Goal: Task Accomplishment & Management: Complete application form

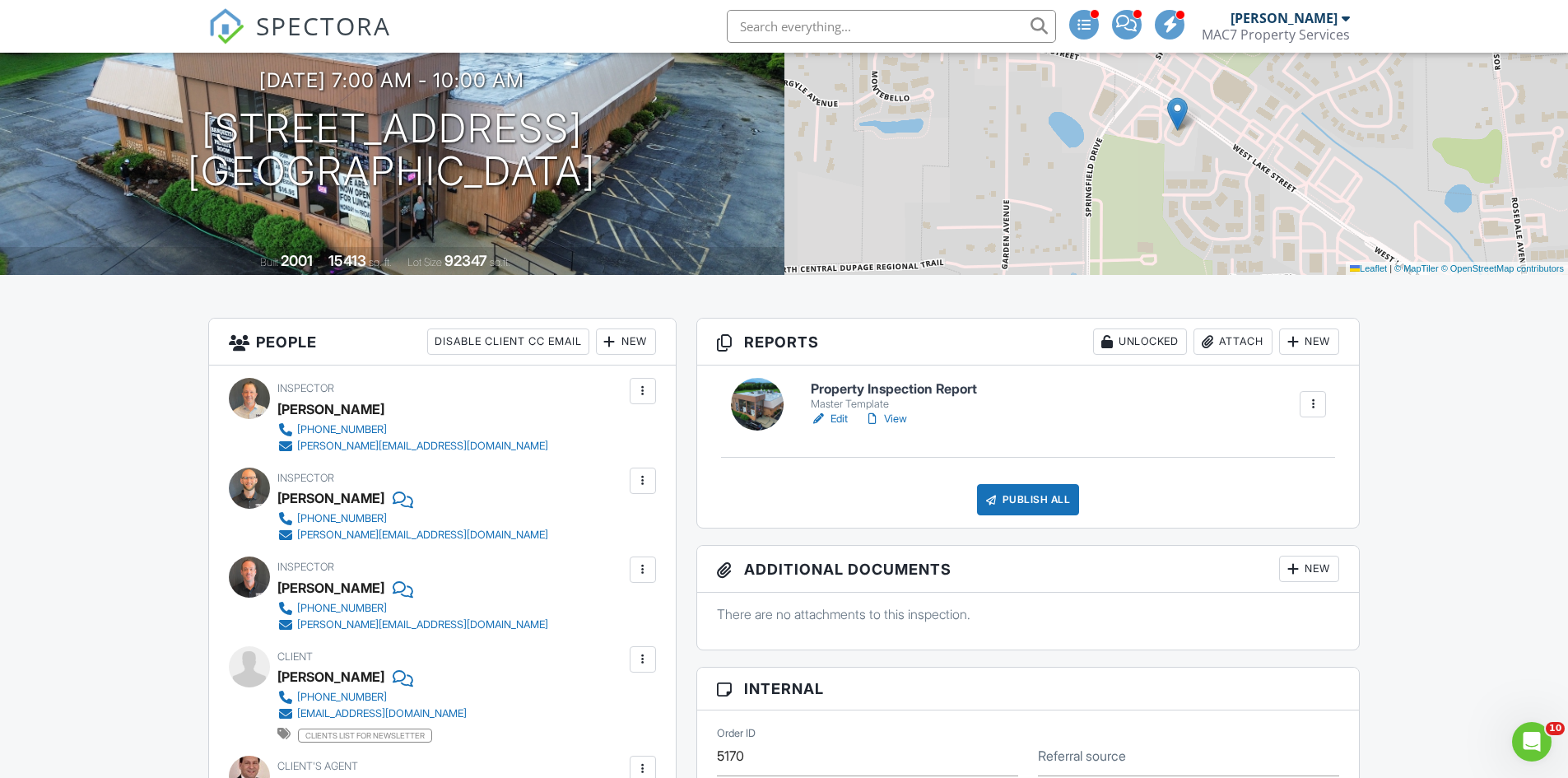
click at [895, 419] on link "View" at bounding box center [886, 419] width 43 height 17
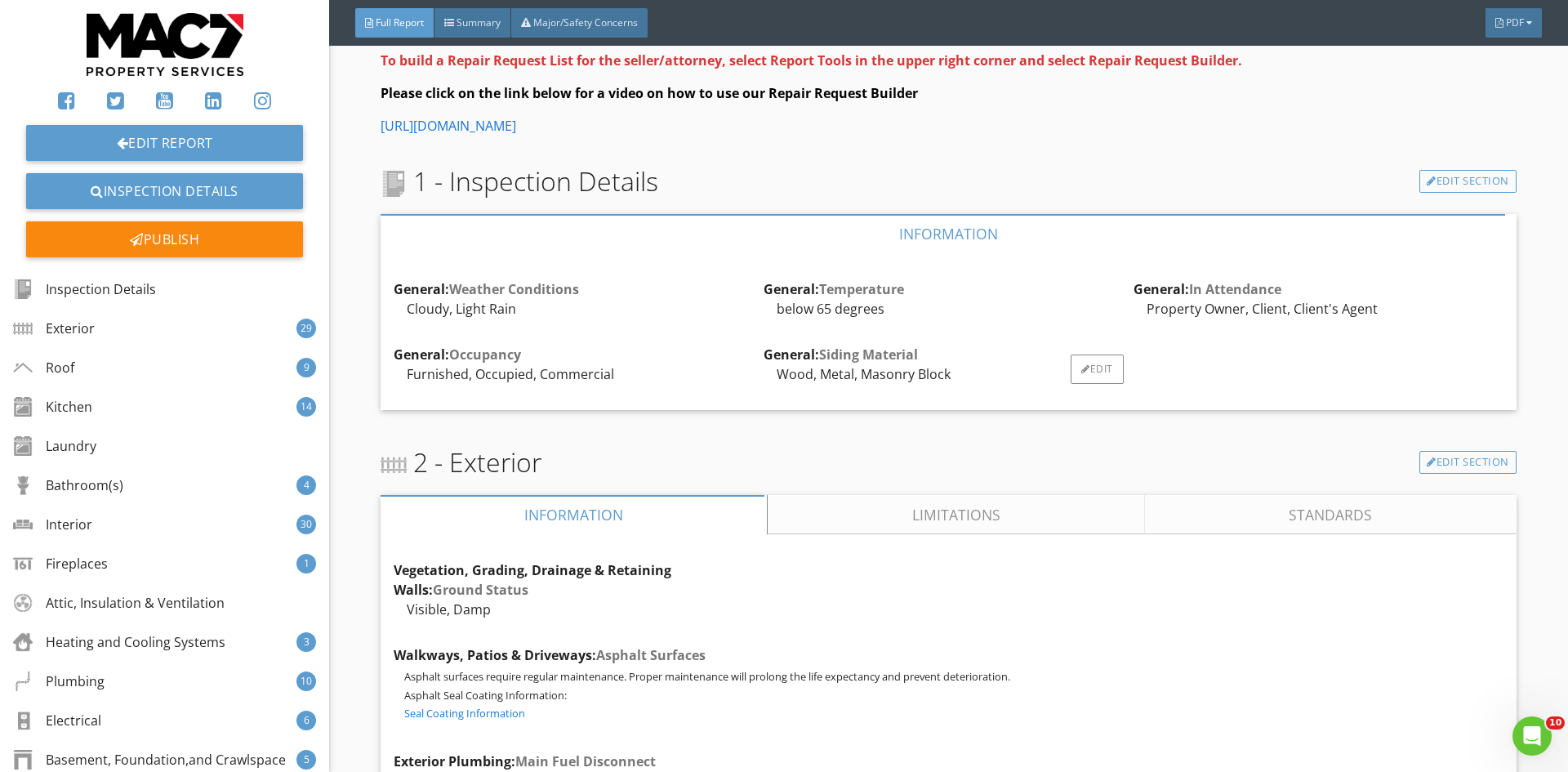
scroll to position [816, 0]
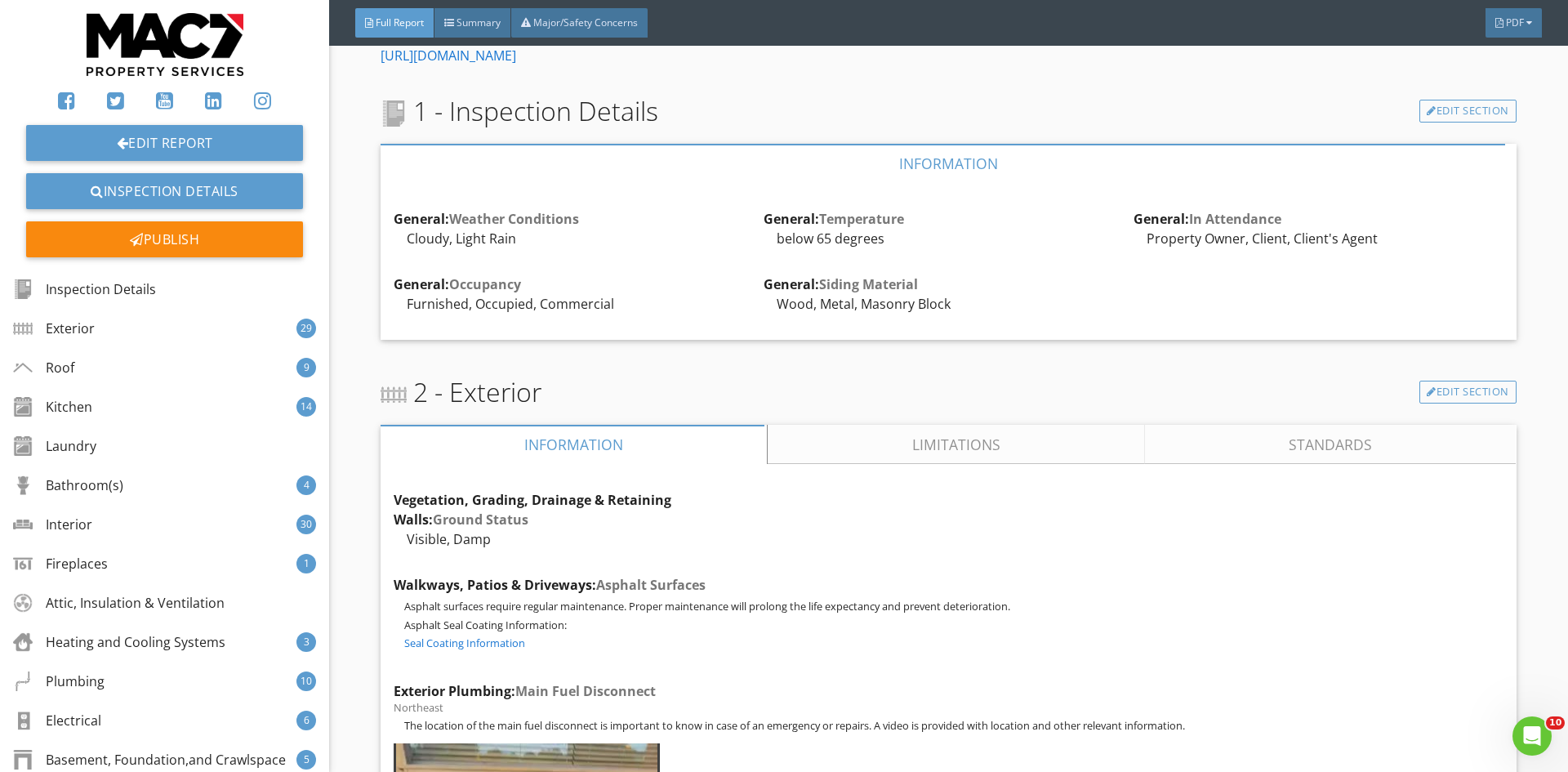
click at [921, 443] on link "Limitations" at bounding box center [956, 444] width 377 height 39
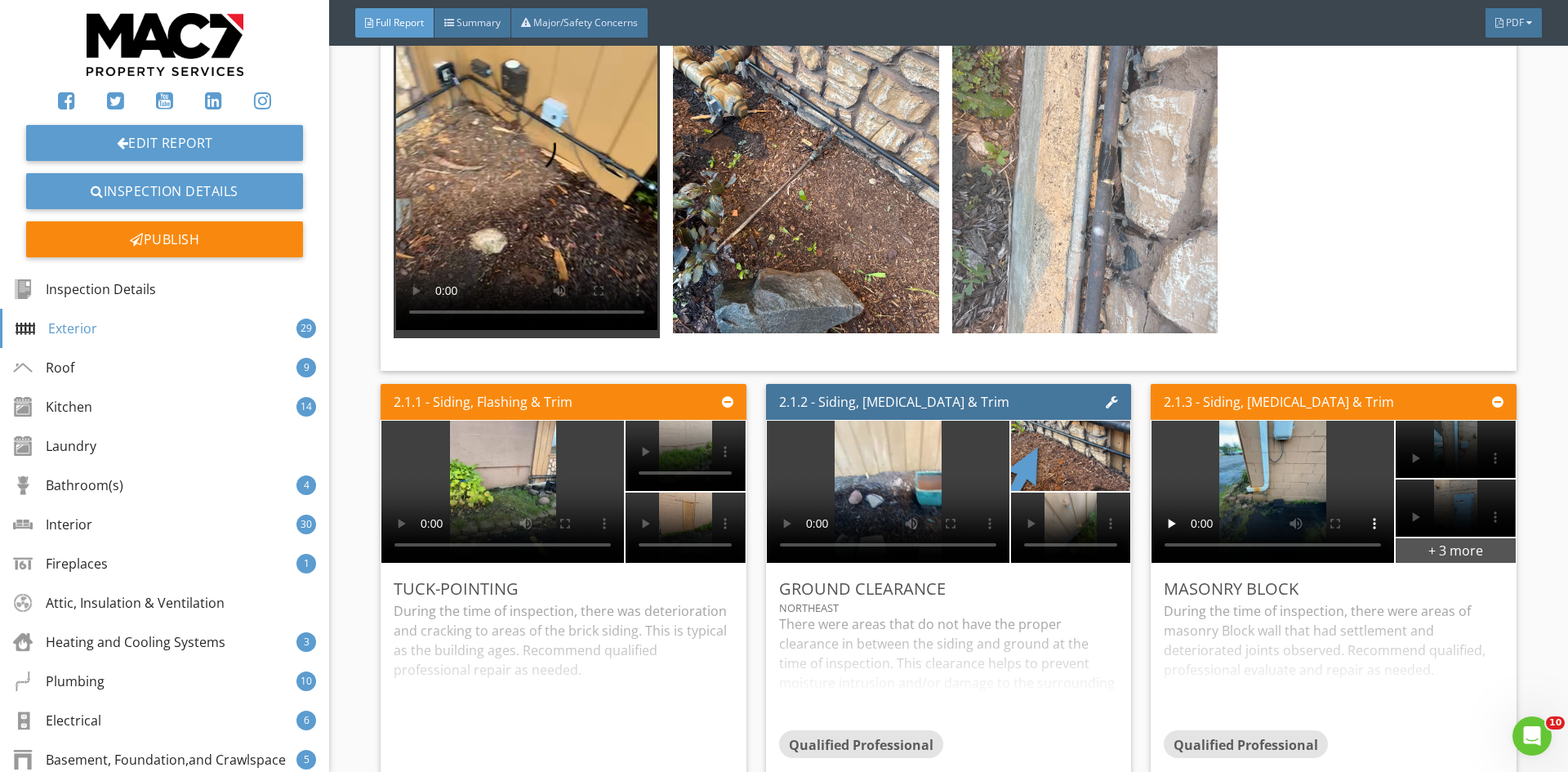
scroll to position [2286, 0]
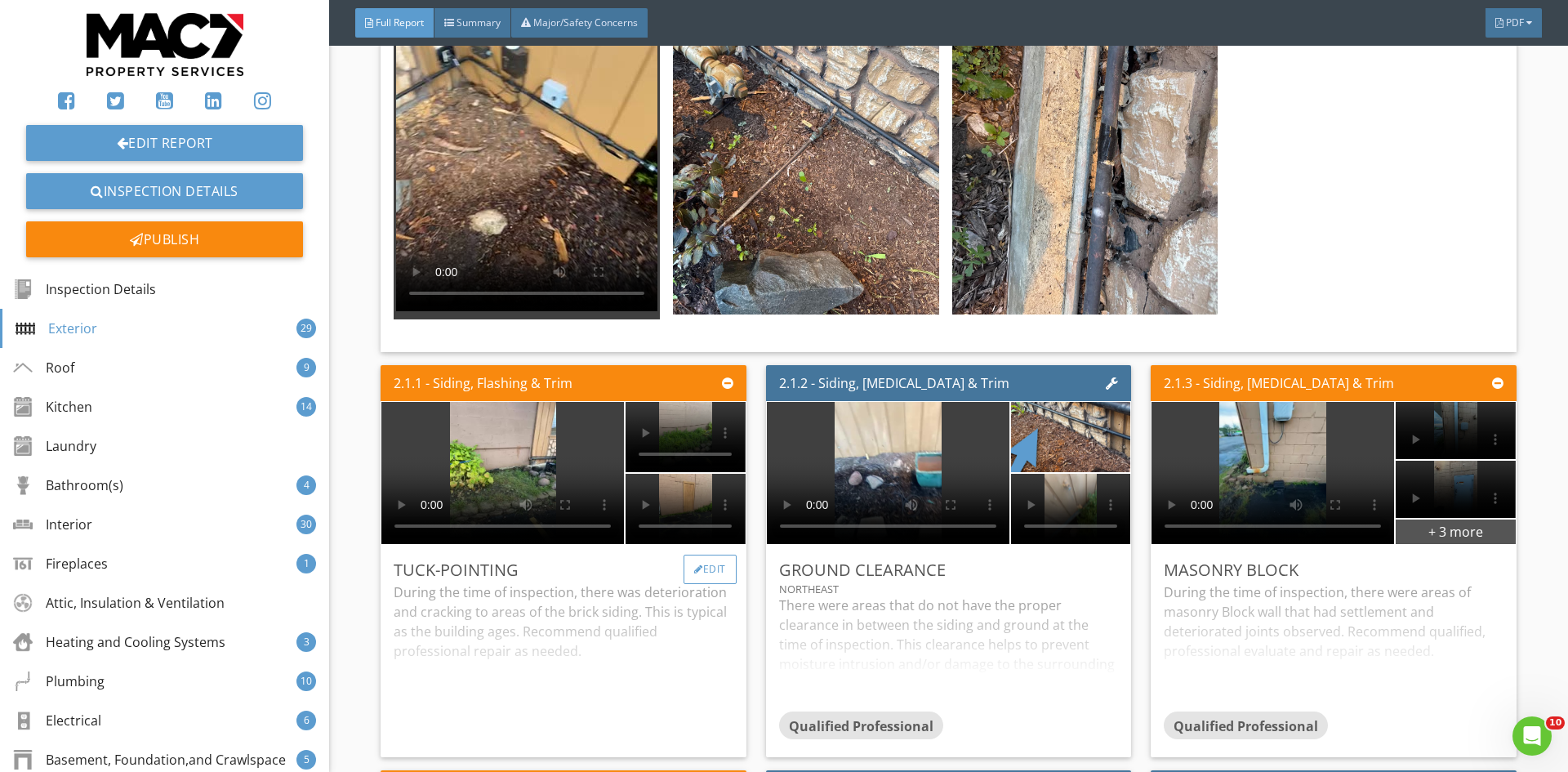
click at [712, 557] on div "Edit" at bounding box center [710, 569] width 53 height 29
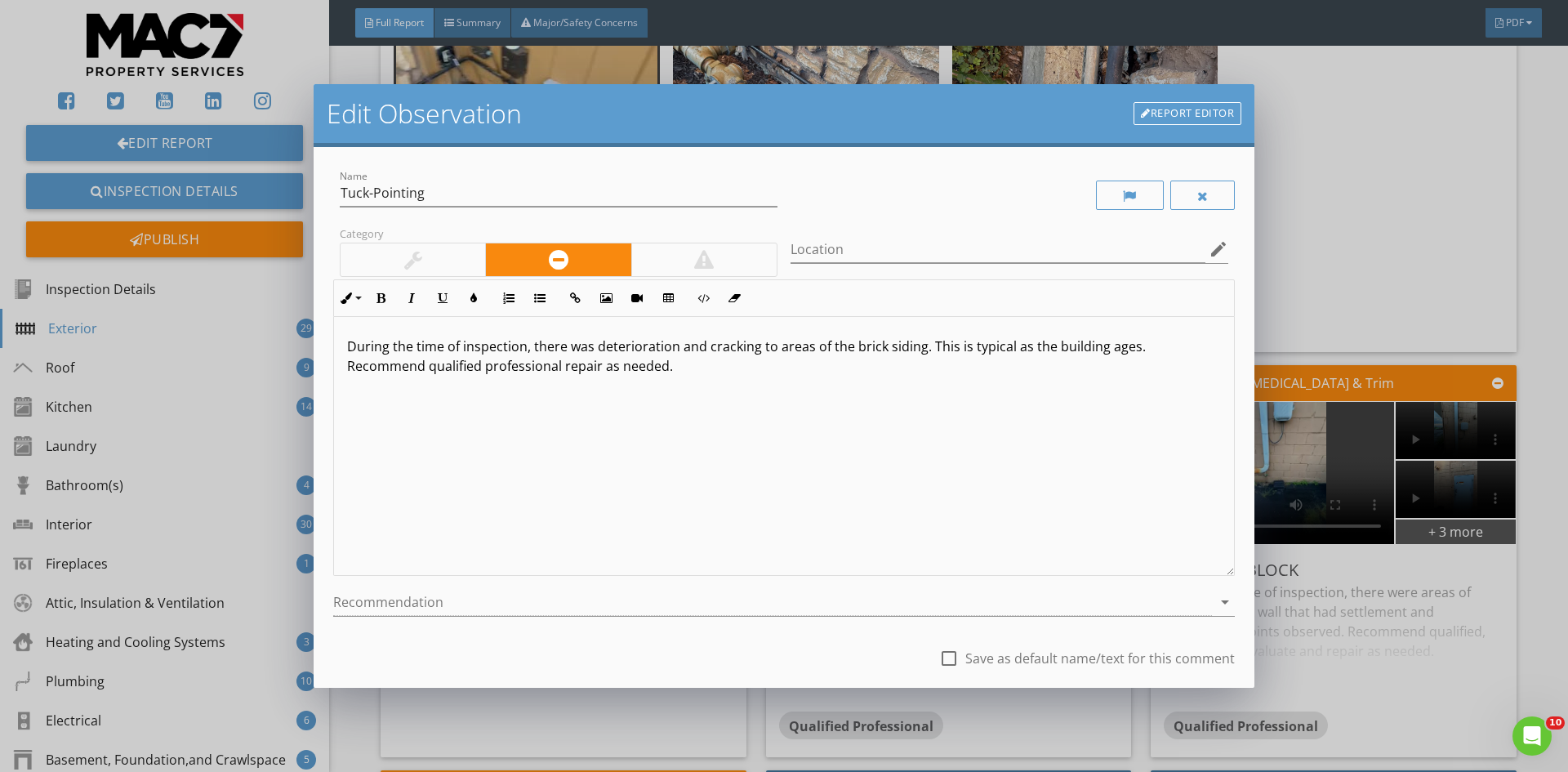
scroll to position [102, 0]
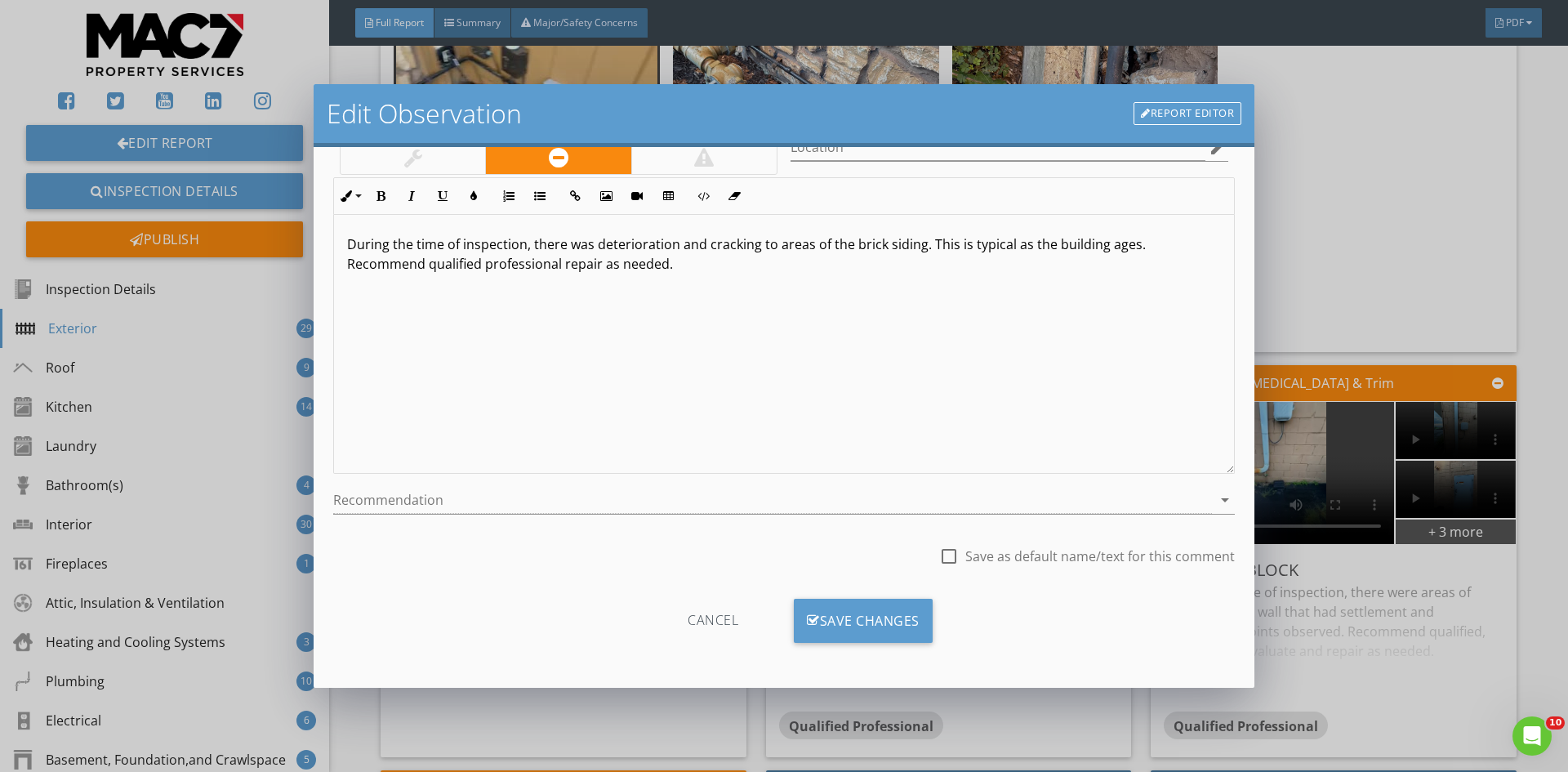
click at [861, 625] on div "Save Changes" at bounding box center [863, 621] width 138 height 44
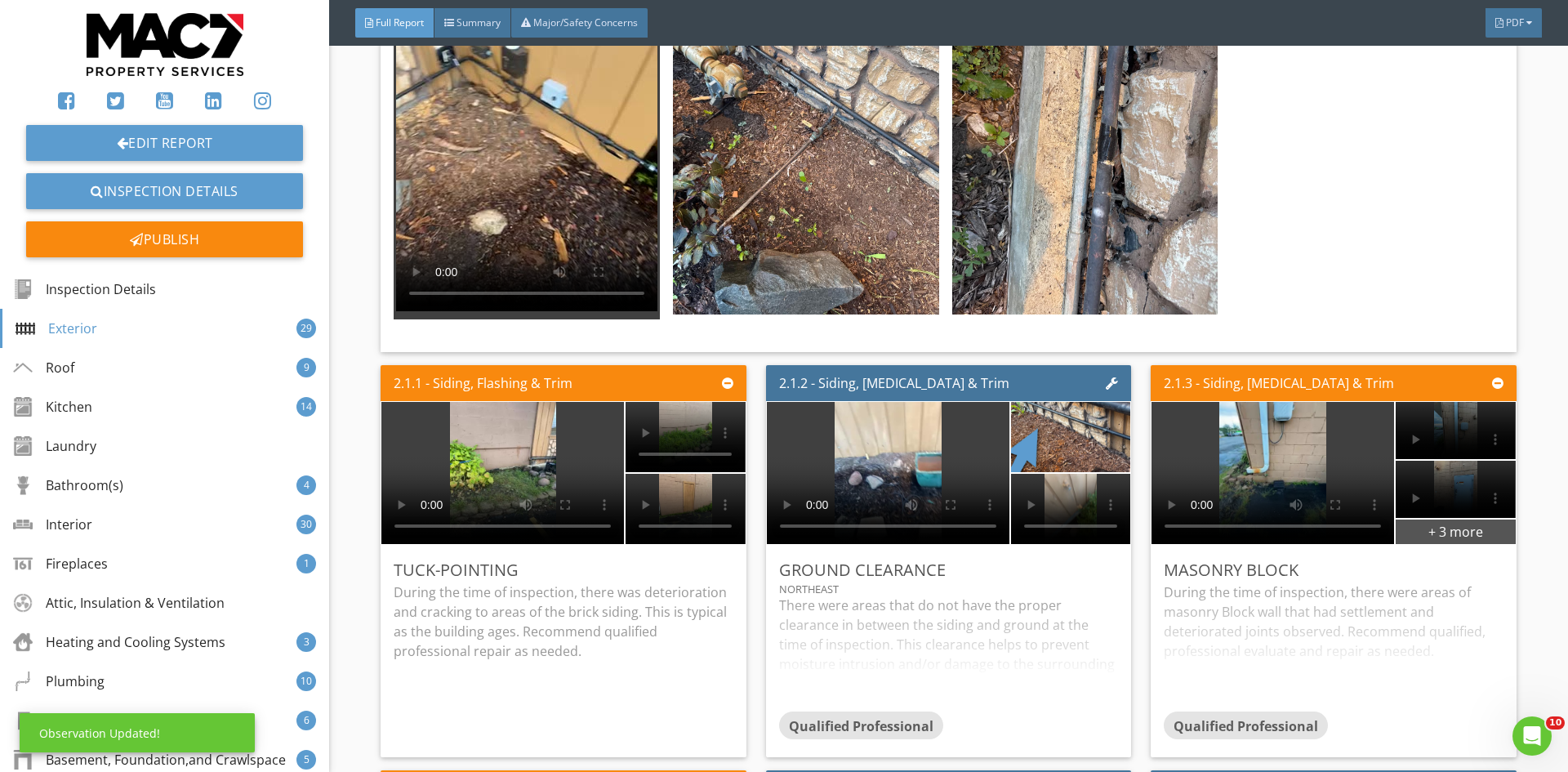
scroll to position [0, 0]
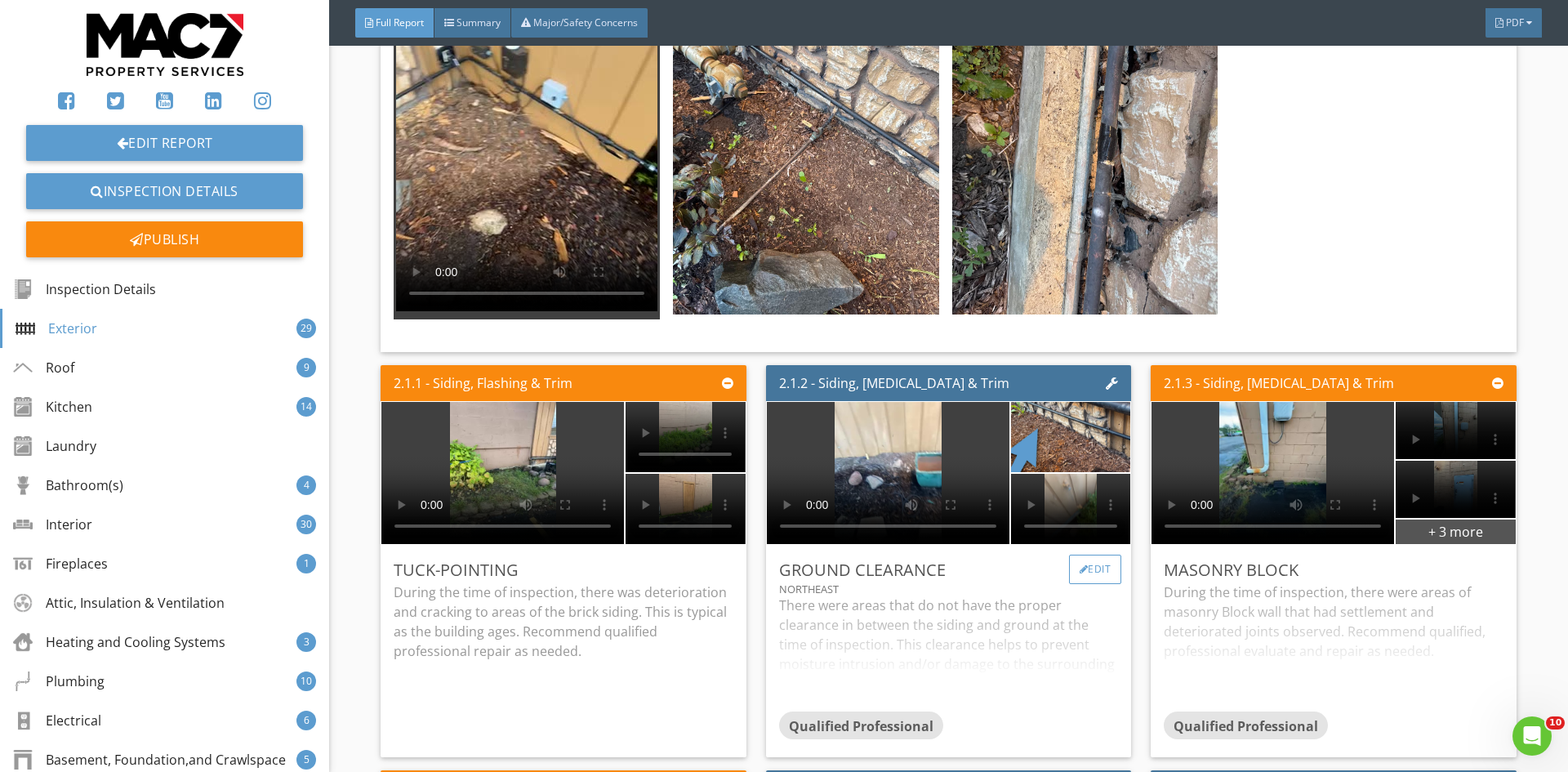
click at [1079, 564] on div at bounding box center [1084, 568] width 9 height 10
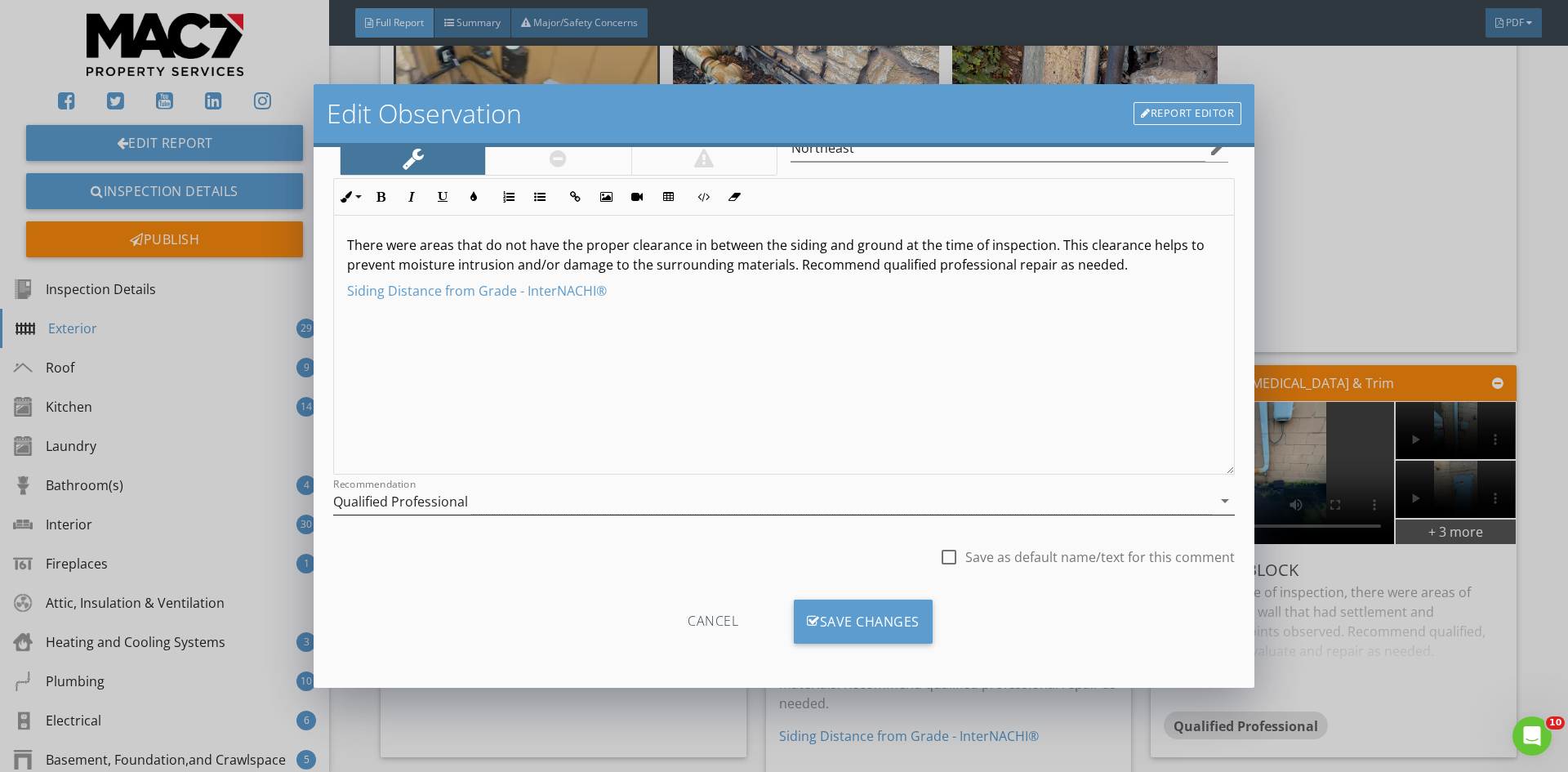
scroll to position [102, 0]
click at [839, 620] on div "Save Changes" at bounding box center [863, 621] width 138 height 44
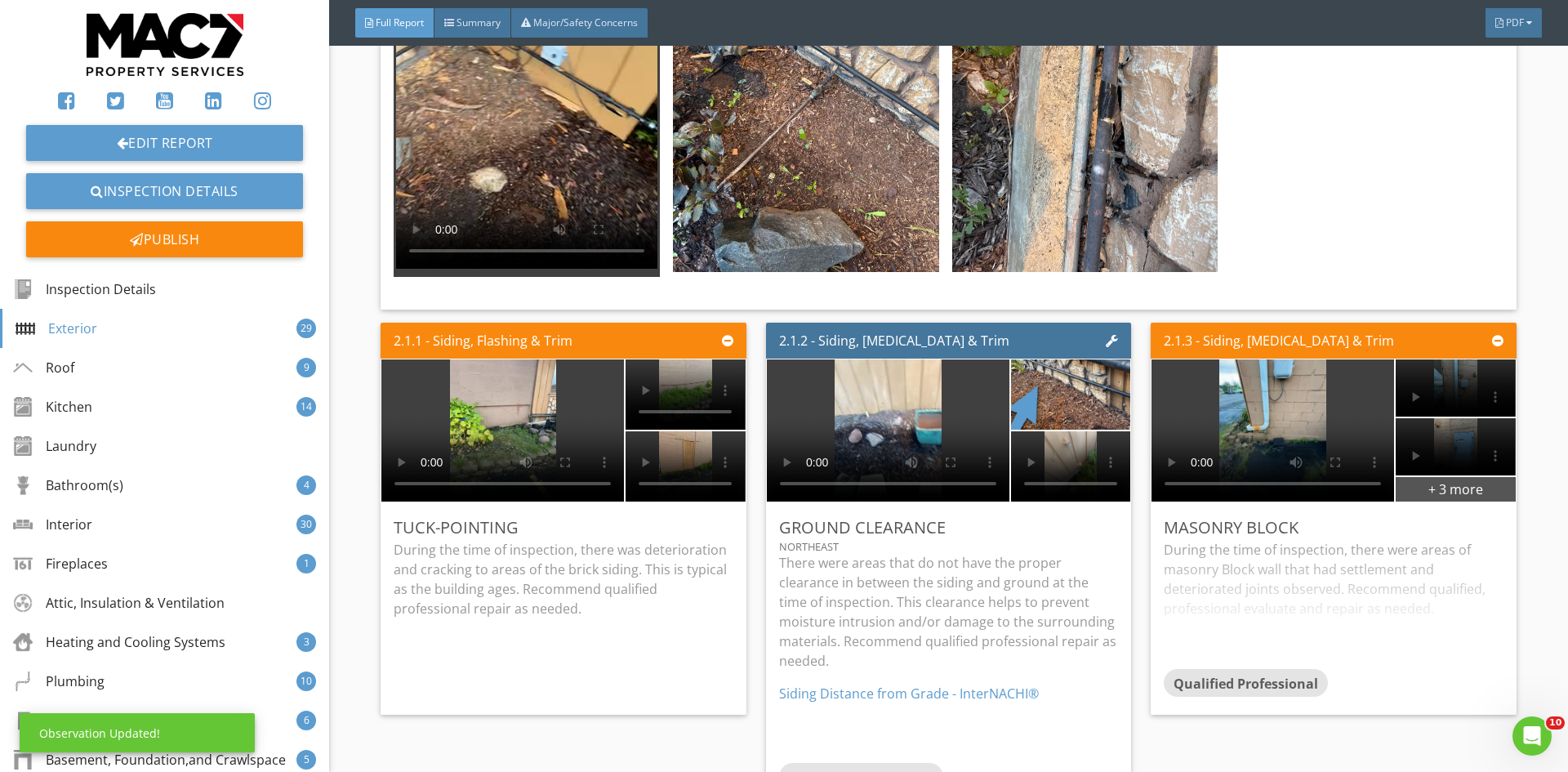
scroll to position [2367, 0]
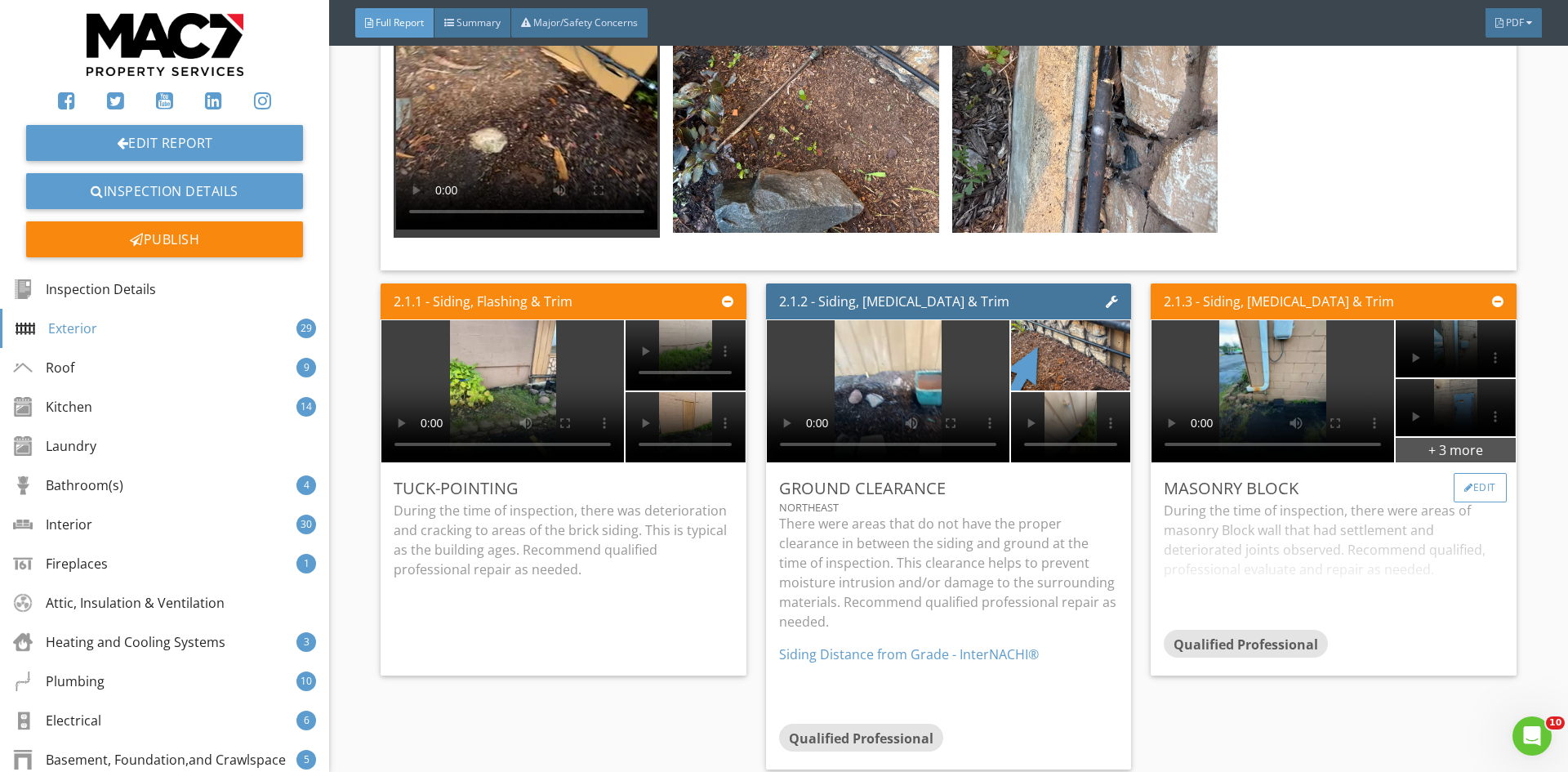
click at [1479, 480] on div "Edit" at bounding box center [1480, 488] width 53 height 29
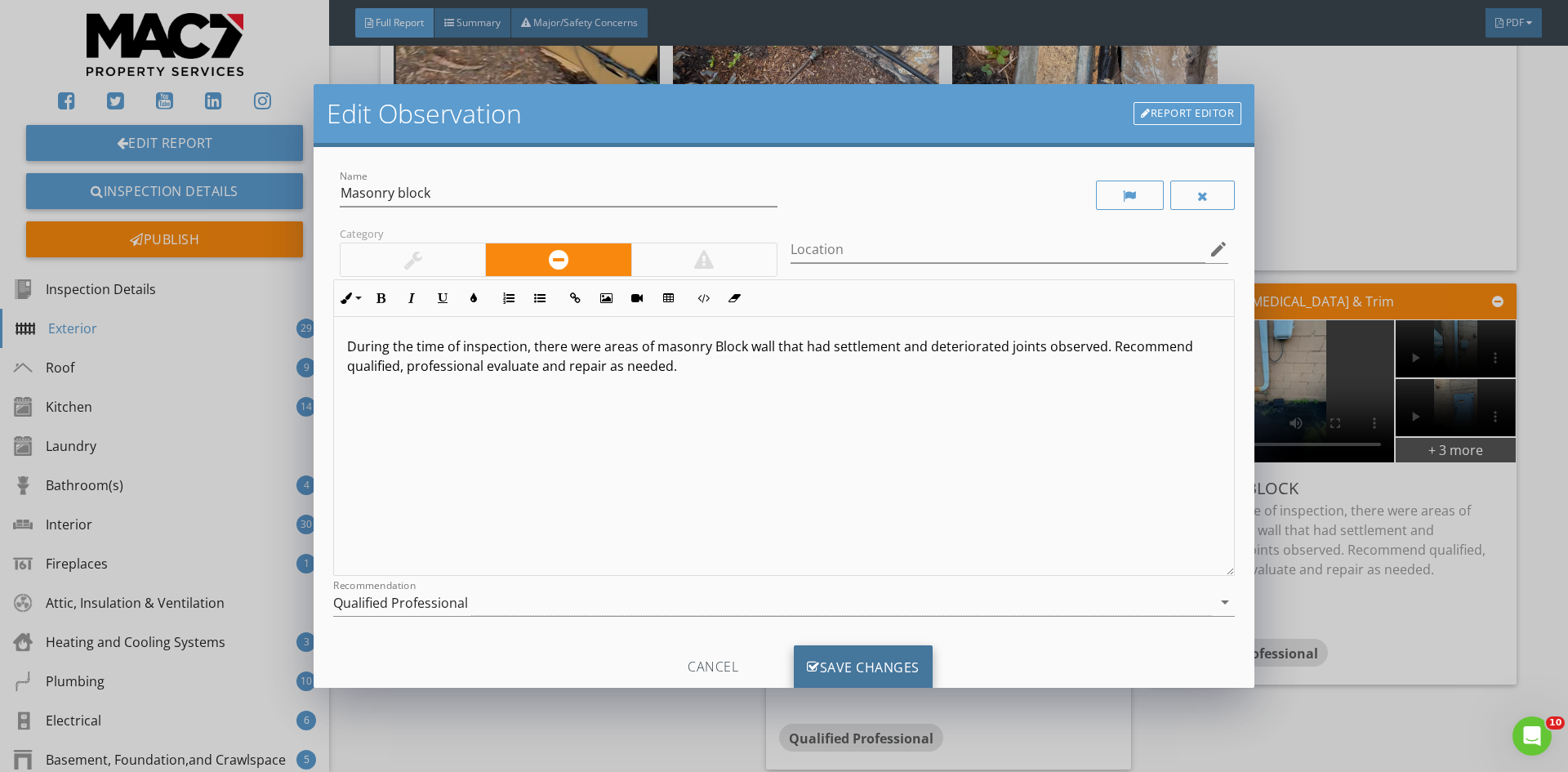
click at [842, 679] on div "Save Changes" at bounding box center [863, 667] width 138 height 44
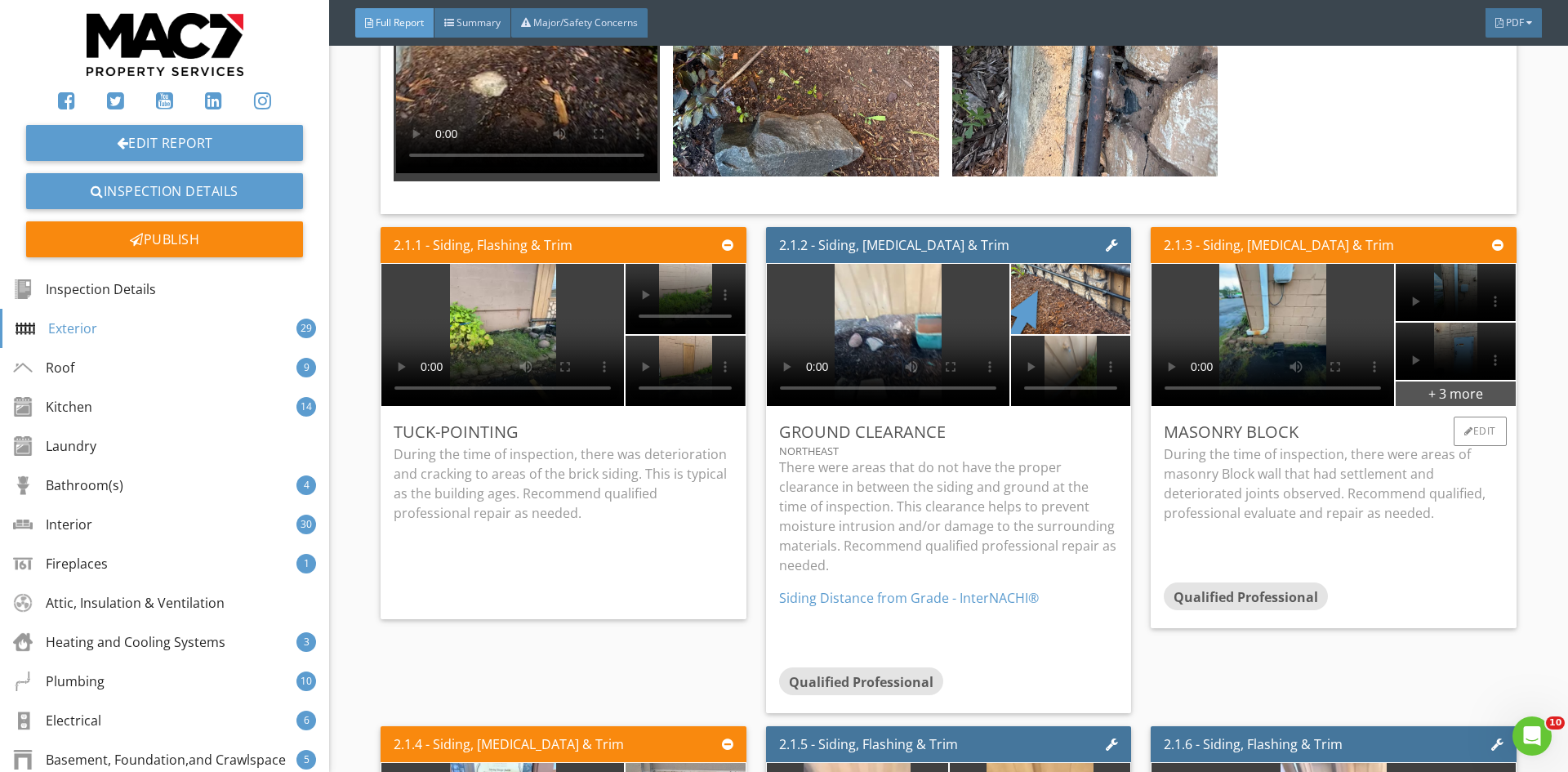
scroll to position [2449, 0]
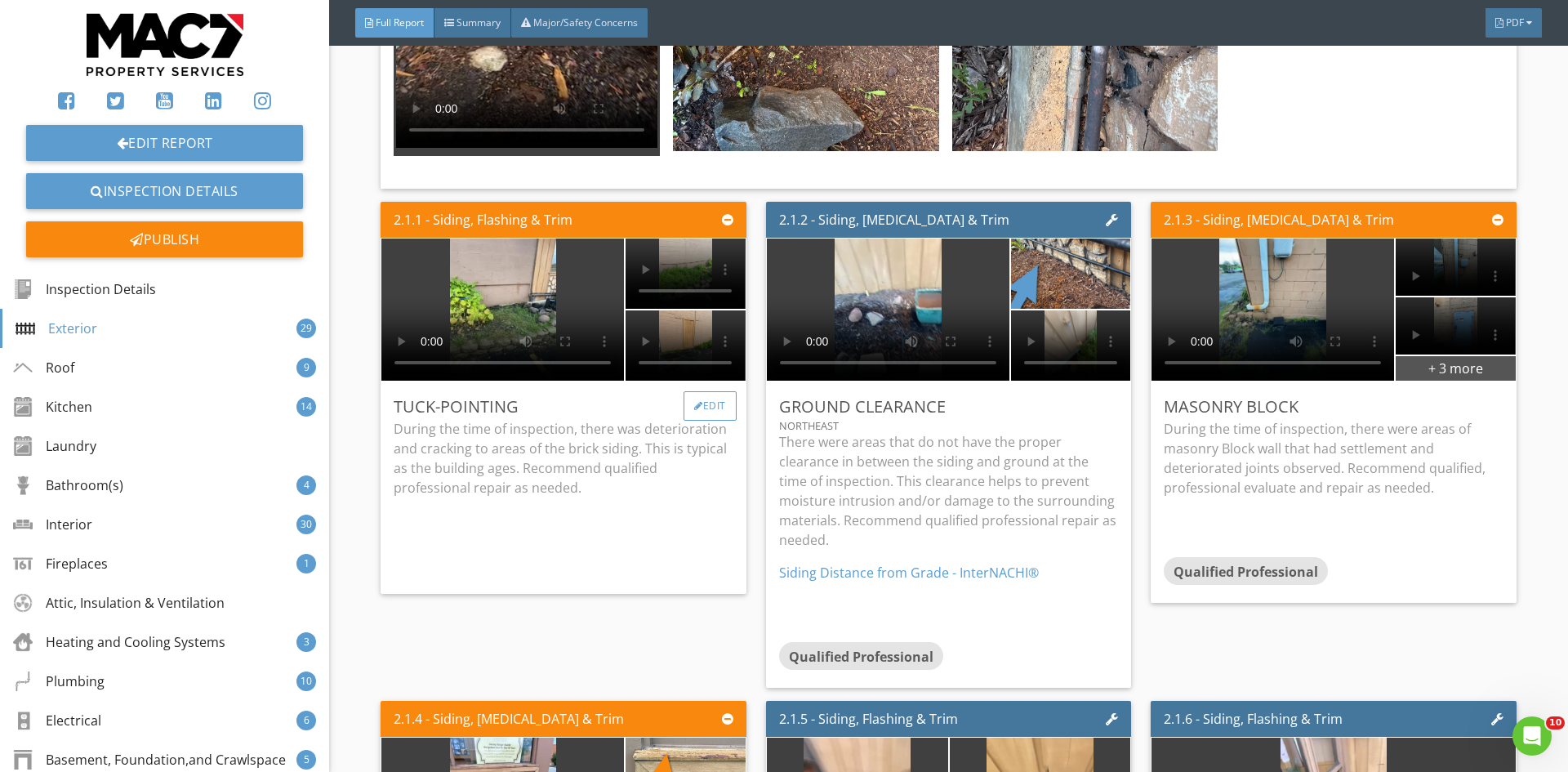
click at [694, 401] on div at bounding box center [699, 405] width 9 height 10
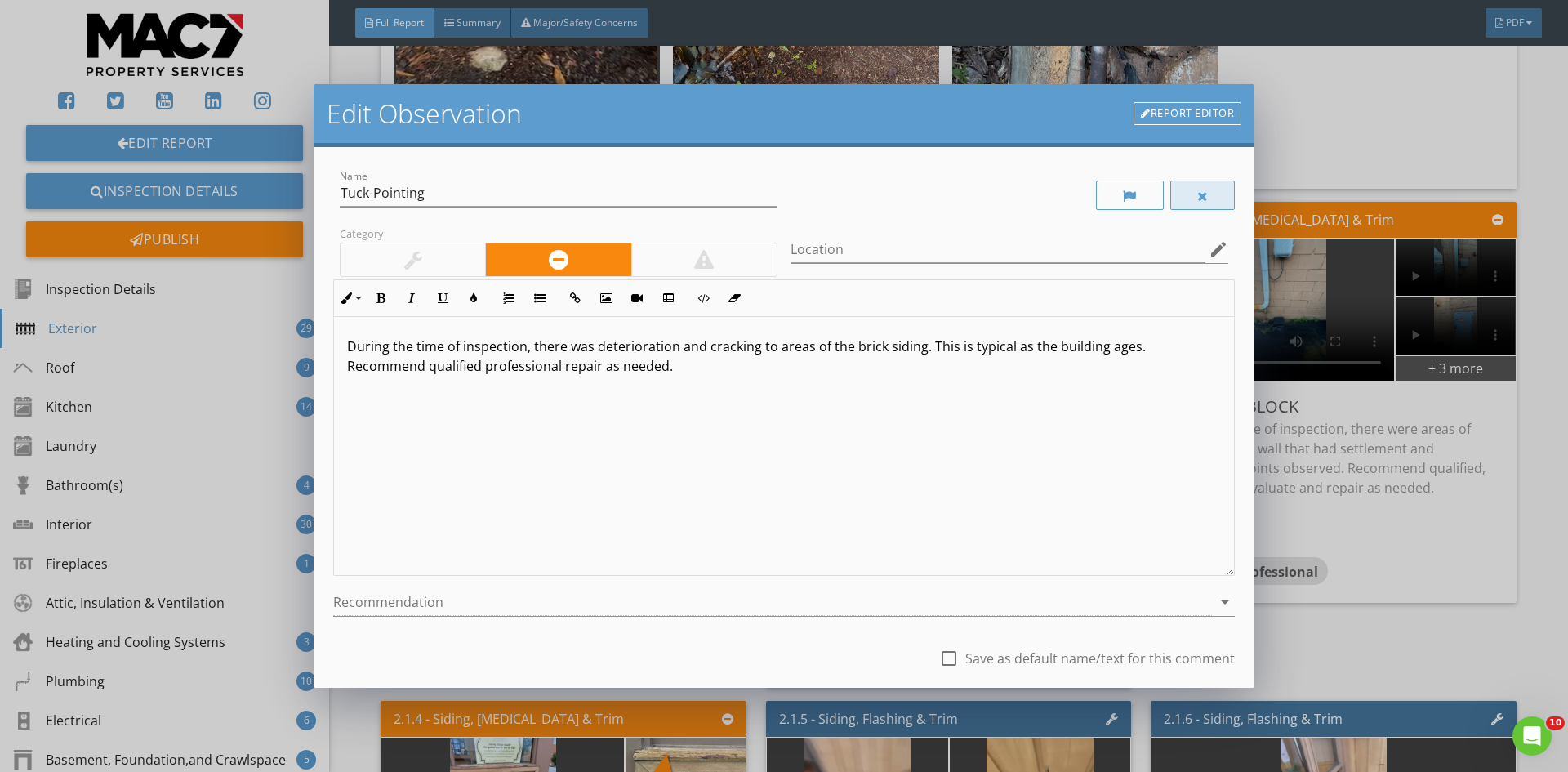
click at [1176, 200] on div at bounding box center [1202, 195] width 65 height 29
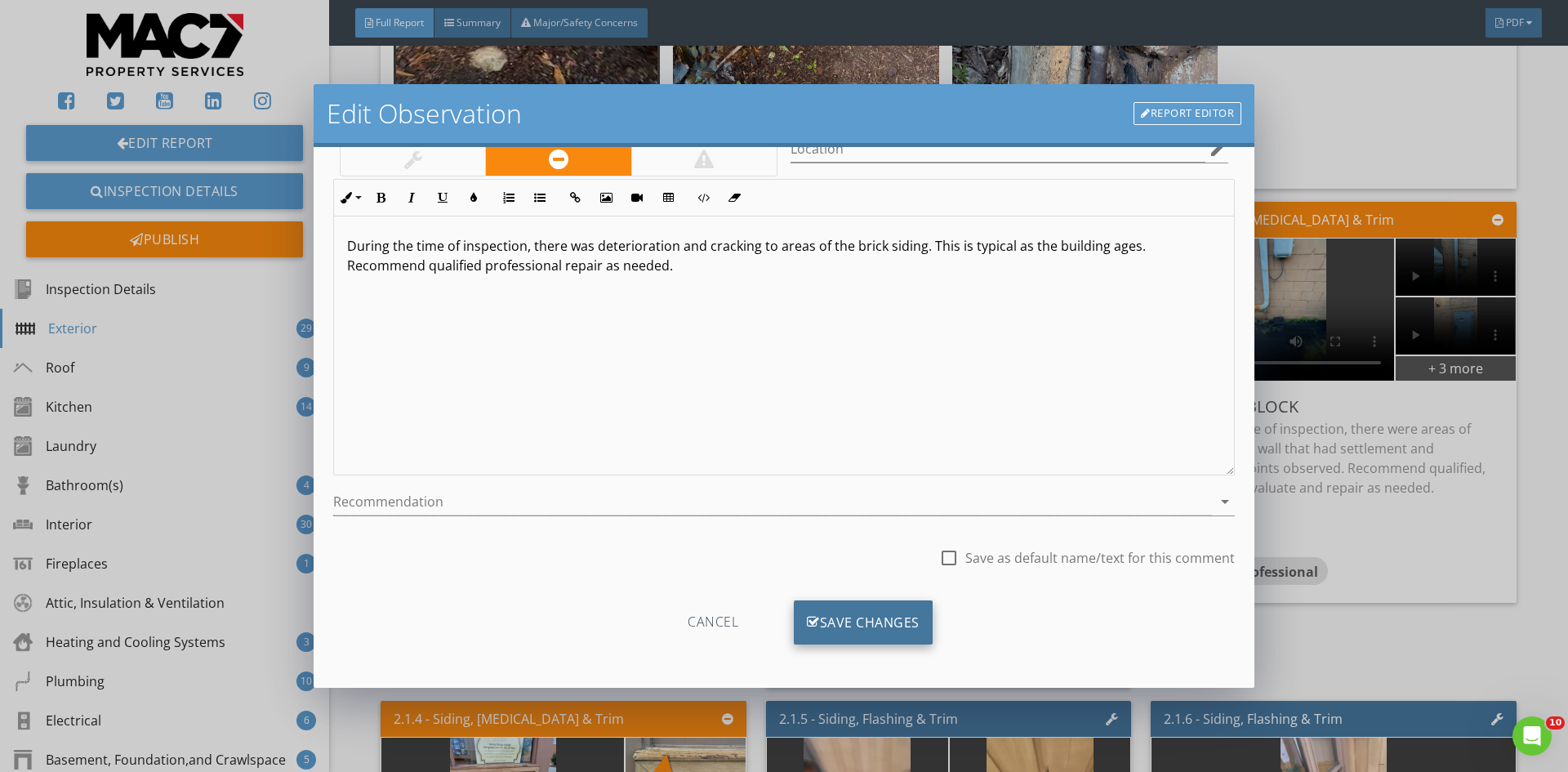
scroll to position [102, 0]
click at [868, 615] on div "Save Changes" at bounding box center [863, 621] width 138 height 44
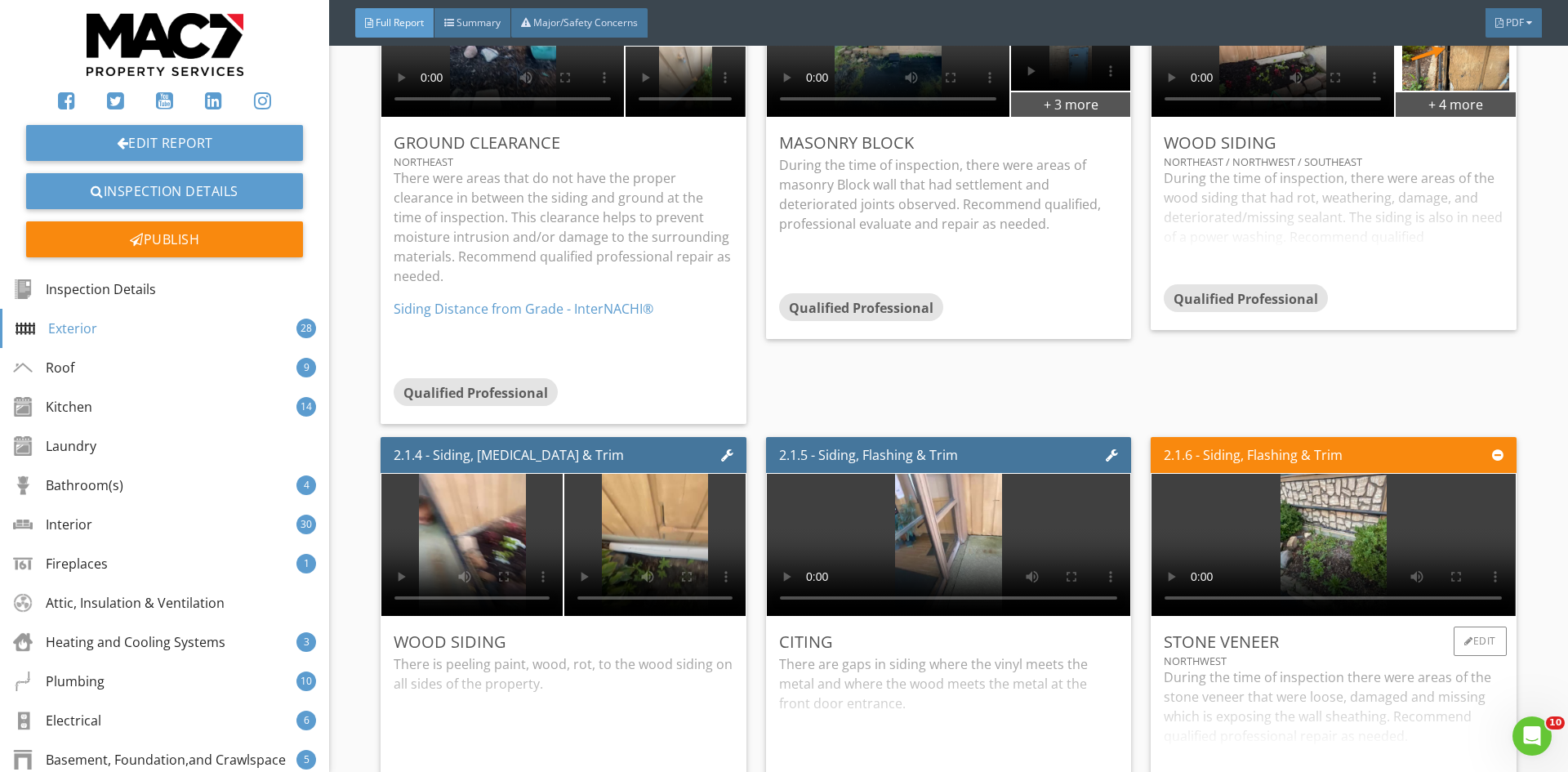
scroll to position [2613, 0]
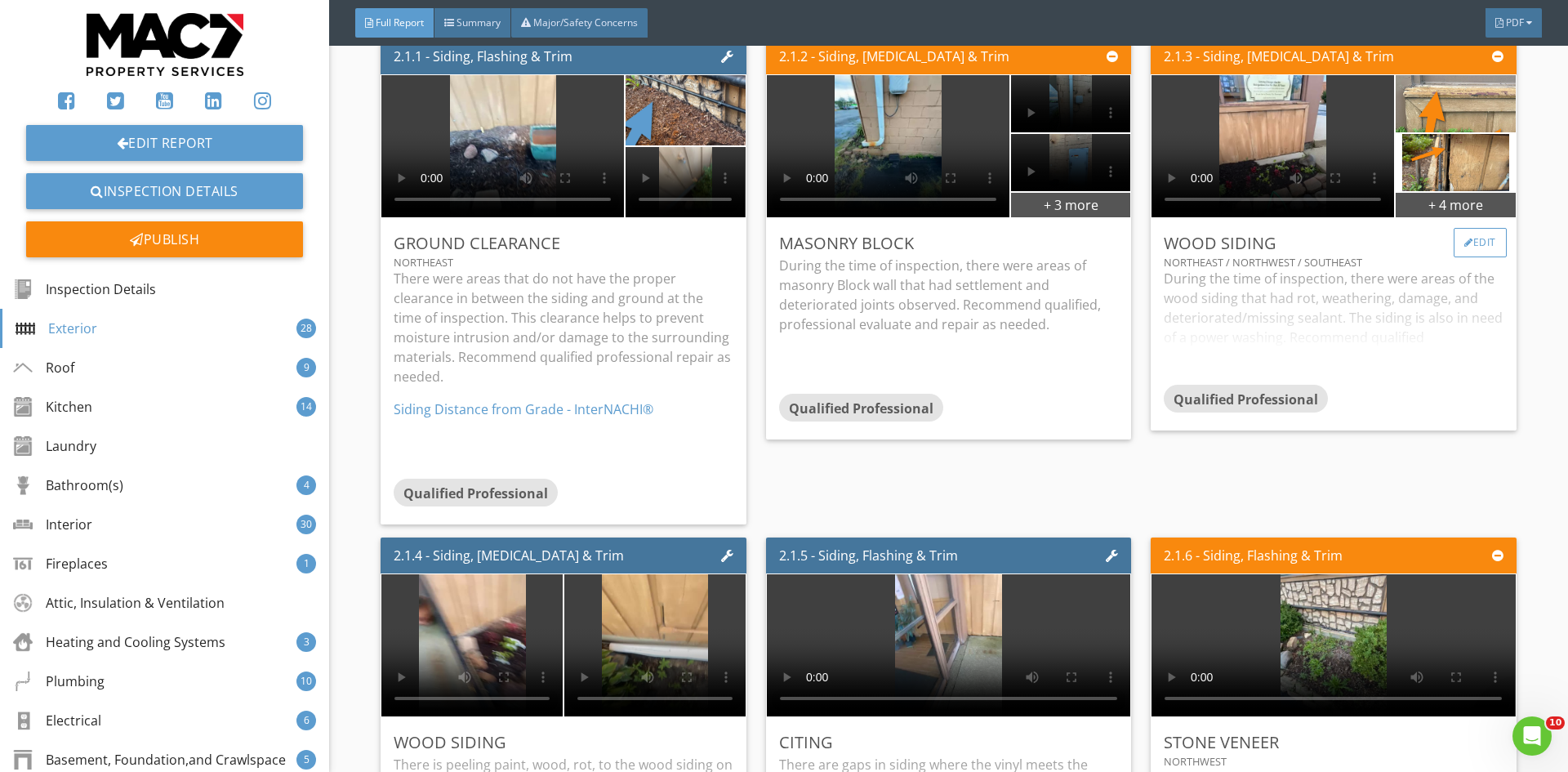
click at [1467, 234] on div "Edit" at bounding box center [1480, 242] width 53 height 29
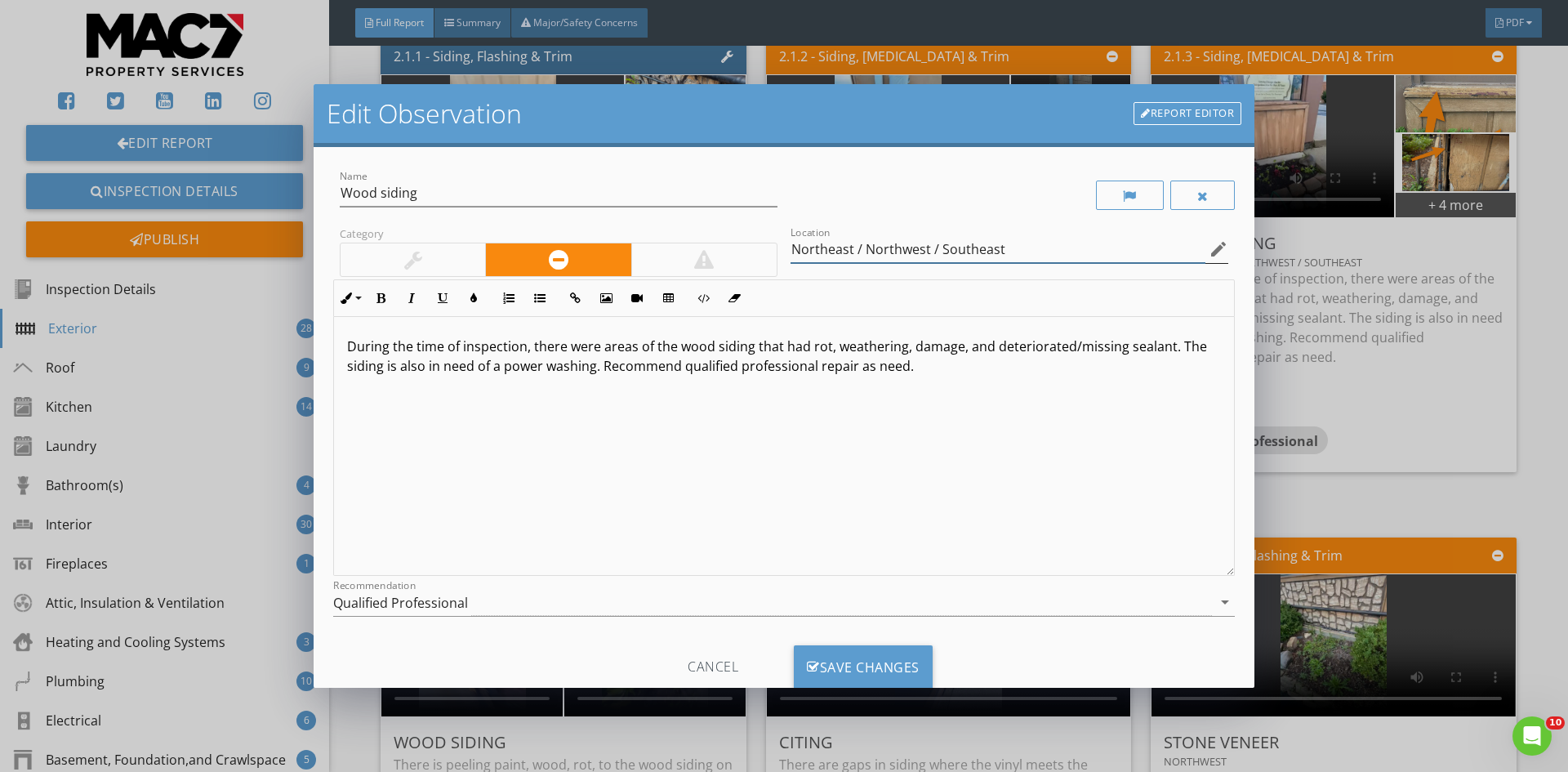
click at [1028, 238] on input "Northeast / Northwest / Southeast" at bounding box center [998, 248] width 414 height 27
type input "N"
type input "All Sides"
click at [848, 667] on div "Save Changes" at bounding box center [863, 667] width 138 height 44
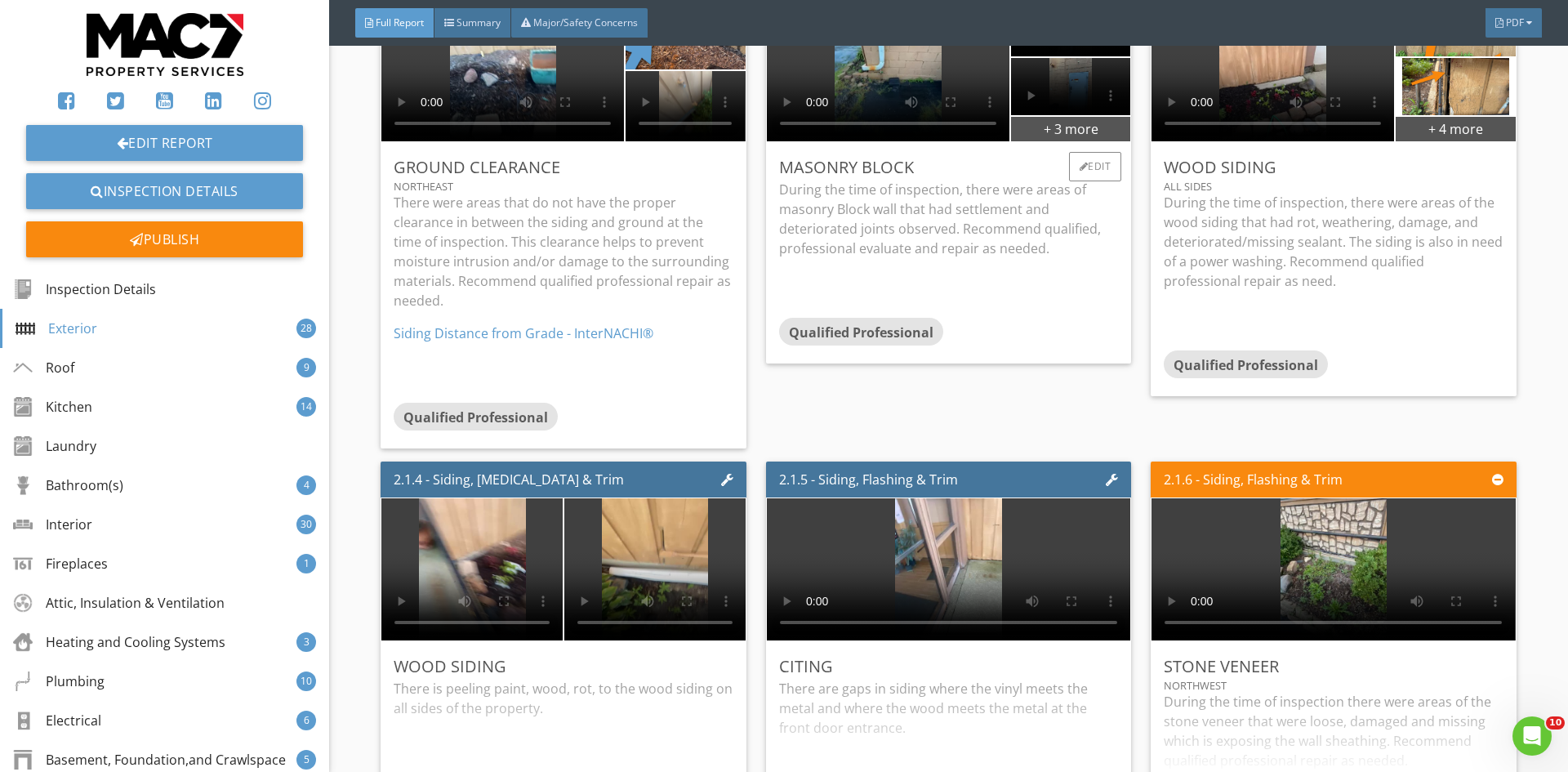
scroll to position [2858, 0]
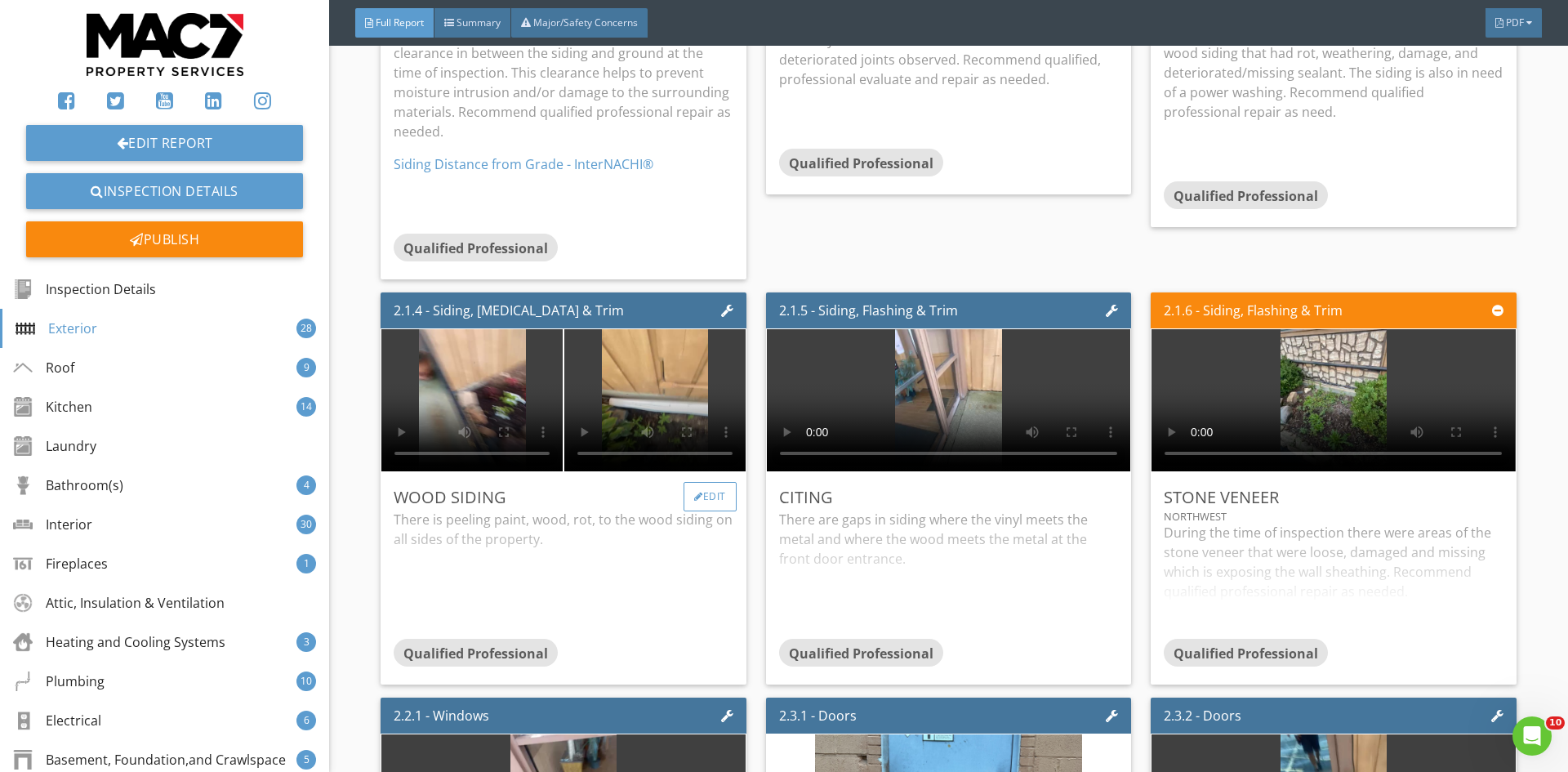
click at [697, 483] on div "Edit" at bounding box center [710, 496] width 53 height 29
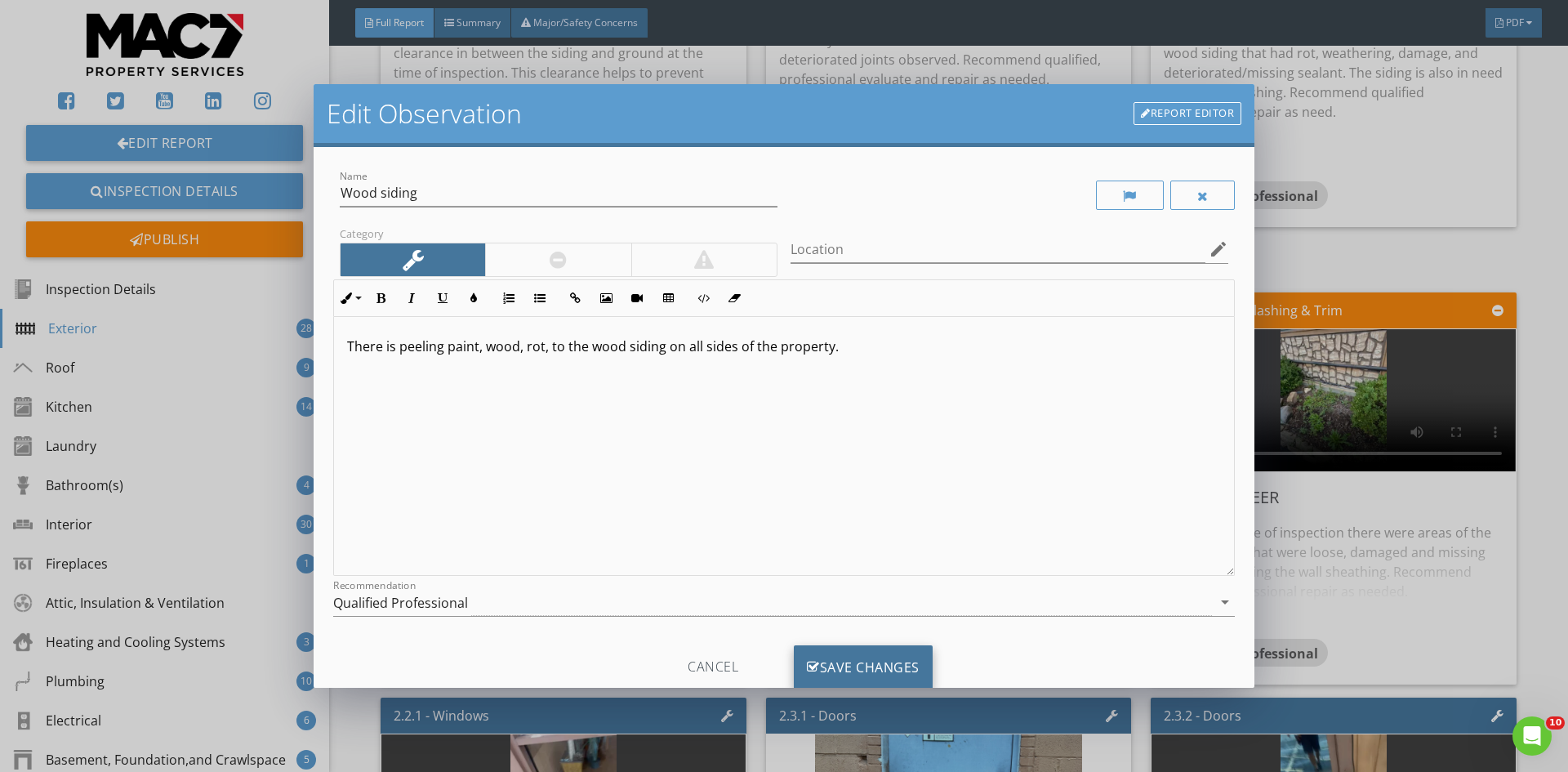
click at [861, 675] on div "Save Changes" at bounding box center [863, 667] width 138 height 44
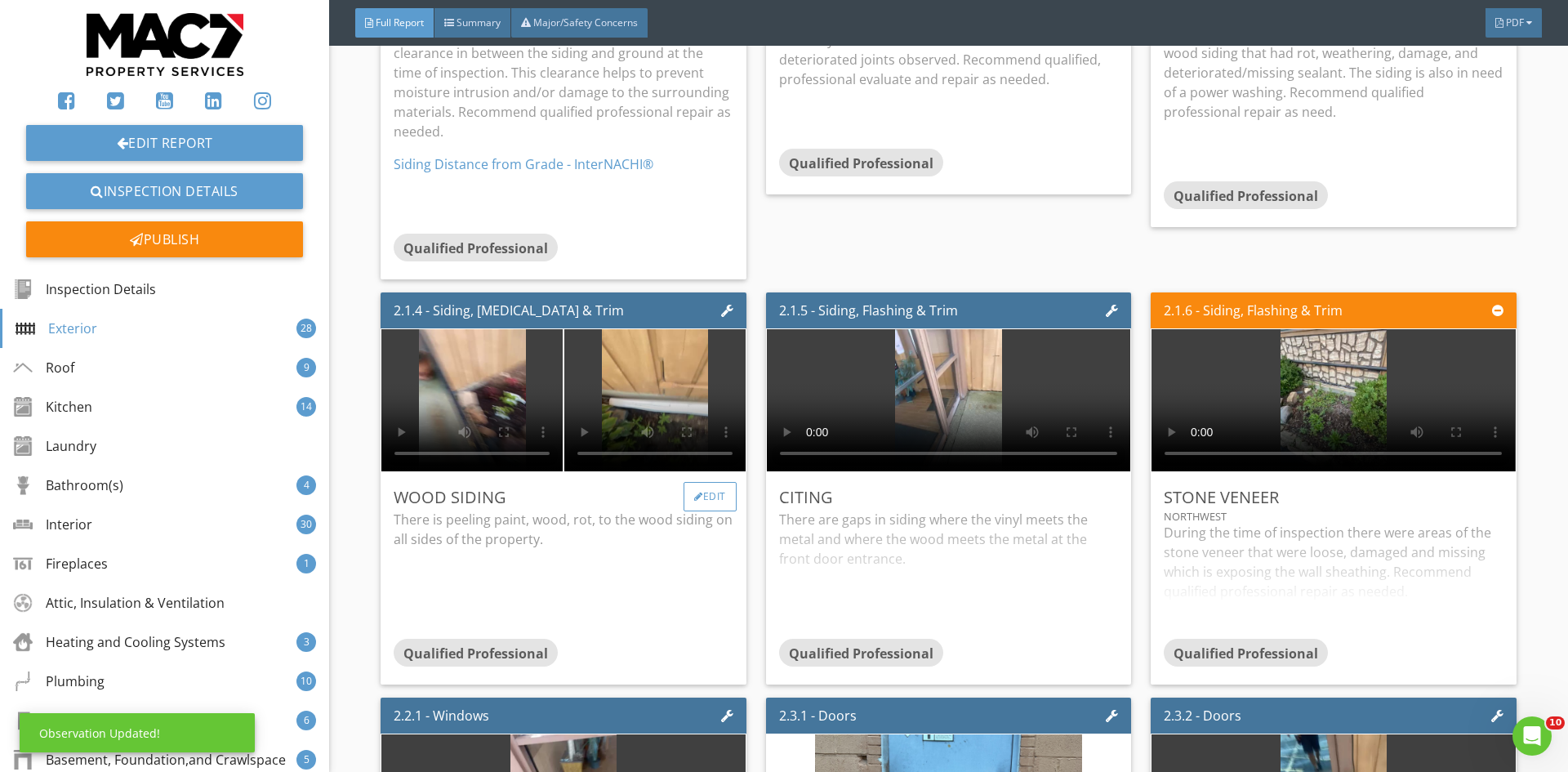
click at [717, 484] on div "Edit" at bounding box center [710, 496] width 53 height 29
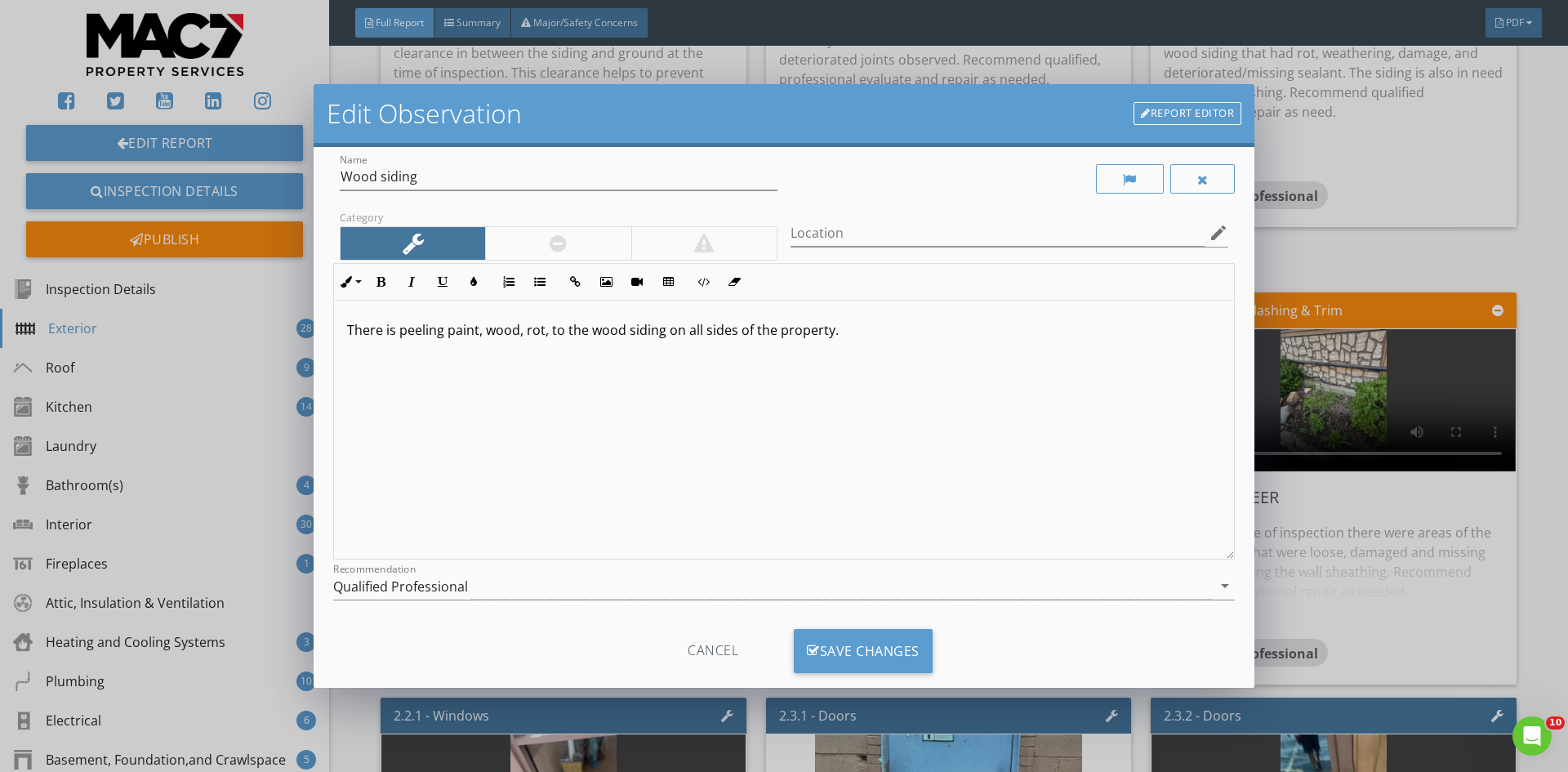
scroll to position [0, 0]
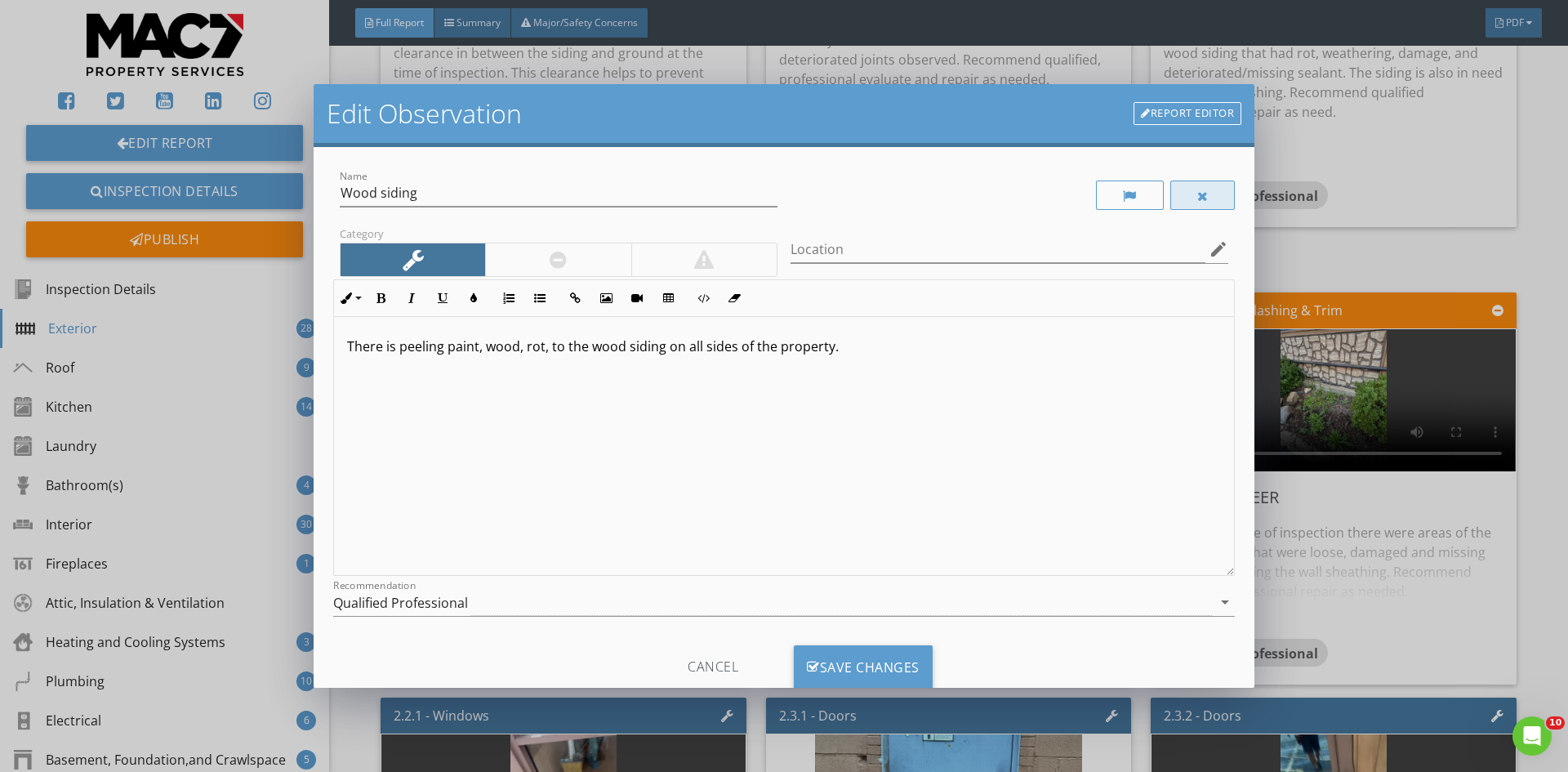
click at [1197, 201] on div at bounding box center [1202, 195] width 65 height 29
click at [849, 656] on div "Save Changes" at bounding box center [863, 667] width 138 height 44
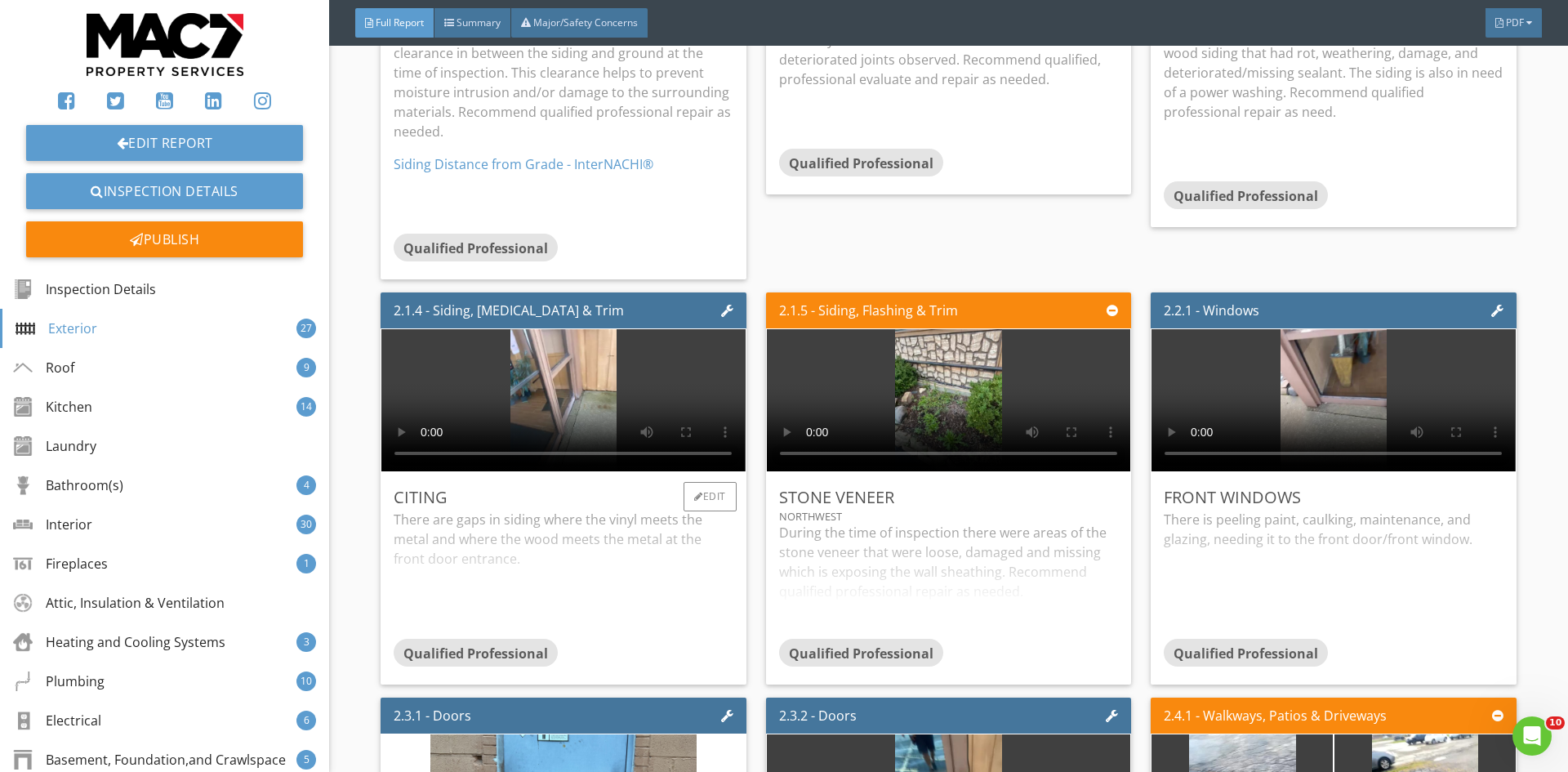
click at [458, 489] on div "Citing" at bounding box center [563, 497] width 339 height 25
click at [683, 484] on div "Edit" at bounding box center [710, 496] width 53 height 29
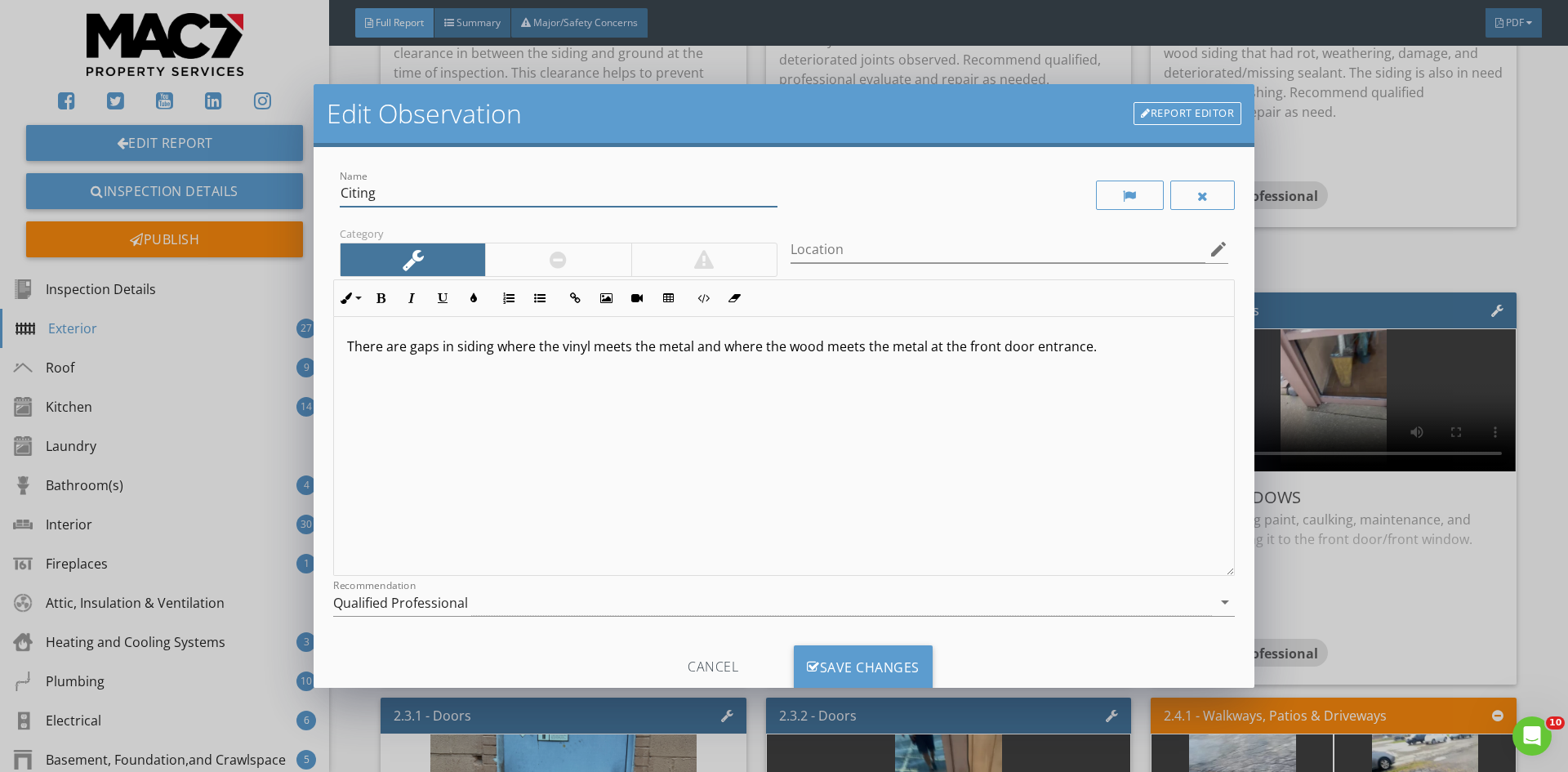
click at [382, 195] on input "Citing" at bounding box center [558, 193] width 437 height 27
type input "C"
type input "Siding"
click at [1093, 358] on div "There are gaps in siding where the vinyl meets the metal and where the wood mee…" at bounding box center [783, 447] width 900 height 259
click at [900, 663] on div "Save Changes" at bounding box center [863, 667] width 138 height 44
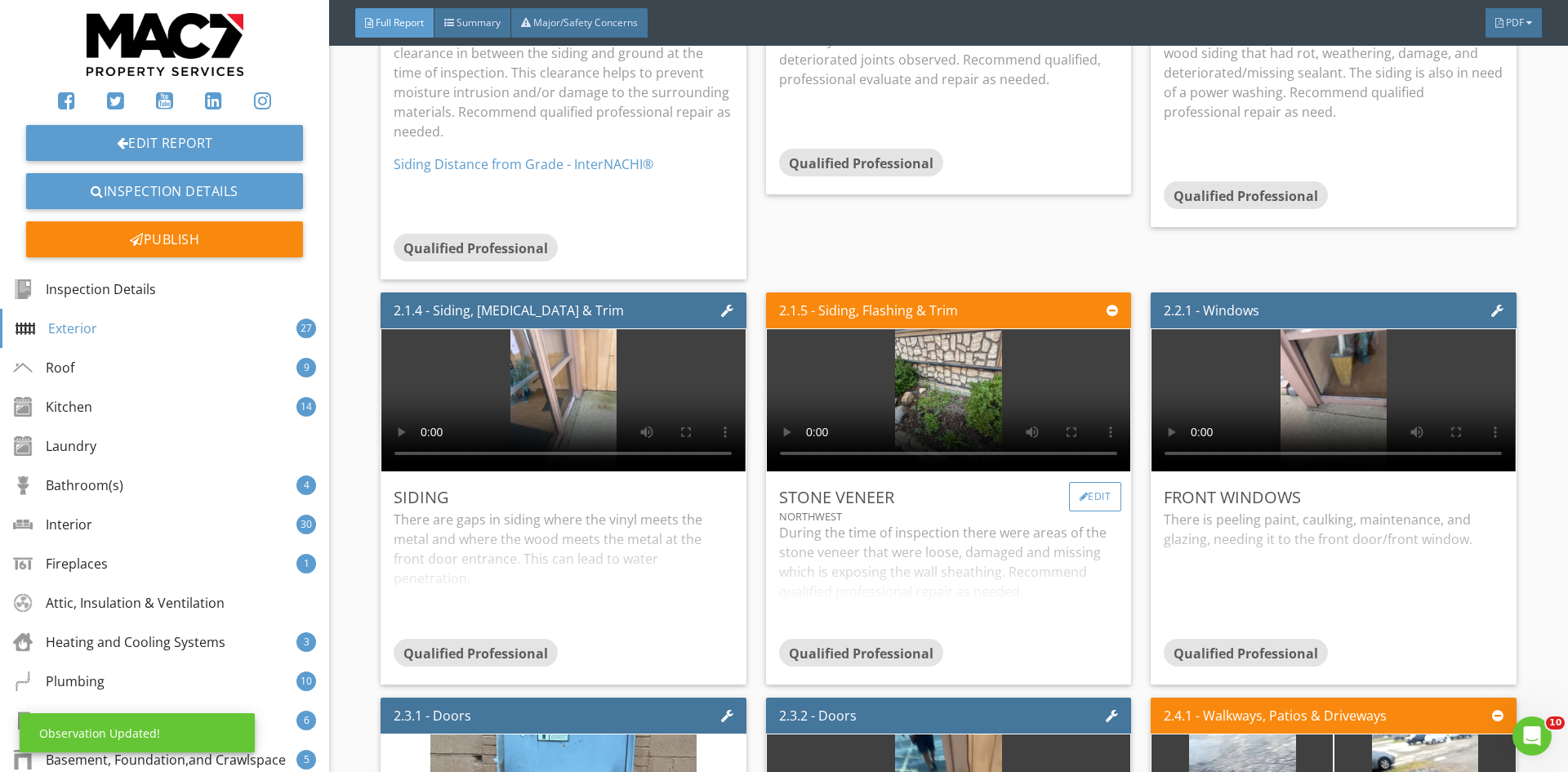
click at [1096, 482] on div "Edit" at bounding box center [1096, 496] width 53 height 29
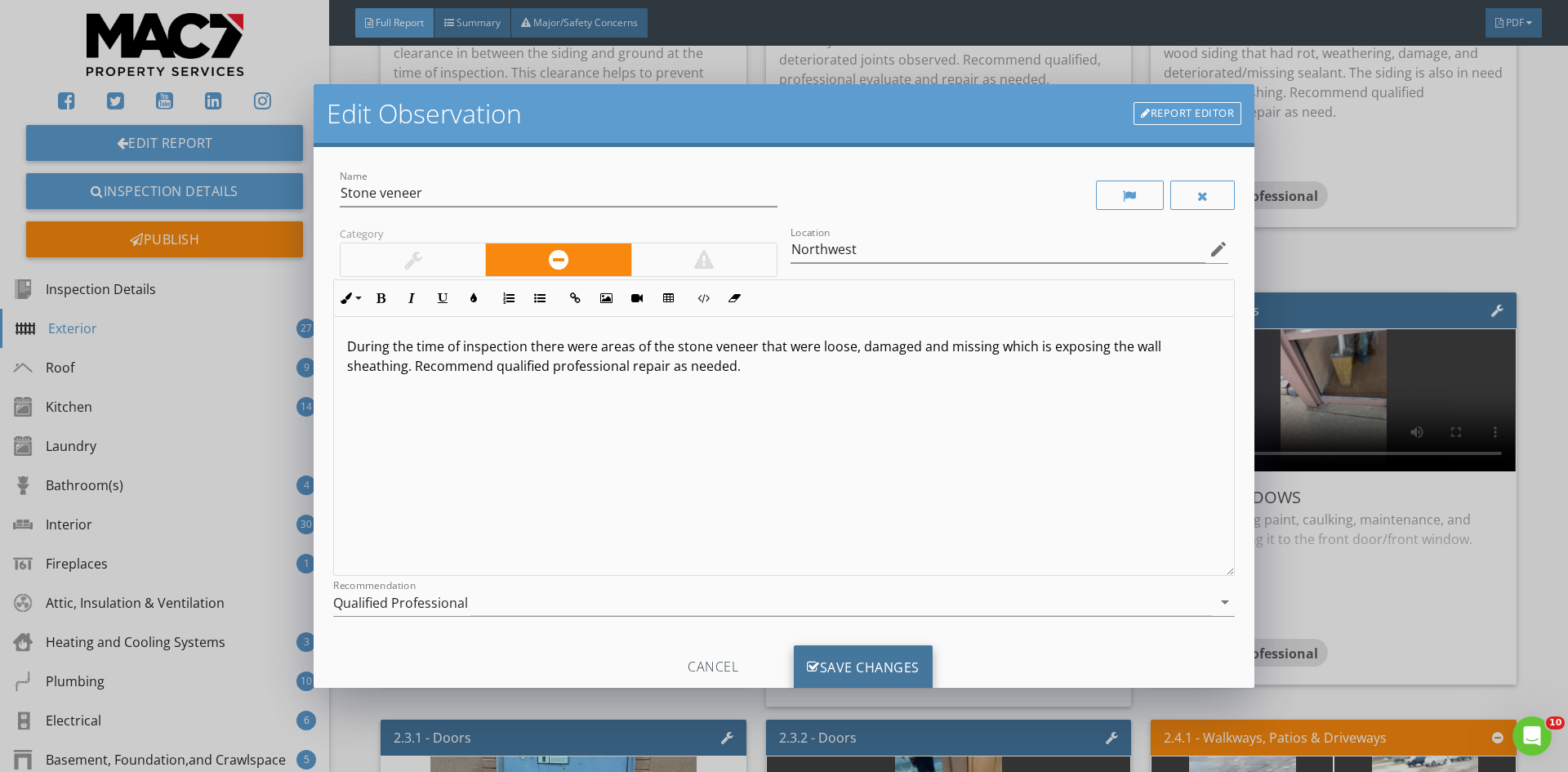
click at [862, 667] on div "Save Changes" at bounding box center [863, 667] width 138 height 44
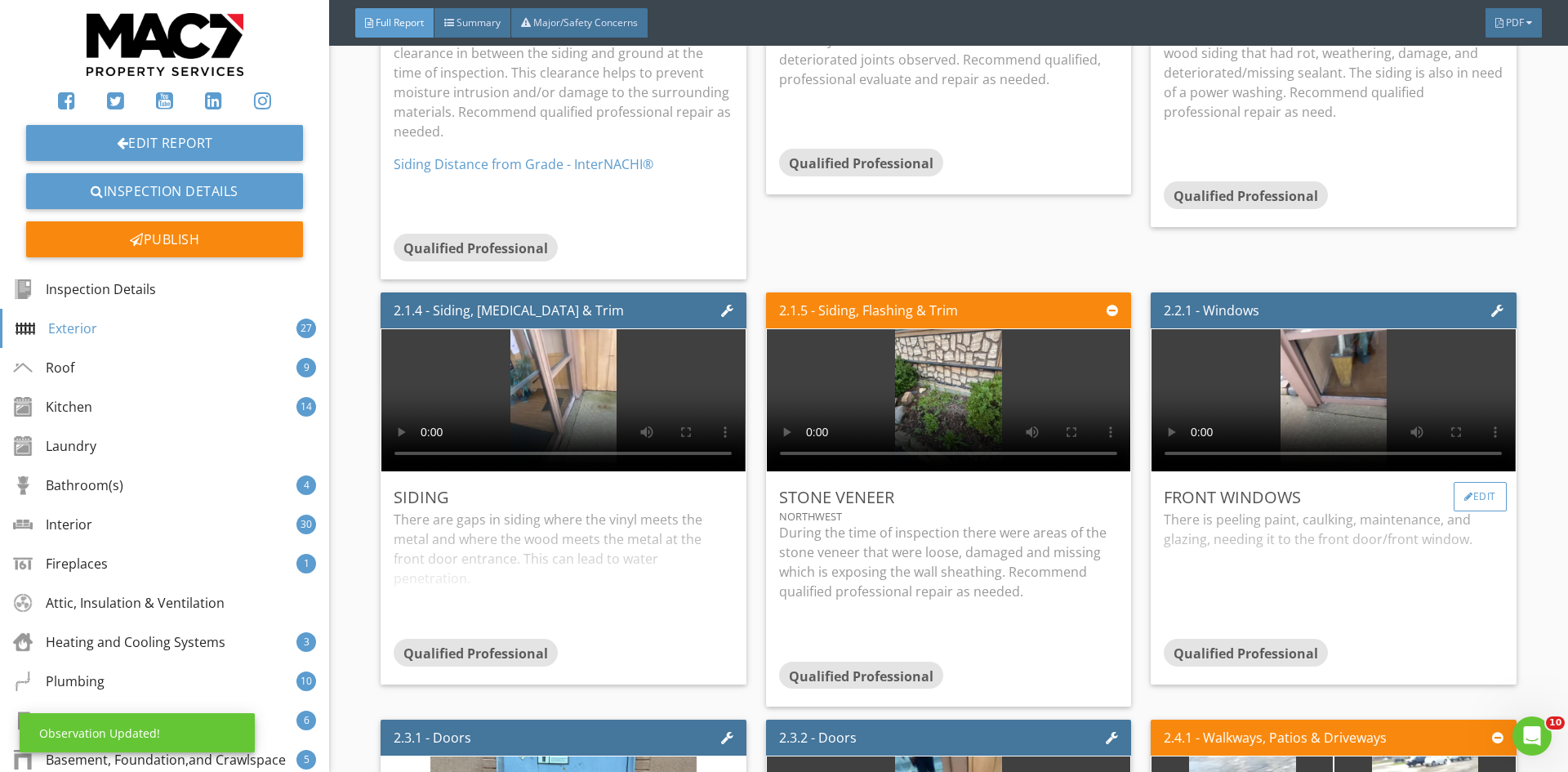
click at [1464, 489] on div "Edit" at bounding box center [1480, 496] width 53 height 29
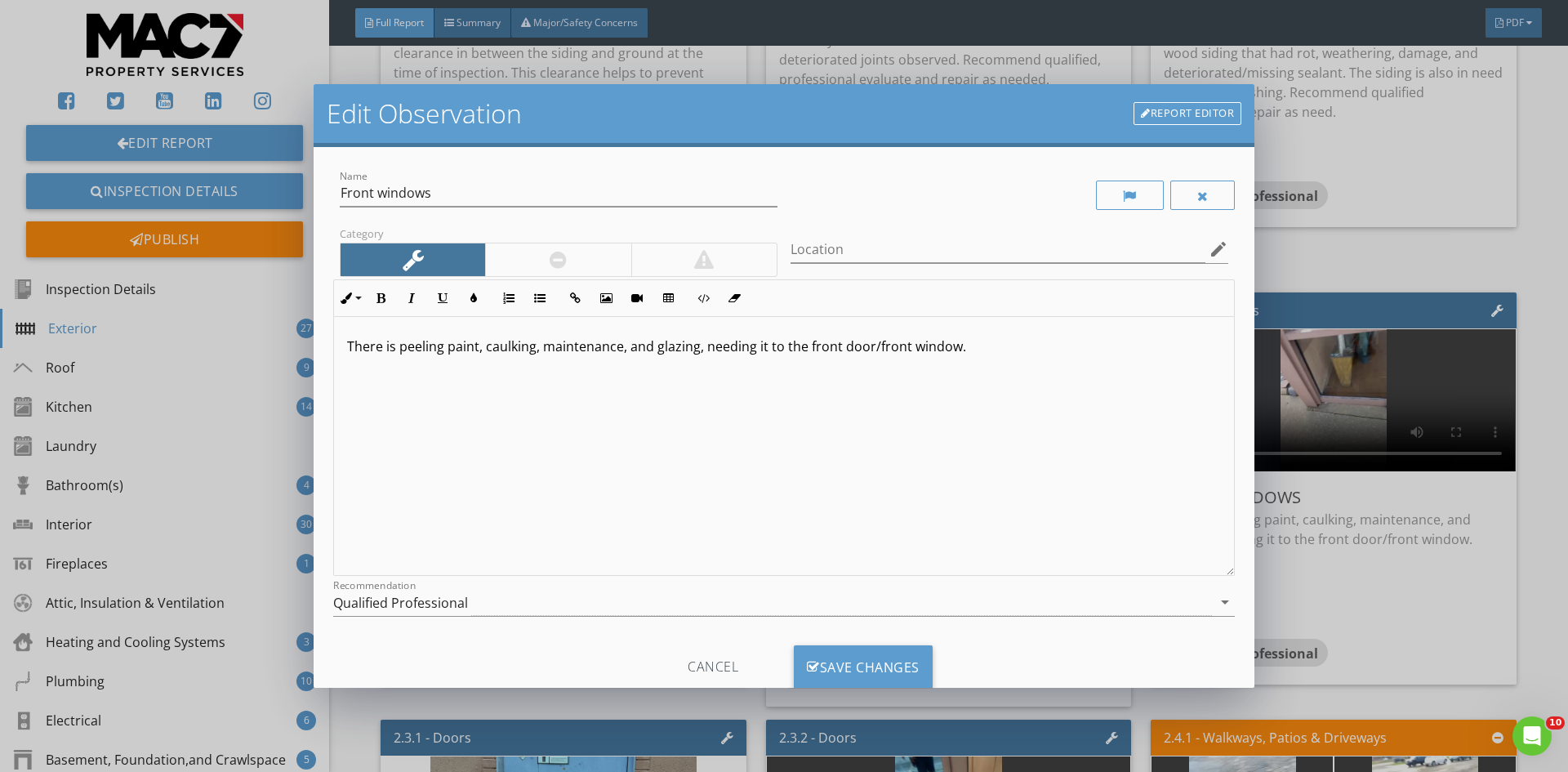
click at [536, 355] on p "There is peeling paint, caulking, maintenance, and glazing, needing it to the f…" at bounding box center [783, 346] width 874 height 19
click at [701, 354] on p "There is peeling paint, caulking maintenance, and glazing, needing it to the fr…" at bounding box center [783, 346] width 874 height 19
click at [749, 352] on p "There is peeling paint, caulking maintenance, and glazing needing it to the fro…" at bounding box center [783, 346] width 874 height 19
click at [752, 352] on p "There is peeling paint, caulking maintenance, and glazing needed it to the fron…" at bounding box center [783, 346] width 874 height 19
click at [884, 669] on div "Save Changes" at bounding box center [863, 667] width 138 height 44
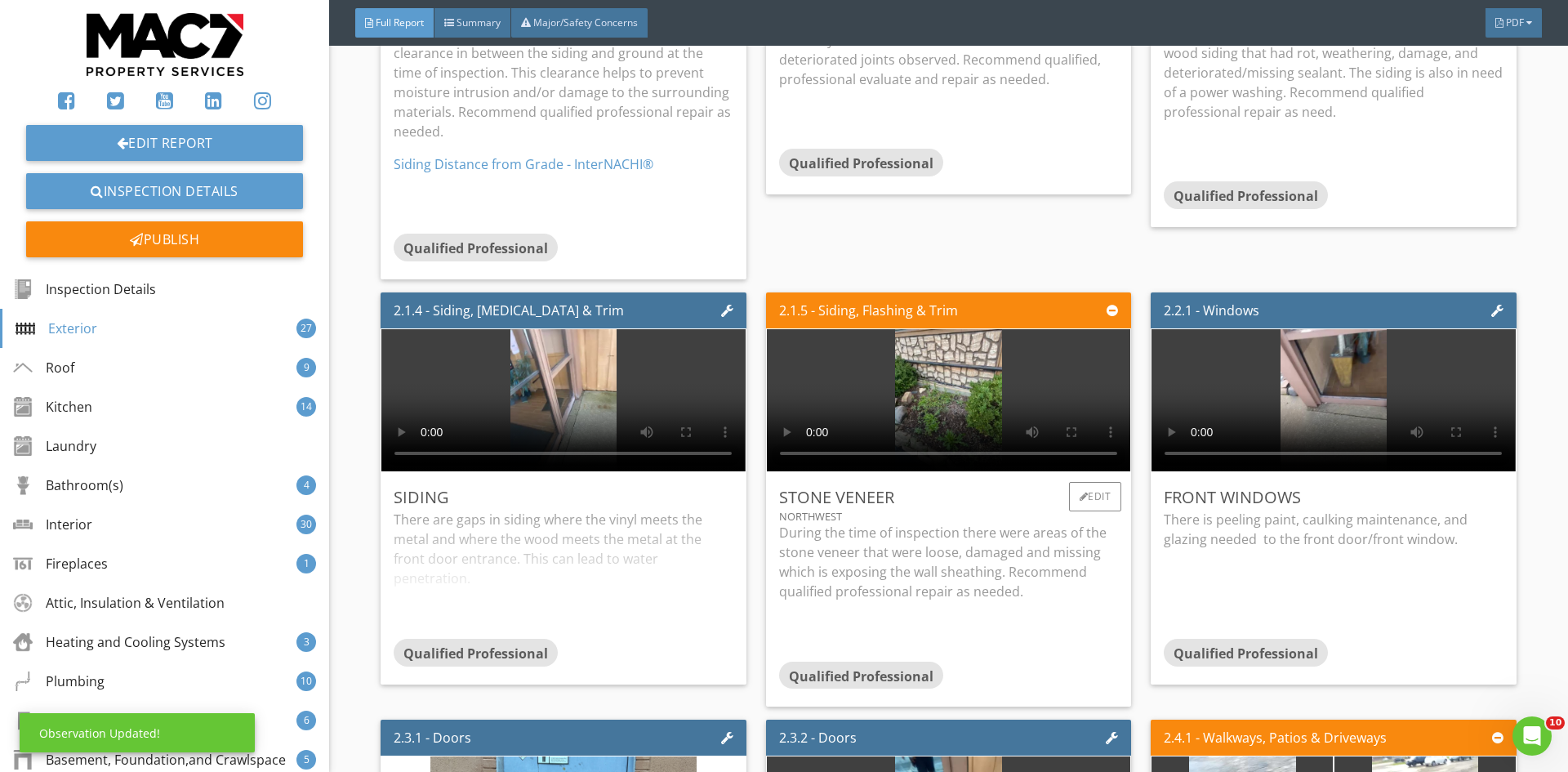
scroll to position [3266, 0]
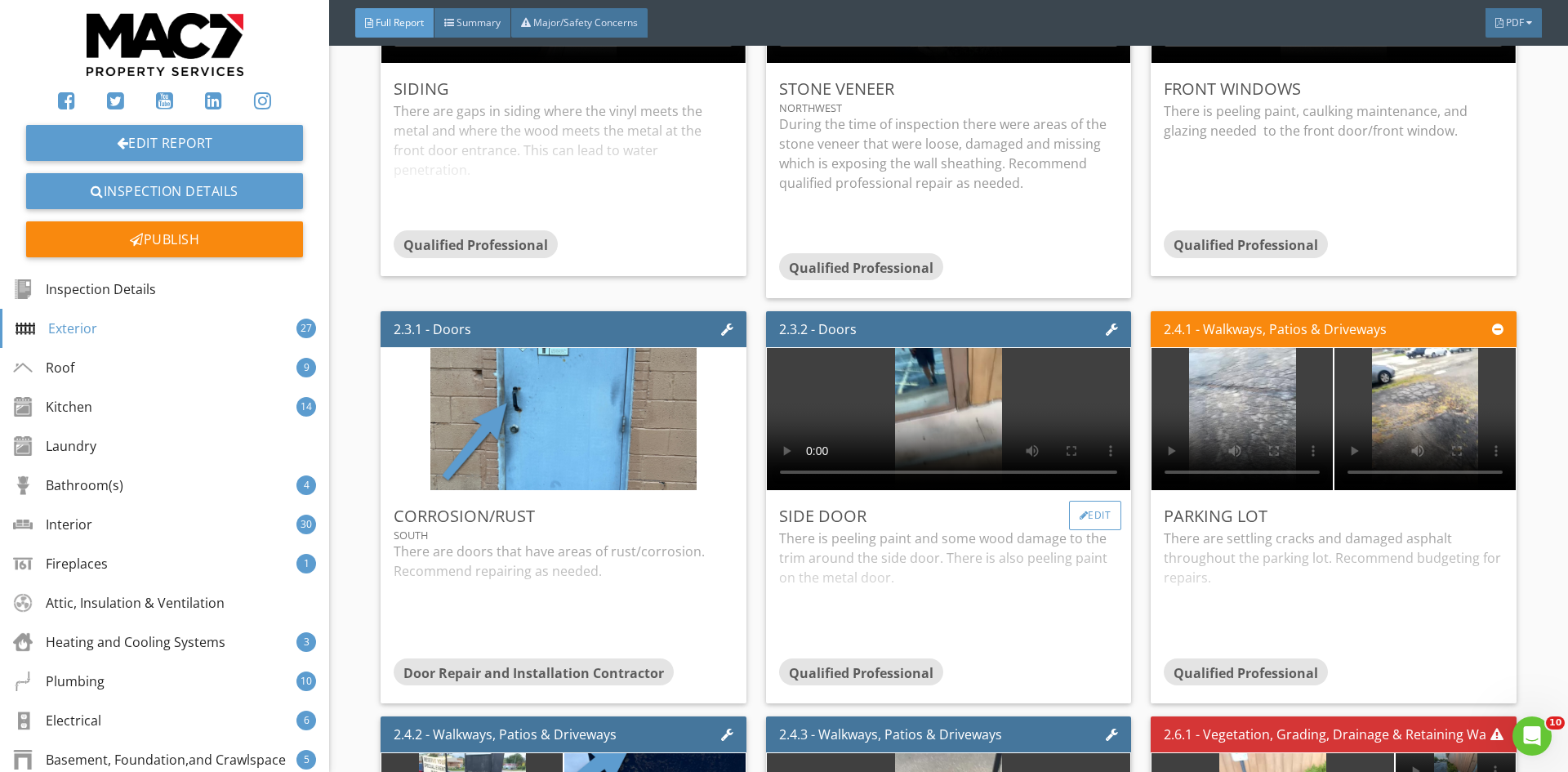
click at [1078, 512] on div "Edit" at bounding box center [1096, 515] width 53 height 29
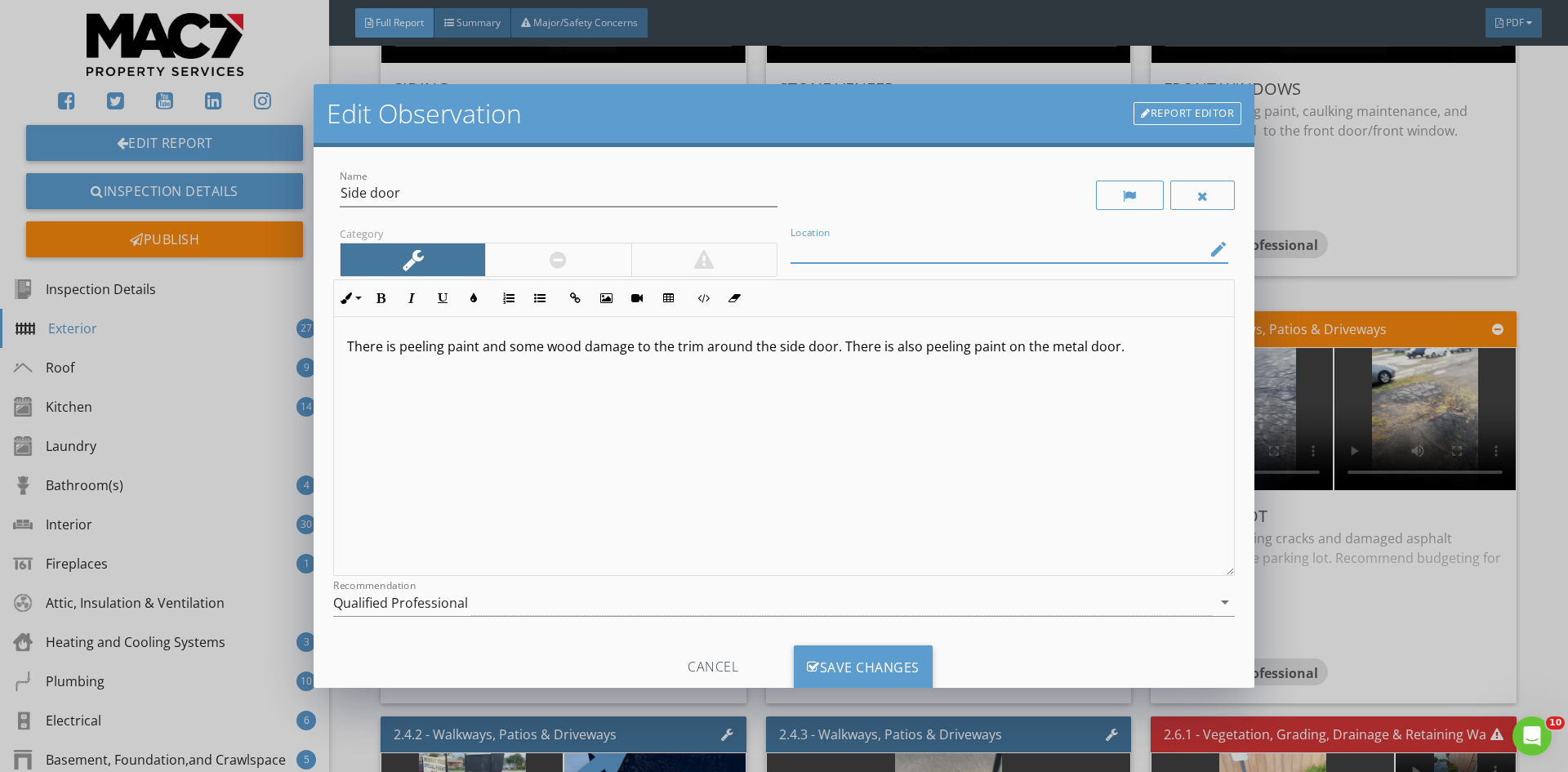
click at [801, 252] on input "Location" at bounding box center [998, 248] width 414 height 27
type input "North"
click at [843, 659] on div "Save Changes" at bounding box center [863, 667] width 138 height 44
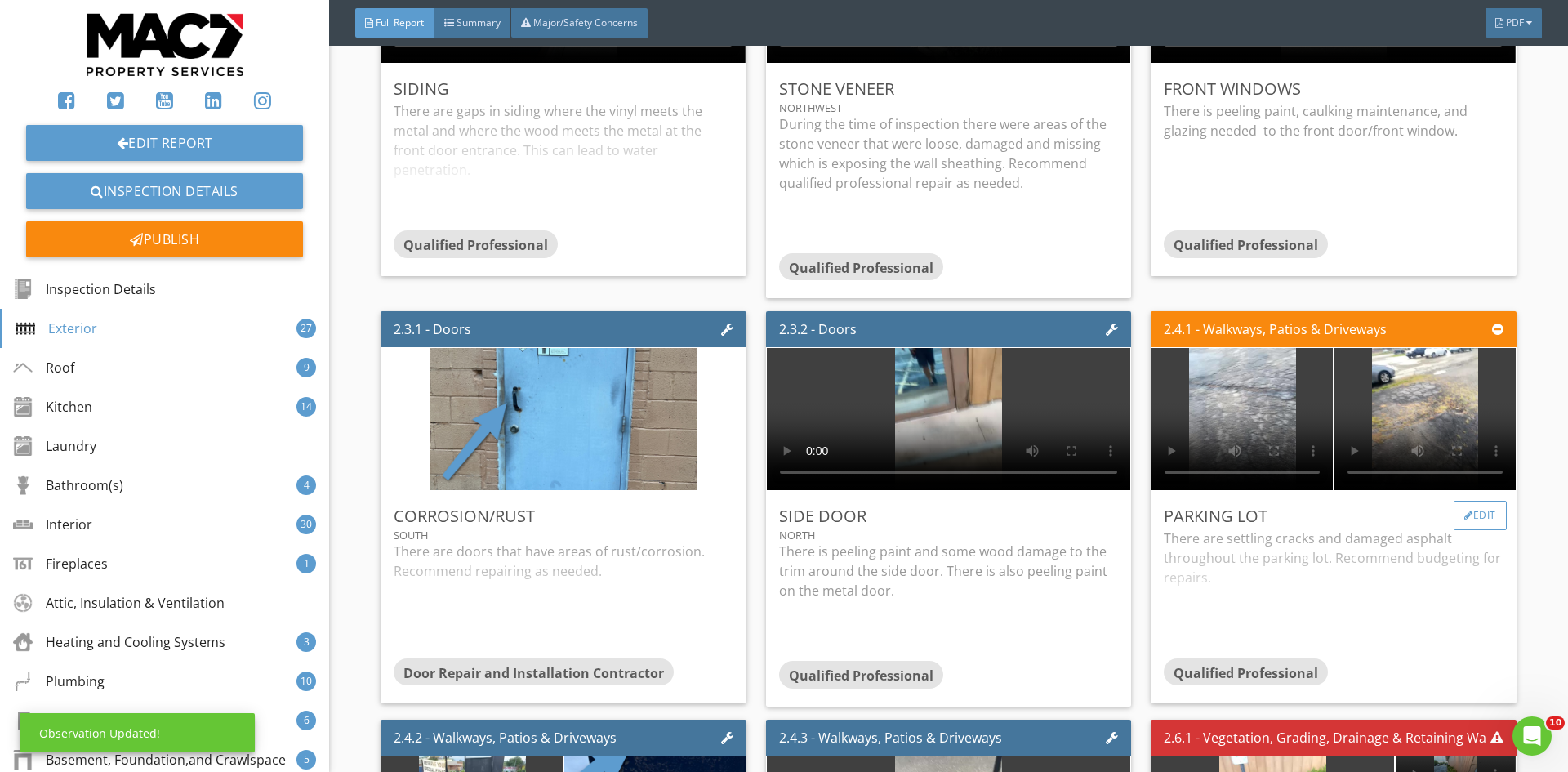
click at [1469, 505] on div "Edit" at bounding box center [1480, 515] width 53 height 29
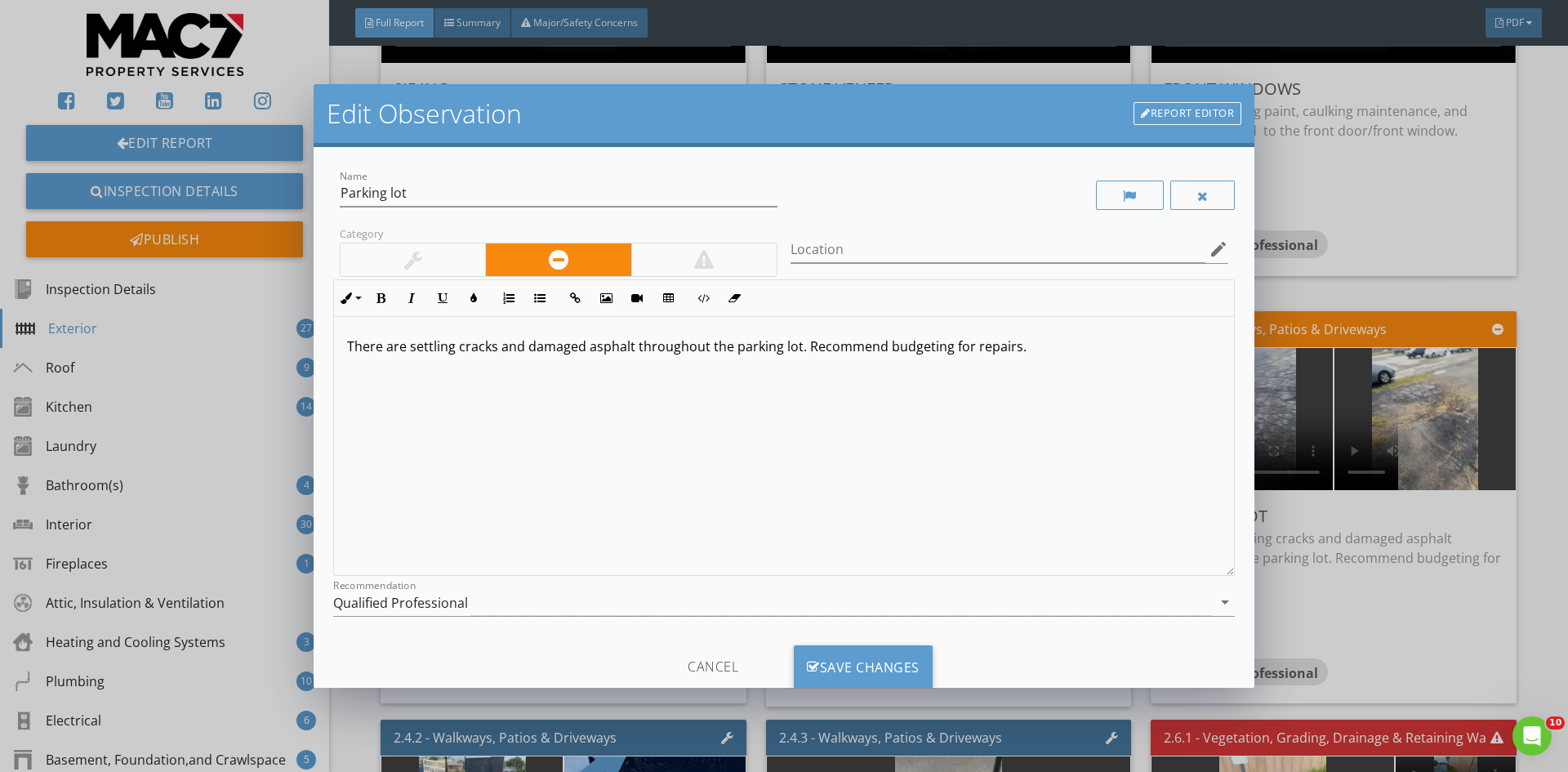
click at [1029, 354] on p "There are settling cracks and damaged asphalt throughout the parking lot. Recom…" at bounding box center [783, 346] width 874 height 19
click at [834, 657] on div "Save Changes" at bounding box center [863, 667] width 138 height 44
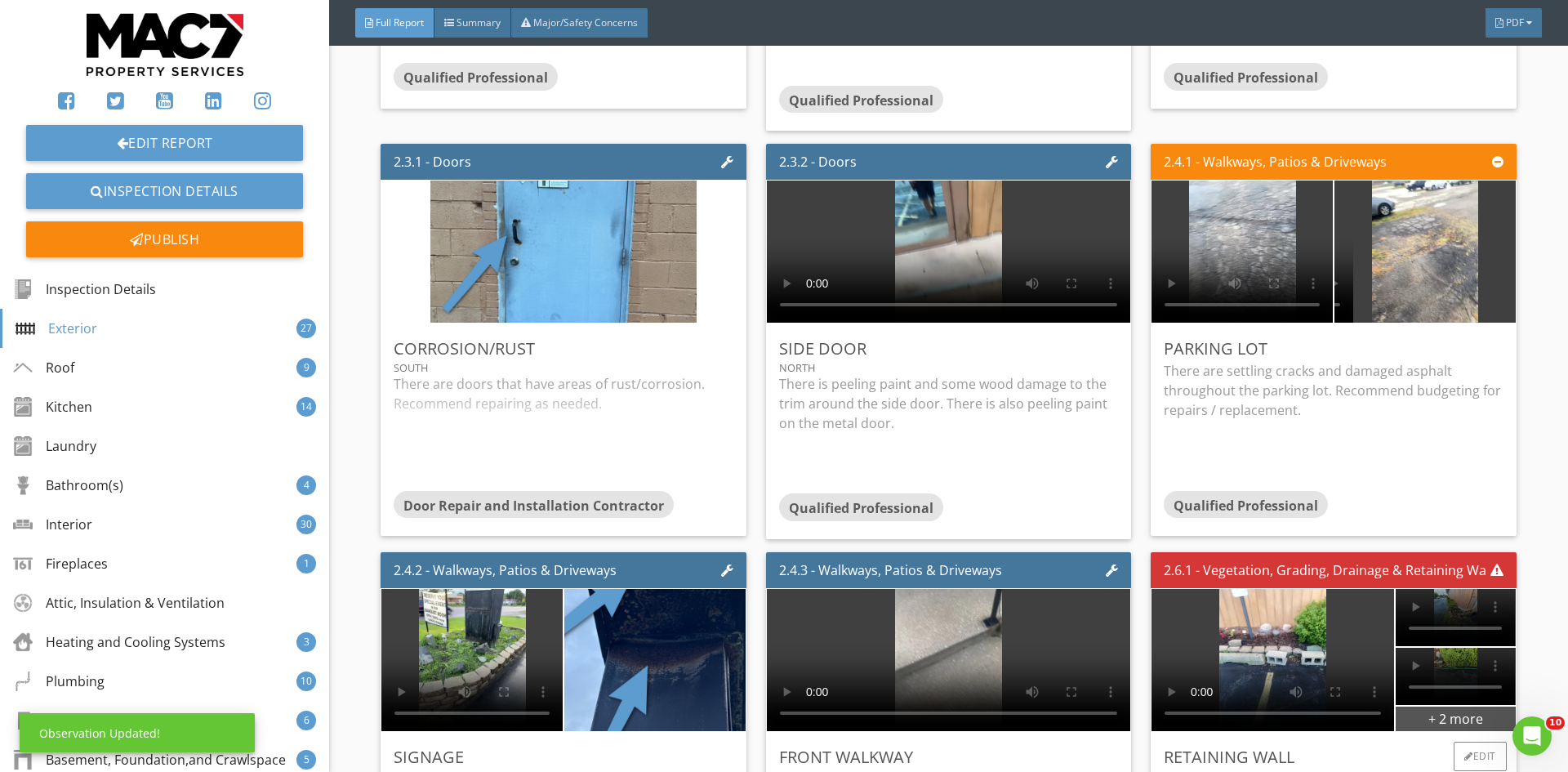
scroll to position [3674, 0]
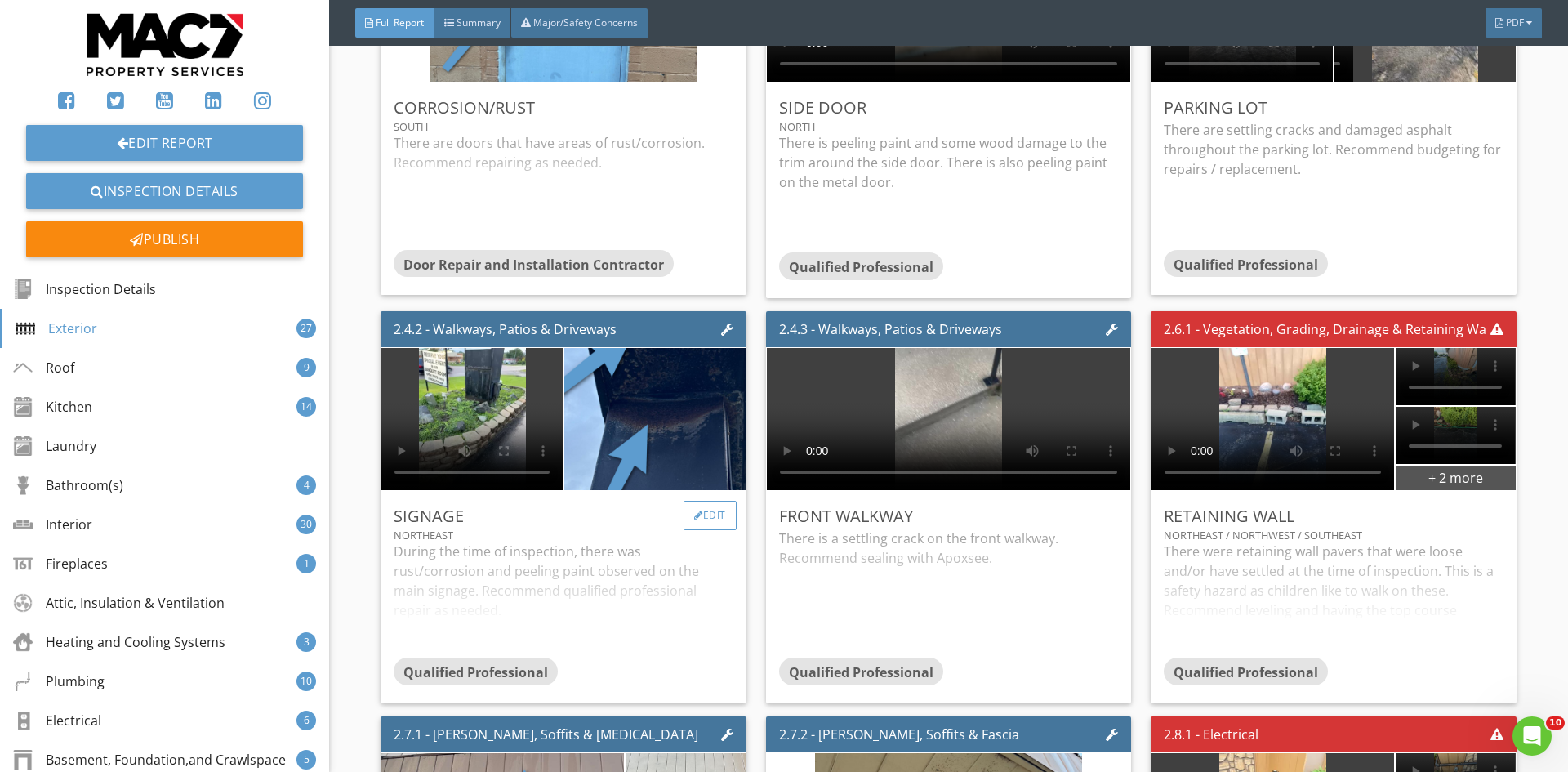
click at [697, 513] on div "Edit" at bounding box center [710, 515] width 53 height 29
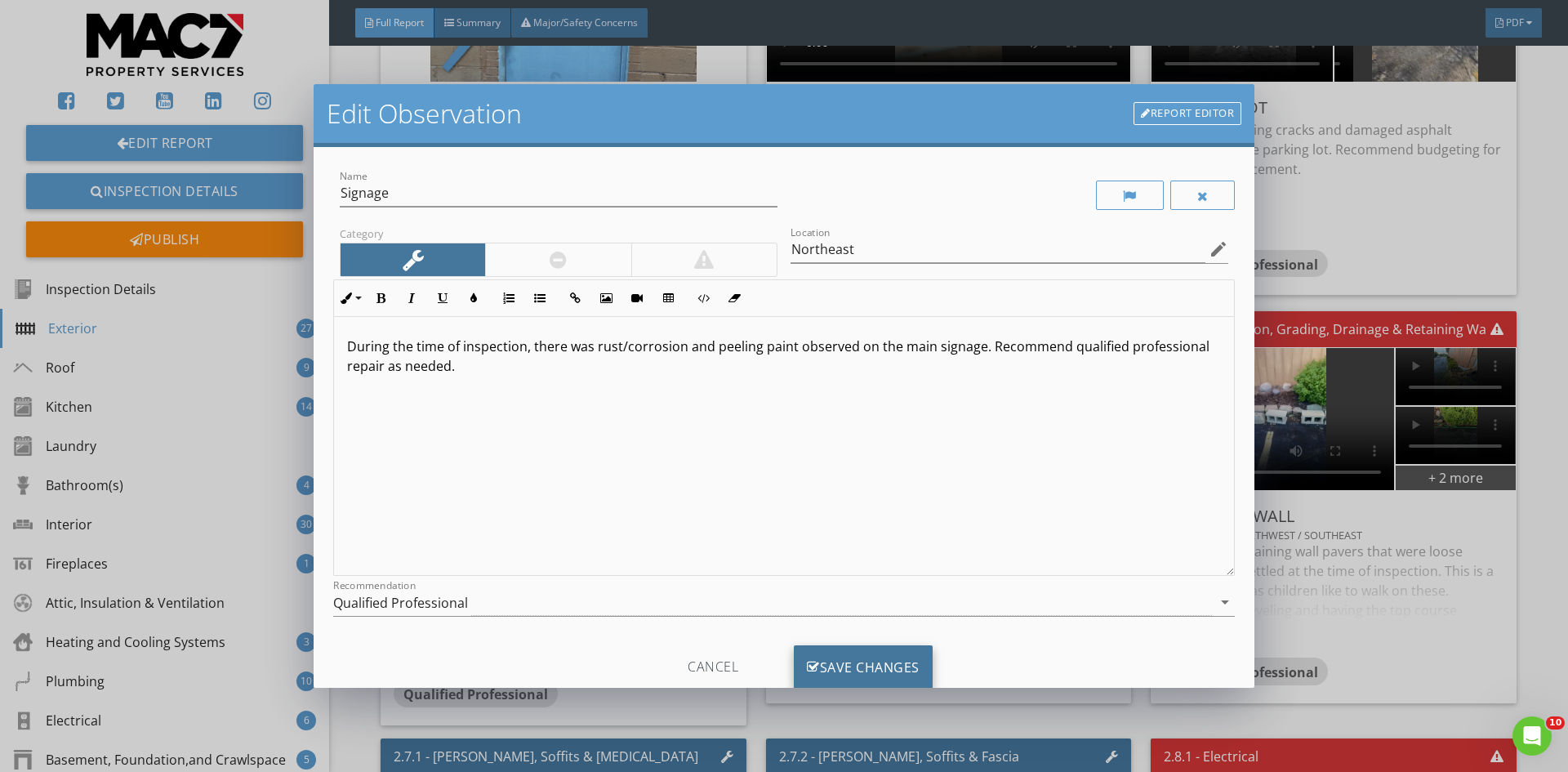
click at [858, 664] on div "Save Changes" at bounding box center [863, 667] width 138 height 44
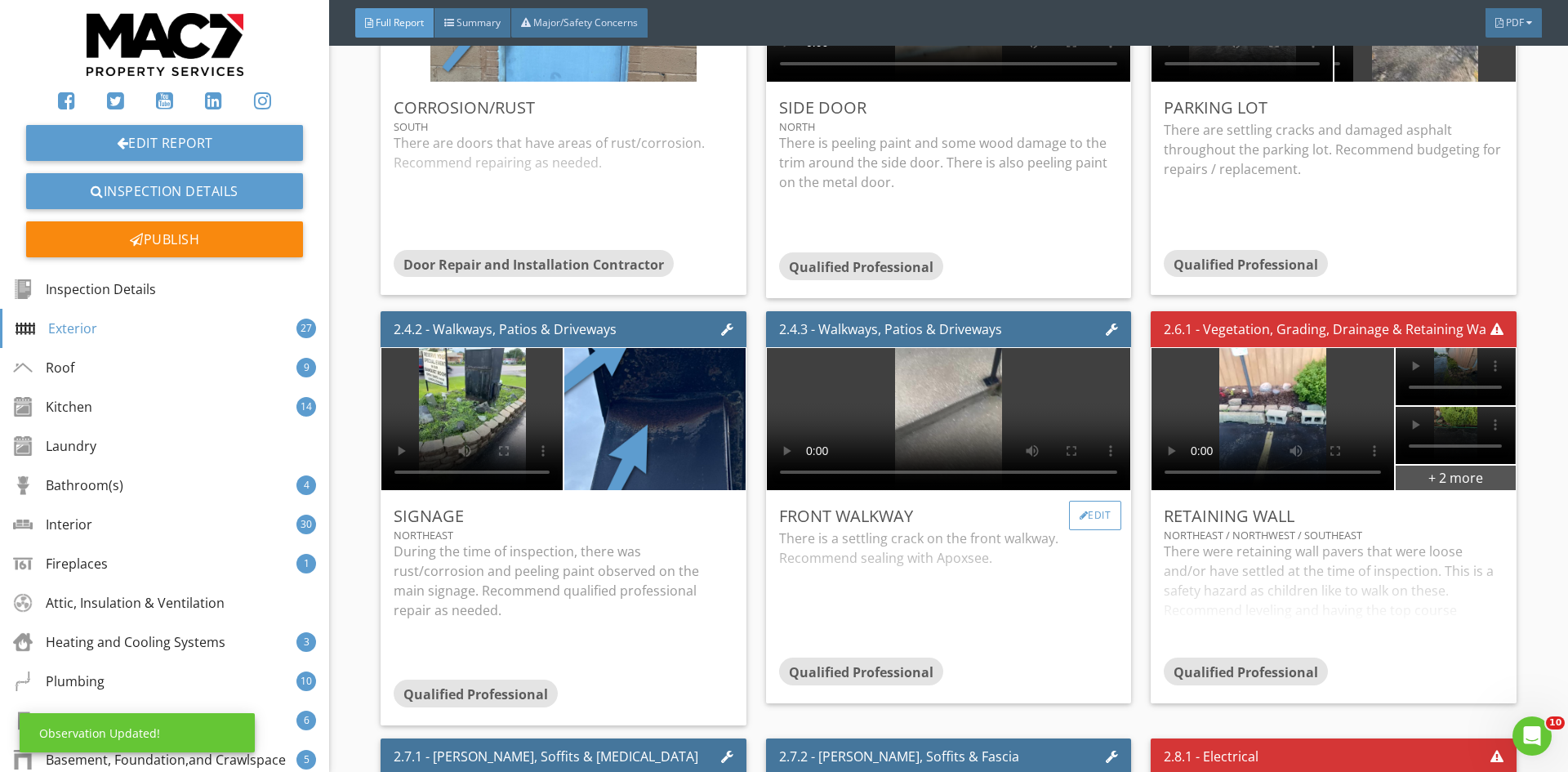
click at [1105, 503] on div "Edit" at bounding box center [1096, 515] width 53 height 29
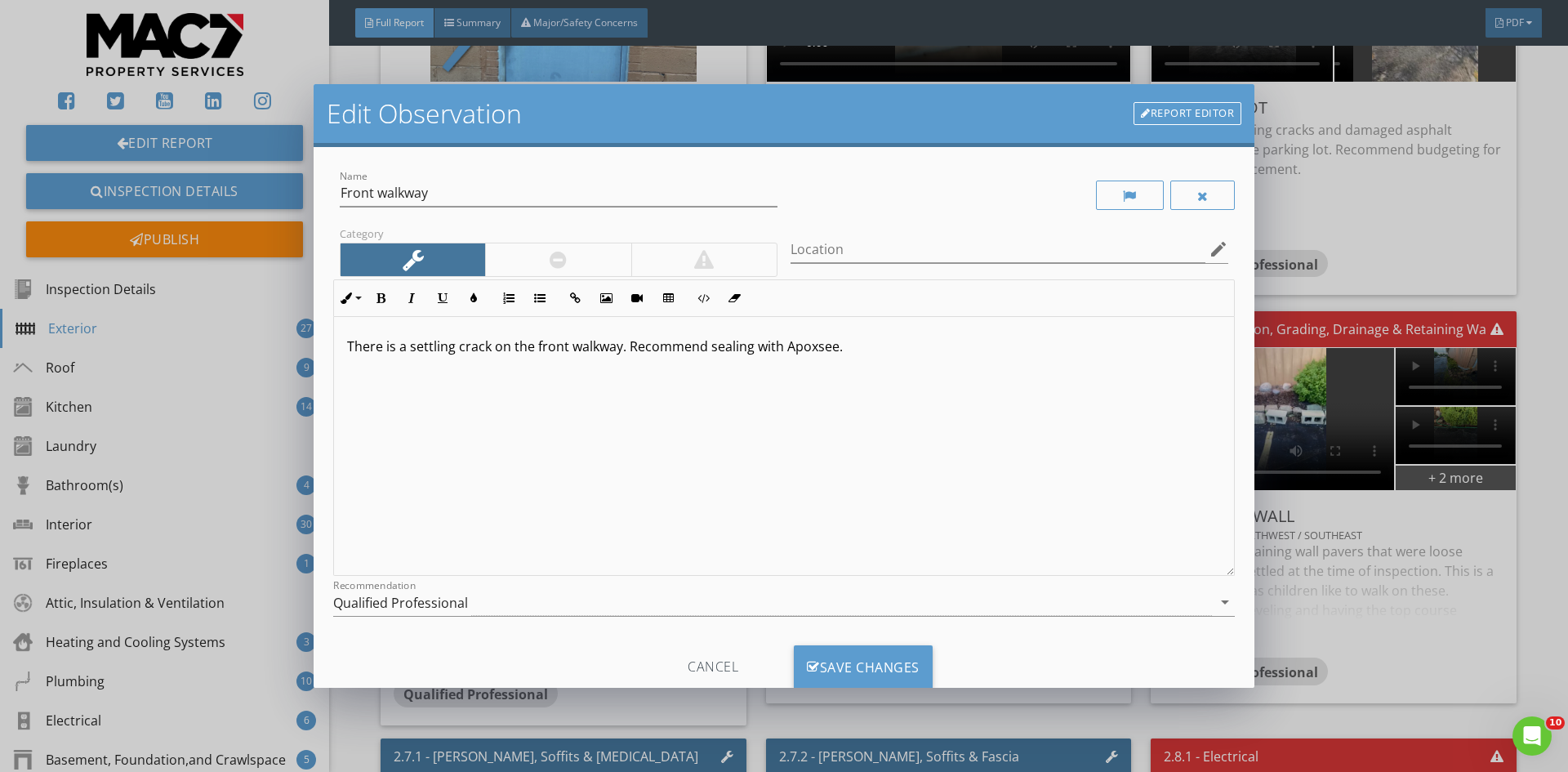
click at [849, 360] on div "There is a settling crack on the front walkway. Recommend sealing with Apoxsee." at bounding box center [783, 447] width 900 height 259
click at [853, 667] on div "Save Changes" at bounding box center [863, 667] width 138 height 44
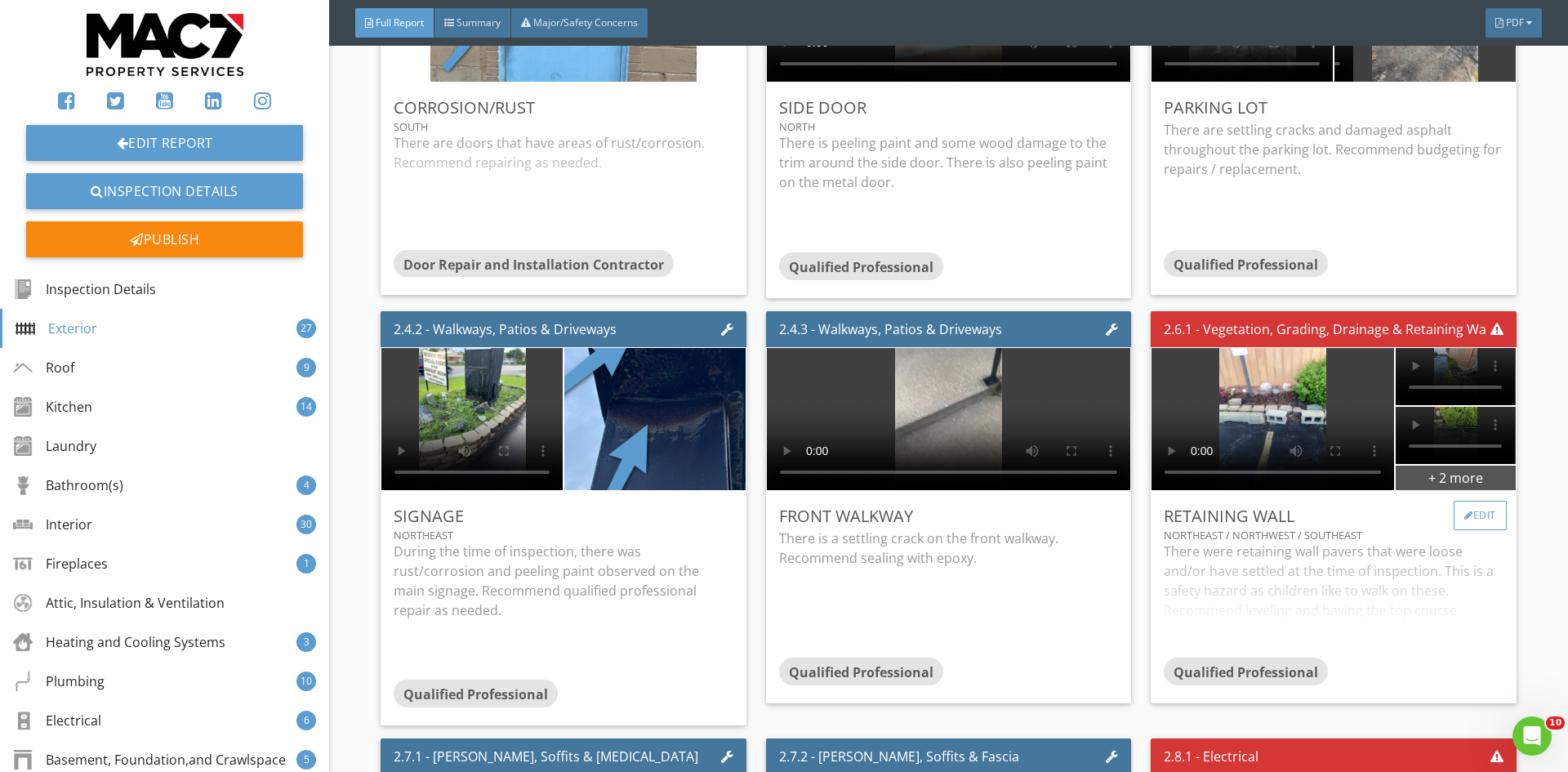
click at [1484, 514] on div "Edit" at bounding box center [1480, 515] width 53 height 29
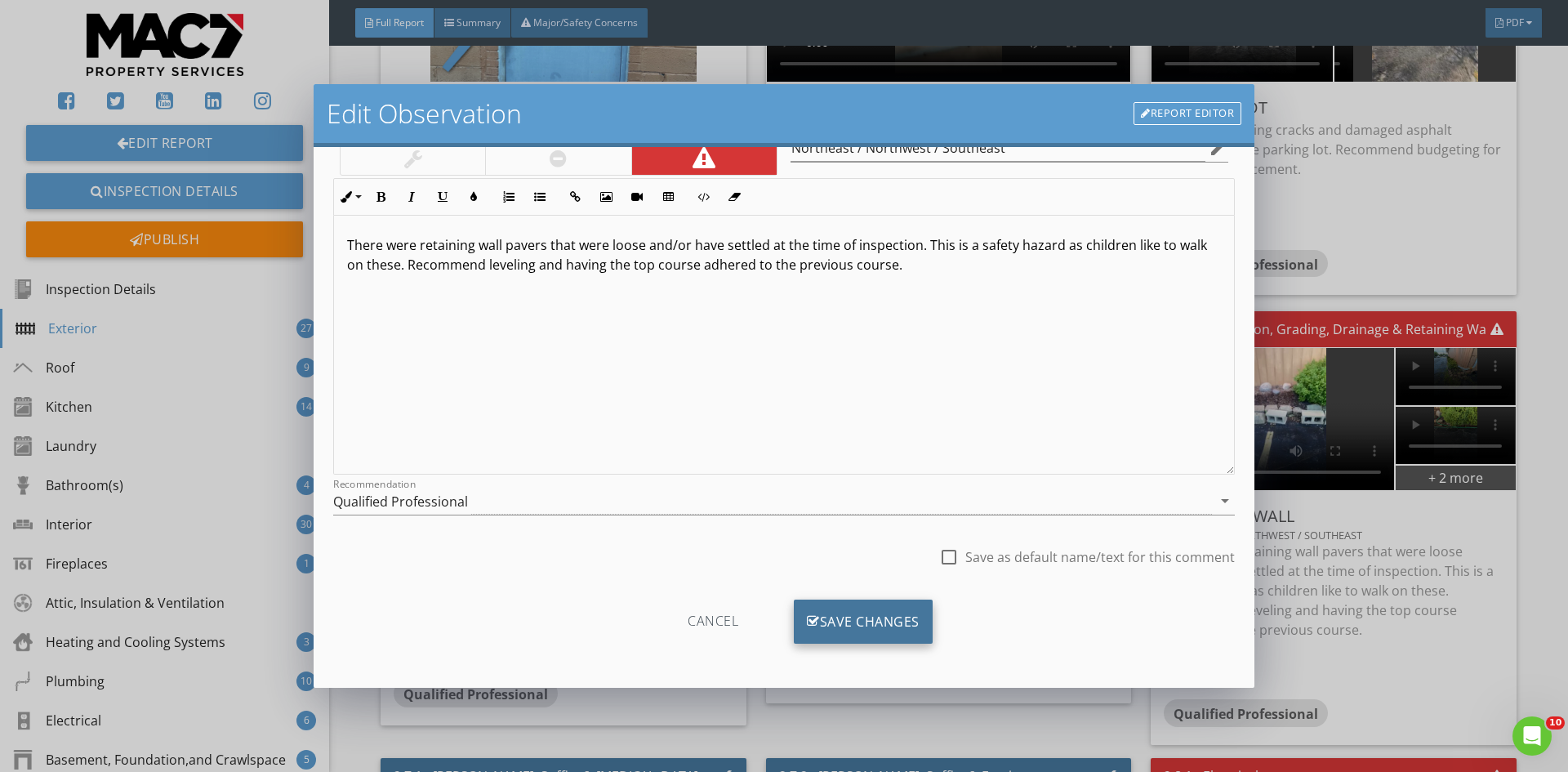
scroll to position [102, 0]
click at [853, 630] on div "Save Changes" at bounding box center [863, 621] width 138 height 44
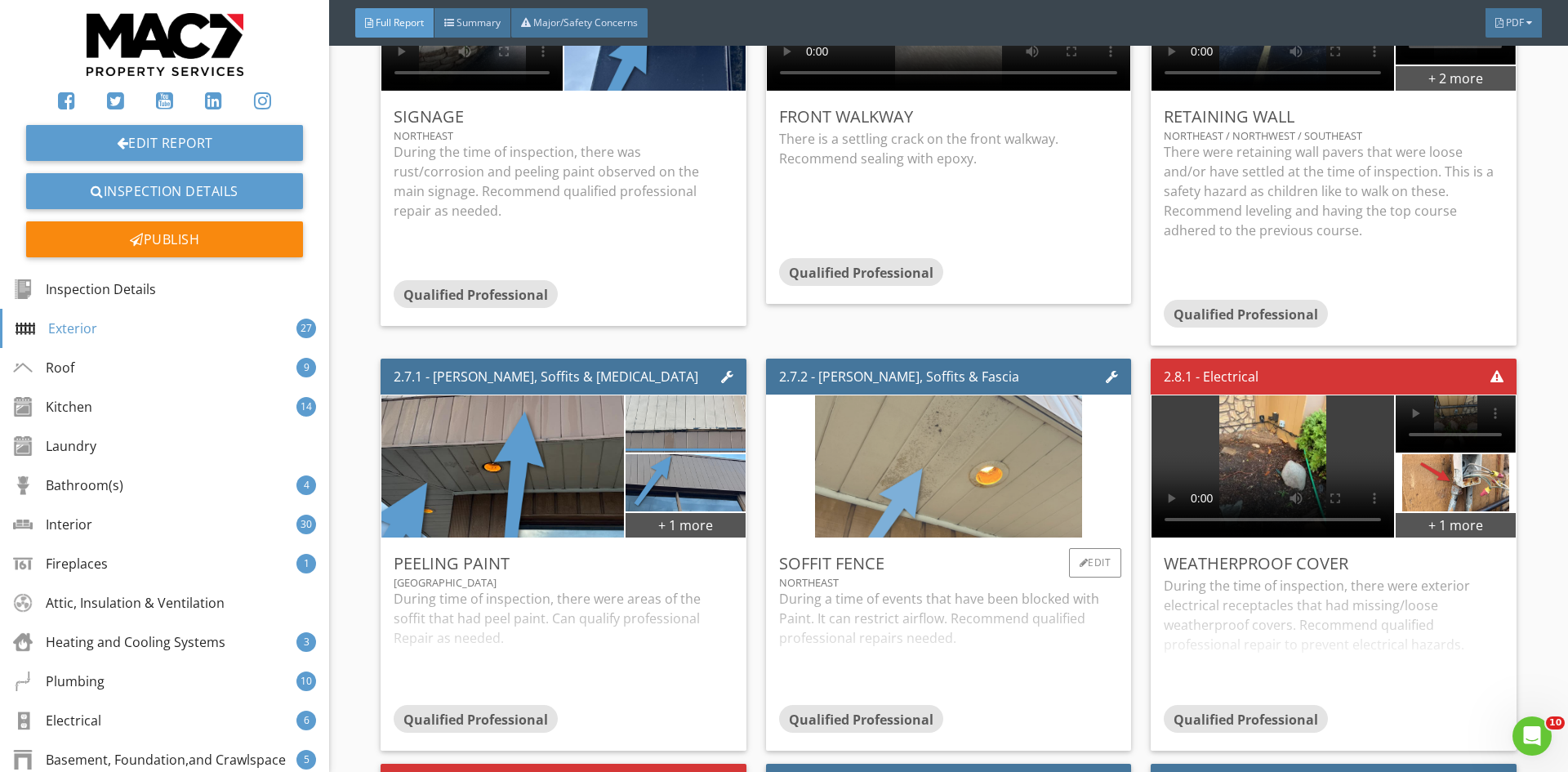
scroll to position [4082, 0]
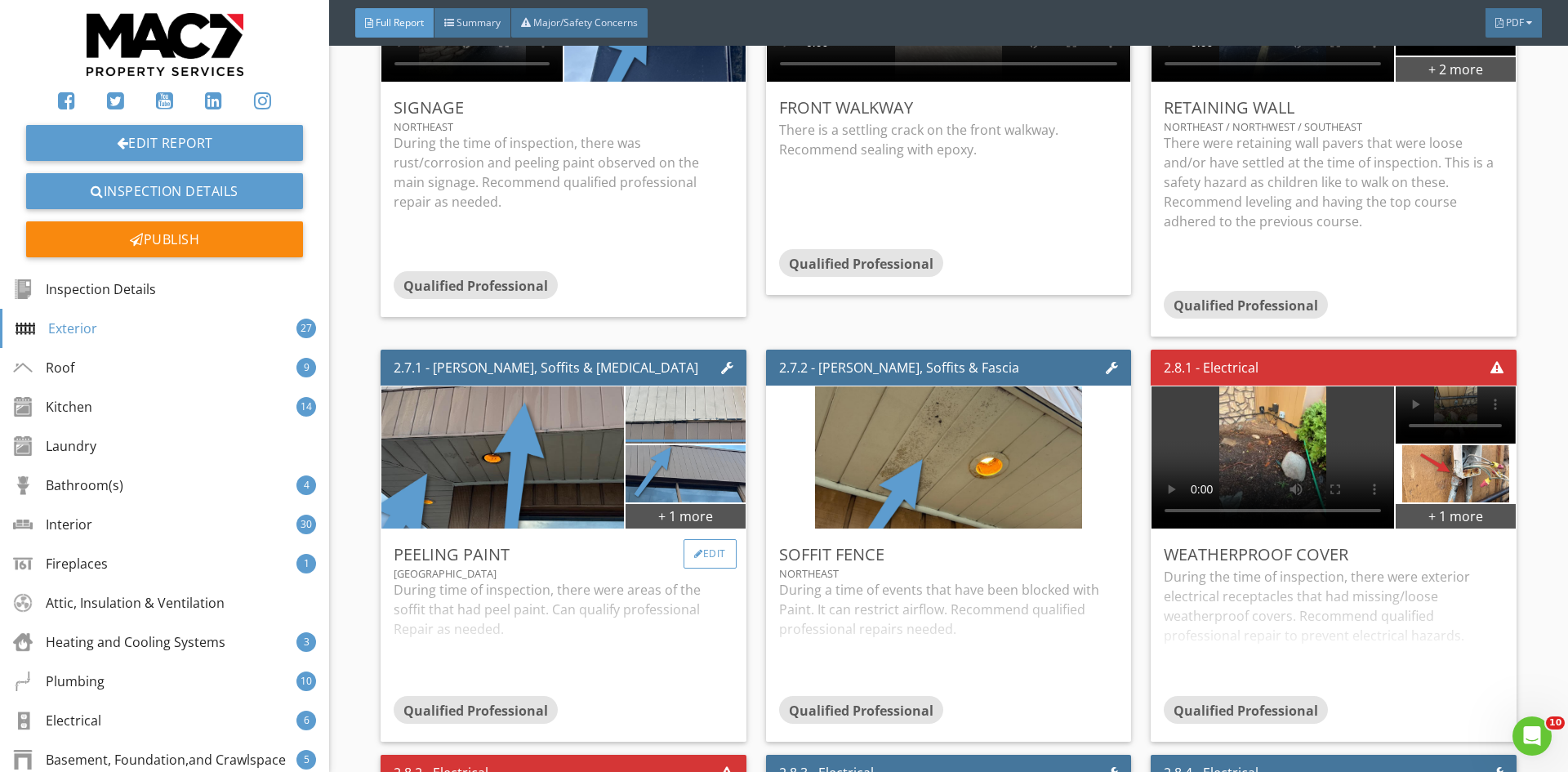
click at [703, 547] on div "Edit" at bounding box center [710, 554] width 53 height 29
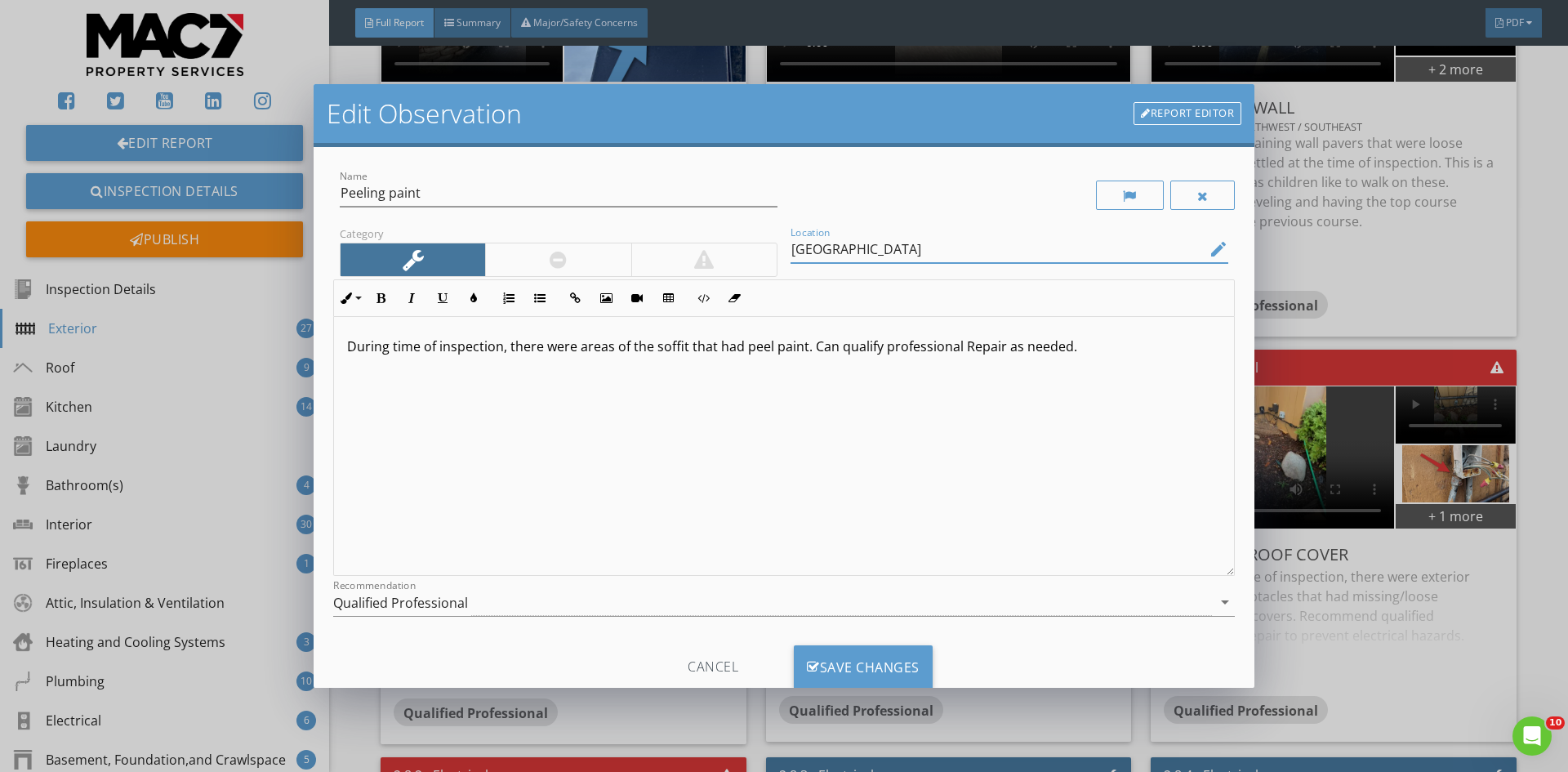
click at [942, 248] on input "Northeast Northwest" at bounding box center [998, 248] width 414 height 27
type input "N"
type input "All sides"
click at [867, 673] on div "Save Changes" at bounding box center [863, 667] width 138 height 44
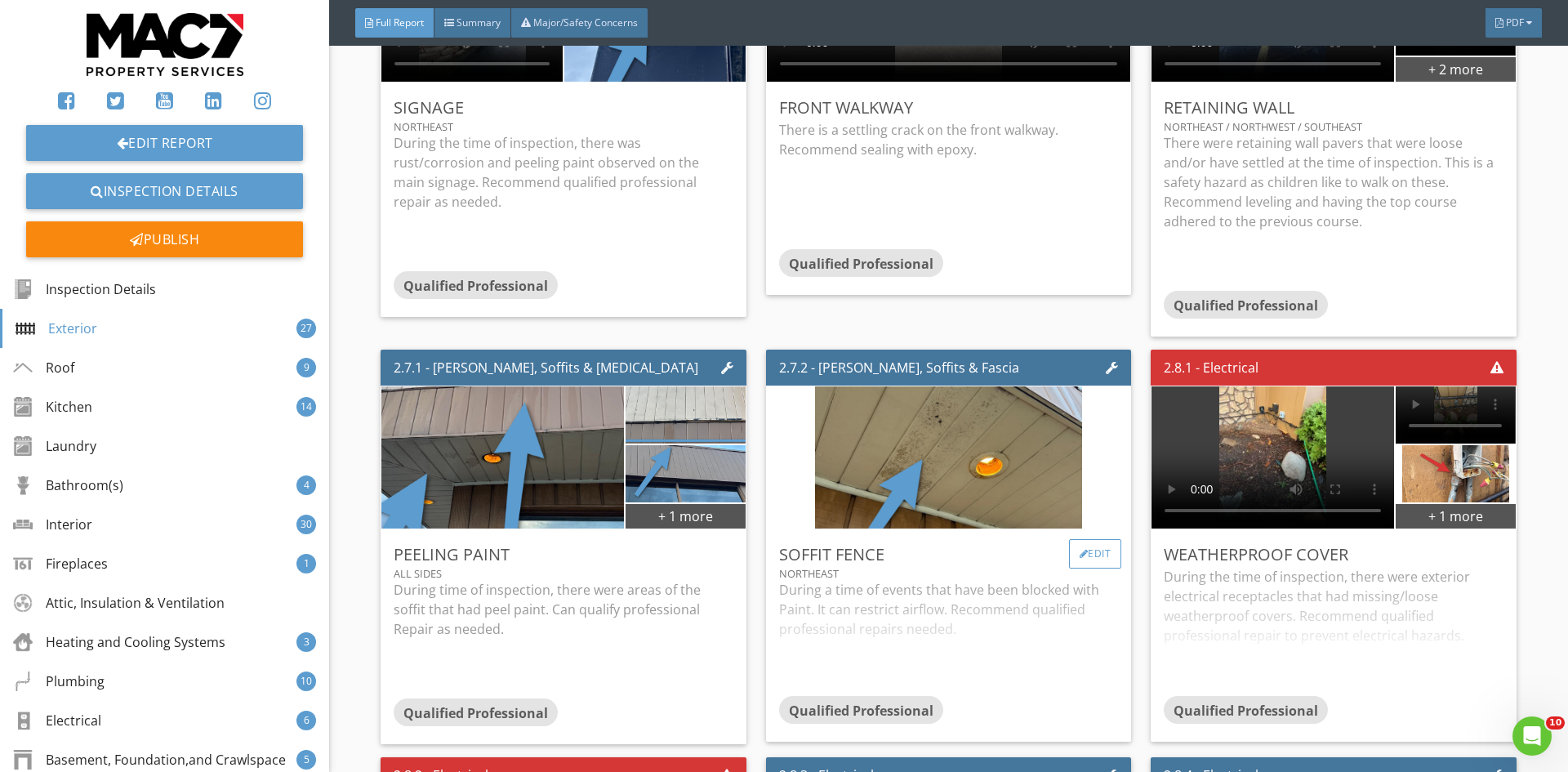
click at [1090, 549] on div "Edit" at bounding box center [1096, 554] width 53 height 29
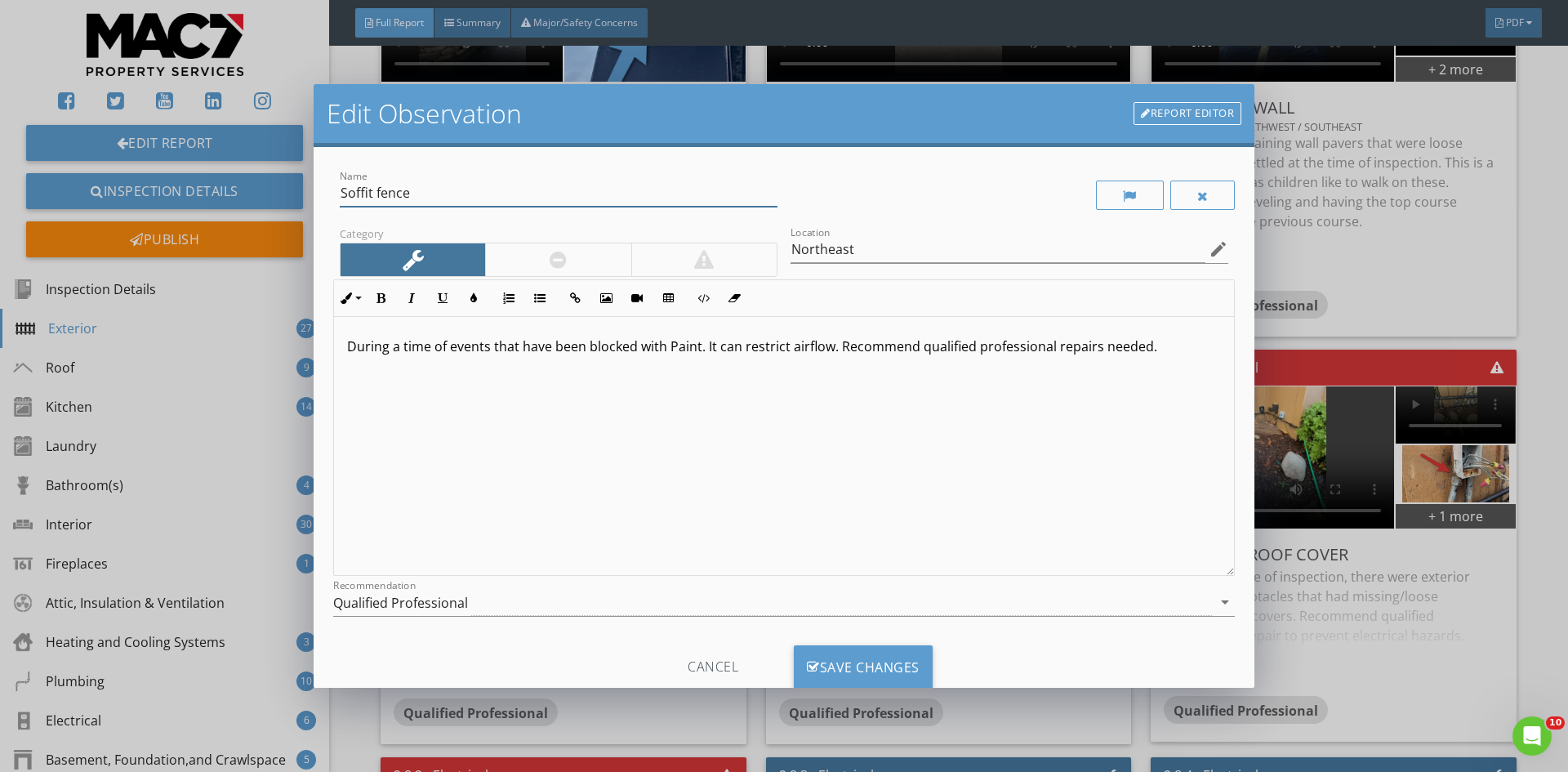
click at [430, 196] on input "Soffit fence" at bounding box center [558, 193] width 437 height 27
type input "Soffit Vents"
click at [451, 350] on p "During a time of events that have been blocked with Paint. It can restrict airf…" at bounding box center [783, 346] width 874 height 19
click at [861, 678] on div "Save Changes" at bounding box center [863, 667] width 138 height 44
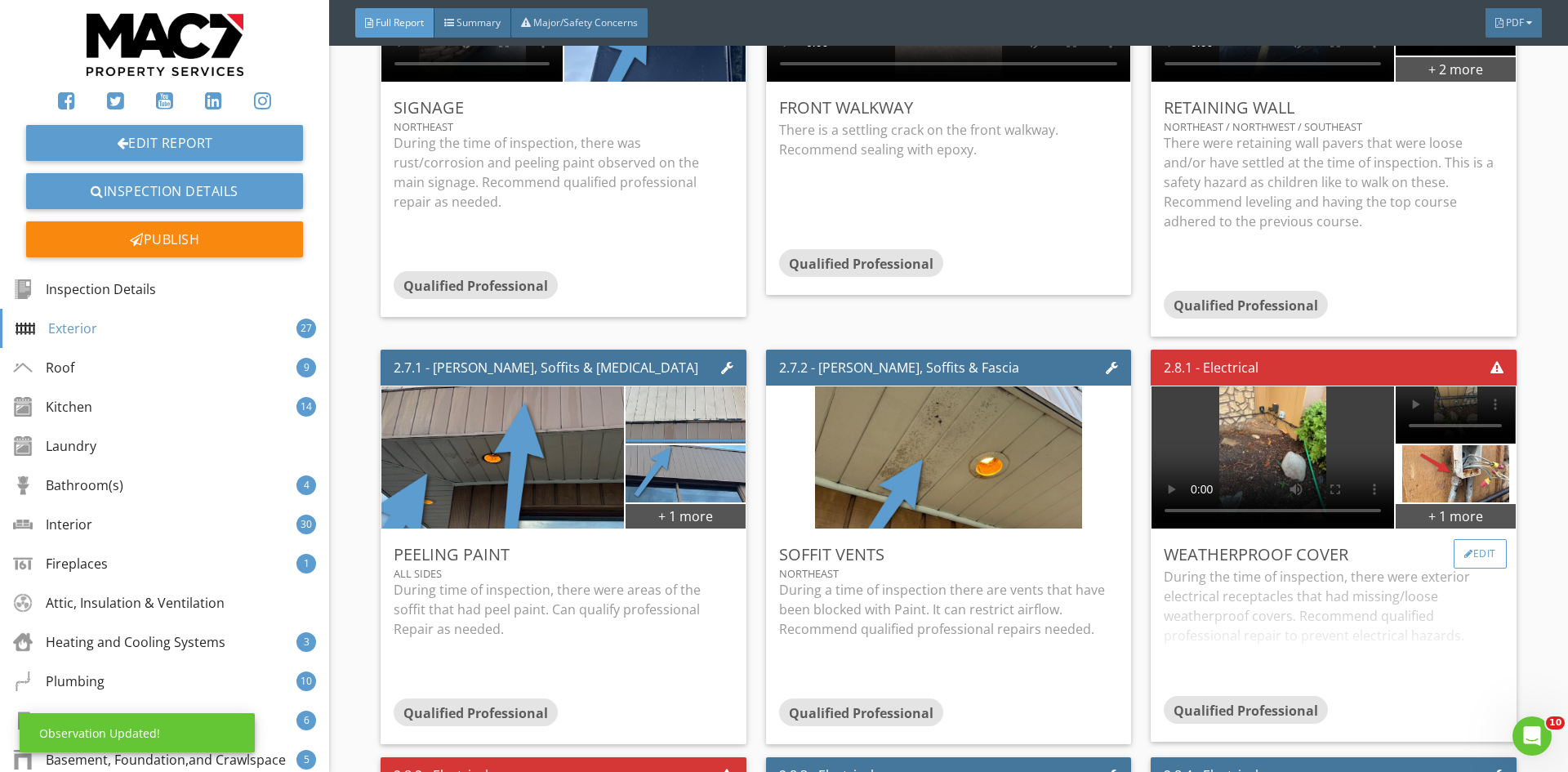
click at [1458, 546] on div "Edit" at bounding box center [1480, 554] width 53 height 29
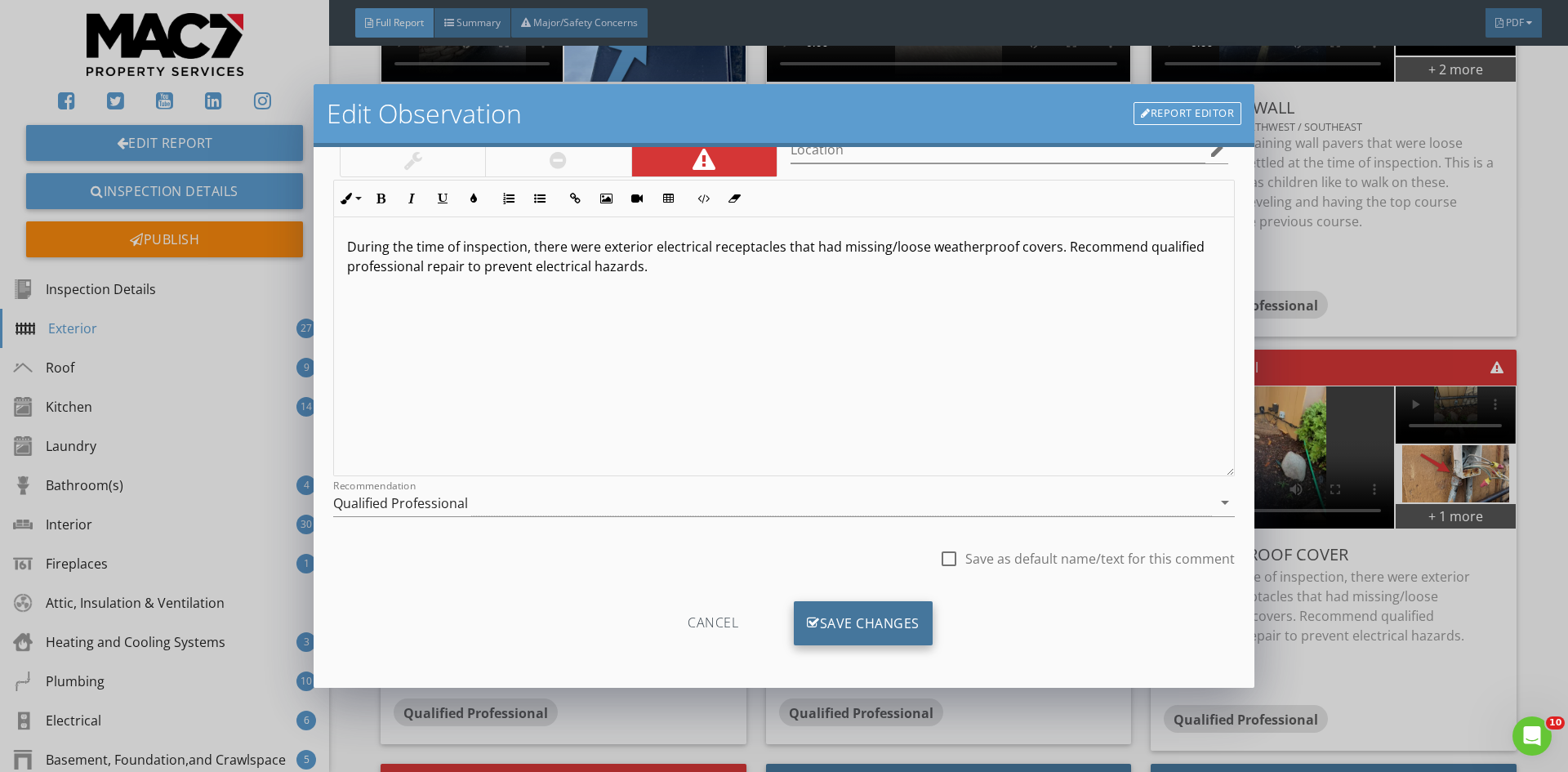
scroll to position [102, 0]
click at [823, 612] on div "Save Changes" at bounding box center [863, 621] width 138 height 44
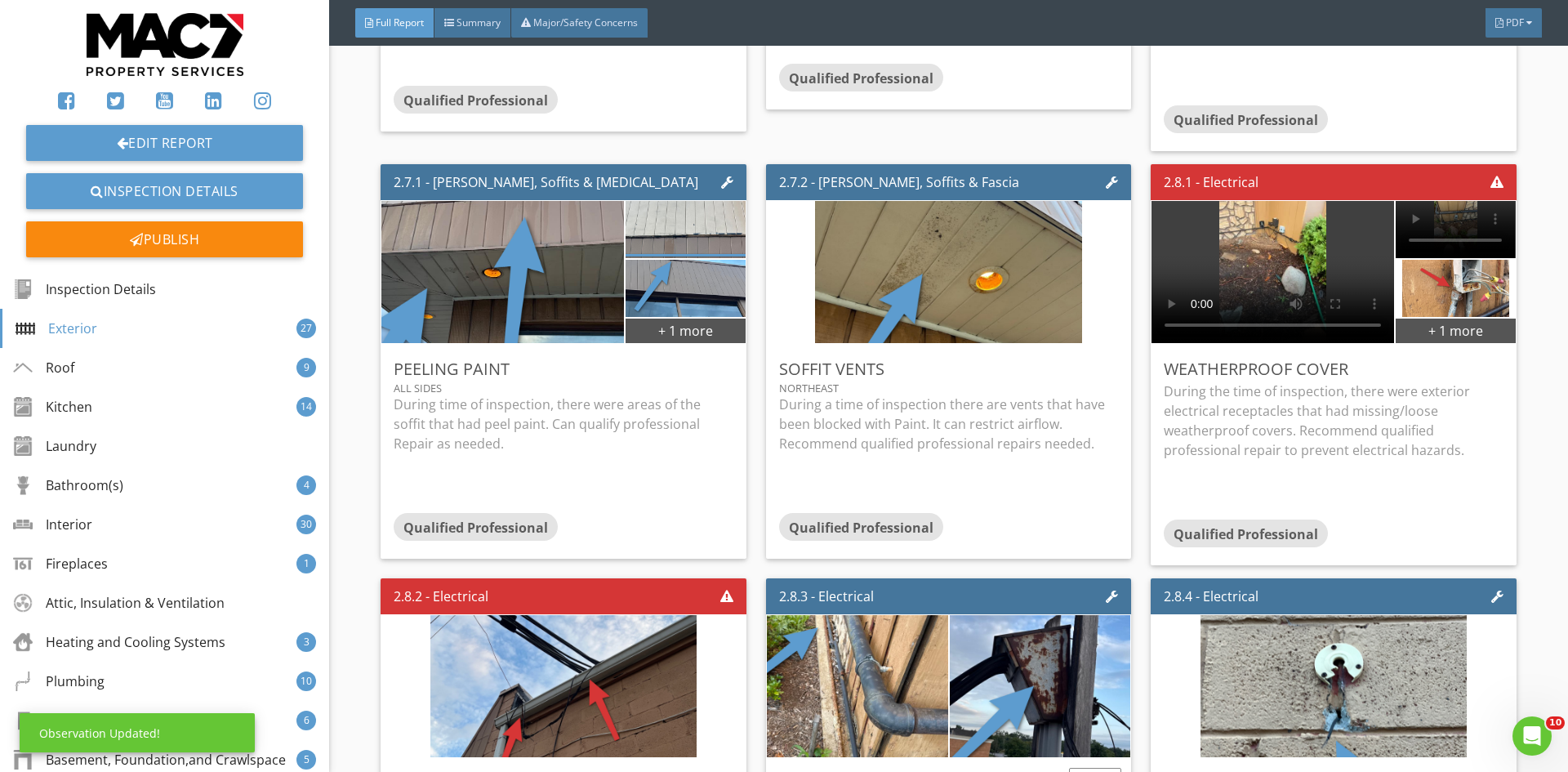
scroll to position [4491, 0]
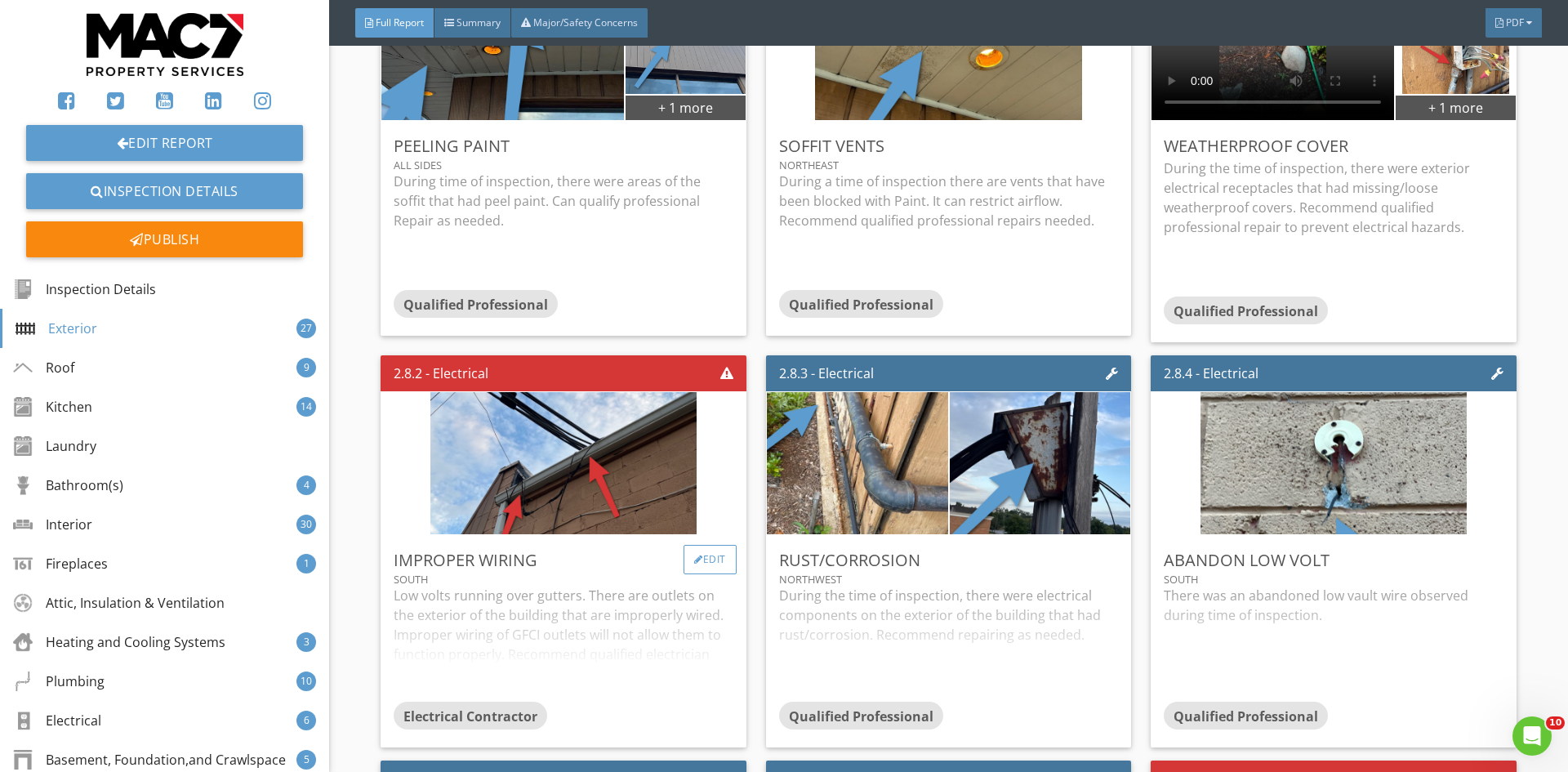
click at [685, 556] on div "Edit" at bounding box center [710, 559] width 53 height 29
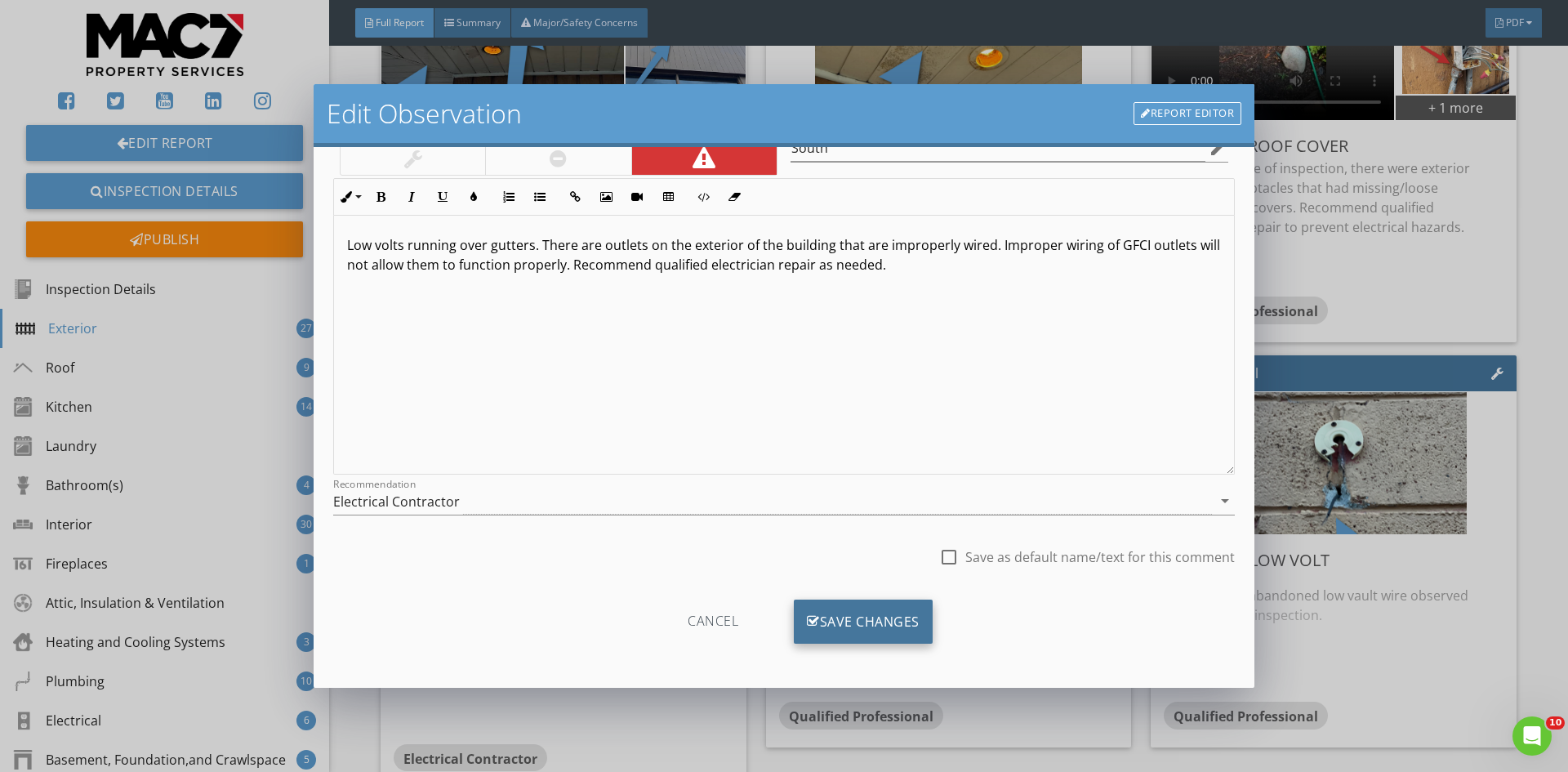
scroll to position [102, 0]
click at [823, 613] on div "Save Changes" at bounding box center [863, 621] width 138 height 44
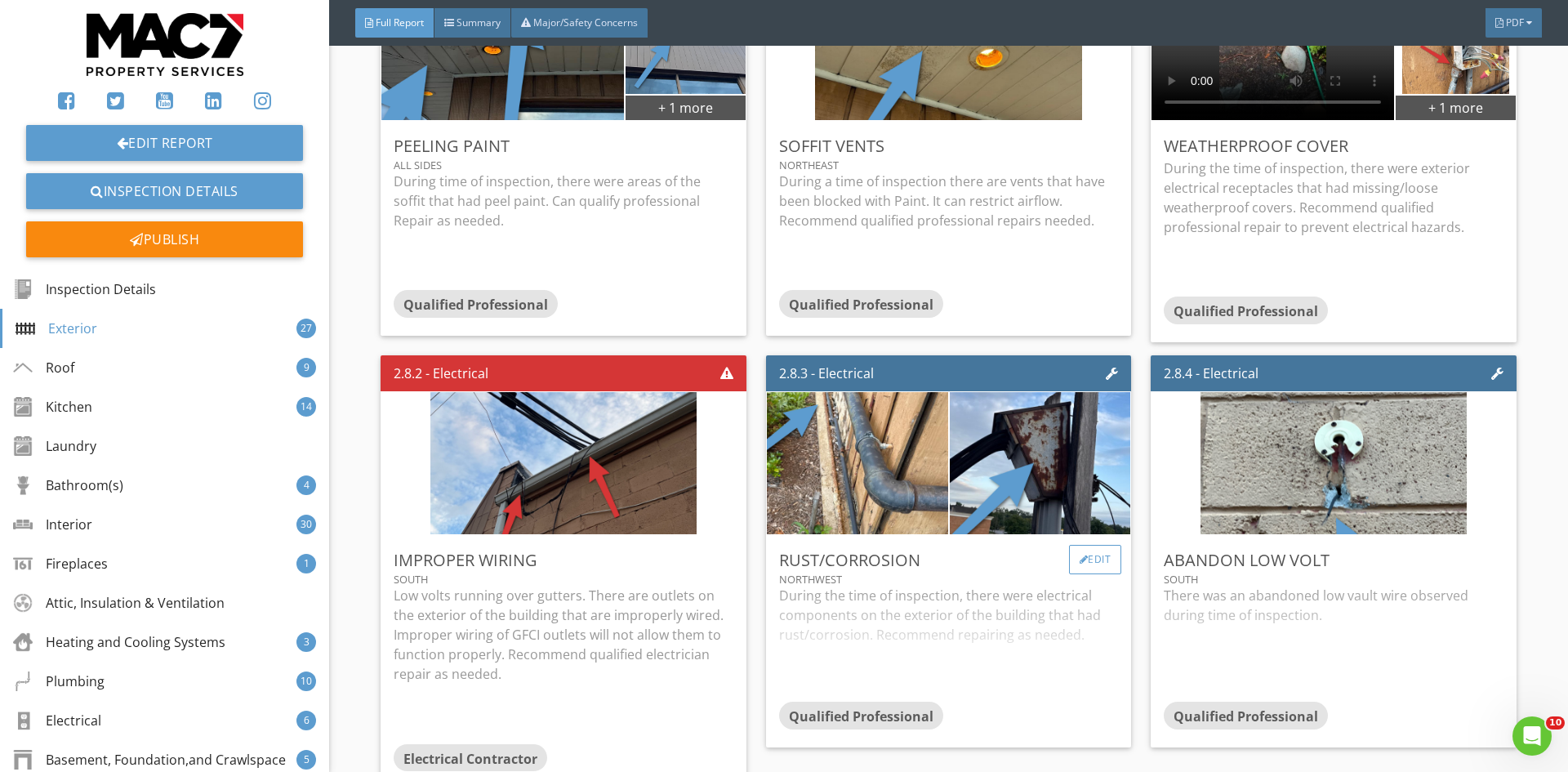
click at [1070, 545] on div "Edit" at bounding box center [1096, 559] width 53 height 29
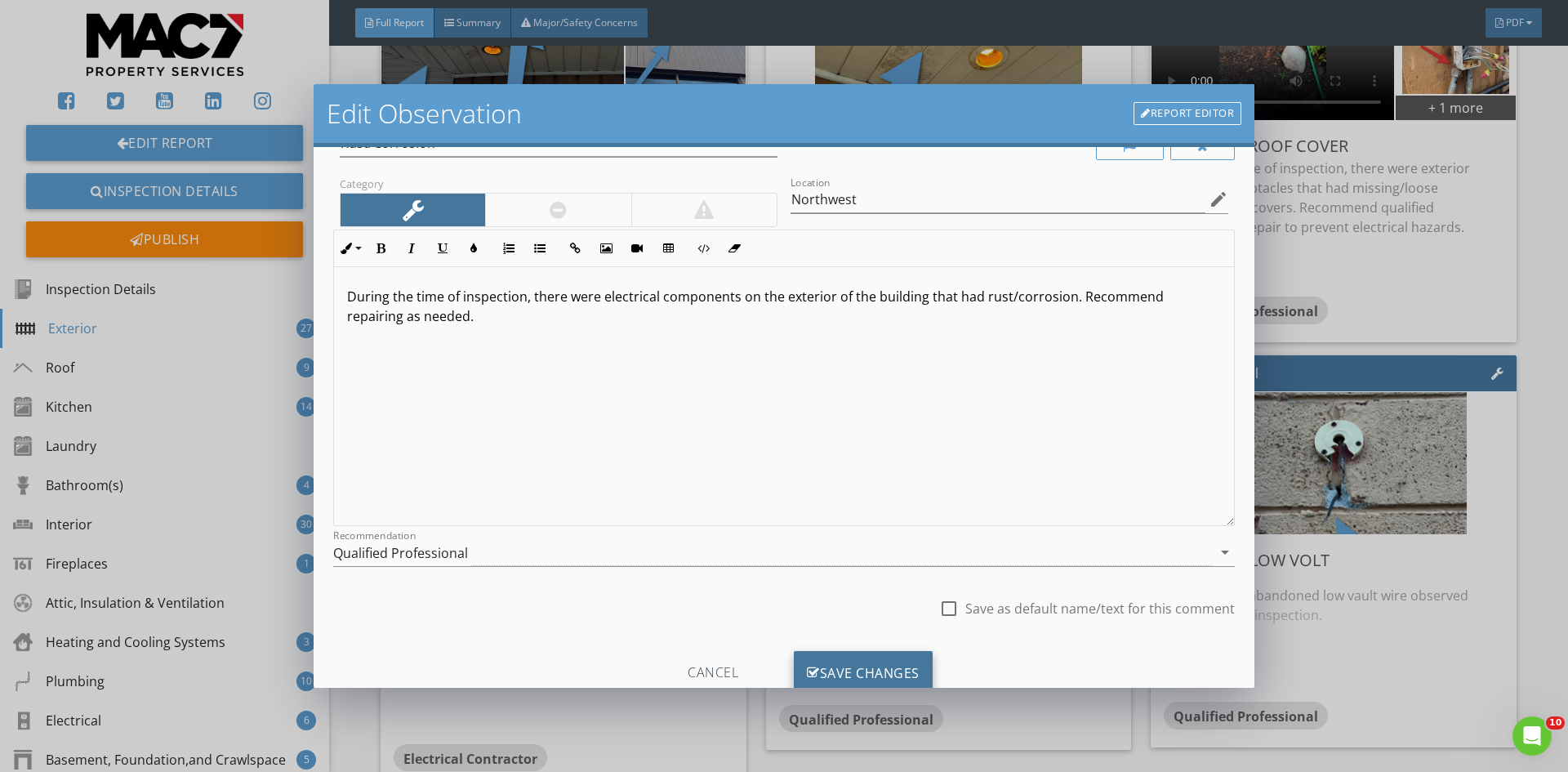
scroll to position [102, 0]
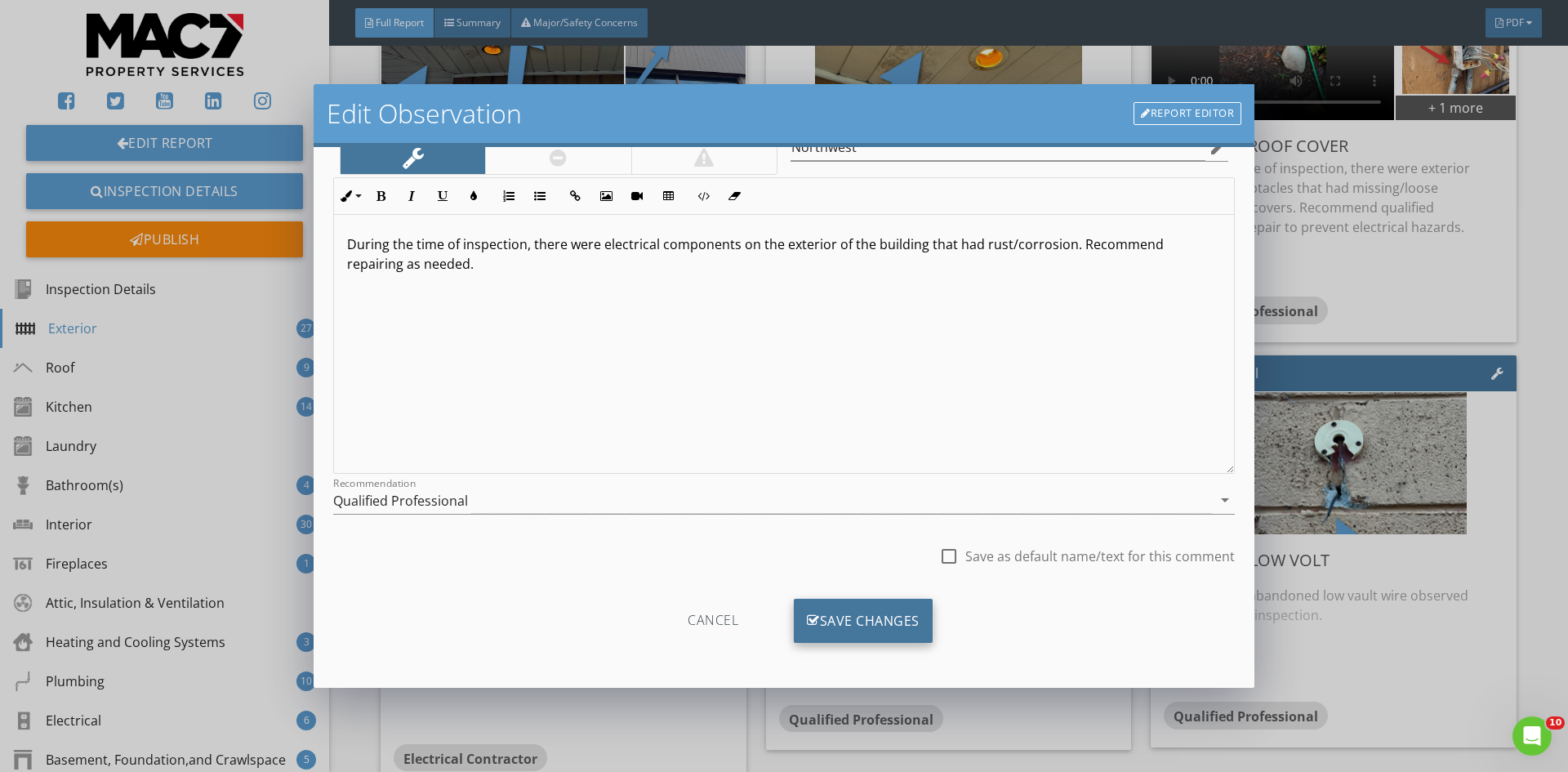
click at [823, 624] on div "Save Changes" at bounding box center [863, 621] width 138 height 44
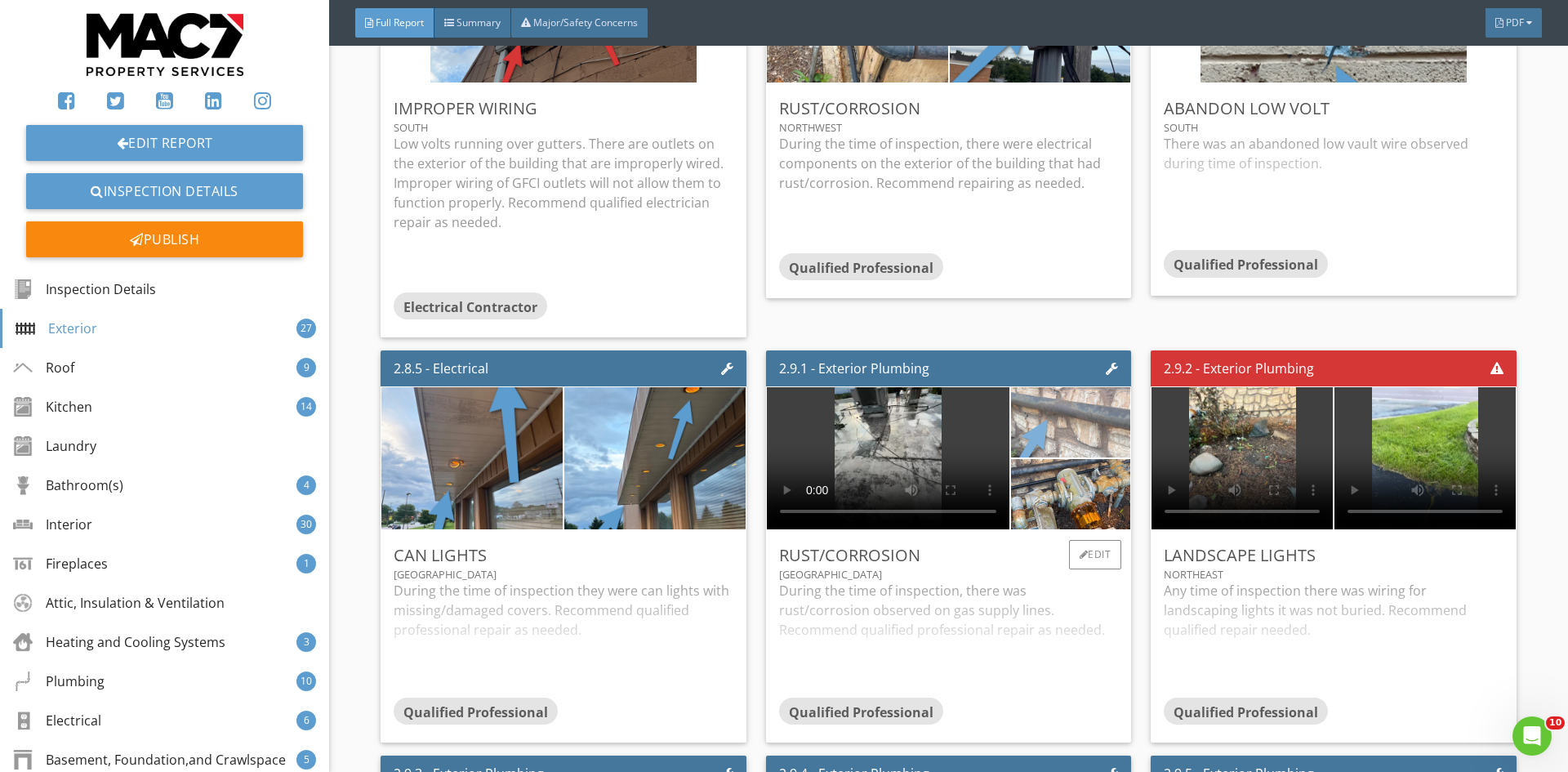
scroll to position [4980, 0]
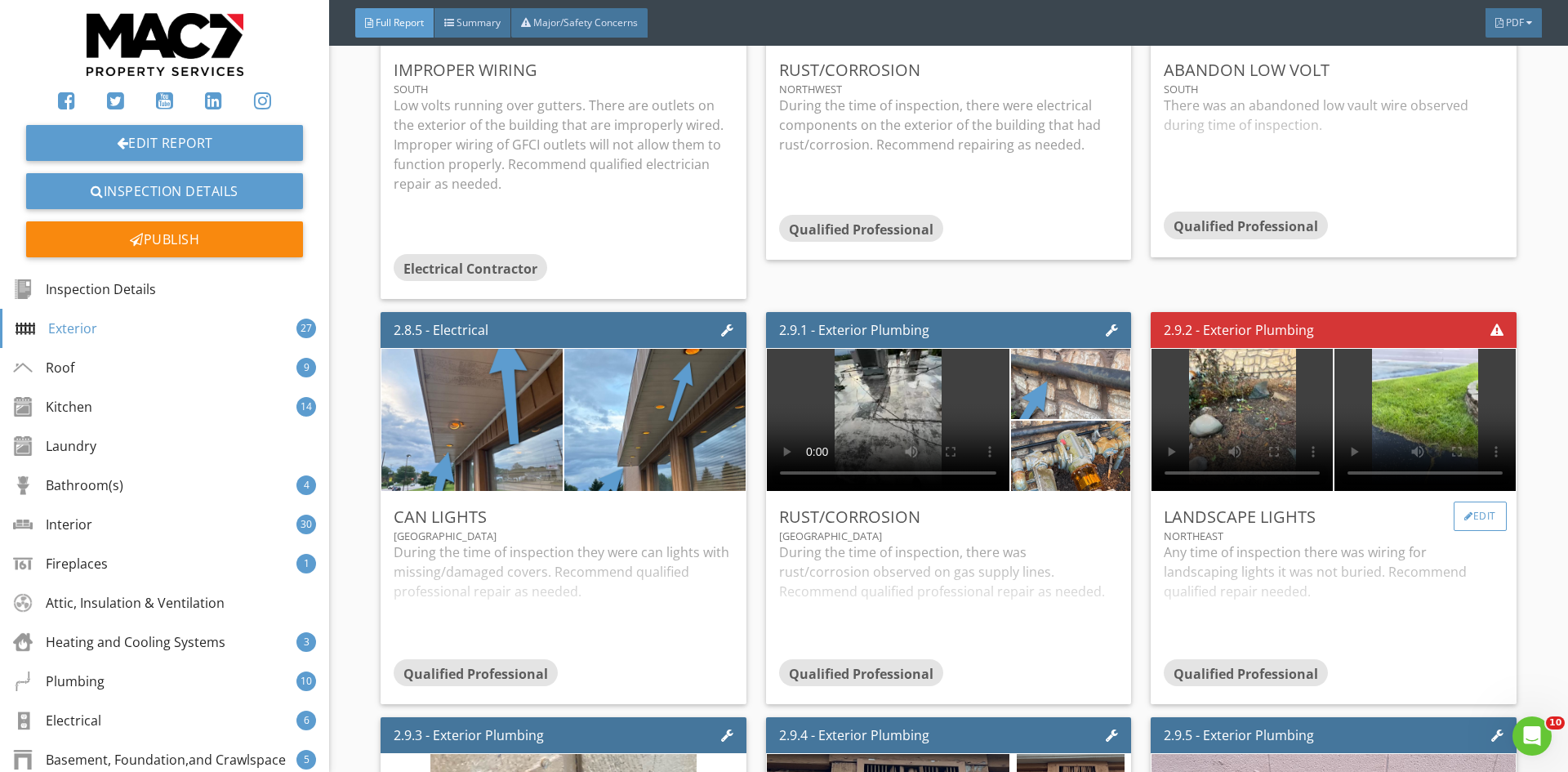
click at [1464, 511] on div at bounding box center [1469, 515] width 9 height 10
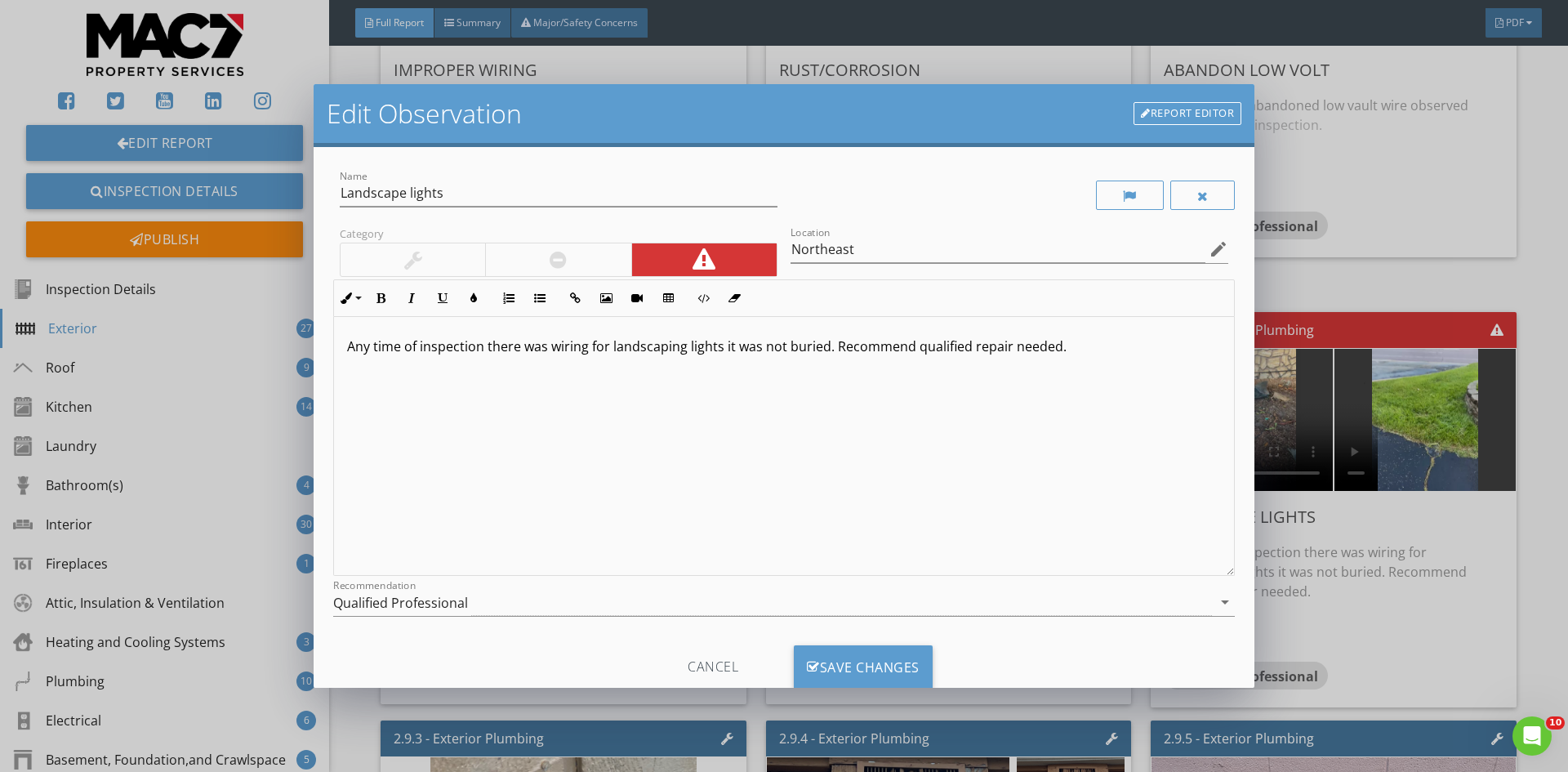
click at [402, 350] on p "Any time of inspection there was wiring for landscaping lights it was not burie…" at bounding box center [783, 346] width 874 height 19
click at [773, 349] on p "During the time of inspection there was wiring for landscaping lights it was no…" at bounding box center [783, 346] width 874 height 19
type textarea "<p>During the time of inspection there was wiring for landscaping lights that w…"
click at [832, 659] on div "Save Changes" at bounding box center [863, 667] width 138 height 44
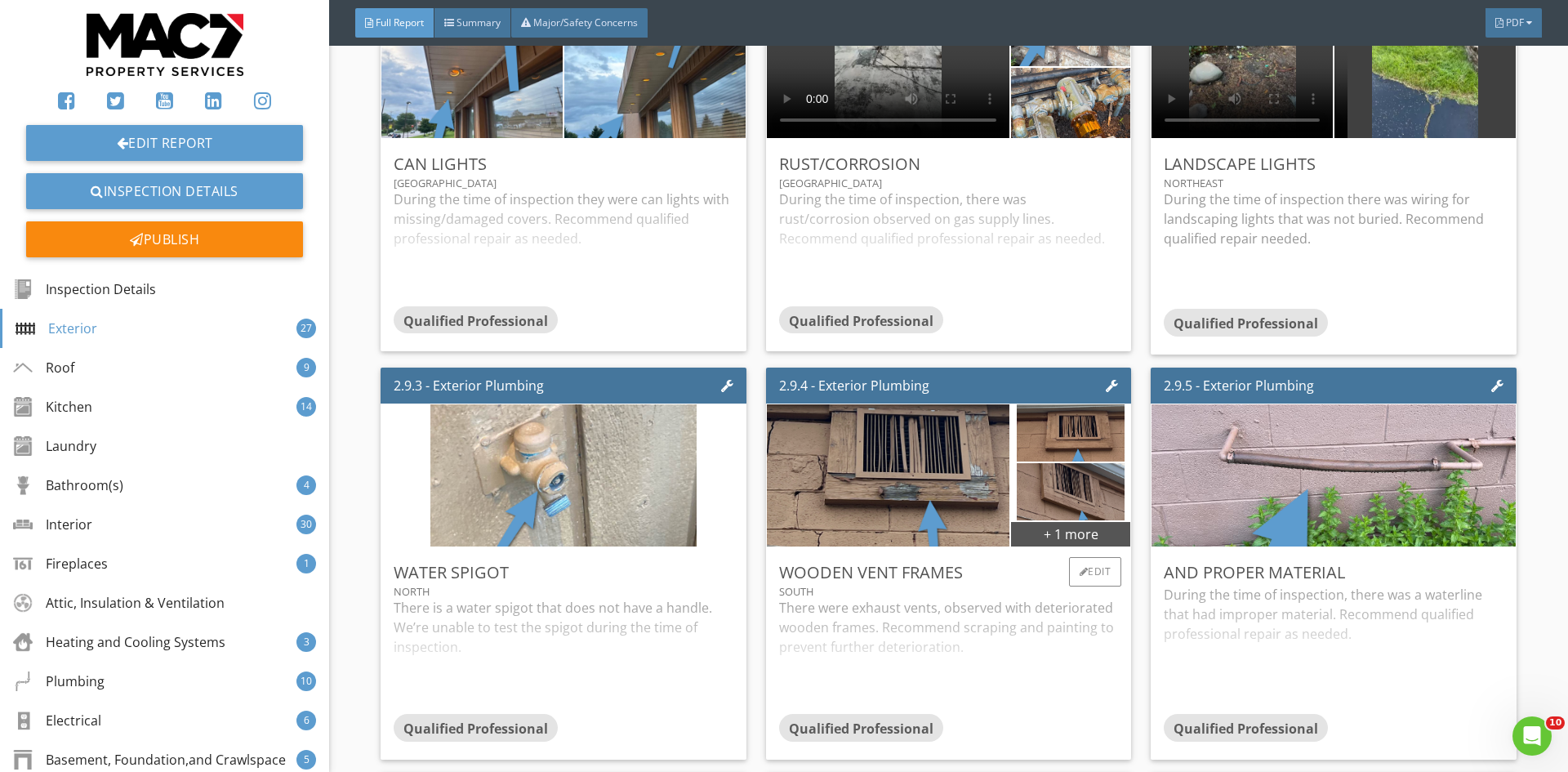
scroll to position [5470, 0]
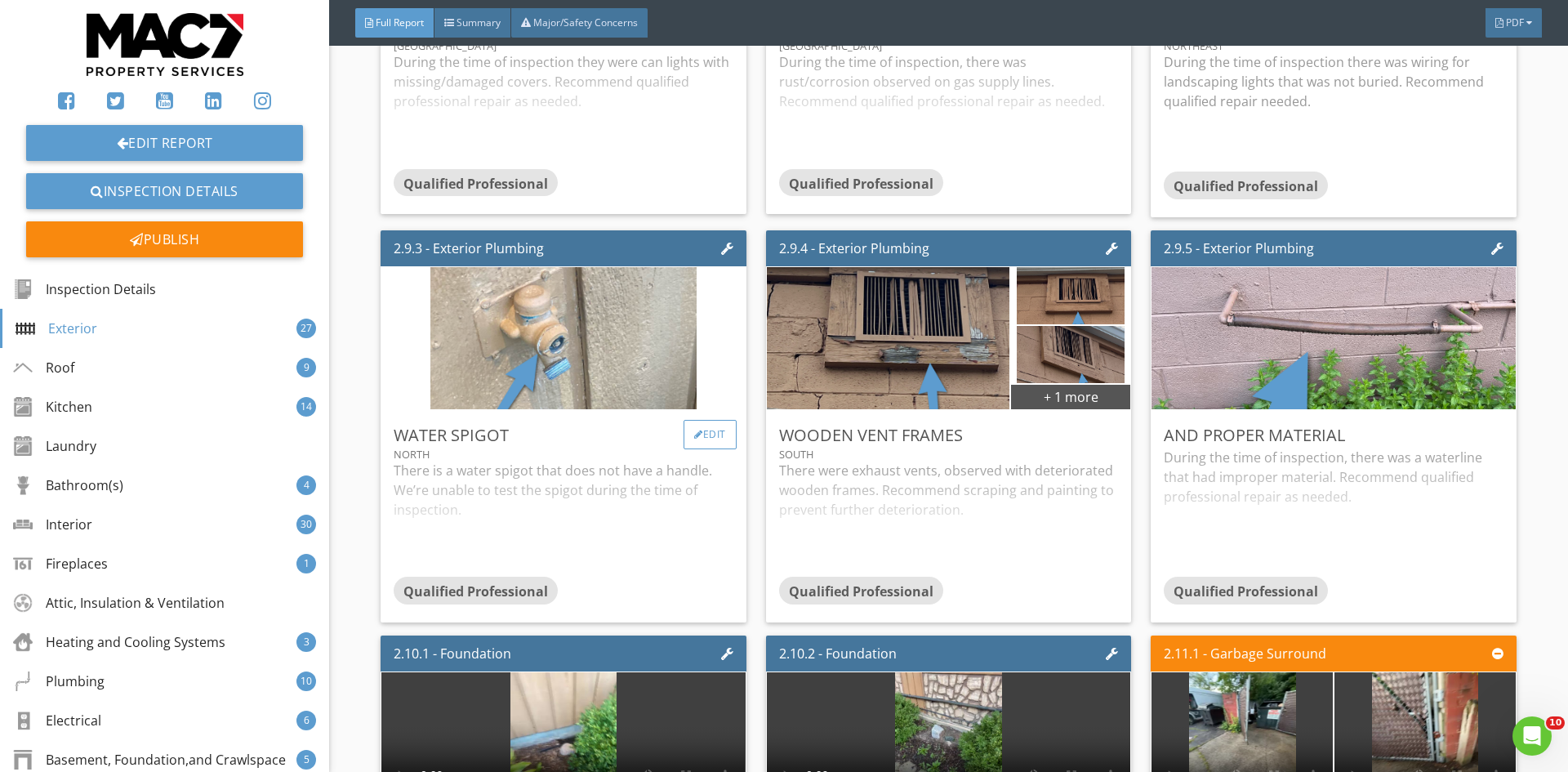
click at [694, 429] on div at bounding box center [699, 434] width 9 height 10
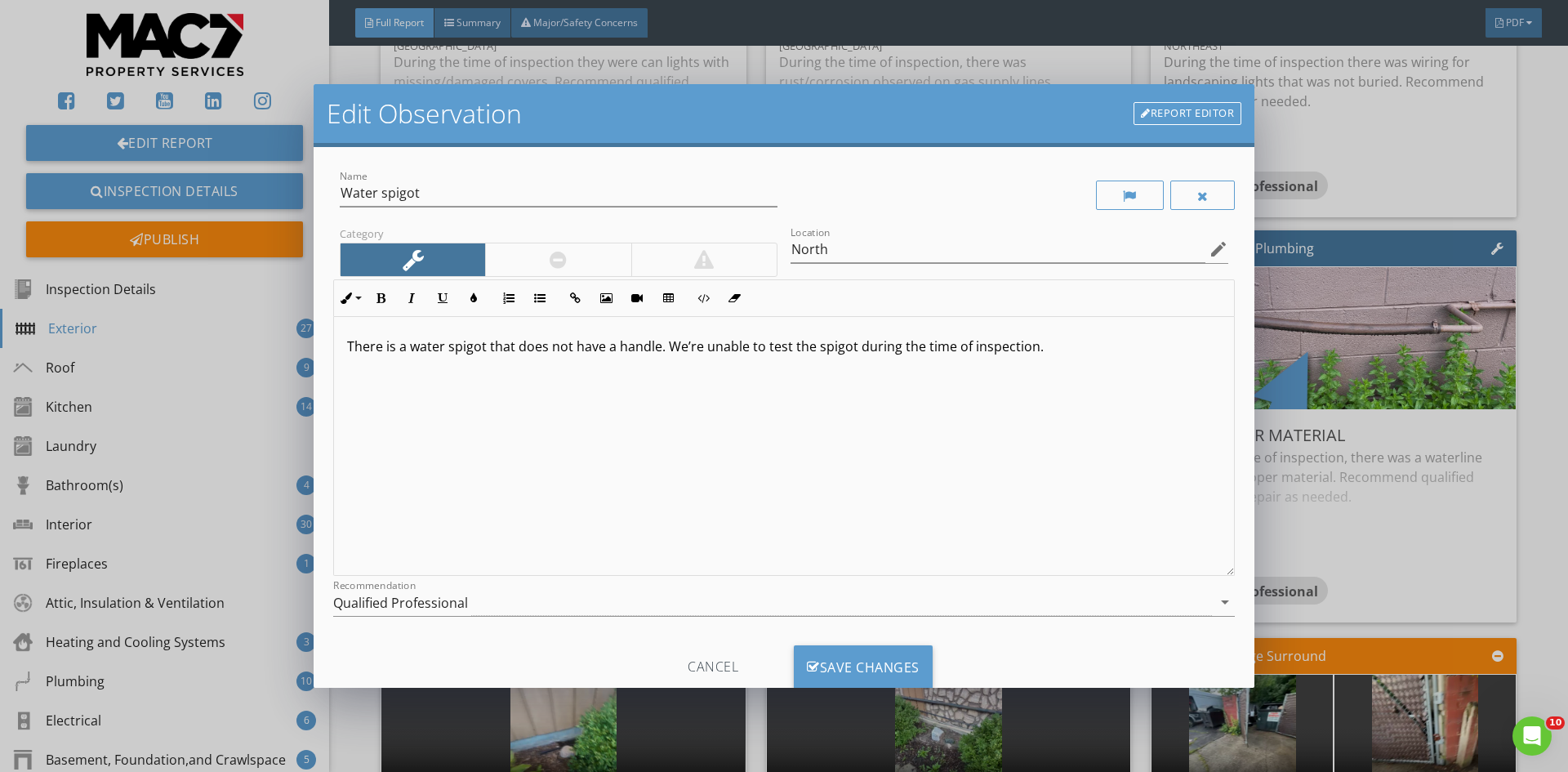
click at [742, 350] on p "There is a water spigot that does not have a handle. We’re unable to test the s…" at bounding box center [783, 346] width 874 height 19
click at [839, 672] on div "Save Changes" at bounding box center [863, 667] width 138 height 44
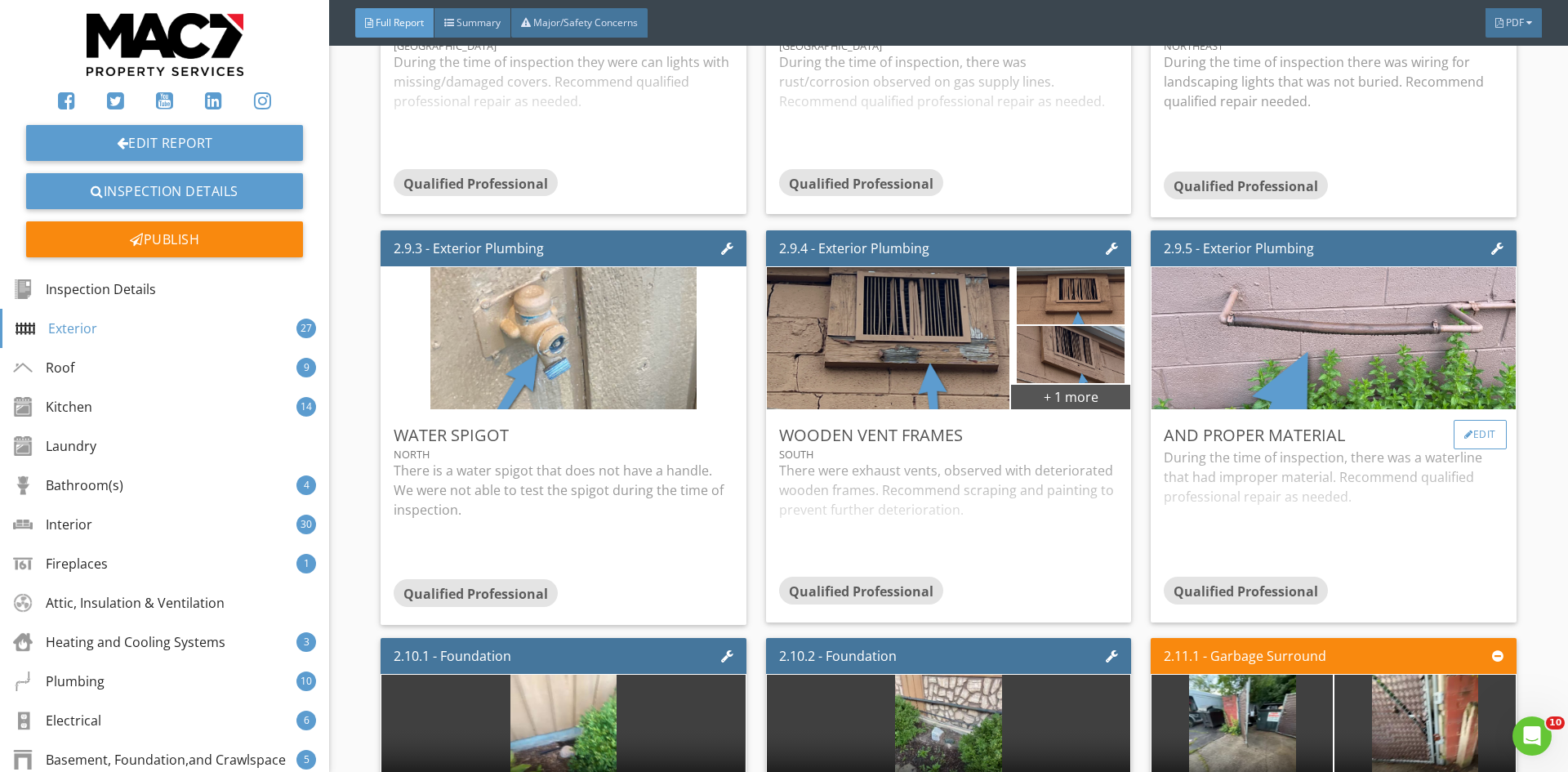
click at [1482, 425] on div "Edit" at bounding box center [1480, 435] width 53 height 29
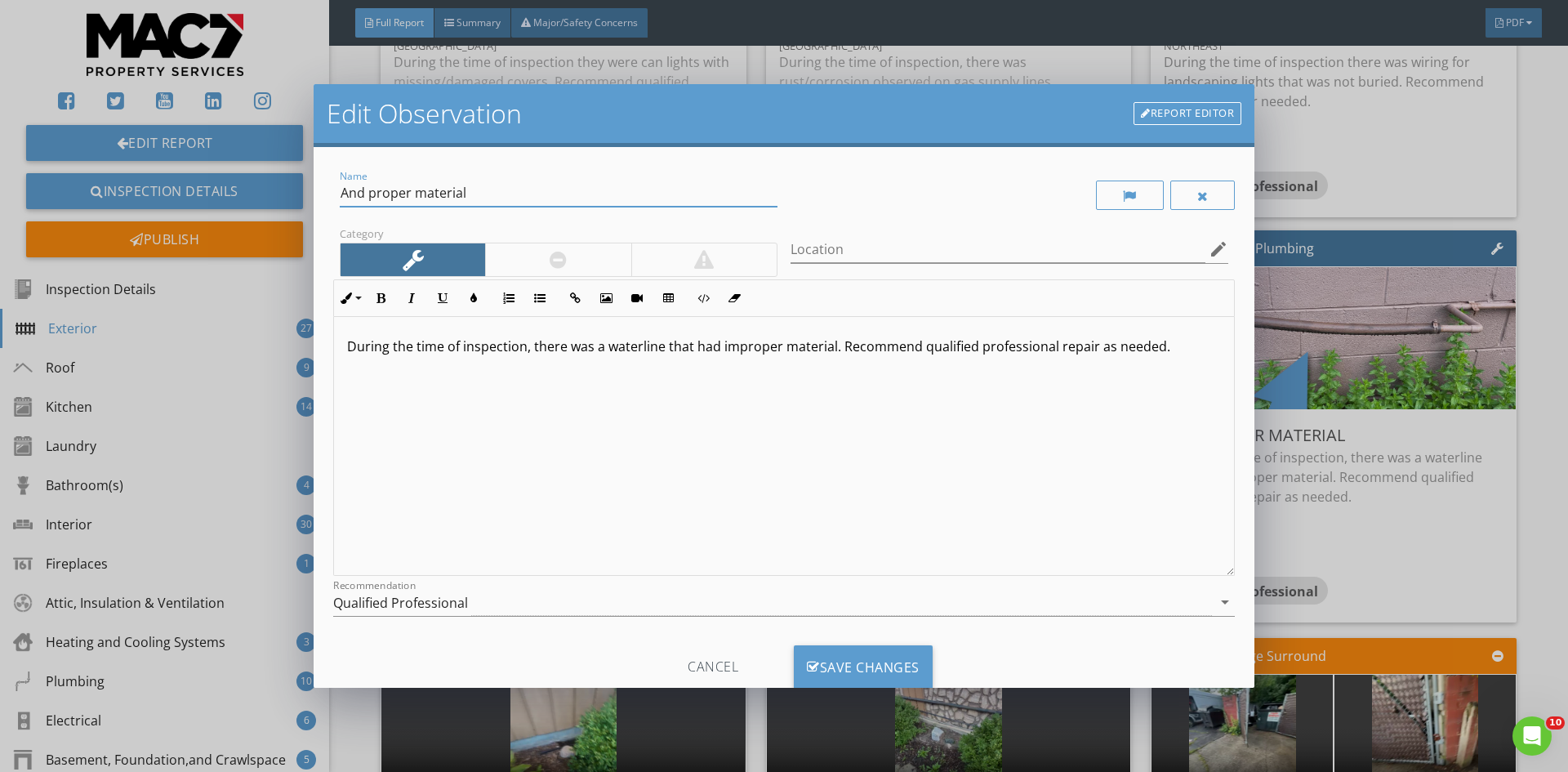
click at [480, 187] on input "And proper material" at bounding box center [558, 193] width 437 height 27
type input "A"
type input "Not the proper material"
click at [849, 660] on div "Save Changes" at bounding box center [863, 667] width 138 height 44
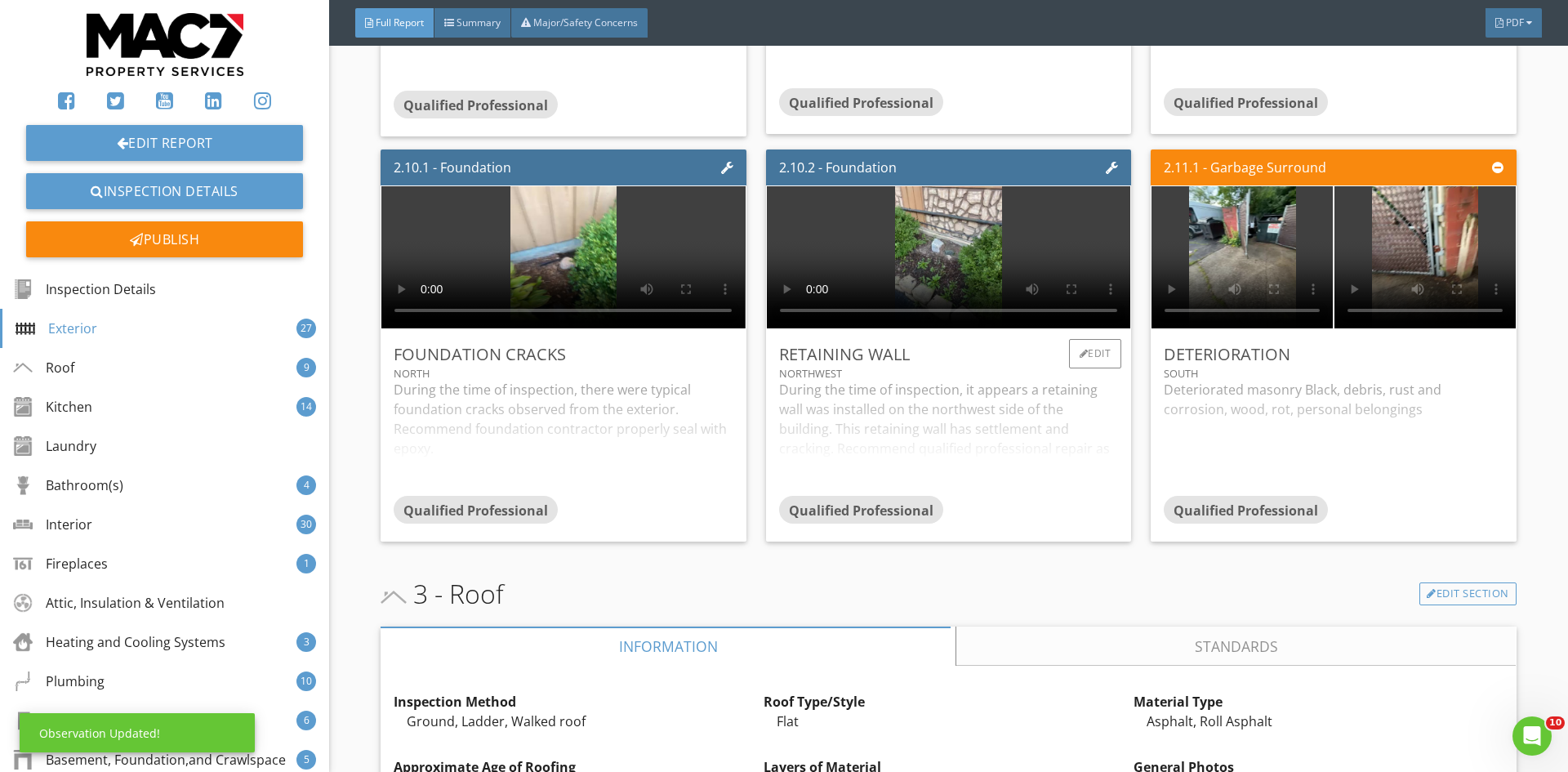
scroll to position [5960, 0]
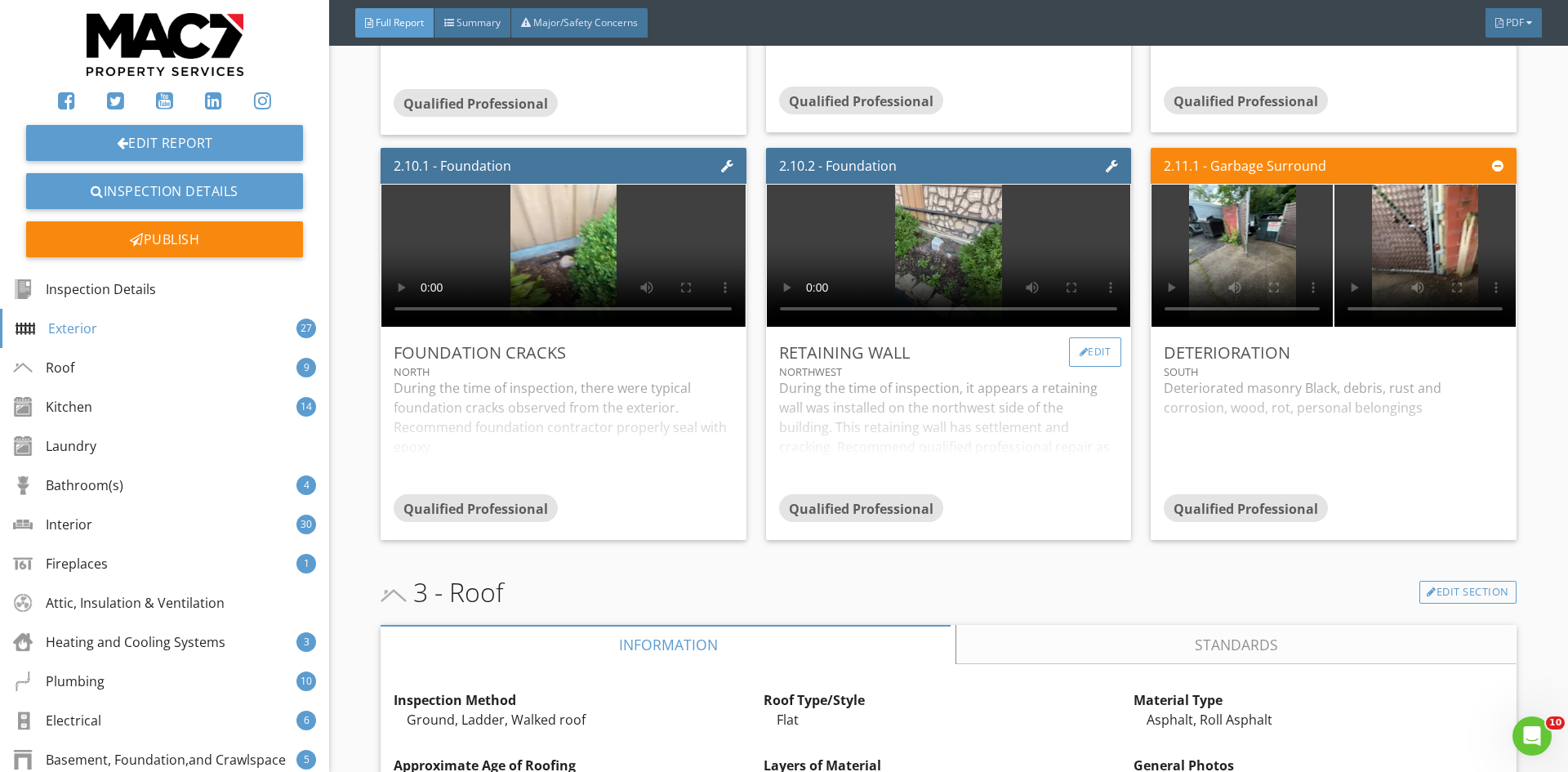
click at [1097, 340] on div "Edit" at bounding box center [1096, 352] width 53 height 29
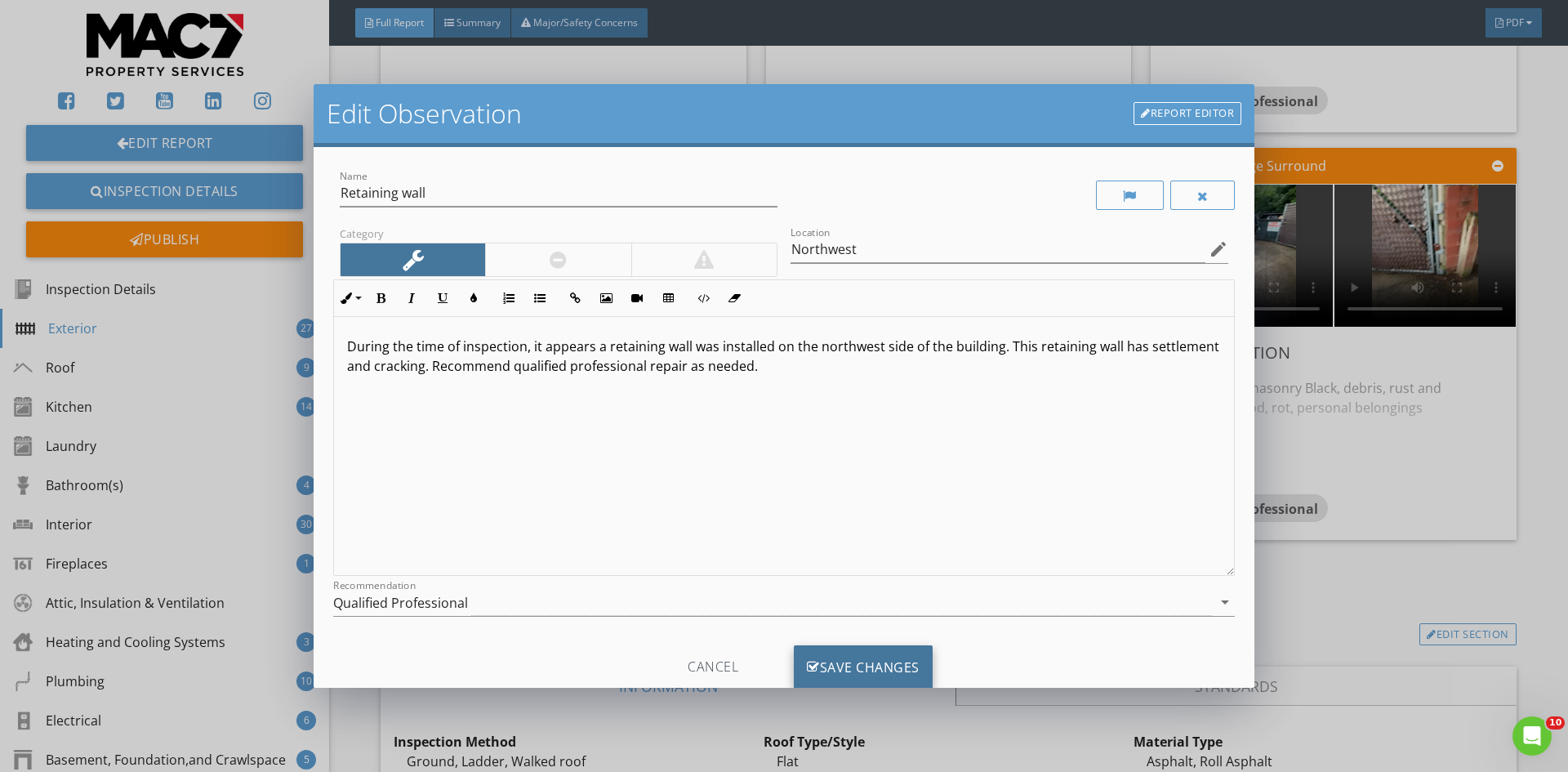
click at [851, 660] on div "Save Changes" at bounding box center [863, 667] width 138 height 44
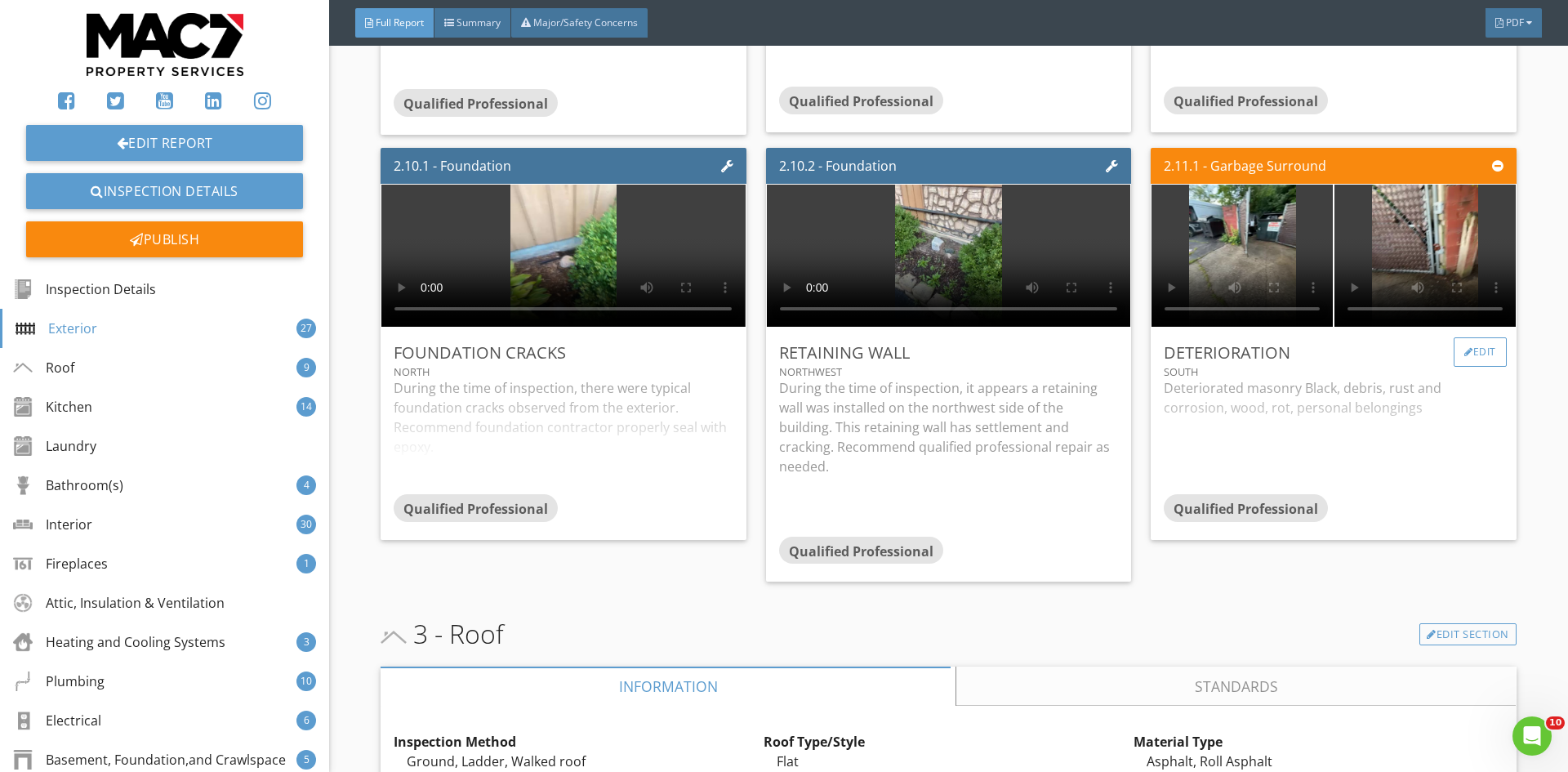
click at [1463, 349] on div "Edit" at bounding box center [1480, 352] width 53 height 29
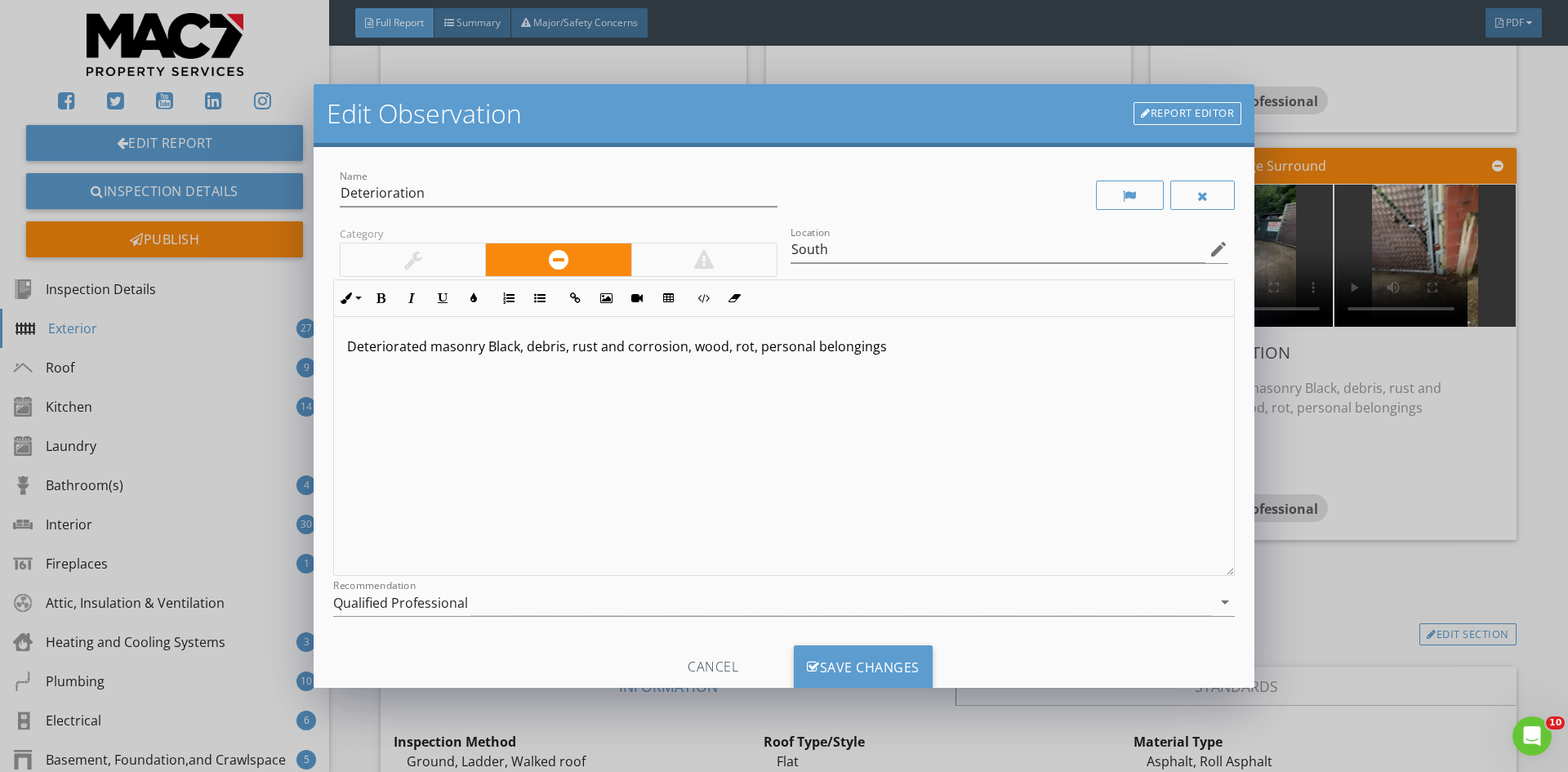
click at [515, 353] on p "Deteriorated masonry Black, debris, rust and corrosion, wood, rot, personal bel…" at bounding box center [783, 346] width 874 height 19
click at [856, 666] on div "Save Changes" at bounding box center [863, 667] width 138 height 44
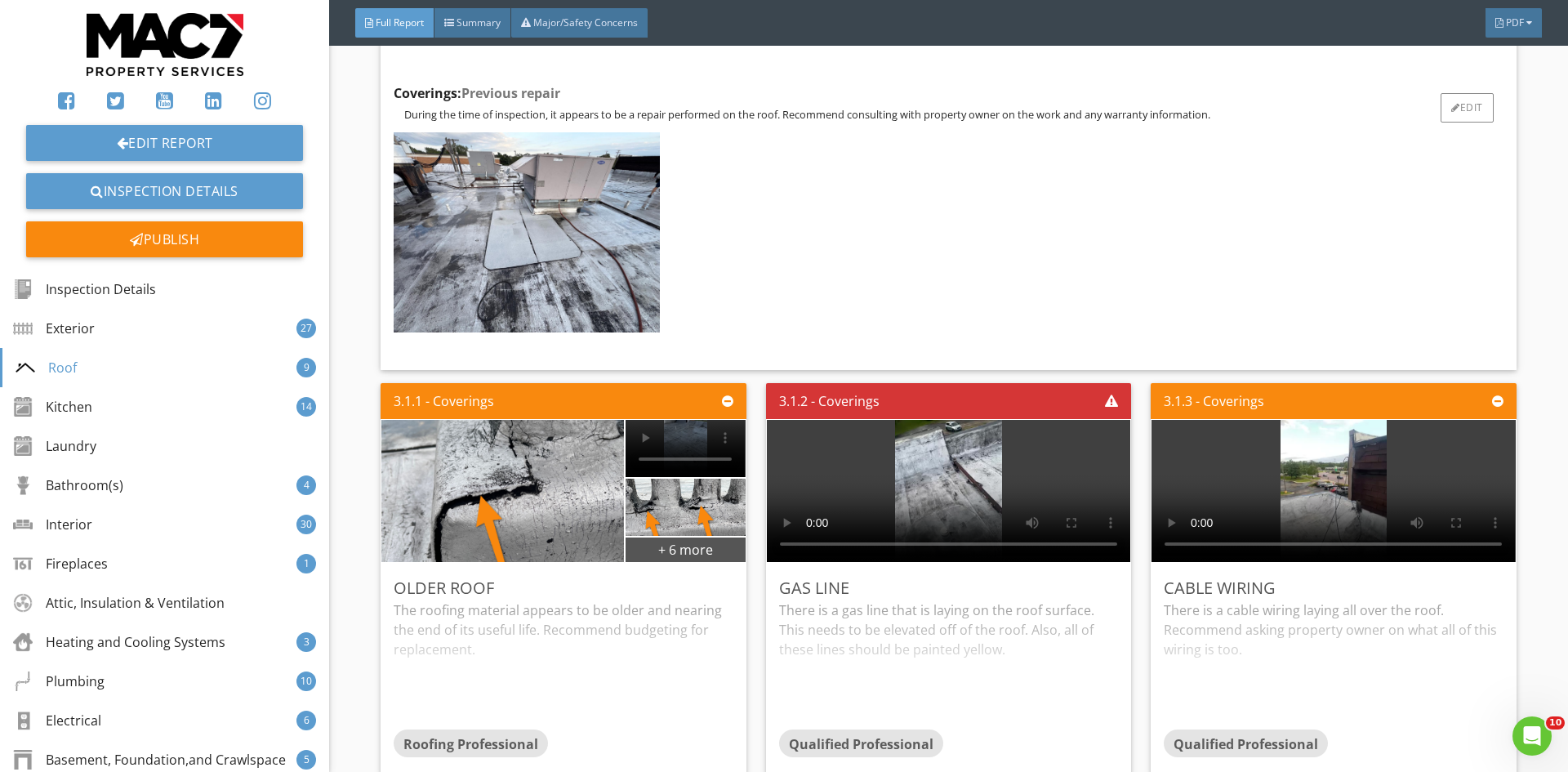
scroll to position [7185, 0]
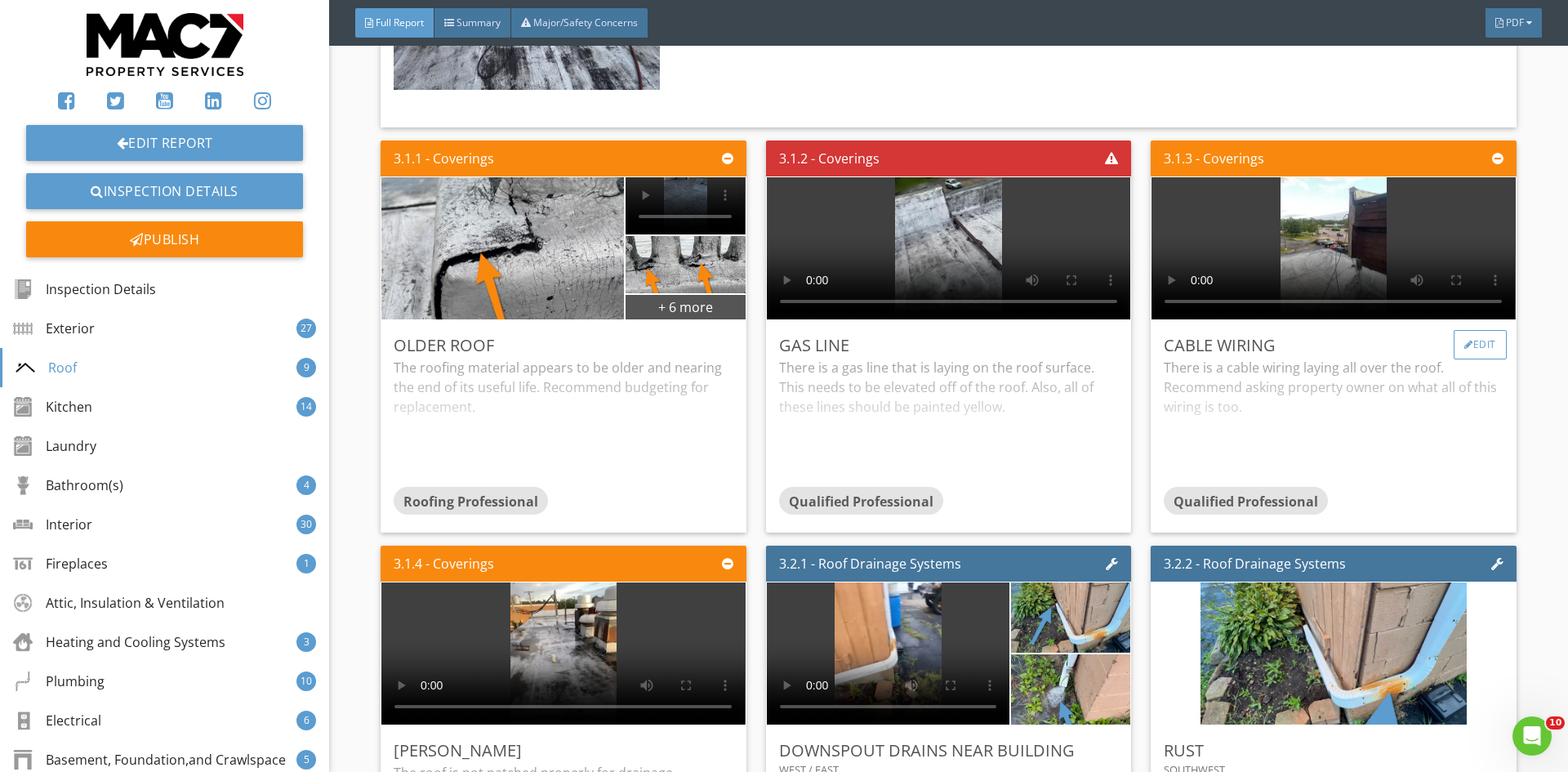
click at [1477, 330] on div "Edit" at bounding box center [1480, 345] width 53 height 29
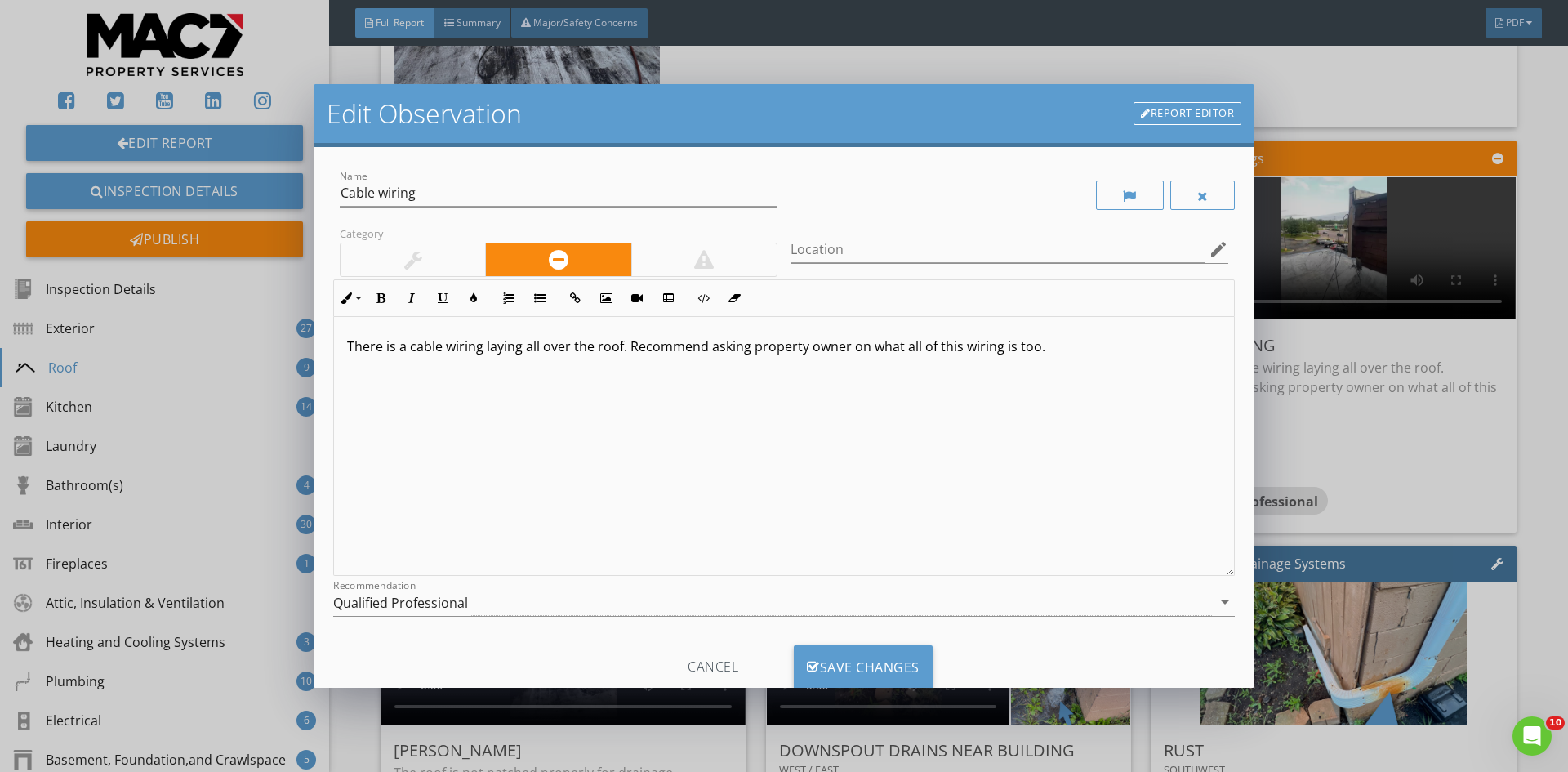
click at [406, 257] on div at bounding box center [414, 259] width 18 height 19
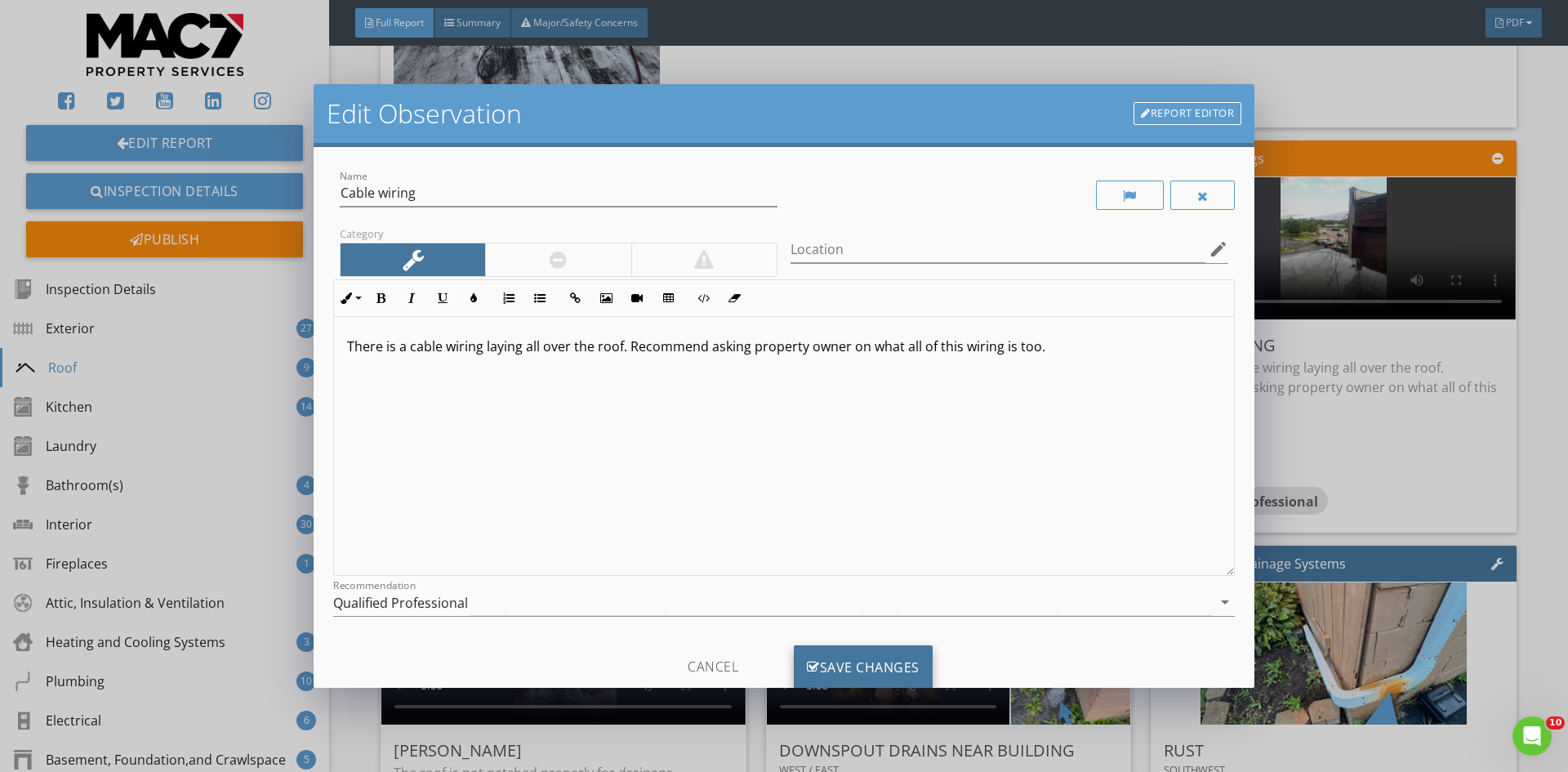
click at [837, 663] on div "Save Changes" at bounding box center [863, 667] width 138 height 44
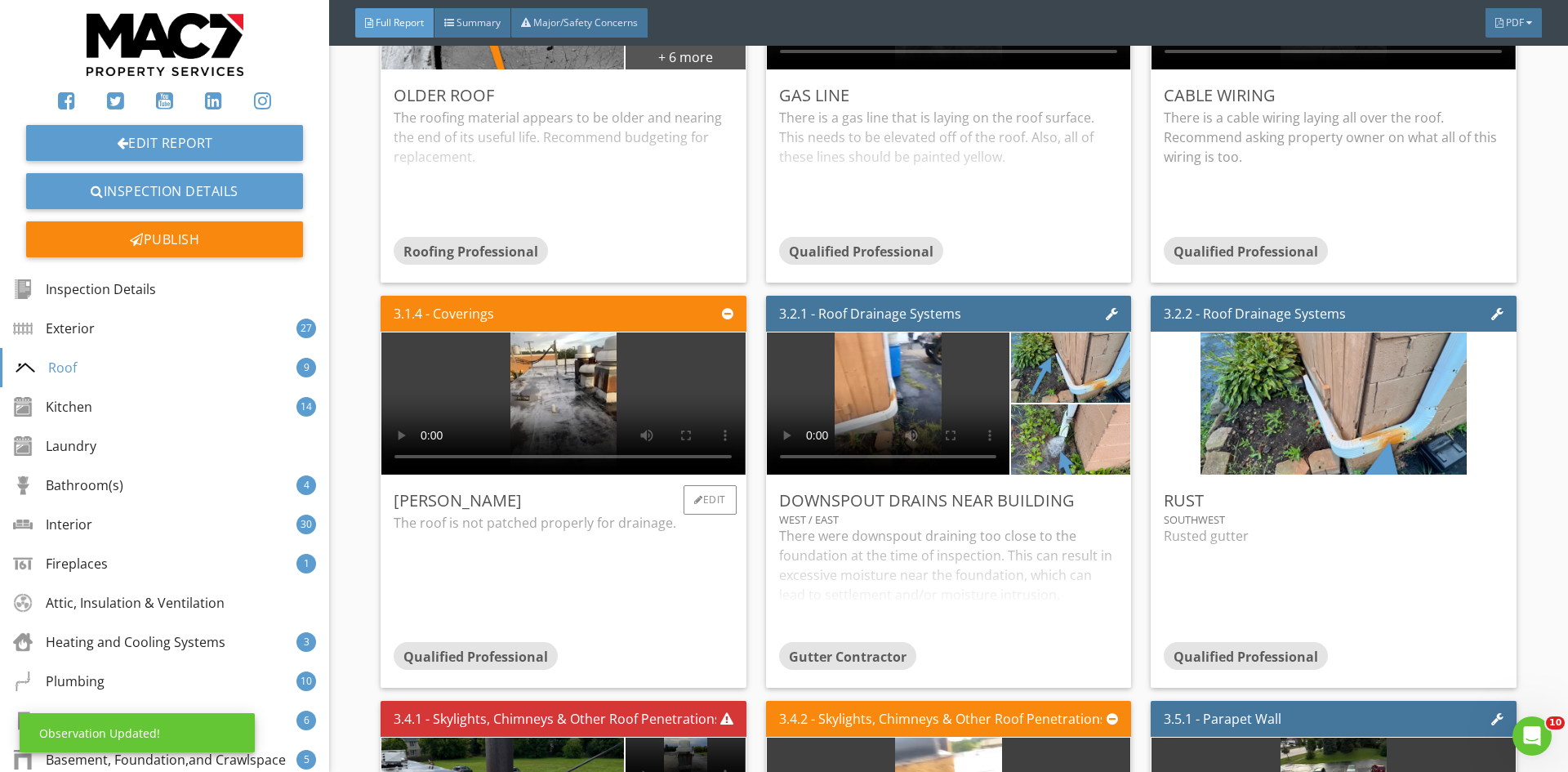
scroll to position [7593, 0]
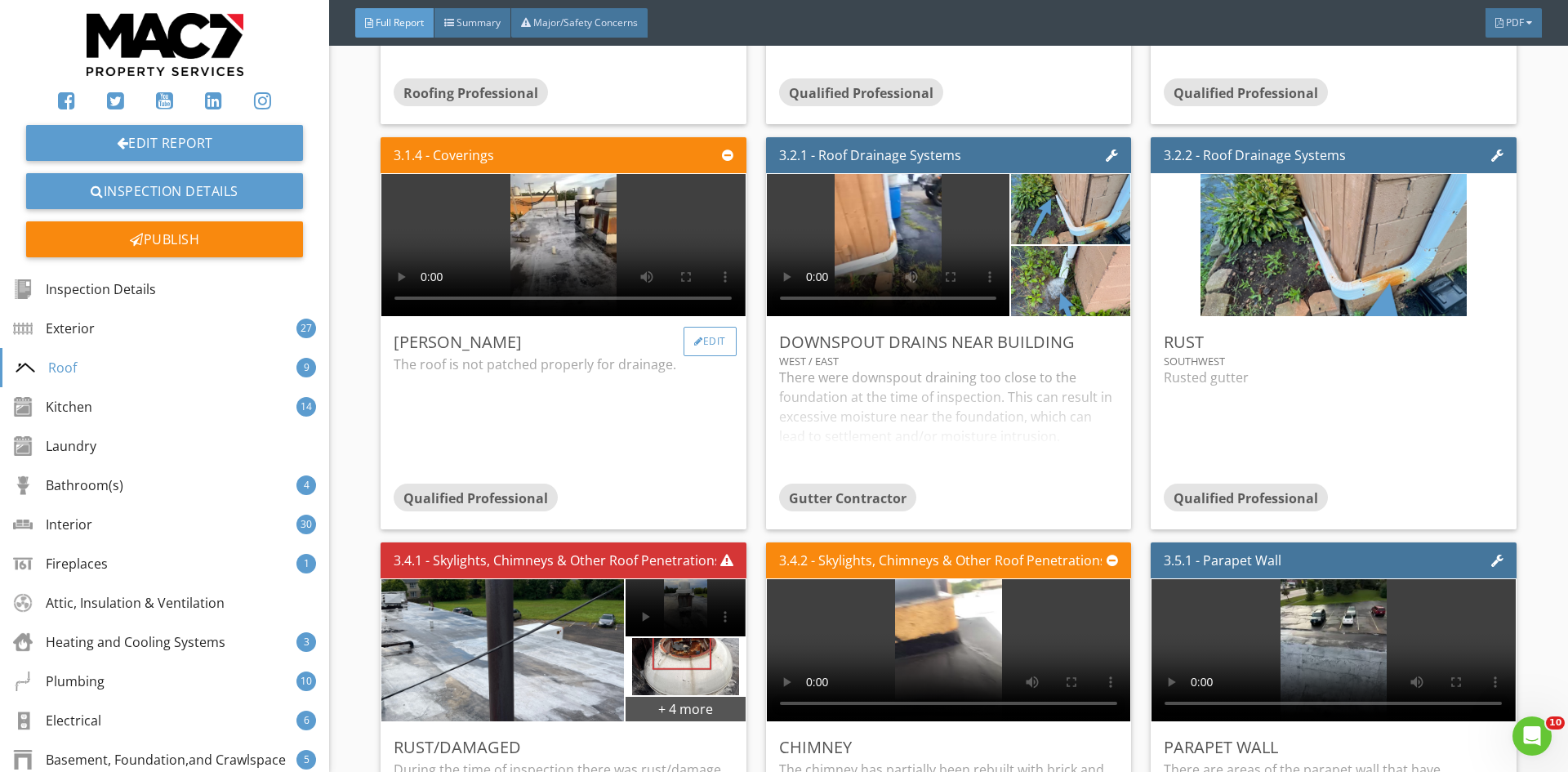
click at [704, 330] on div "Edit" at bounding box center [710, 341] width 53 height 29
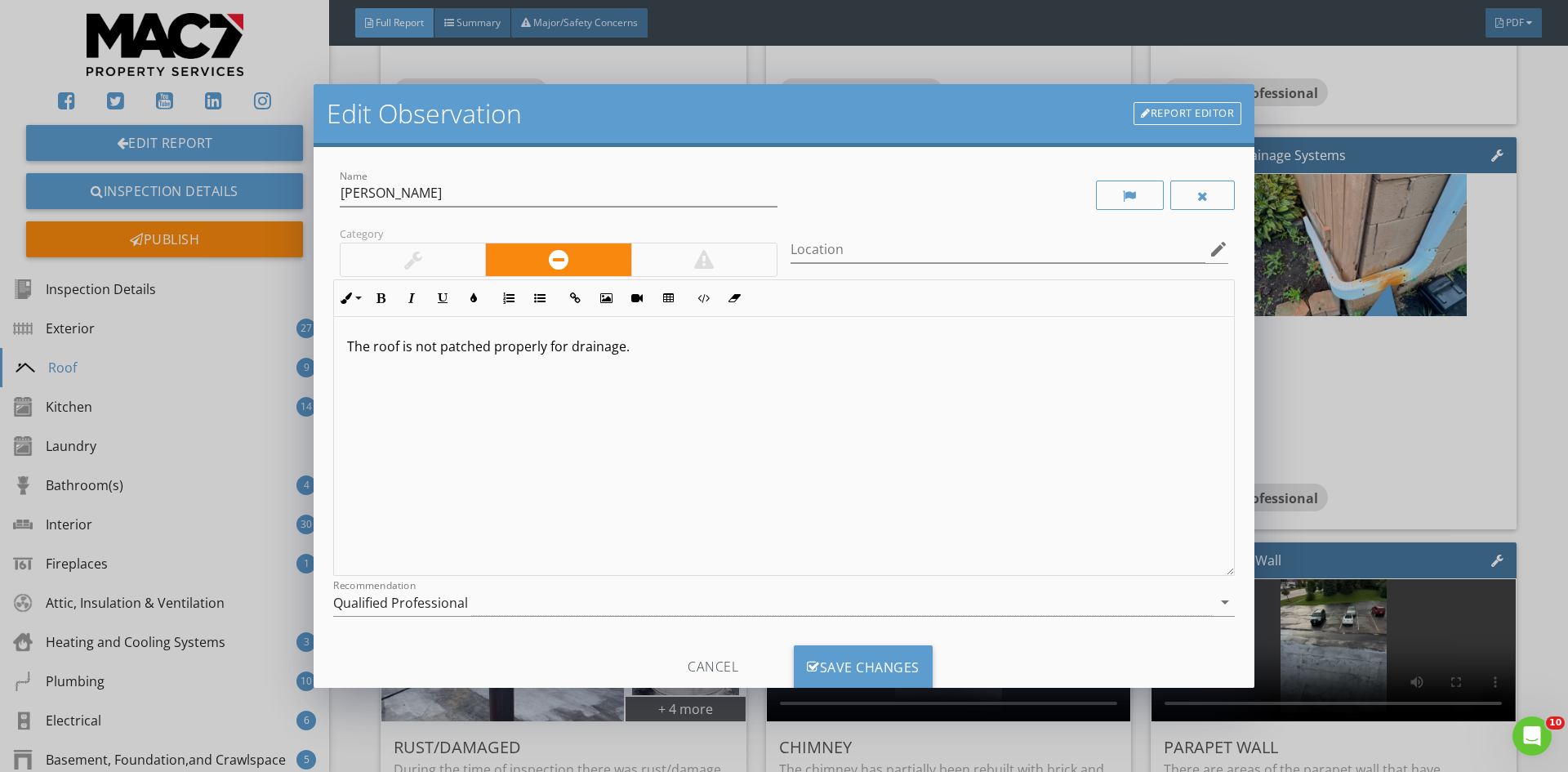
click at [491, 352] on p "The roof is not patched properly for drainage." at bounding box center [783, 346] width 874 height 19
click at [645, 350] on p "The roof is not pitched properly for drainage." at bounding box center [783, 346] width 874 height 19
click at [834, 665] on div "Save Changes" at bounding box center [863, 667] width 138 height 44
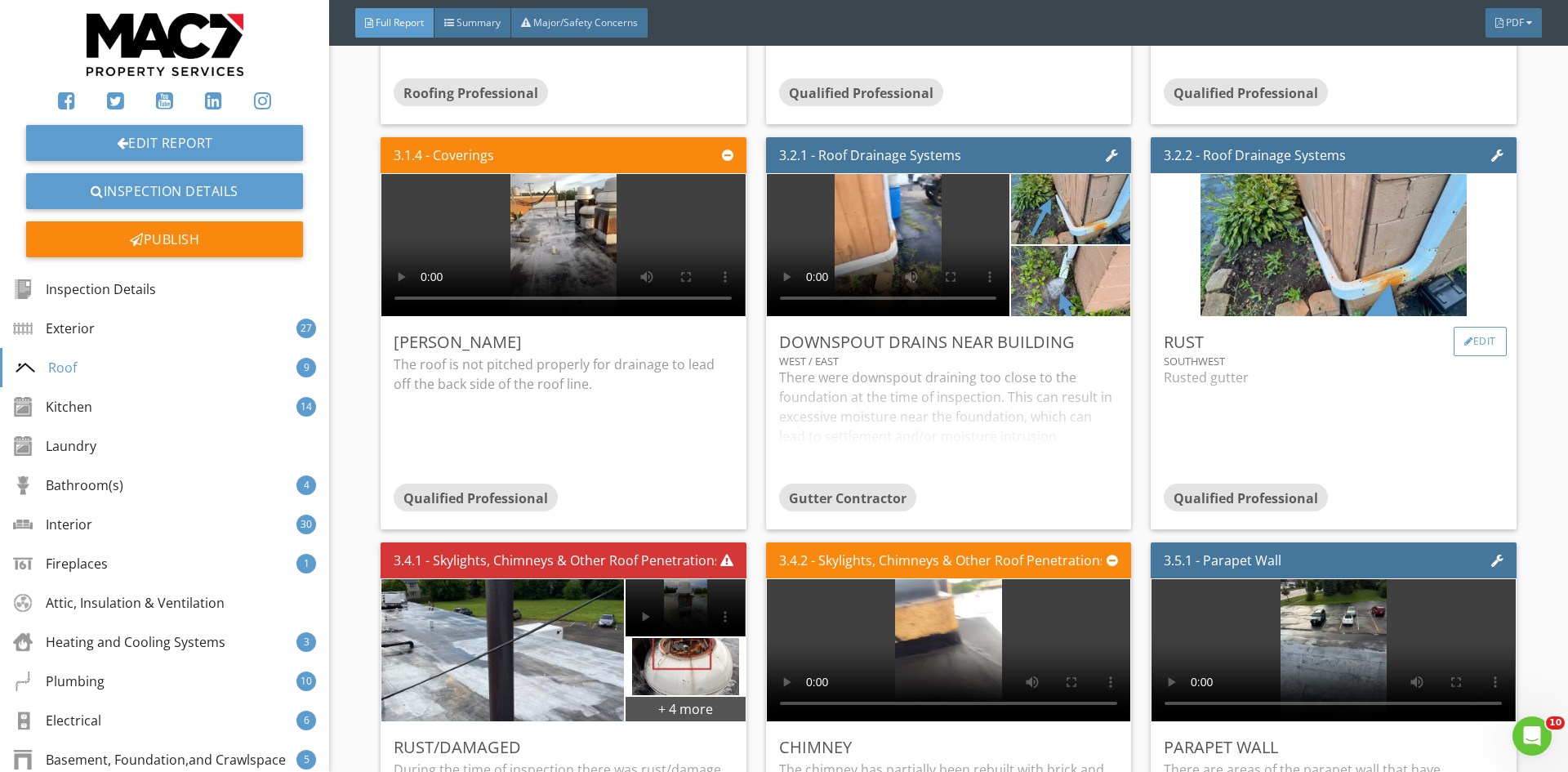
click at [1464, 336] on div at bounding box center [1469, 341] width 9 height 10
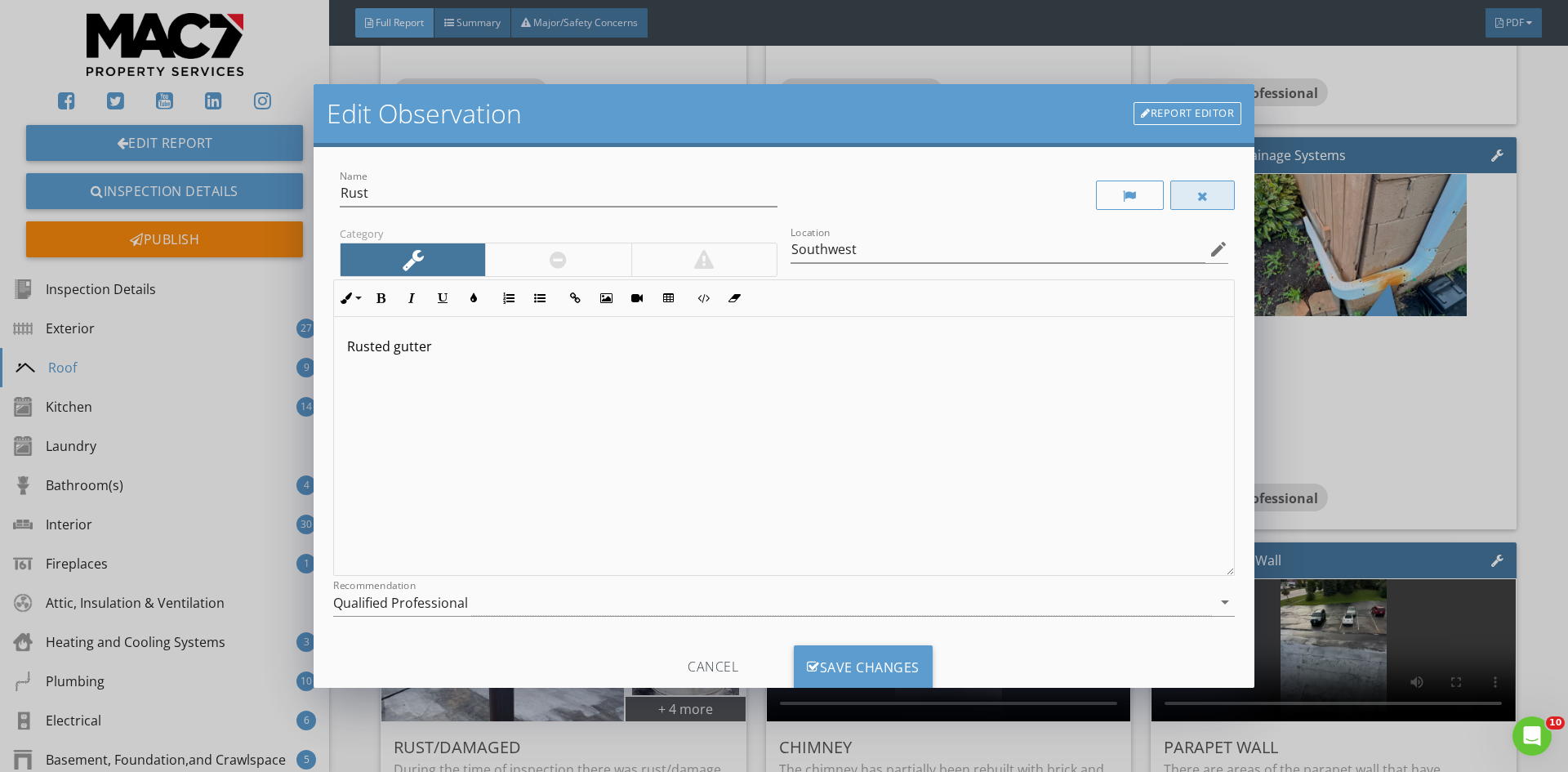
click at [1198, 206] on div at bounding box center [1202, 195] width 65 height 29
click at [879, 675] on div "Save Changes" at bounding box center [863, 667] width 138 height 44
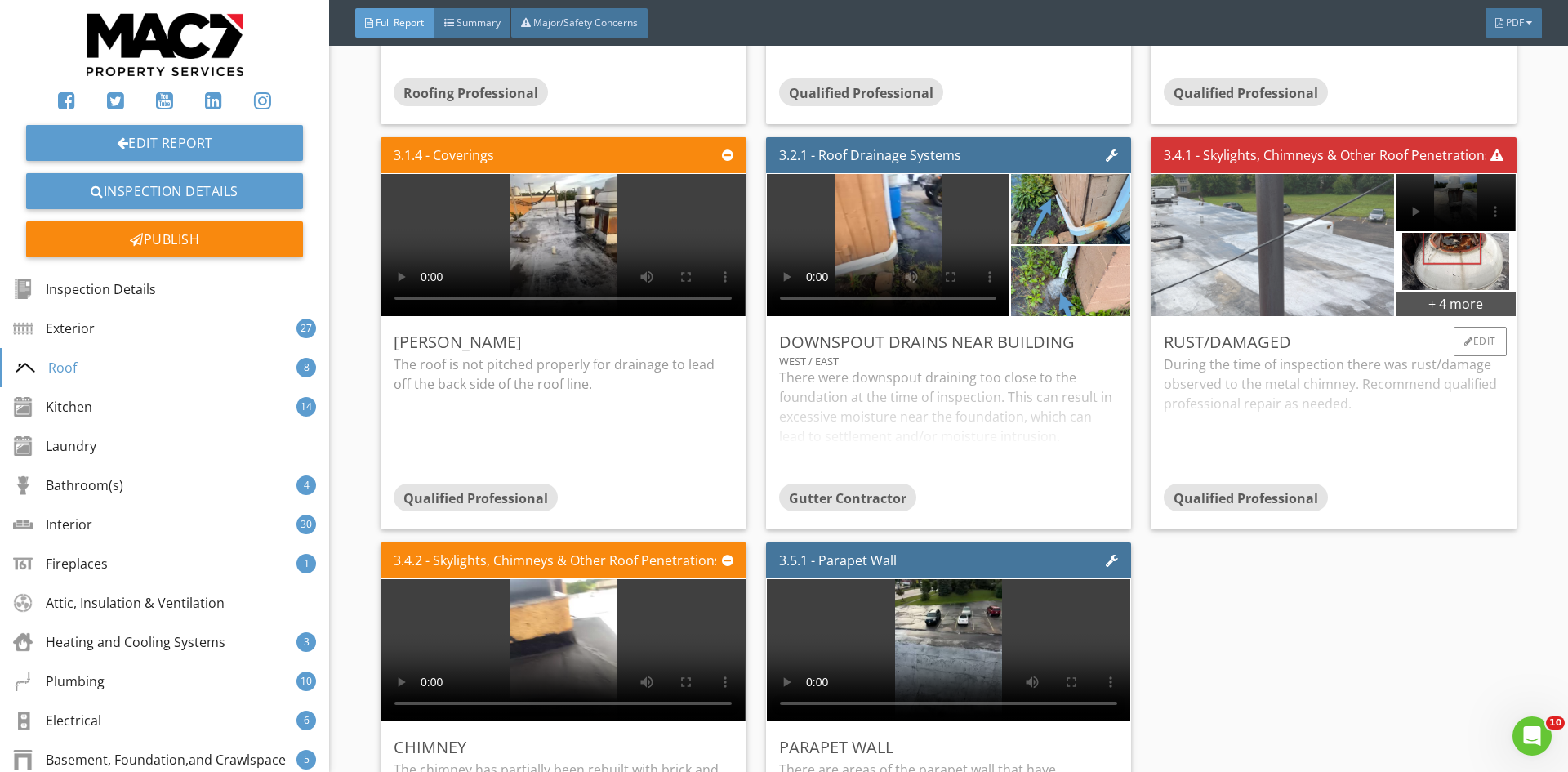
click at [1297, 248] on img at bounding box center [1273, 244] width 266 height 355
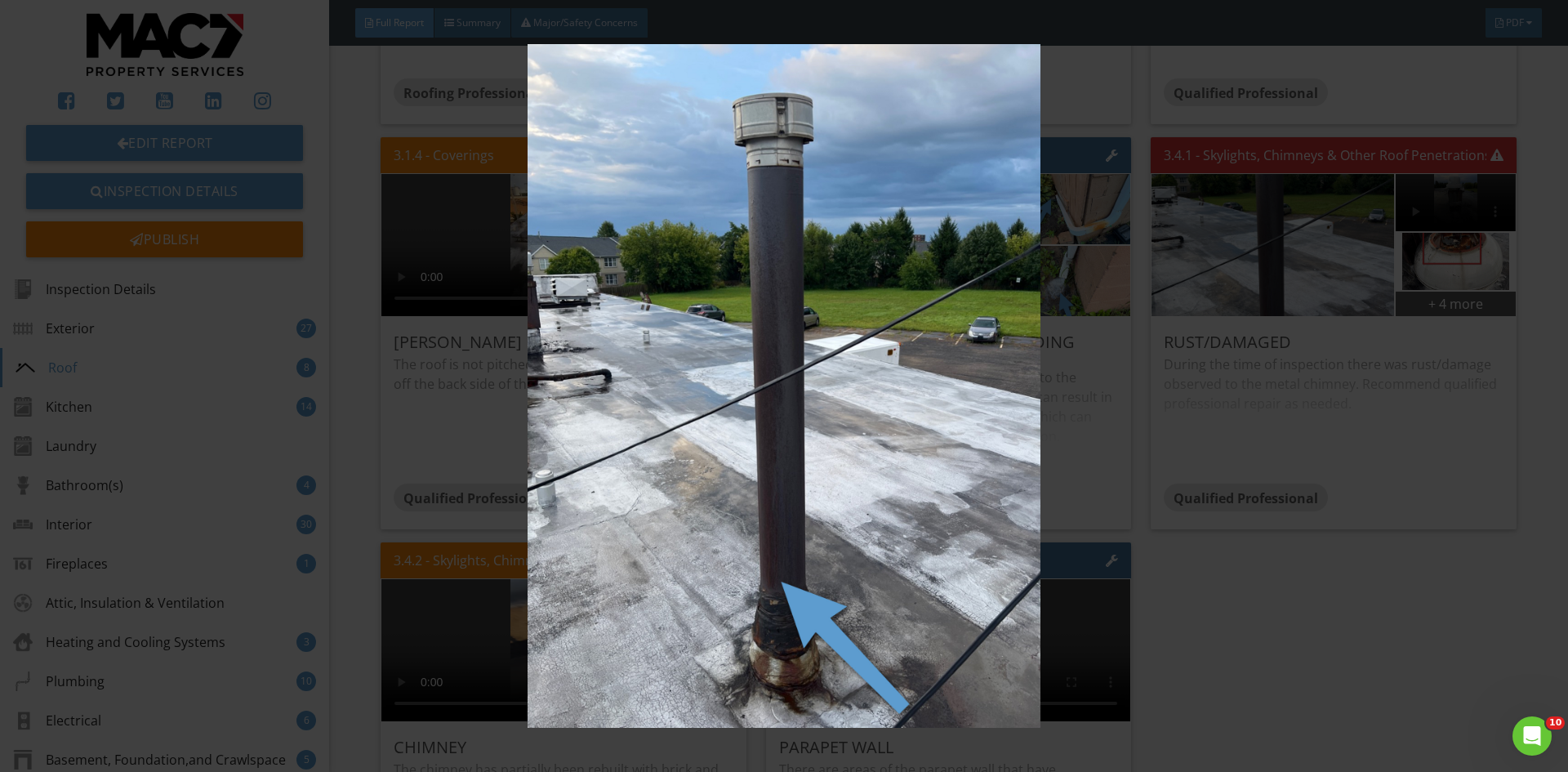
click at [1446, 437] on img at bounding box center [783, 385] width 1440 height 683
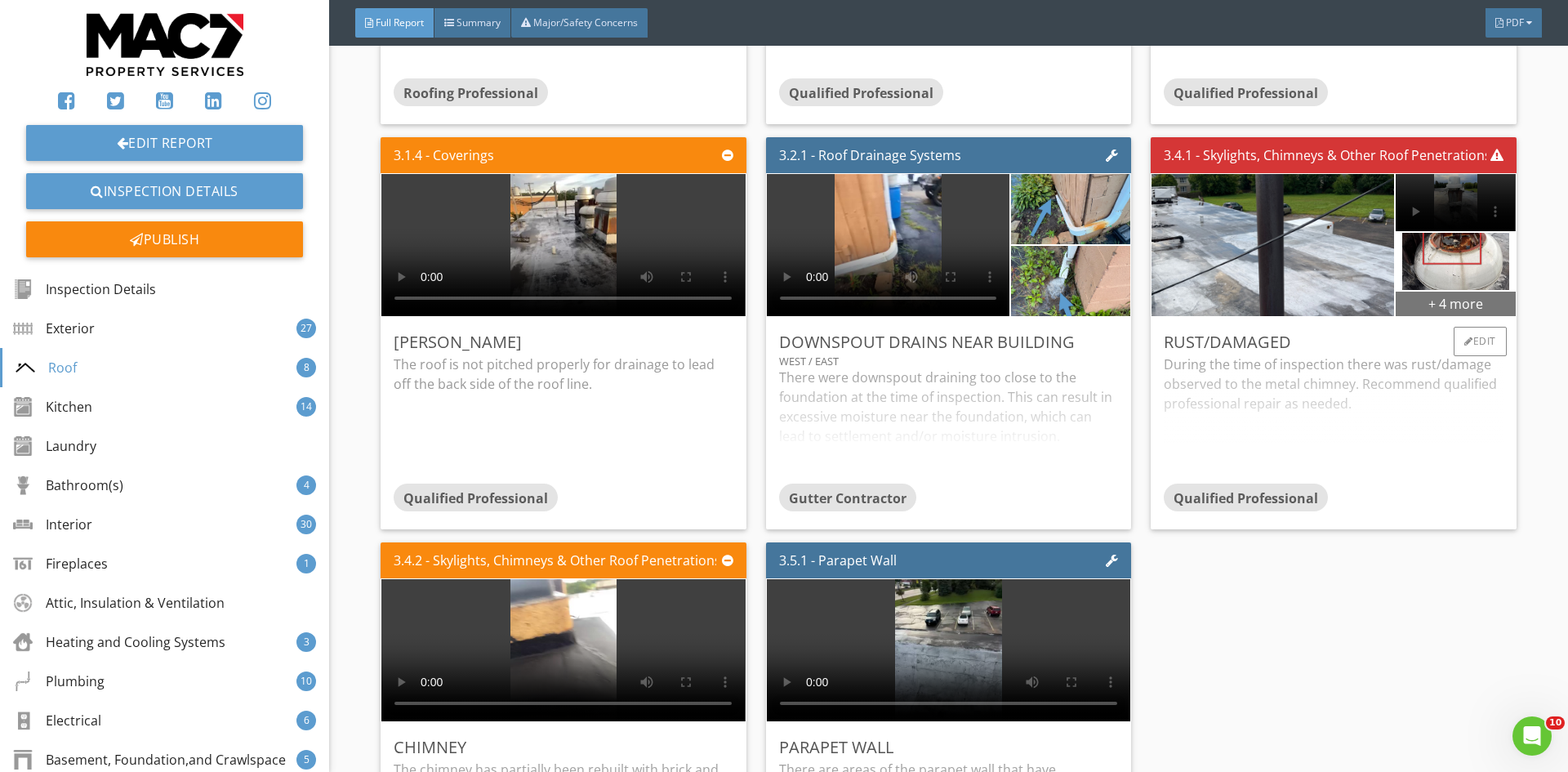
click at [1430, 300] on div "+ 4 more" at bounding box center [1455, 303] width 119 height 26
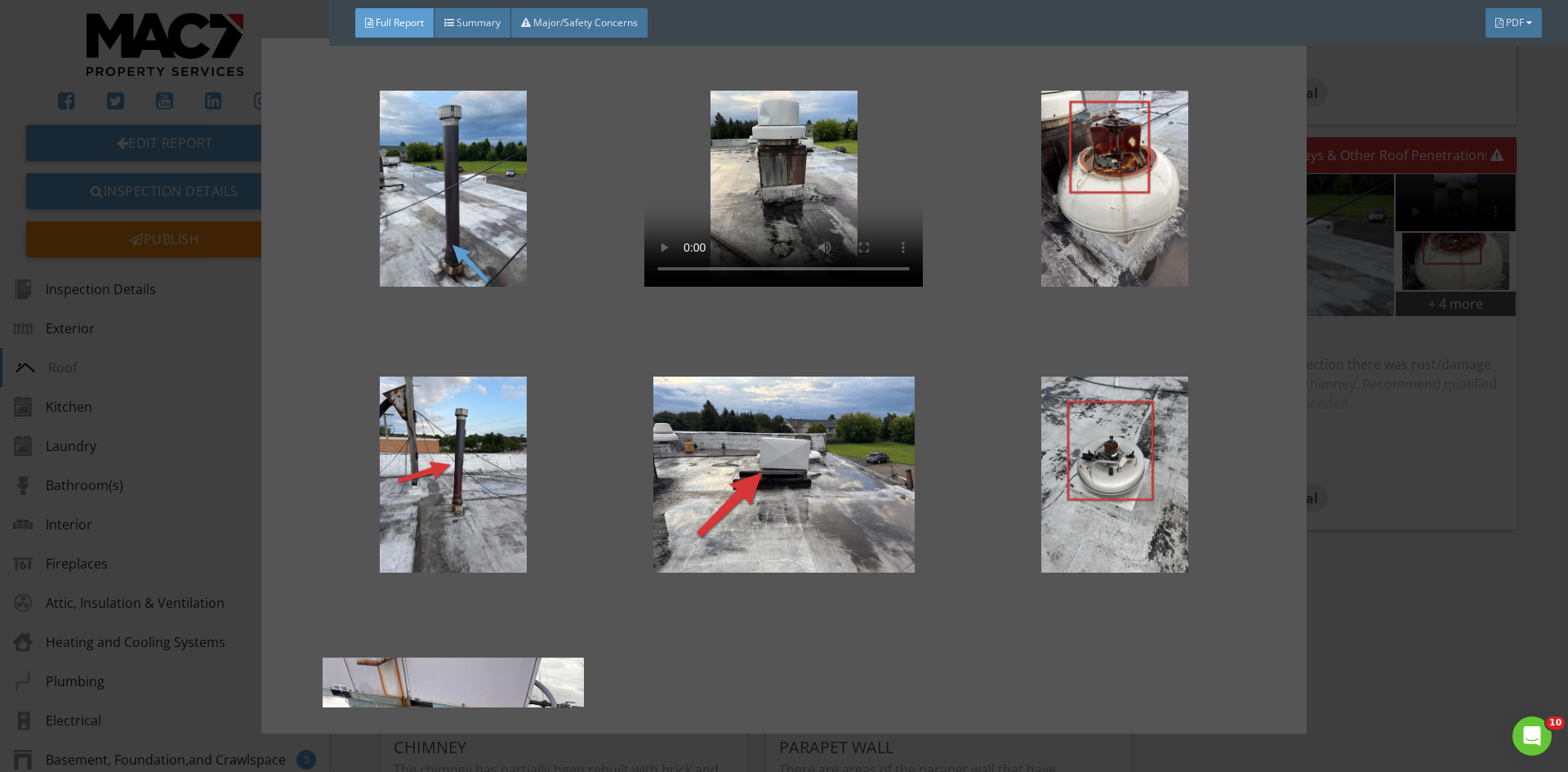
click at [1356, 481] on div at bounding box center [784, 386] width 1568 height 772
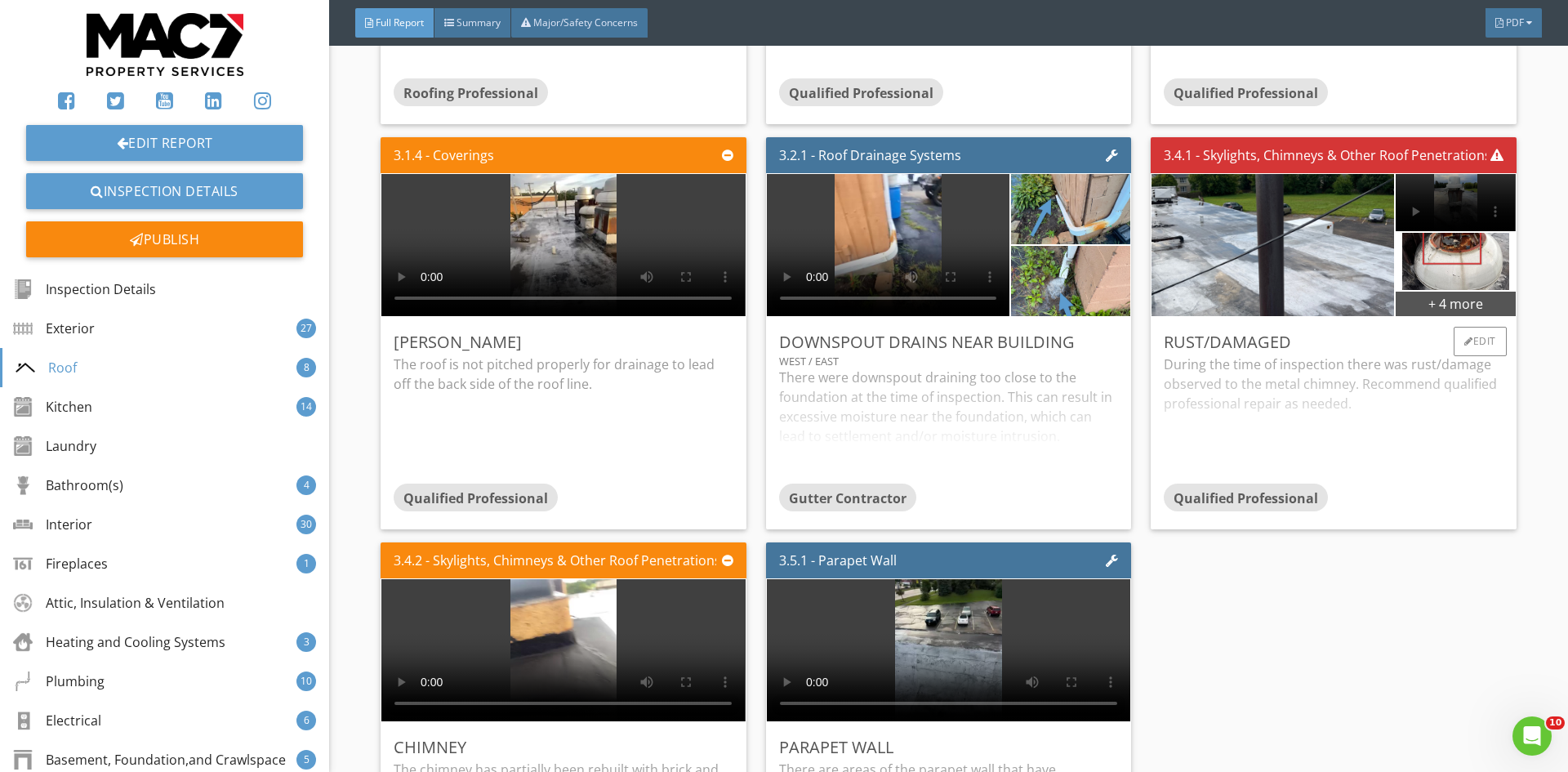
click at [1345, 378] on div "During the time of inspection there was rust/damage observed to the metal chimn…" at bounding box center [1333, 418] width 339 height 129
click at [1472, 330] on div "Edit" at bounding box center [1480, 341] width 53 height 29
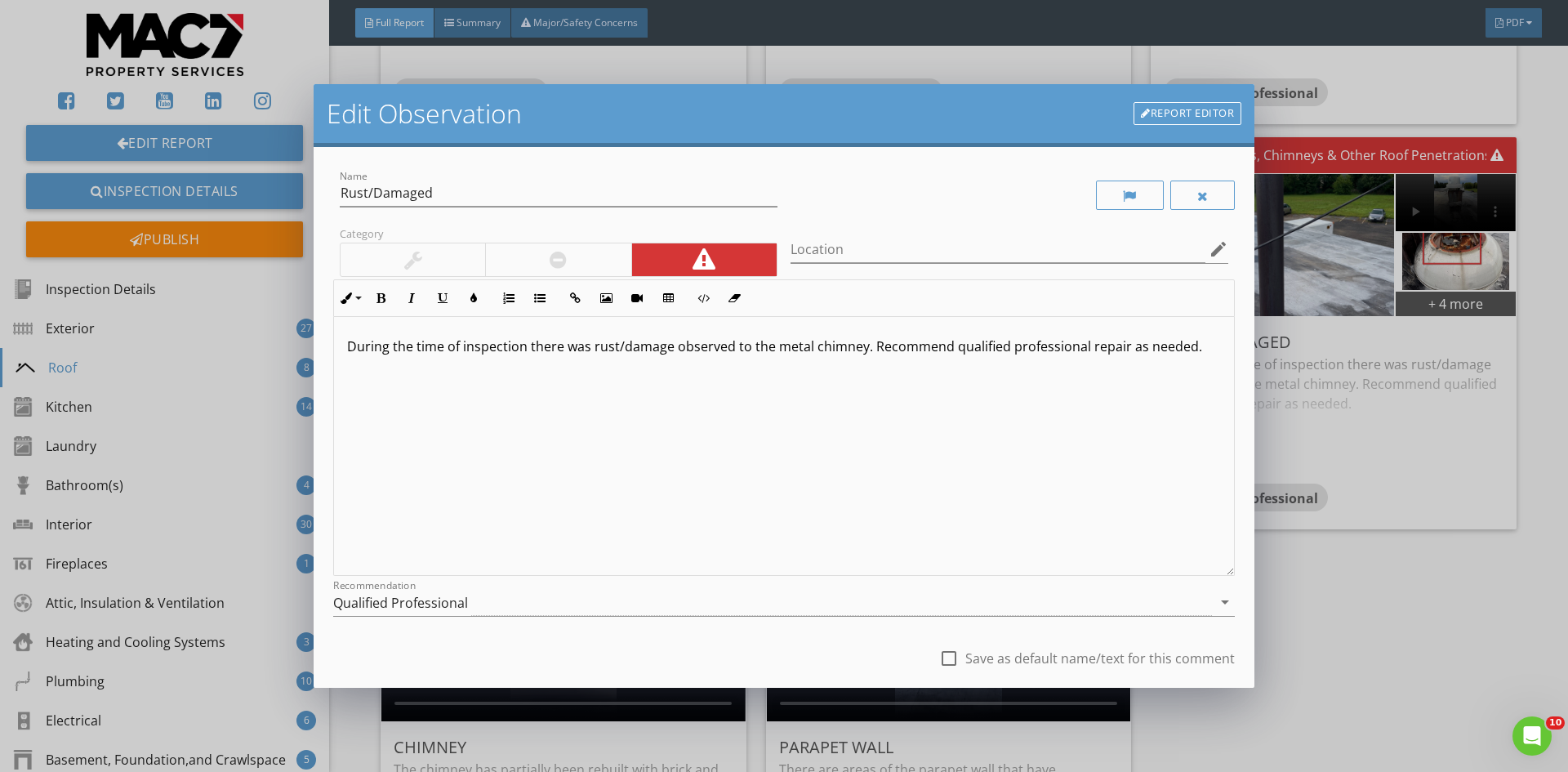
click at [861, 352] on p "During the time of inspection there was rust/damage observed to the metal chimn…" at bounding box center [783, 346] width 874 height 19
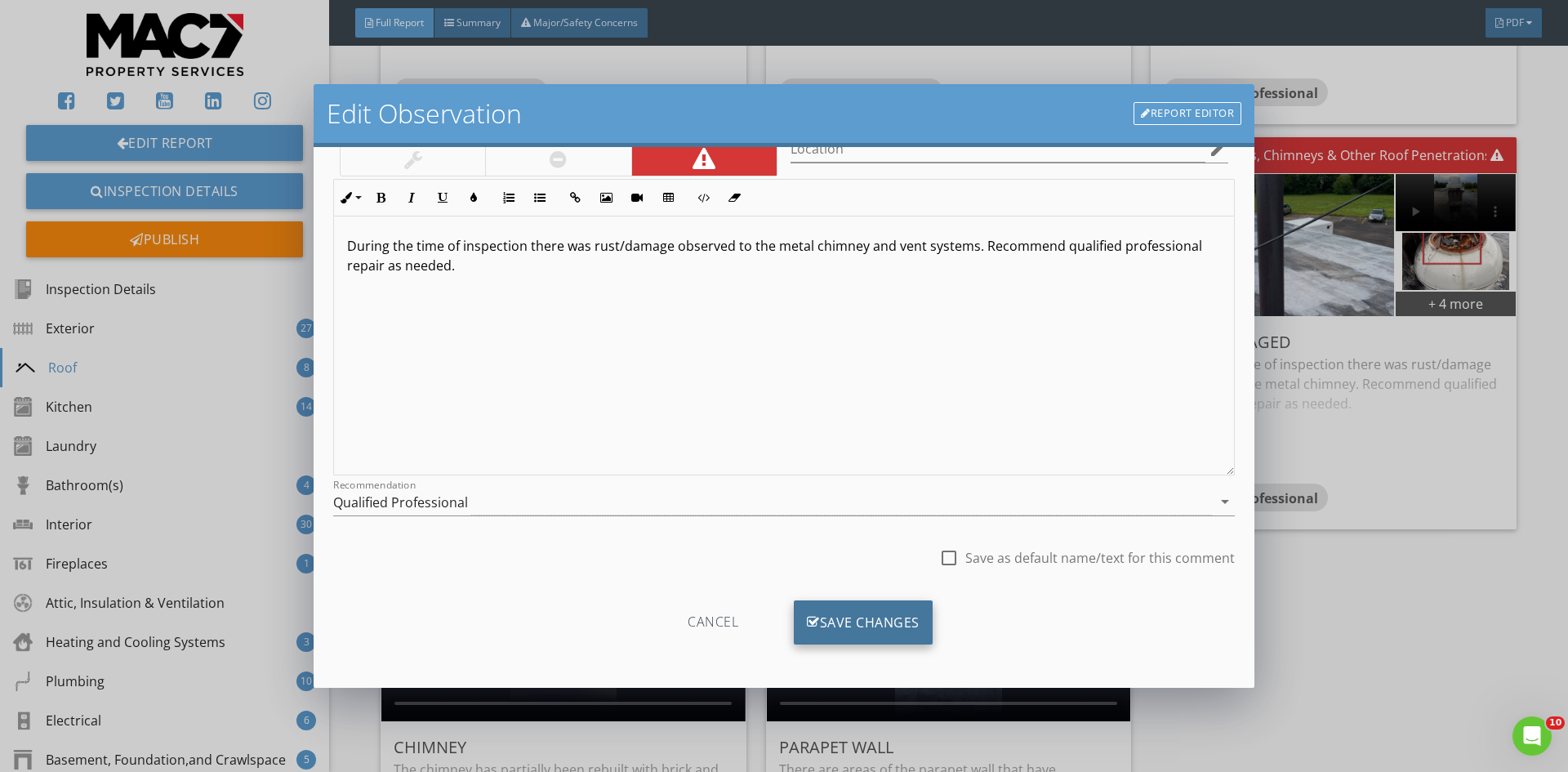
scroll to position [102, 0]
click at [847, 623] on div "Save Changes" at bounding box center [863, 621] width 138 height 44
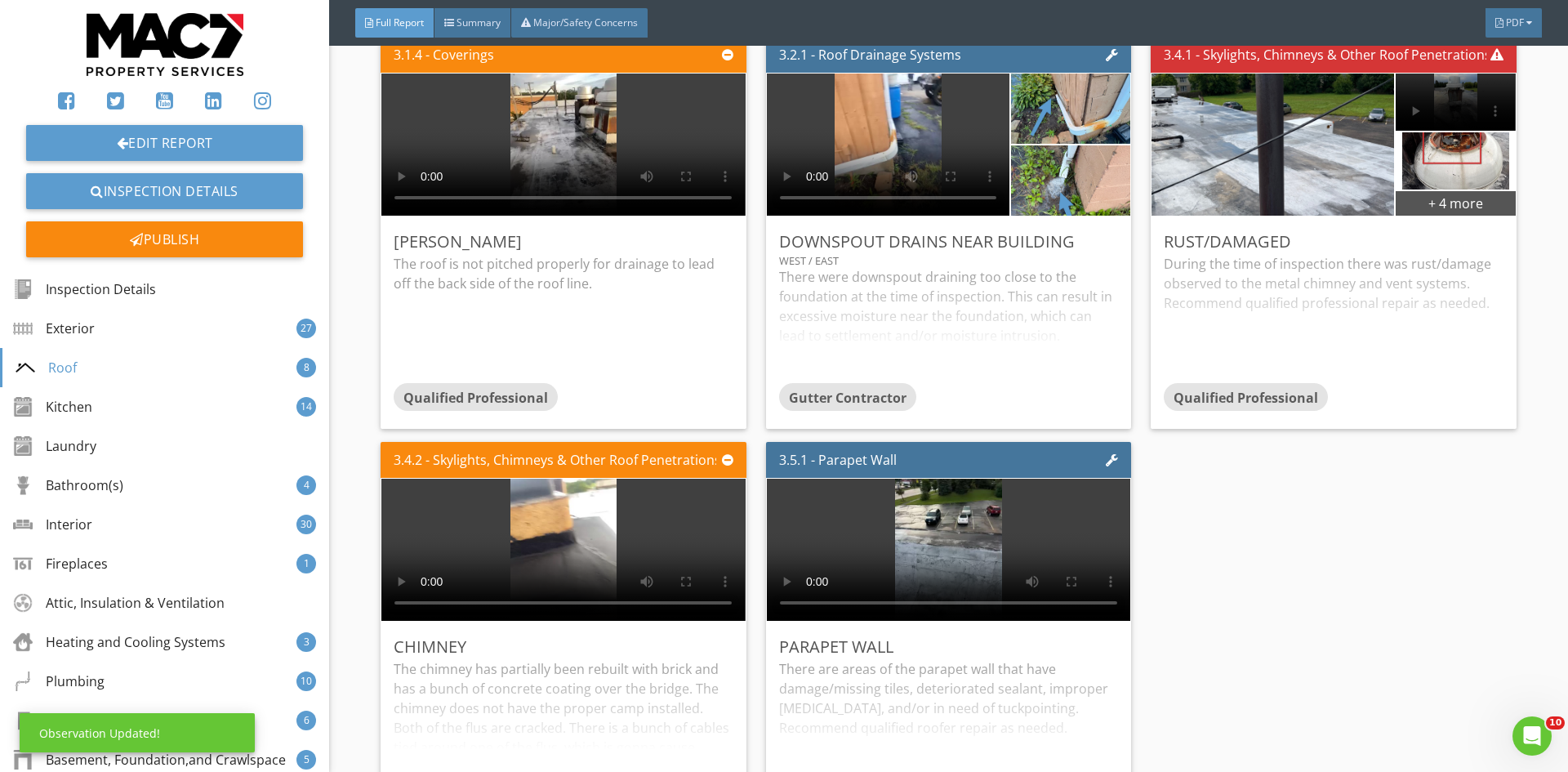
scroll to position [7838, 0]
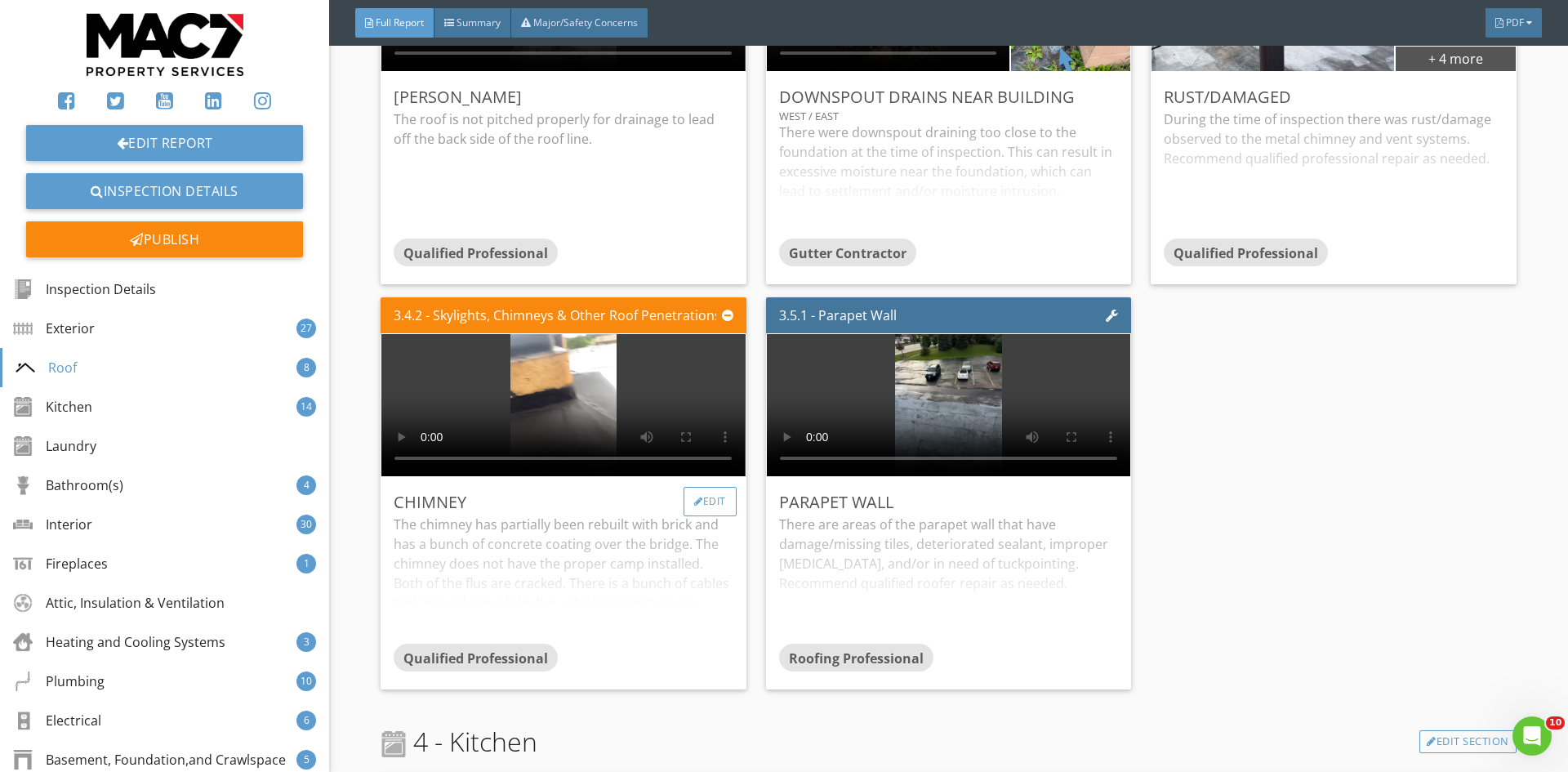
click at [697, 487] on div "Edit" at bounding box center [710, 502] width 53 height 29
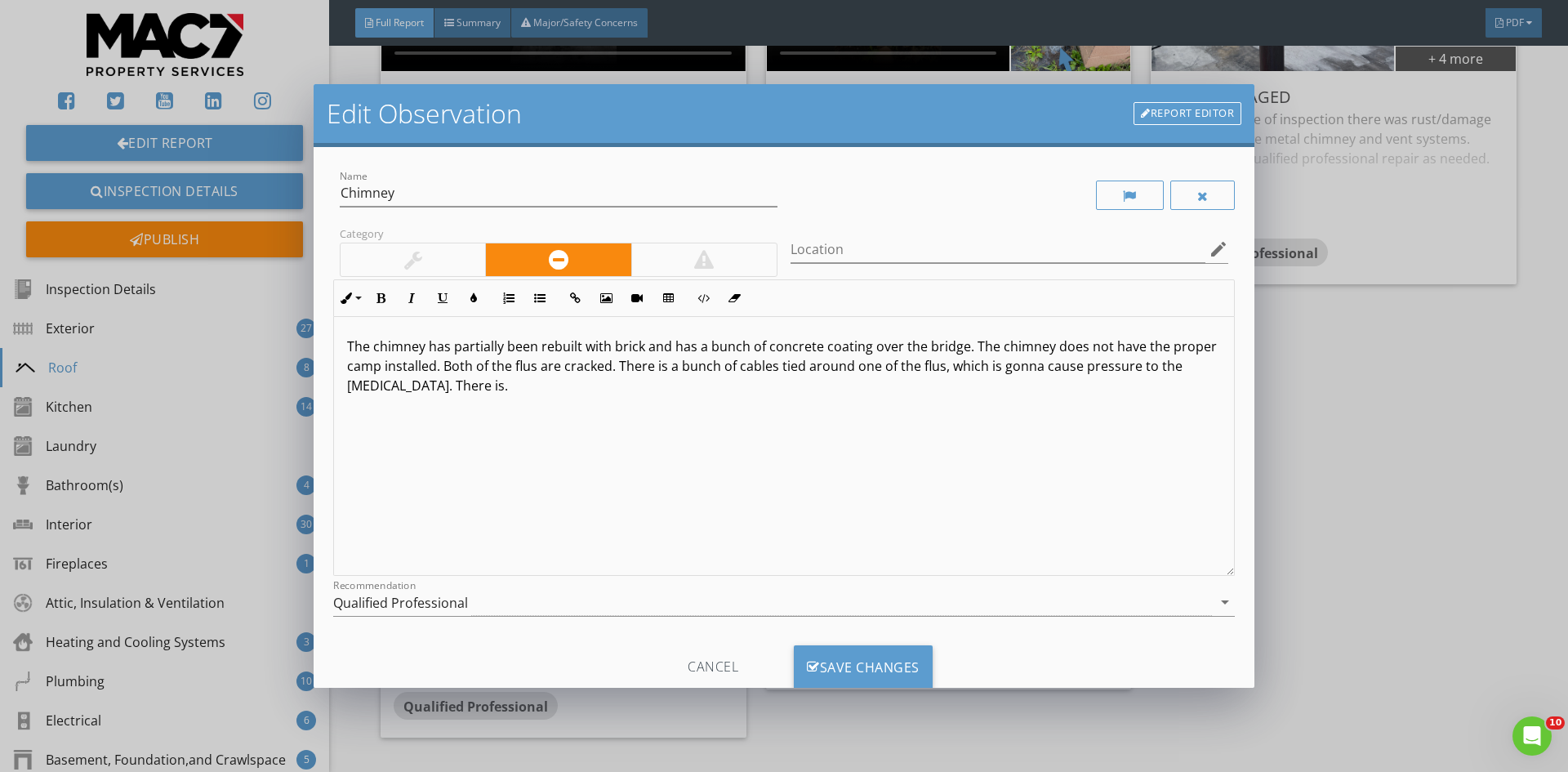
click at [959, 354] on p "The chimney has partially been rebuilt with brick and has a bunch of concrete c…" at bounding box center [783, 366] width 874 height 59
click at [377, 370] on p "The chimney has partially been rebuilt with brick and has a bunch of concrete c…" at bounding box center [783, 366] width 874 height 59
click at [400, 386] on p "The chimney has partially been rebuilt with brick and has a bunch of concrete c…" at bounding box center [783, 366] width 874 height 59
click at [886, 661] on div "Save Changes" at bounding box center [863, 667] width 138 height 44
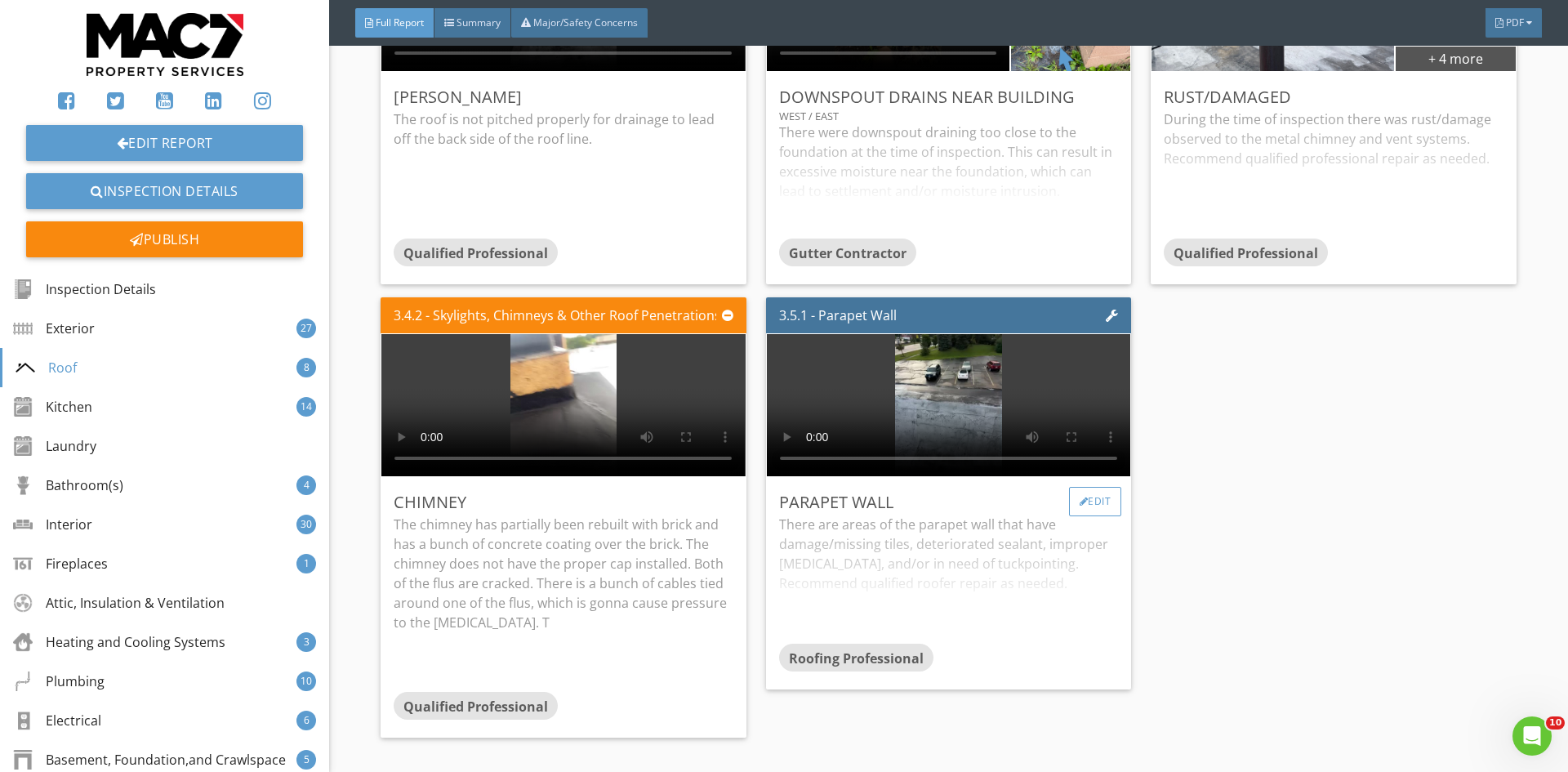
click at [1077, 491] on div "Edit" at bounding box center [1096, 502] width 53 height 29
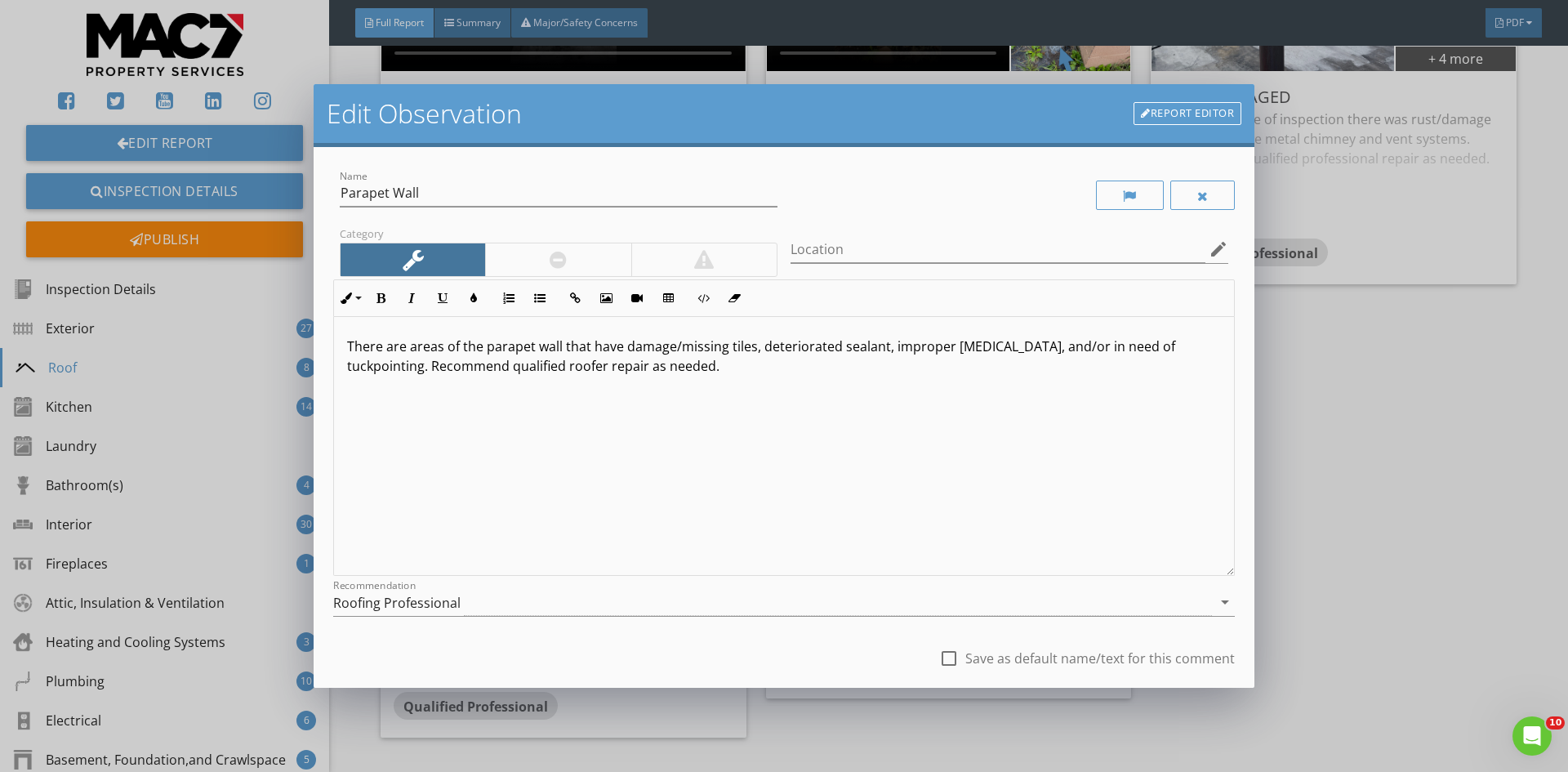
click at [534, 259] on div at bounding box center [558, 259] width 146 height 33
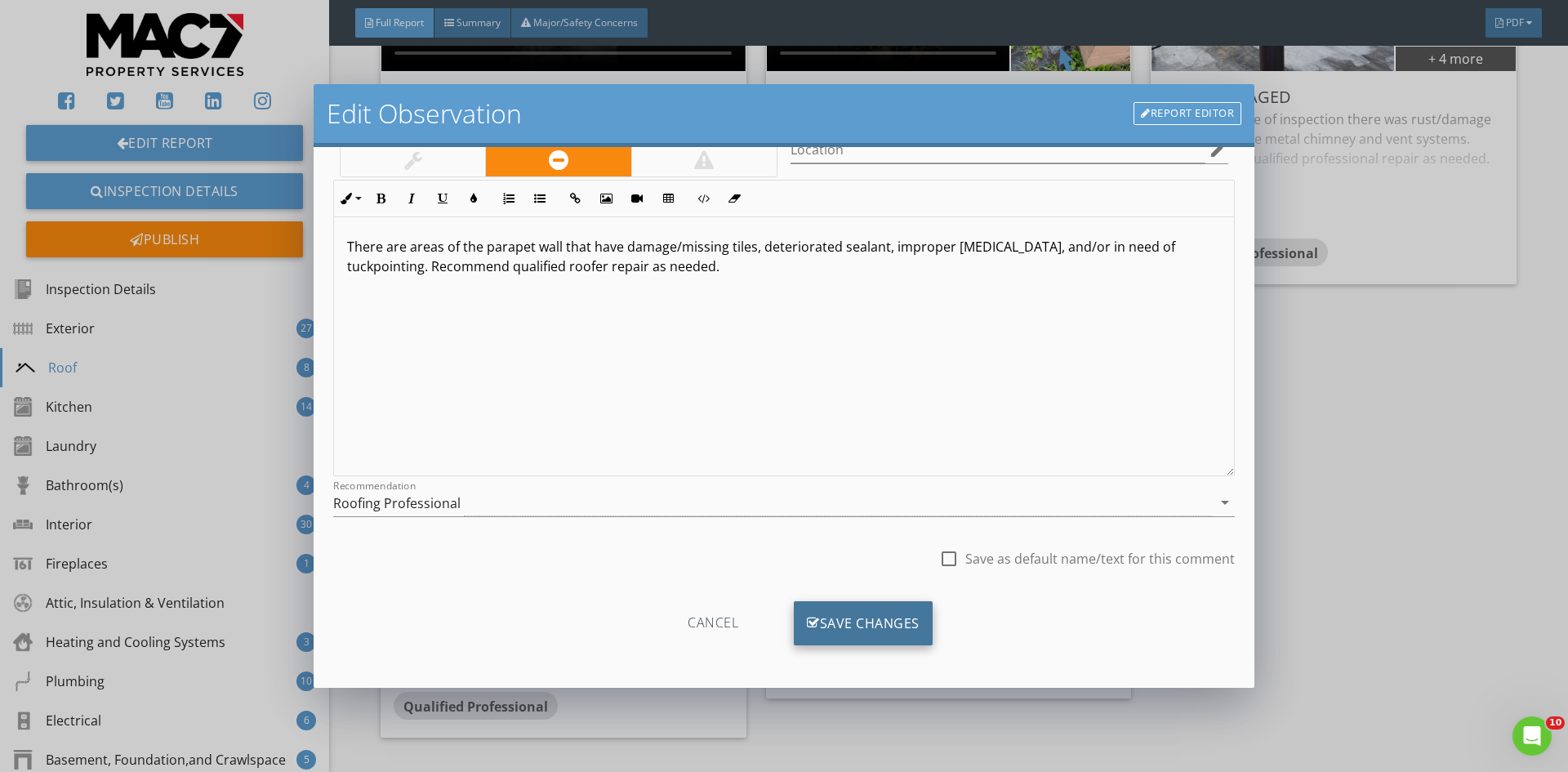
scroll to position [102, 0]
click at [867, 618] on div "Save Changes" at bounding box center [863, 621] width 138 height 44
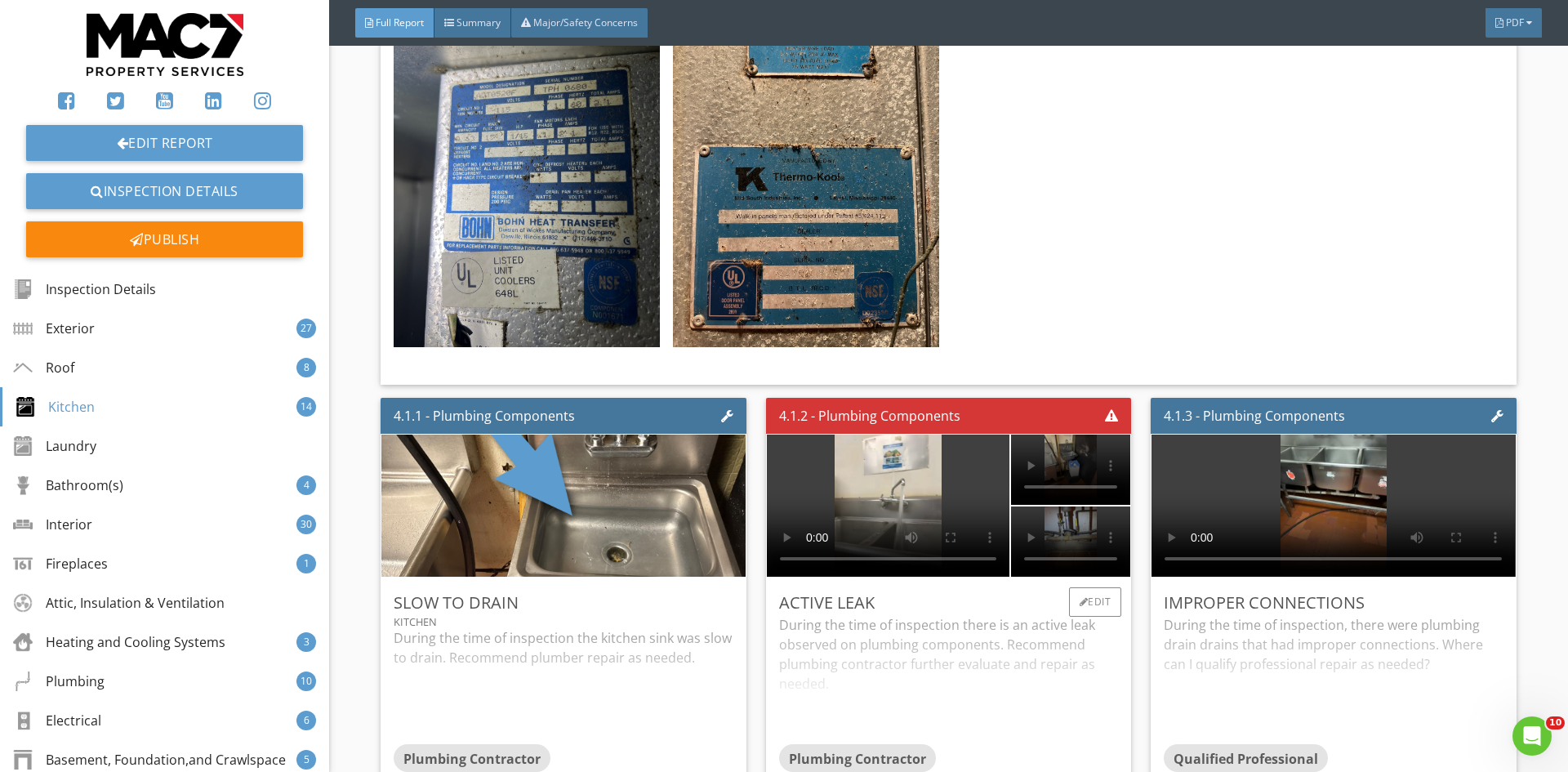
scroll to position [9389, 0]
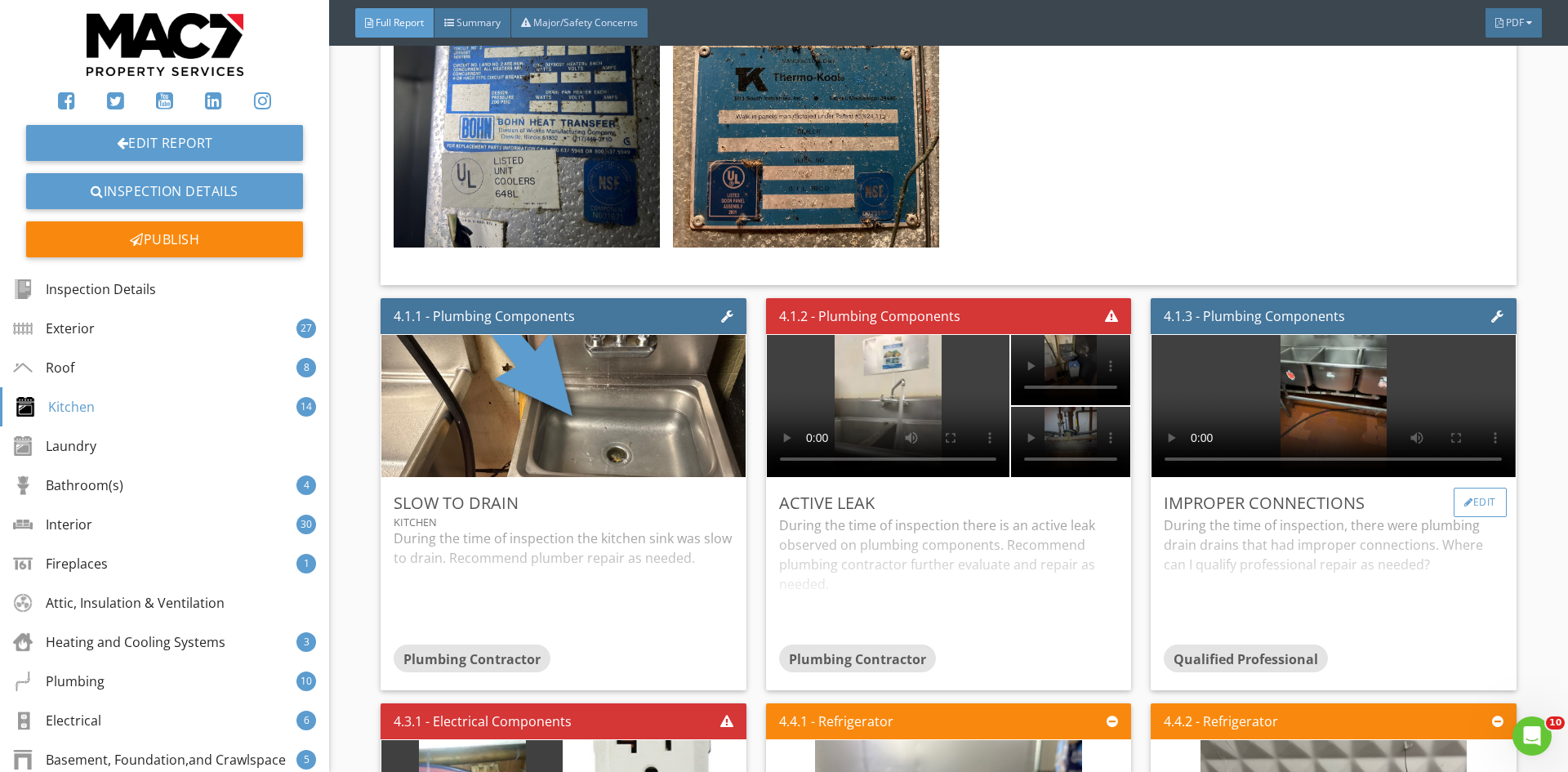
click at [1469, 488] on div "Edit" at bounding box center [1480, 502] width 53 height 29
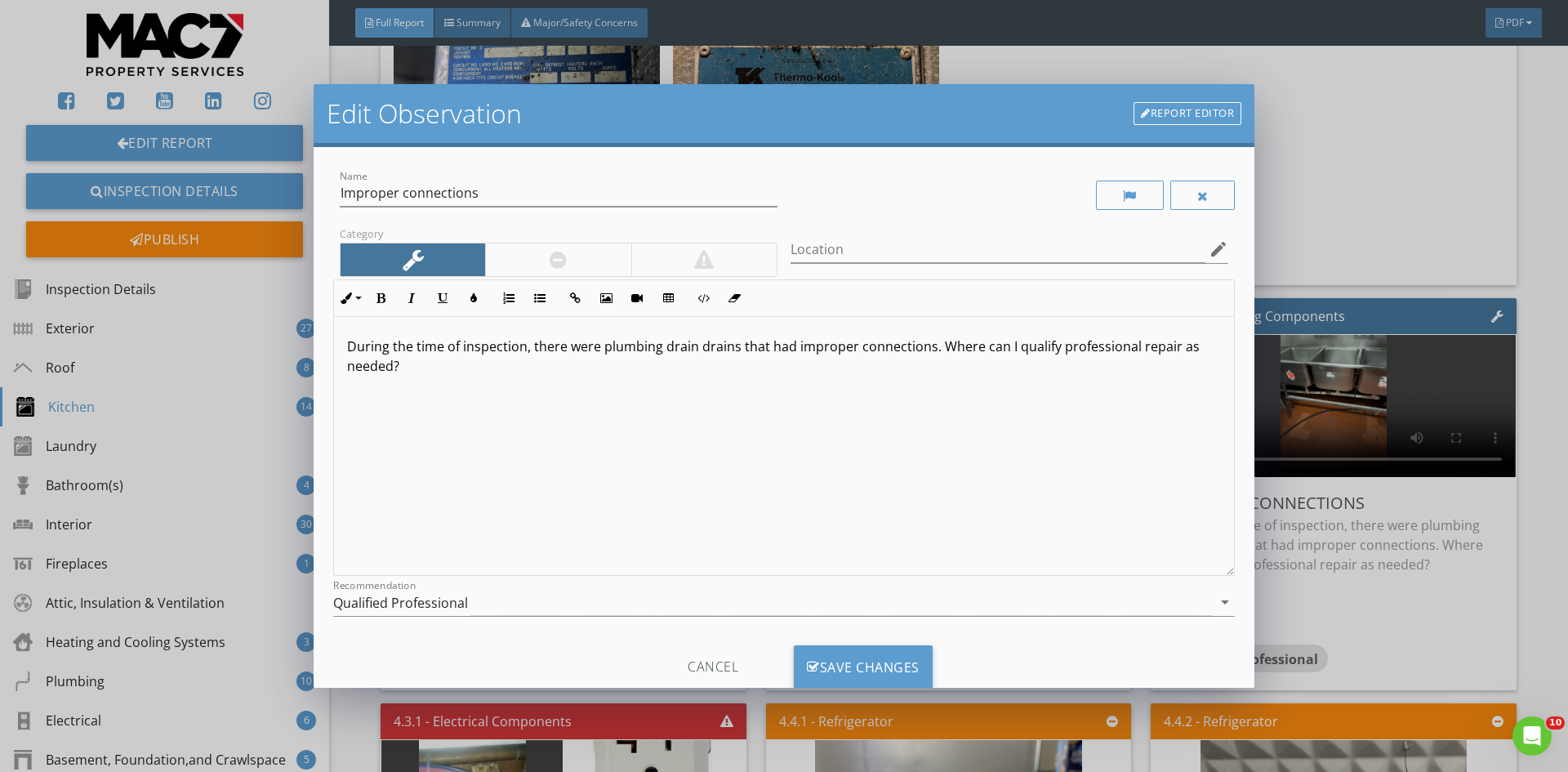
click at [1001, 354] on p "During the time of inspection, there were plumbing drain drains that had improp…" at bounding box center [783, 356] width 874 height 39
click at [1009, 354] on p "During the time of inspection, there were plumbing drain drains that had improp…" at bounding box center [783, 356] width 874 height 39
click at [1054, 346] on p "During the time of inspection, there were plumbing drain drains that had improp…" at bounding box center [783, 356] width 874 height 39
click at [403, 356] on p "During the time of inspection, there were plumbing drain drains that had improp…" at bounding box center [783, 346] width 874 height 19
click at [558, 258] on div at bounding box center [558, 259] width 17 height 19
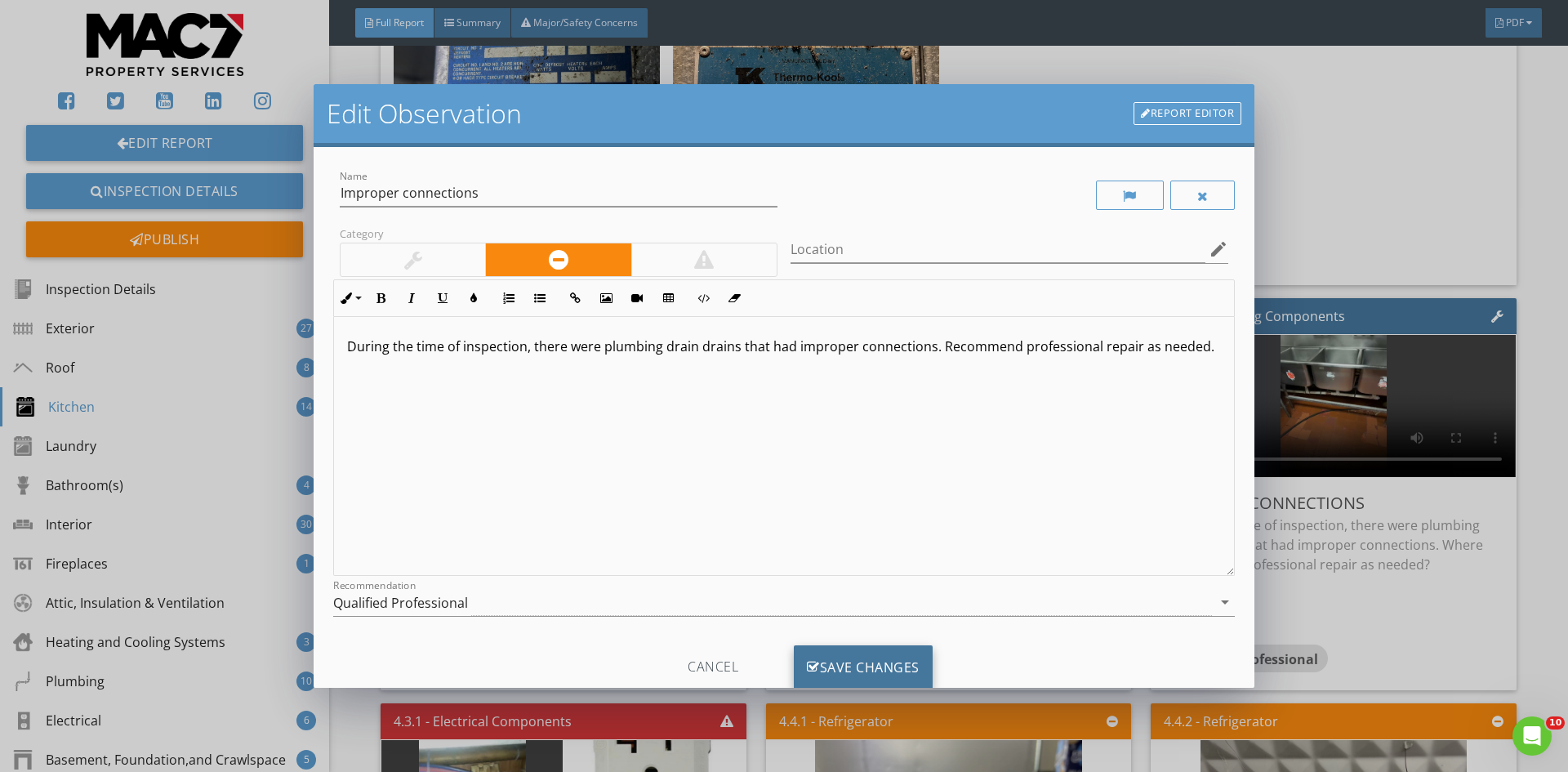
click at [850, 669] on div "Save Changes" at bounding box center [863, 667] width 138 height 44
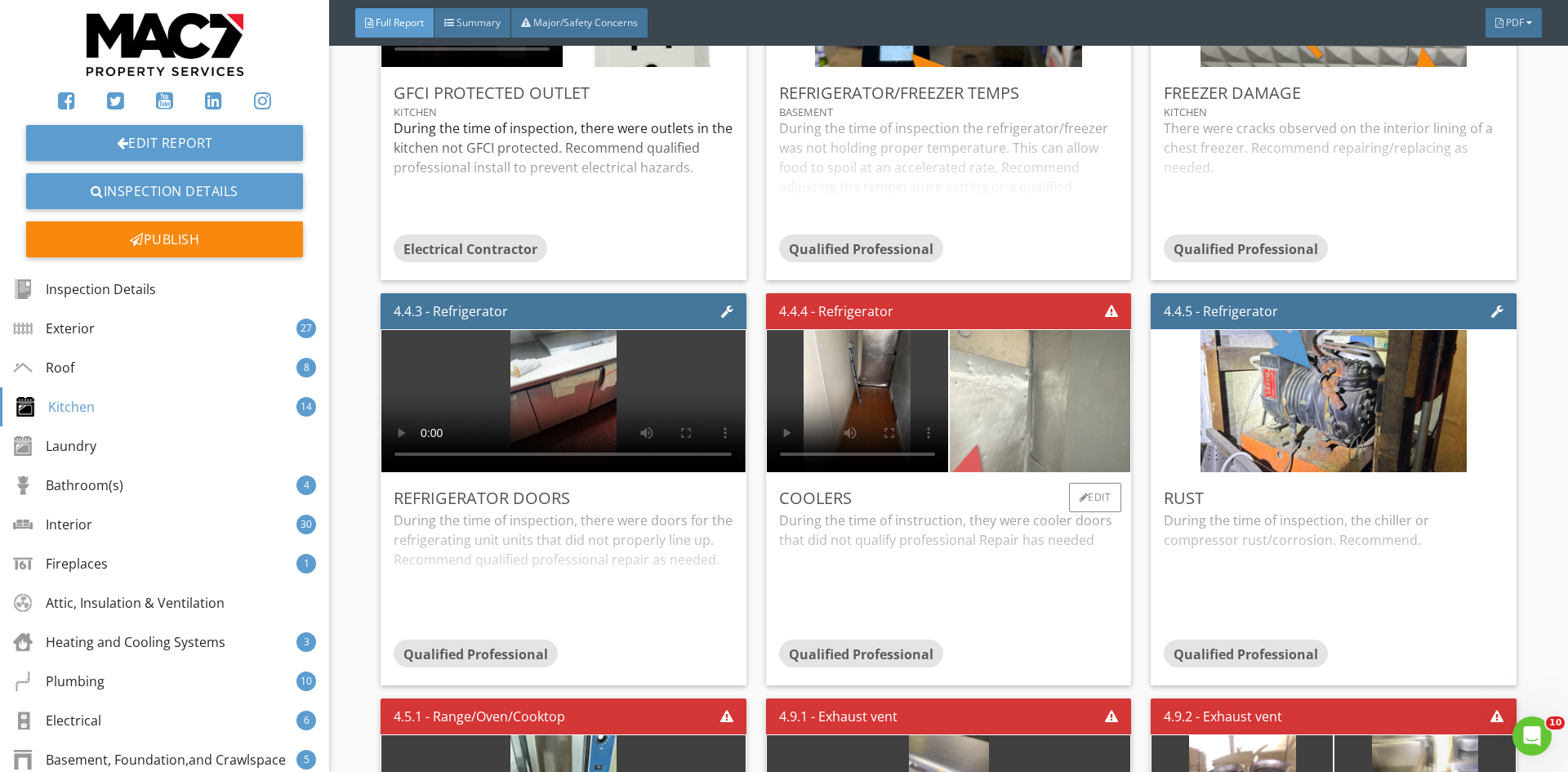
scroll to position [10206, 0]
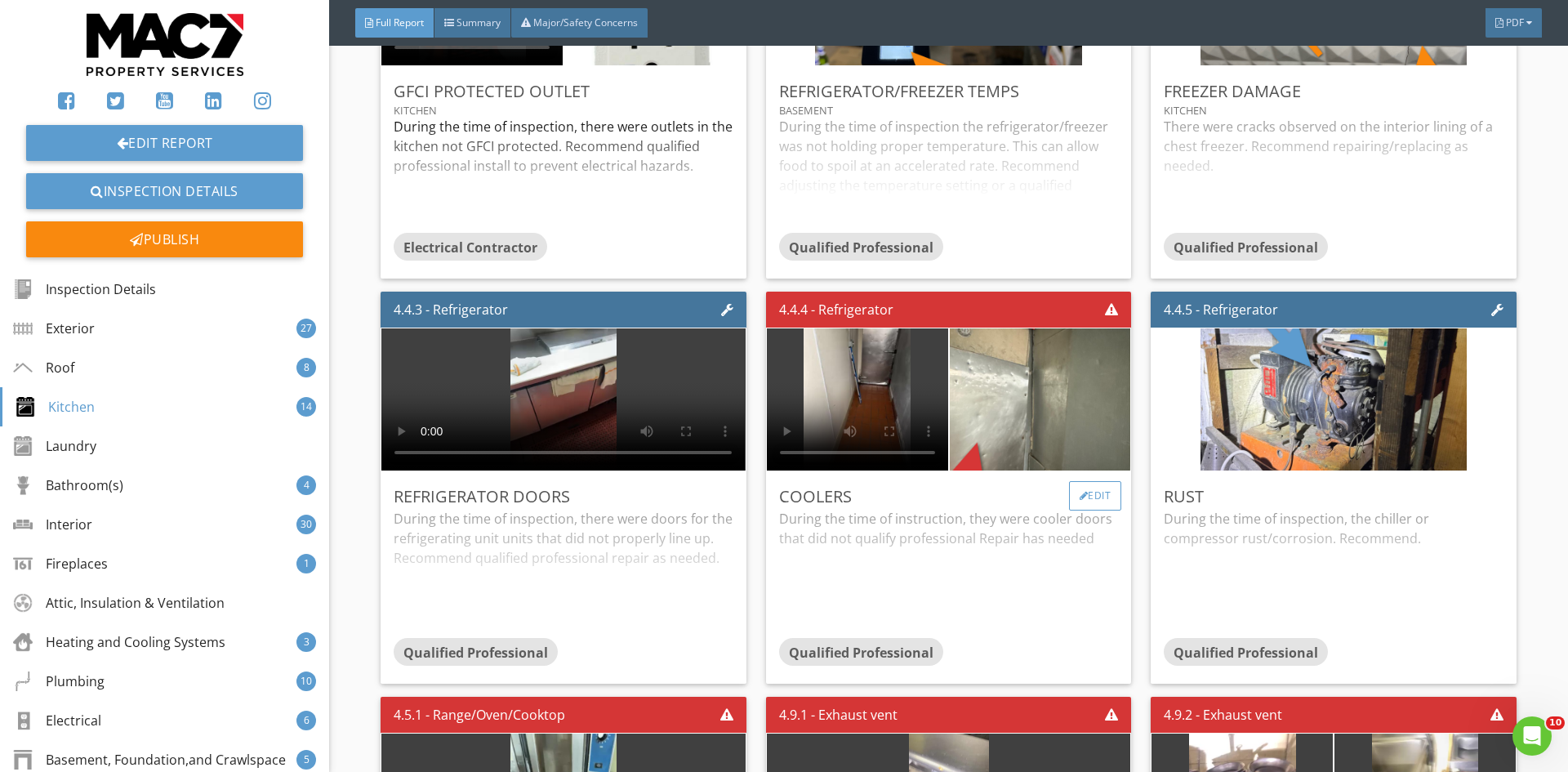
click at [1079, 491] on div at bounding box center [1084, 495] width 9 height 10
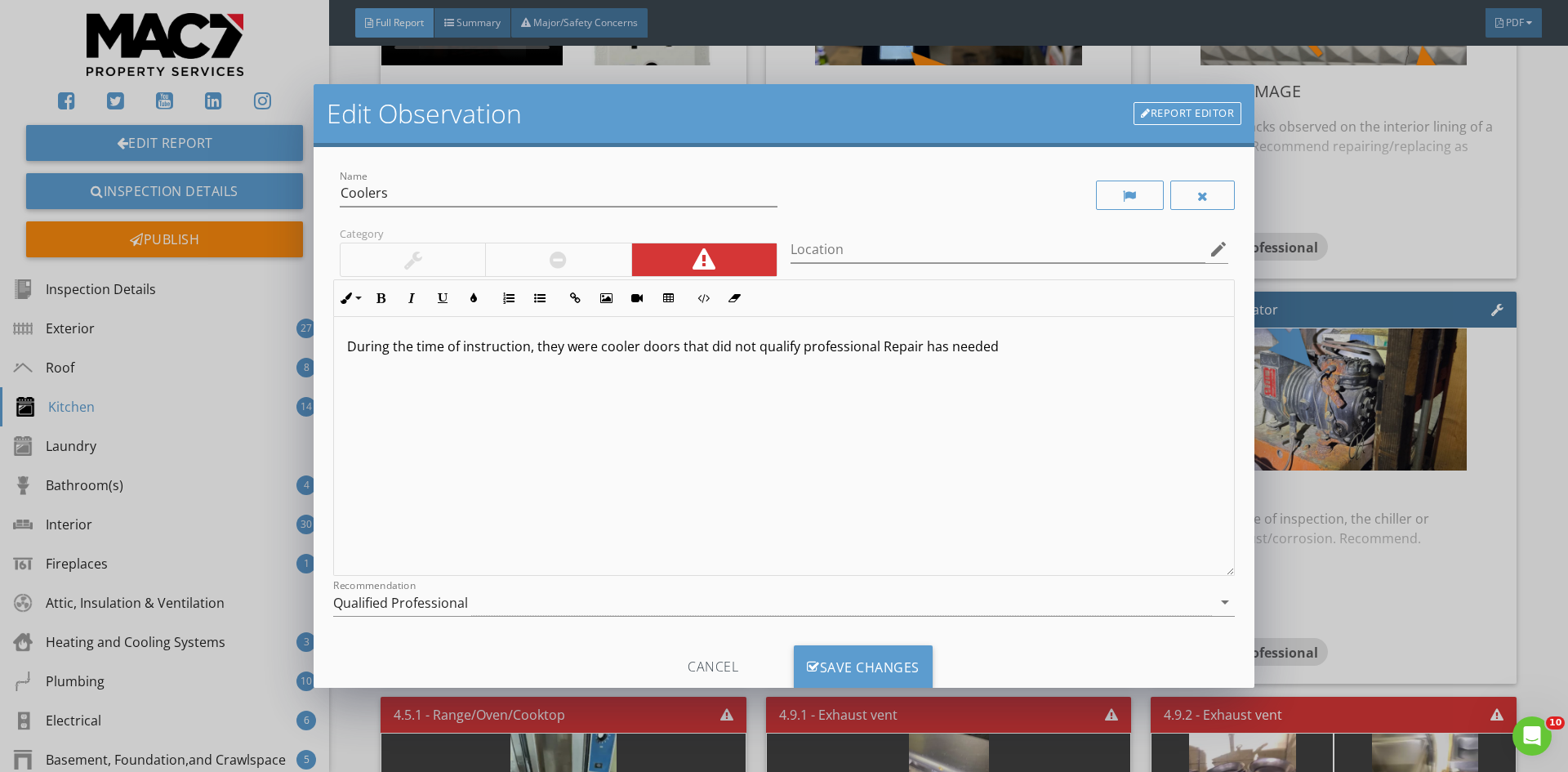
click at [524, 353] on p "During the time of instruction, they were cooler doors that did not qualify pro…" at bounding box center [783, 346] width 874 height 19
click at [558, 355] on p "During the time of inspection, they were cooler doors that did not qualify prof…" at bounding box center [783, 346] width 874 height 19
click at [1009, 359] on div "During the time of inspection, there were cooler doors that did not qualify pro…" at bounding box center [783, 447] width 900 height 259
click at [887, 671] on div "Save Changes" at bounding box center [863, 667] width 138 height 44
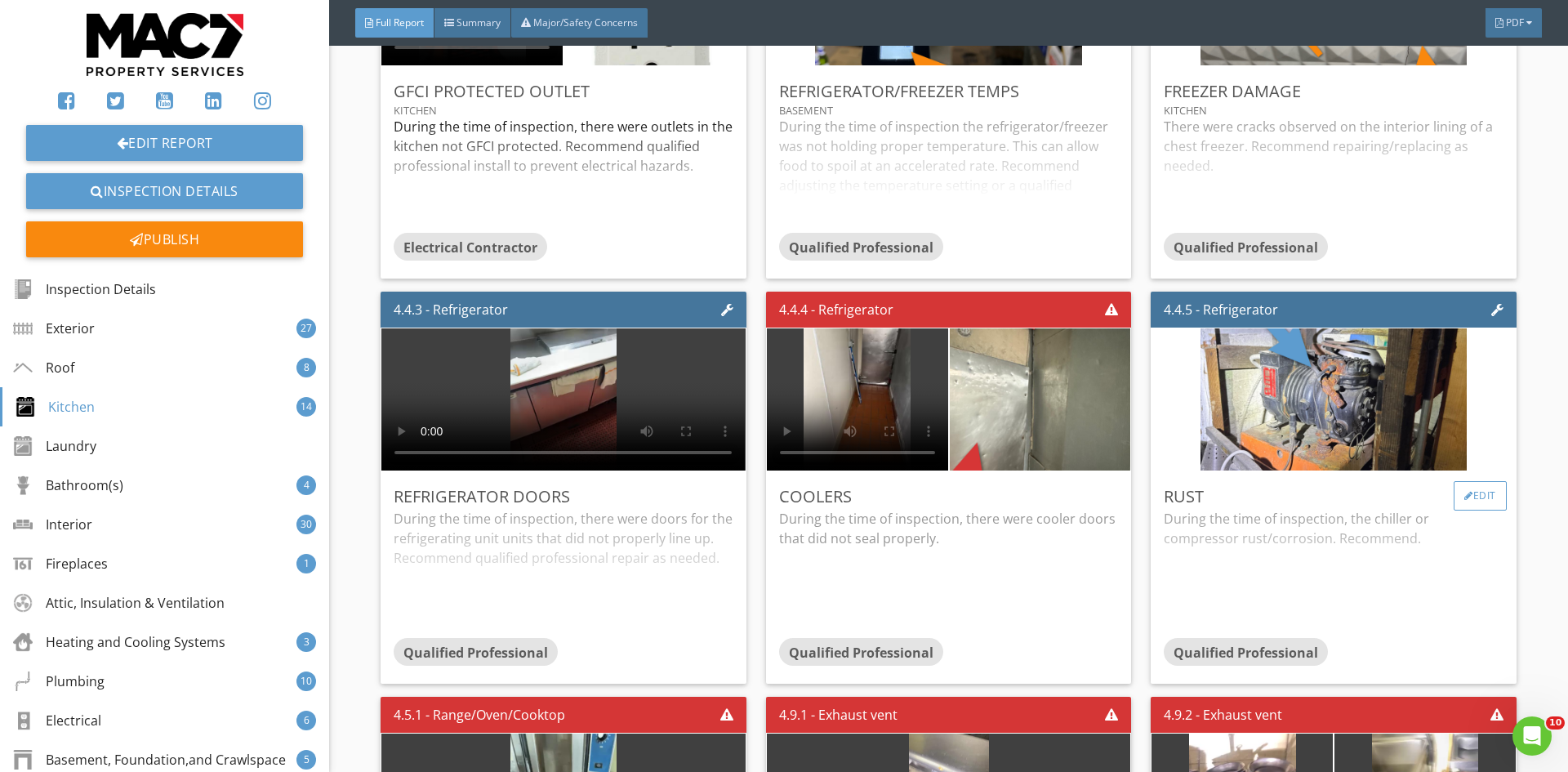
click at [1462, 480] on div "Edit" at bounding box center [1480, 495] width 53 height 29
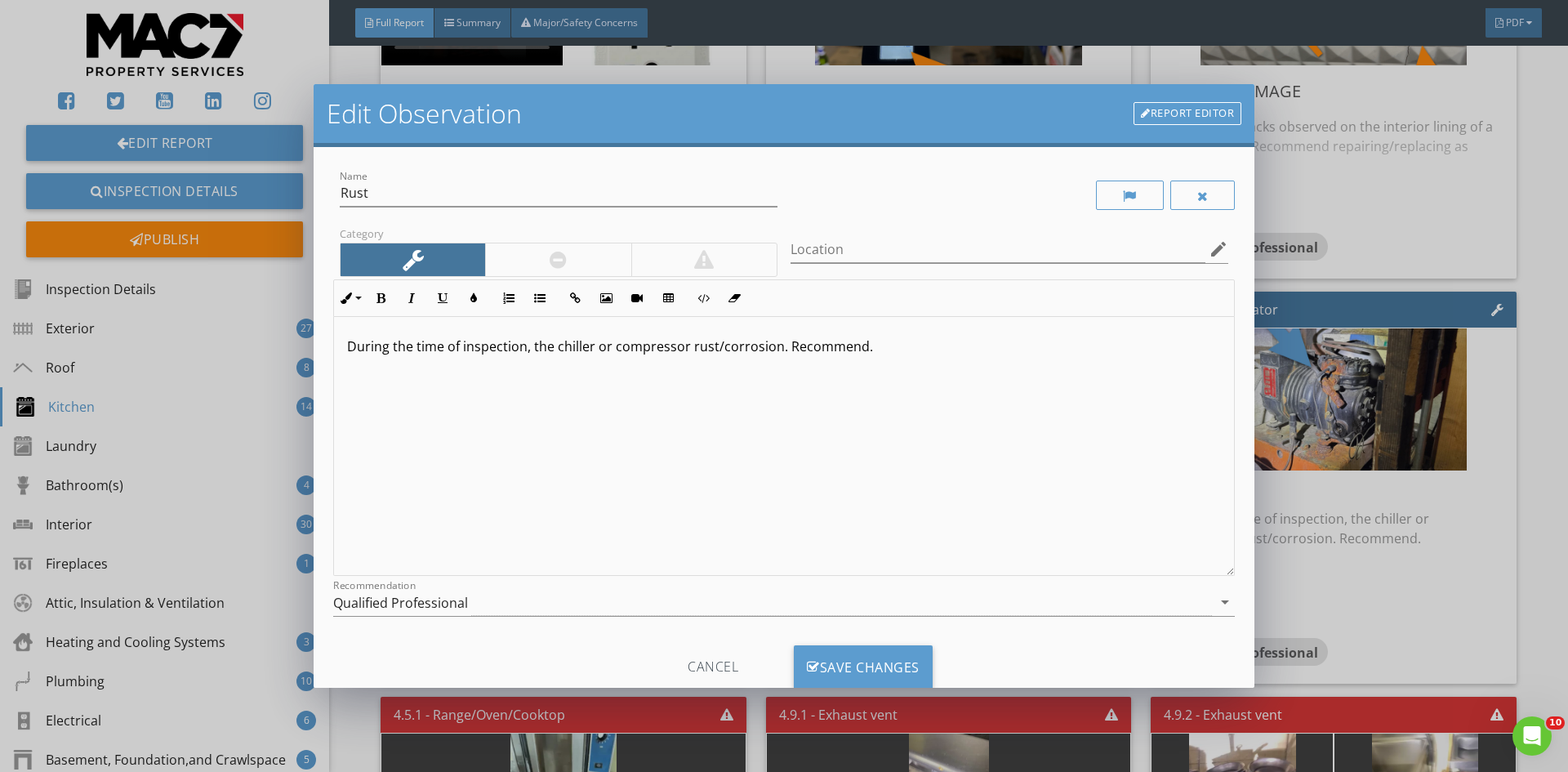
click at [890, 359] on div "During the time of inspection, the chiller or compressor rust/corrosion. Recomm…" at bounding box center [783, 447] width 900 height 259
click at [831, 661] on div "Save Changes" at bounding box center [863, 667] width 138 height 44
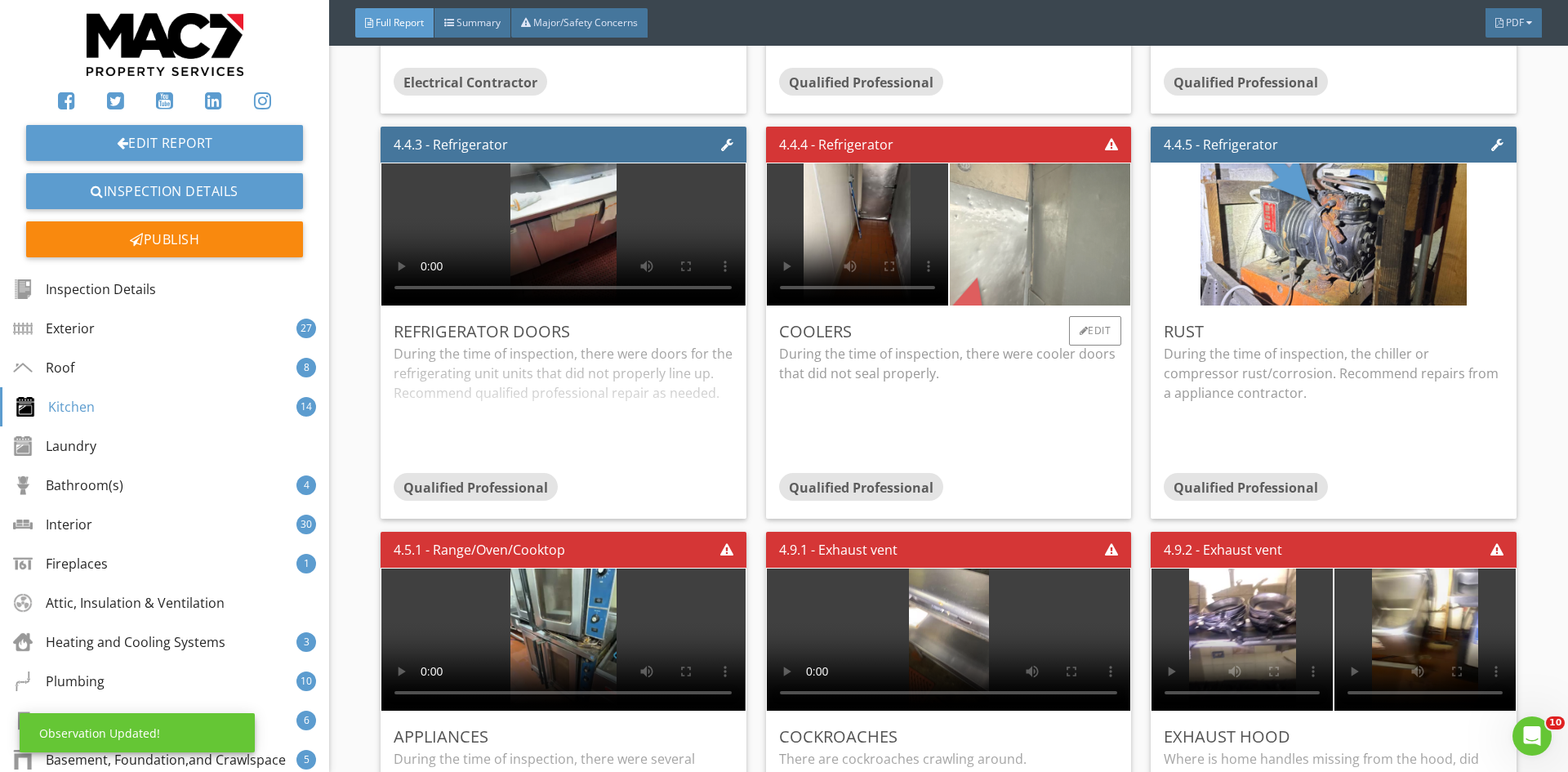
scroll to position [10614, 0]
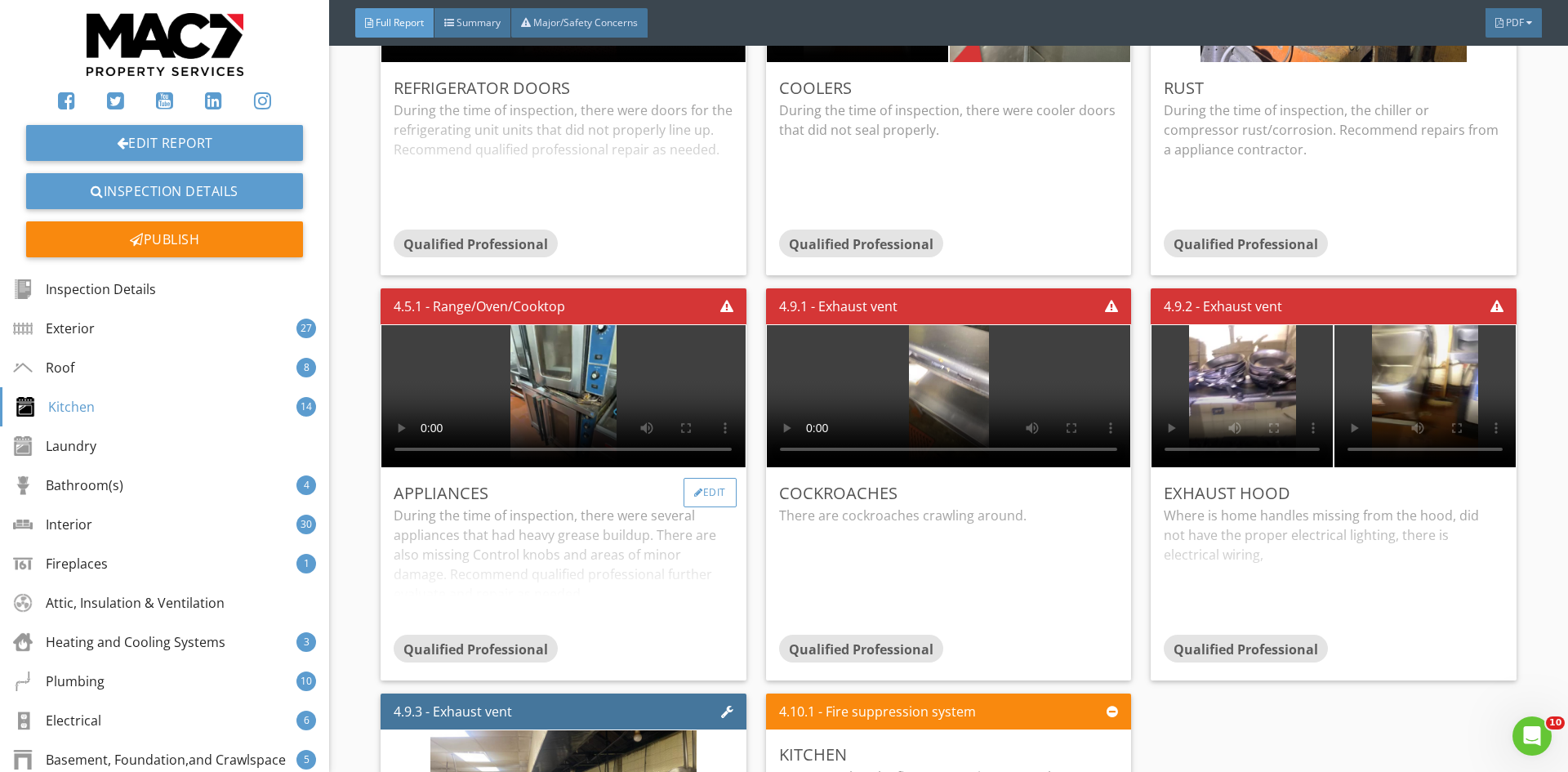
click at [709, 480] on div "Edit" at bounding box center [710, 492] width 53 height 29
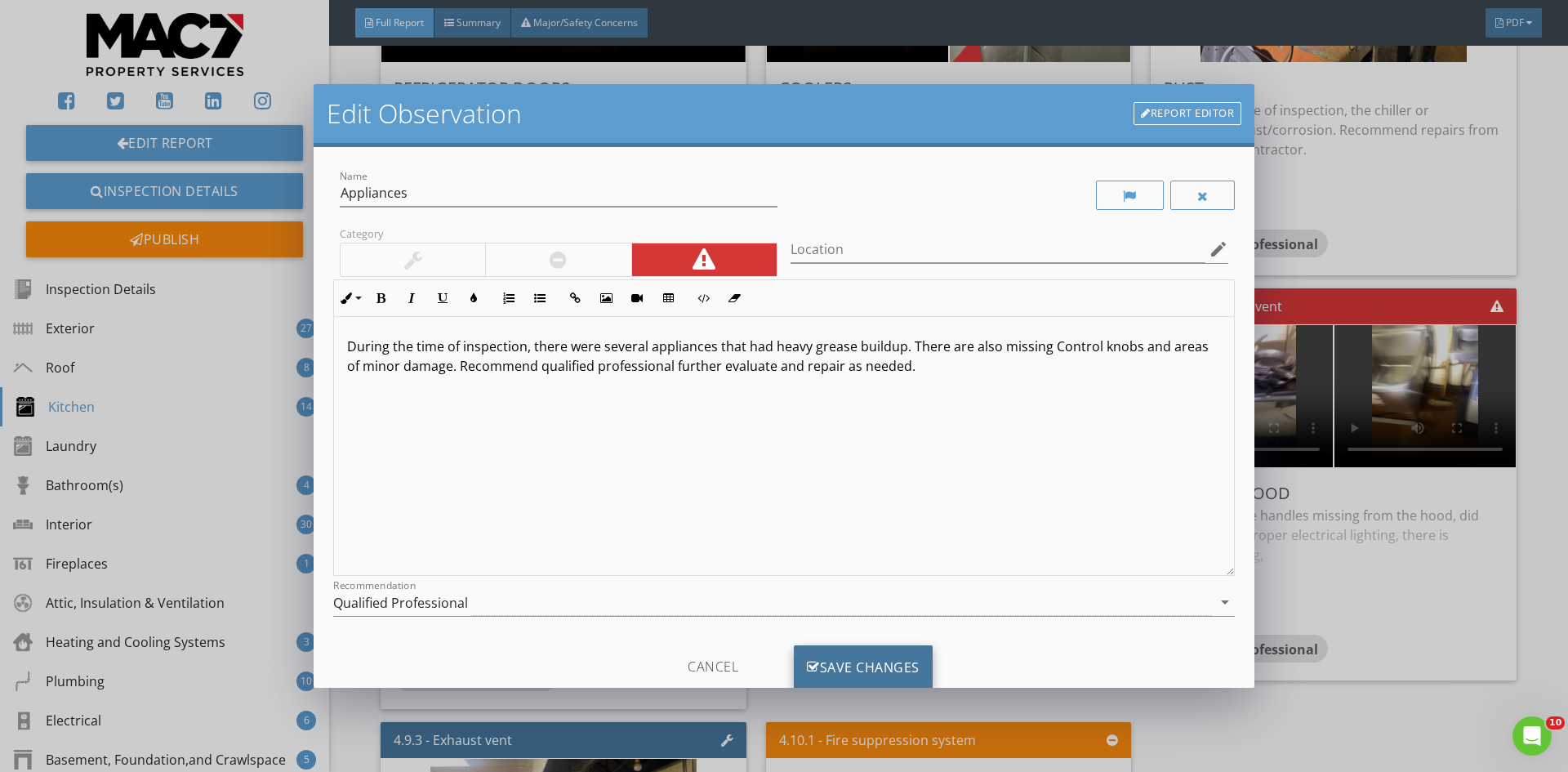
click at [889, 667] on div "Save Changes" at bounding box center [863, 667] width 138 height 44
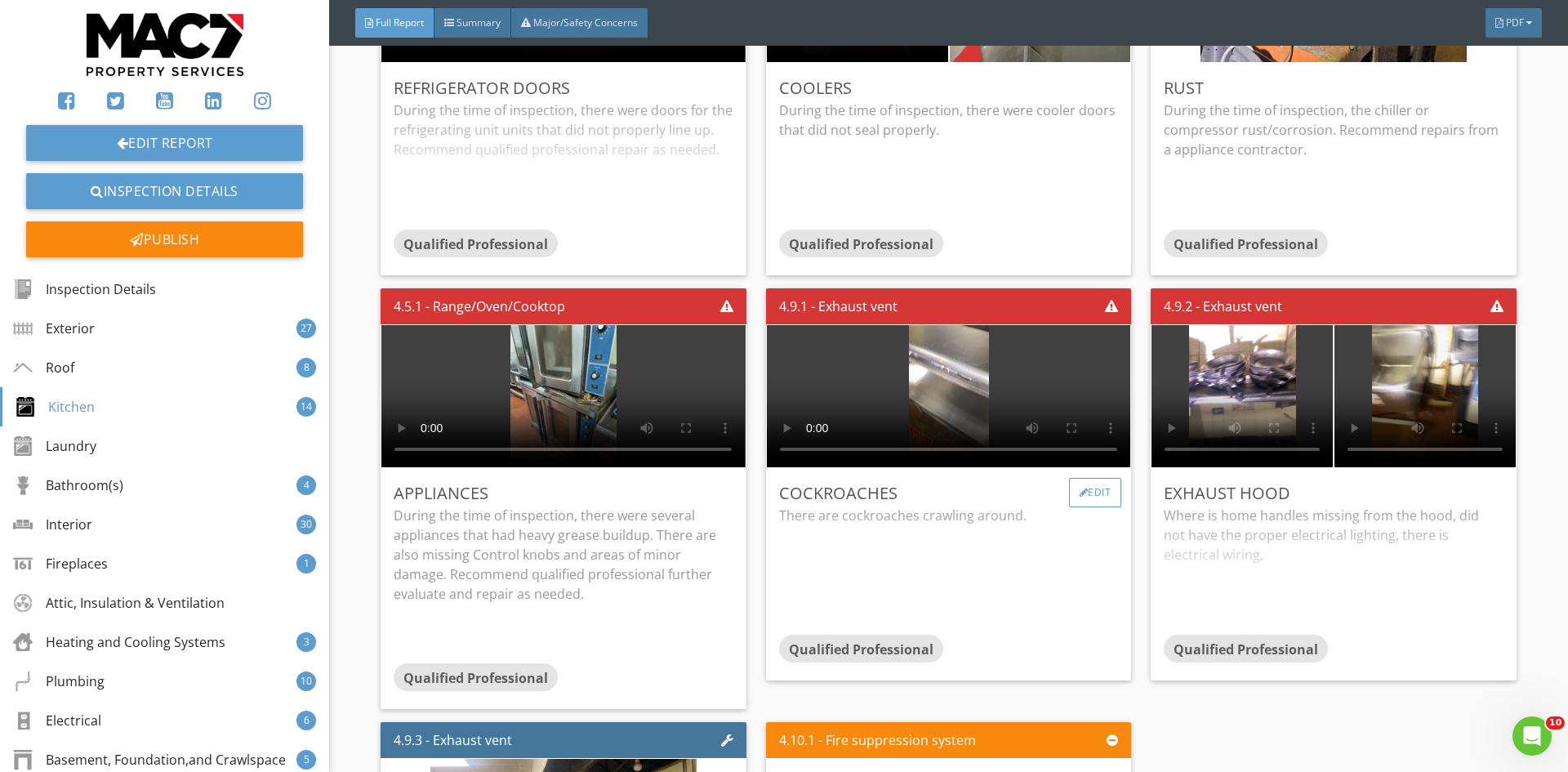
click at [1082, 478] on div "Edit" at bounding box center [1096, 492] width 53 height 29
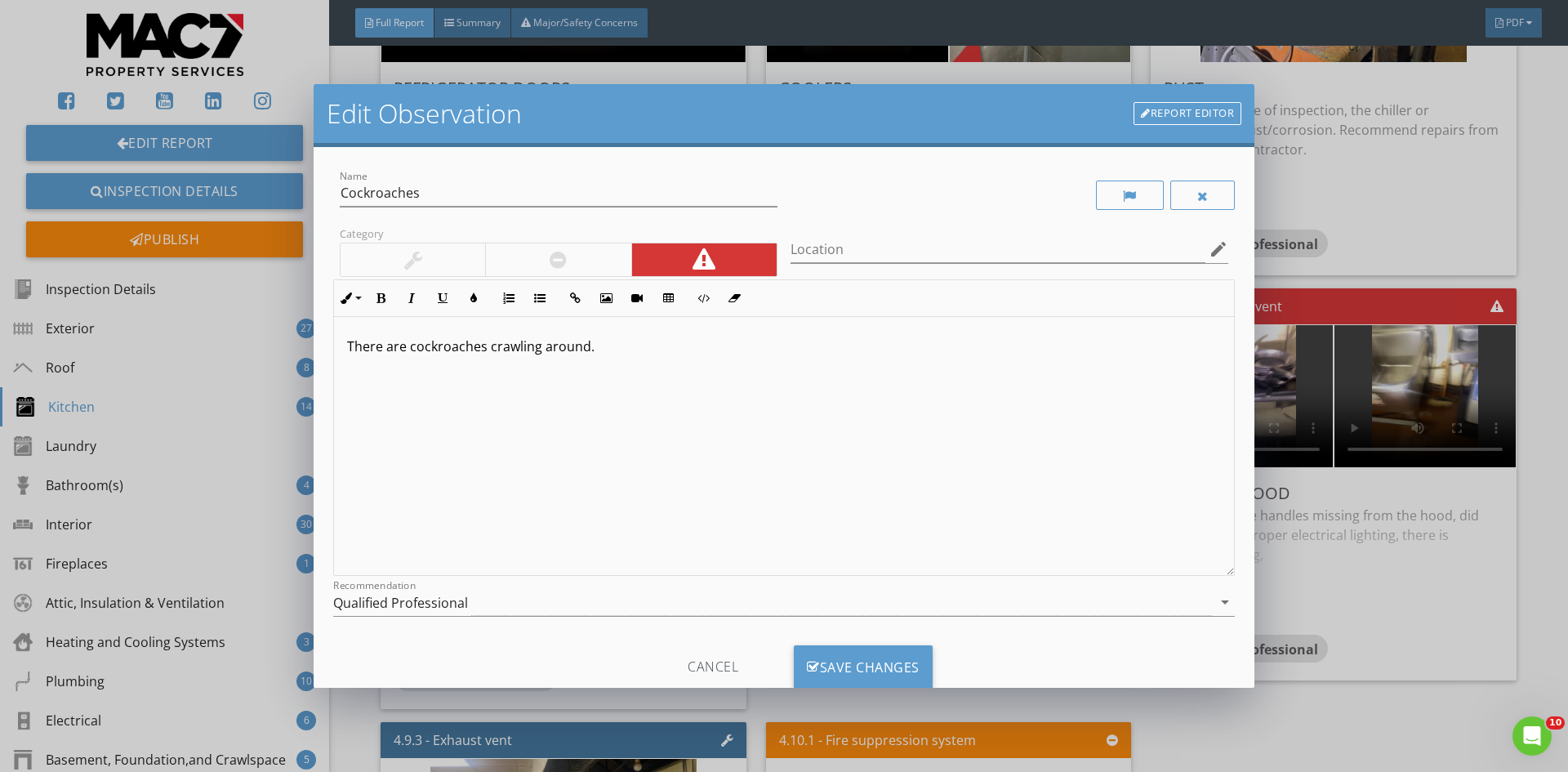
click at [604, 352] on p "There are cockroaches crawling around." at bounding box center [783, 346] width 874 height 19
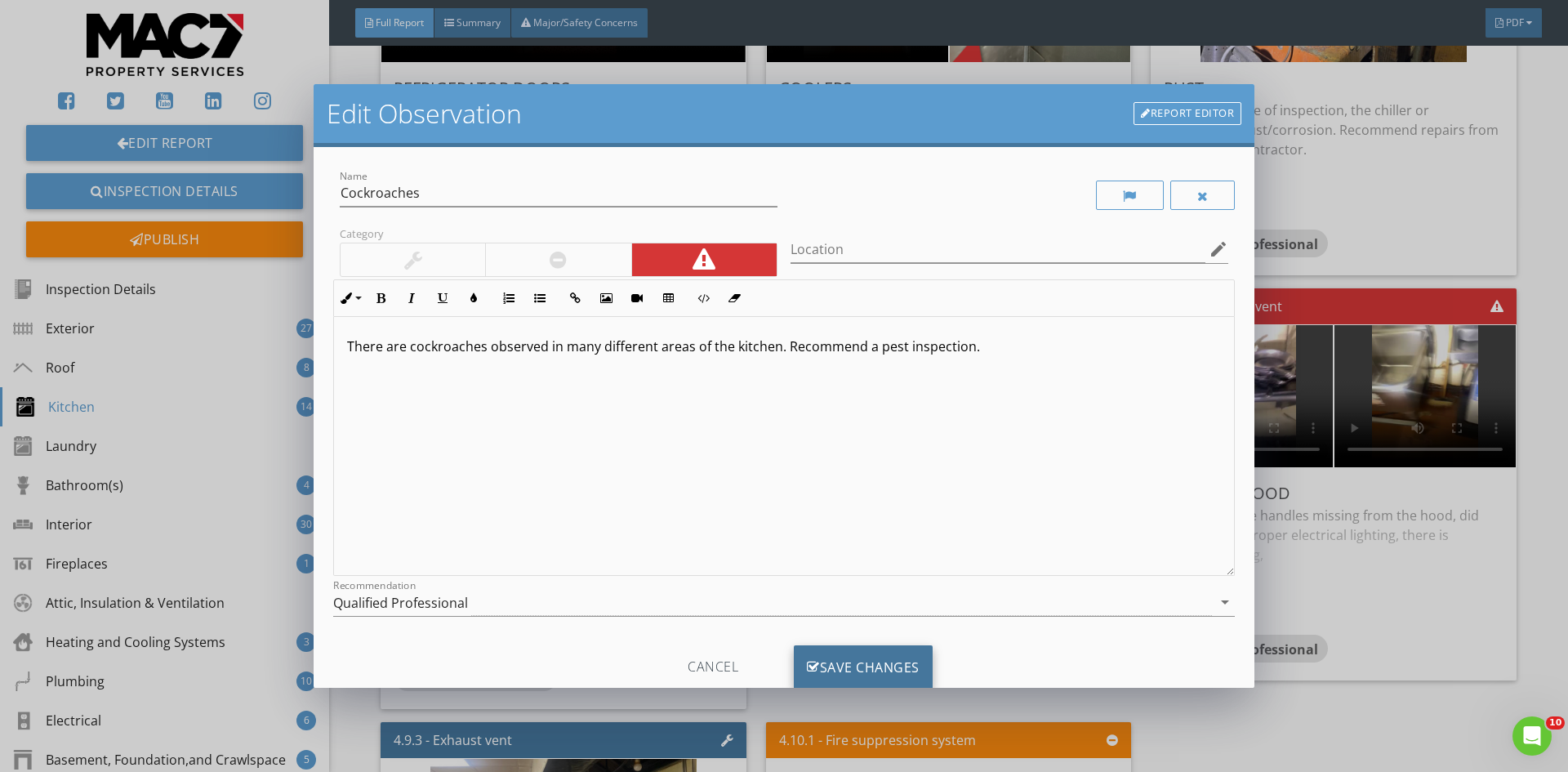
click at [868, 667] on div "Save Changes" at bounding box center [863, 667] width 138 height 44
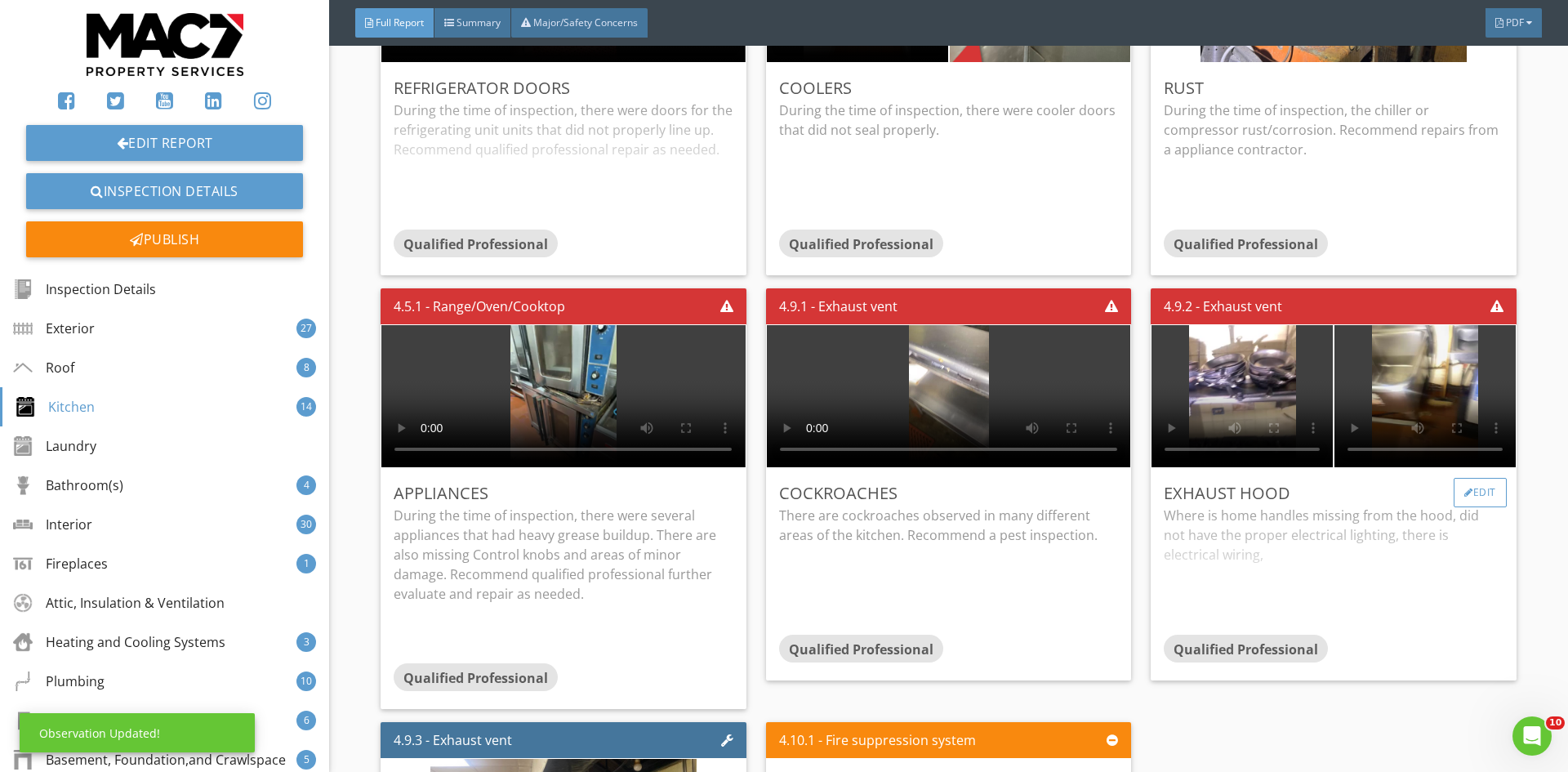
click at [1471, 478] on div "Edit" at bounding box center [1480, 492] width 53 height 29
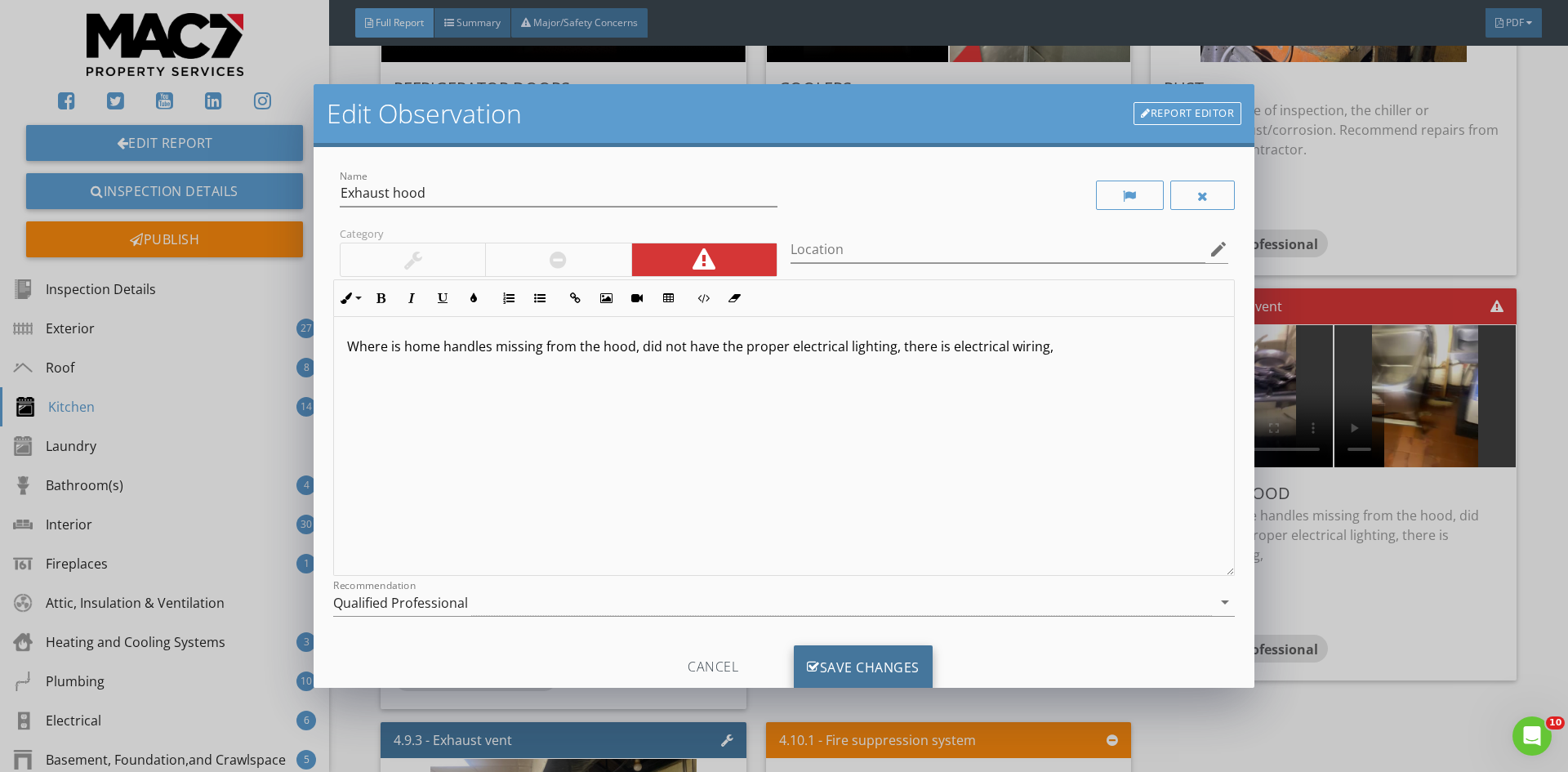
click at [880, 662] on div "Save Changes" at bounding box center [863, 667] width 138 height 44
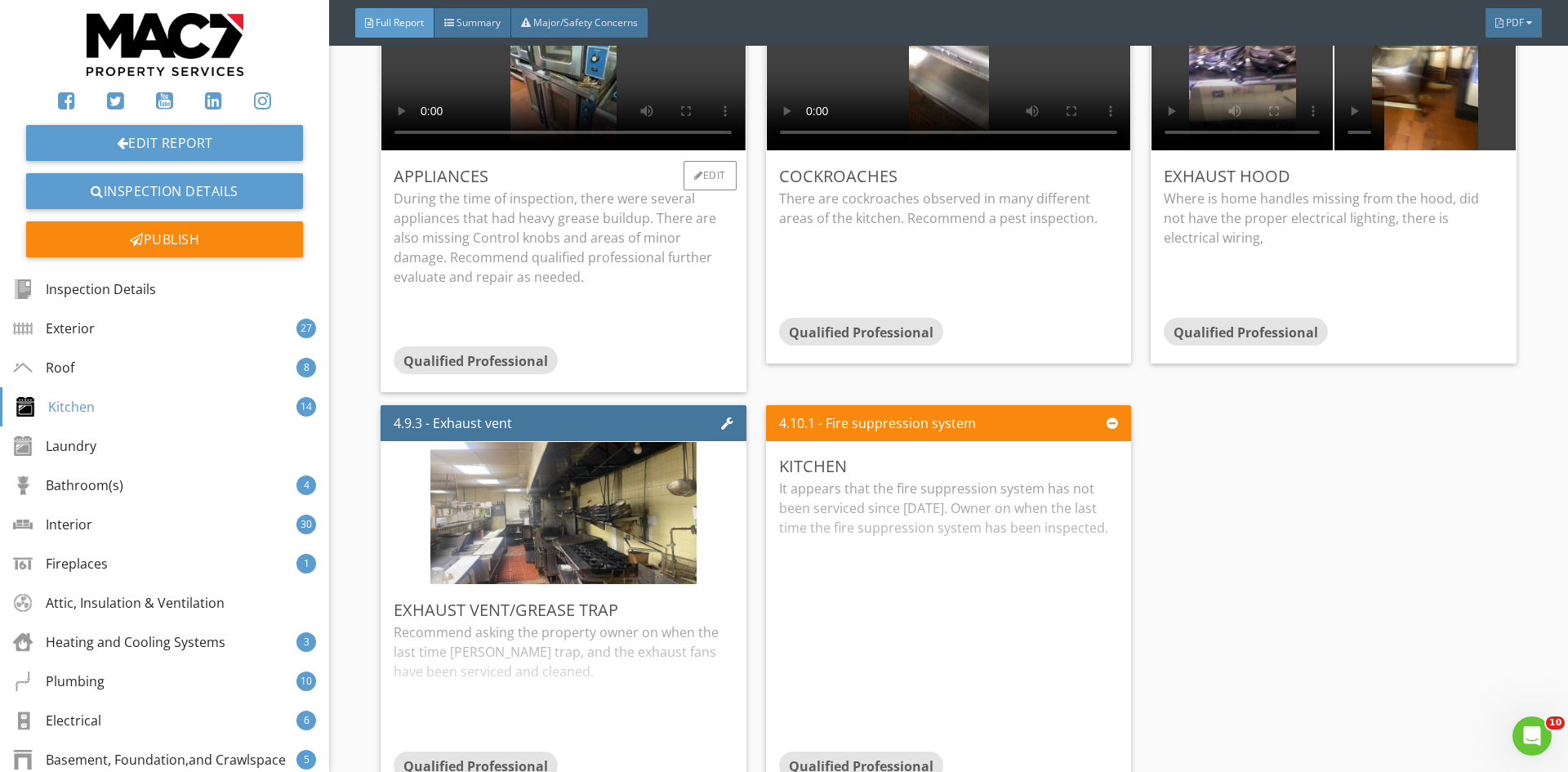
scroll to position [10777, 0]
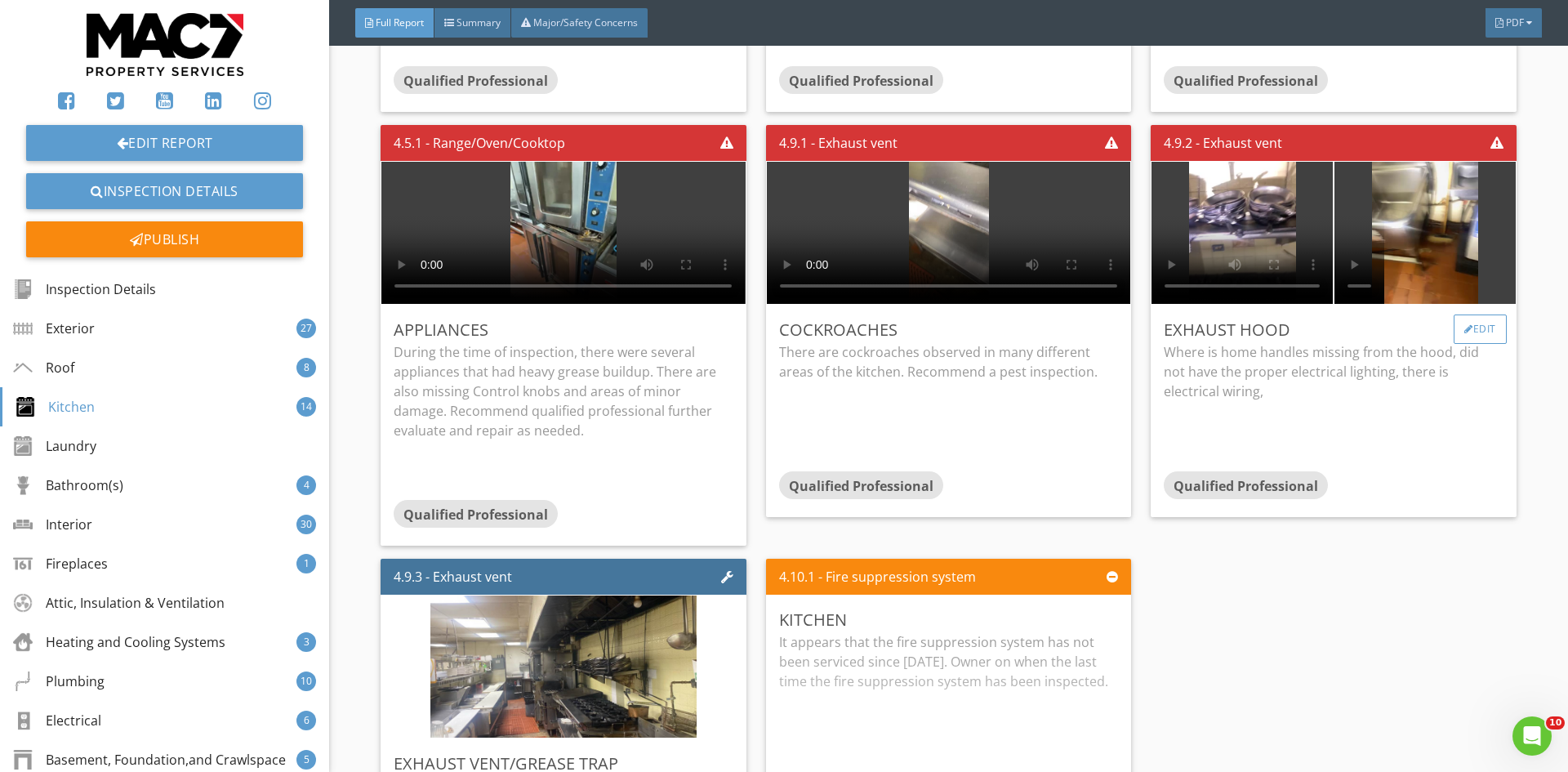
click at [1464, 325] on div at bounding box center [1469, 329] width 9 height 10
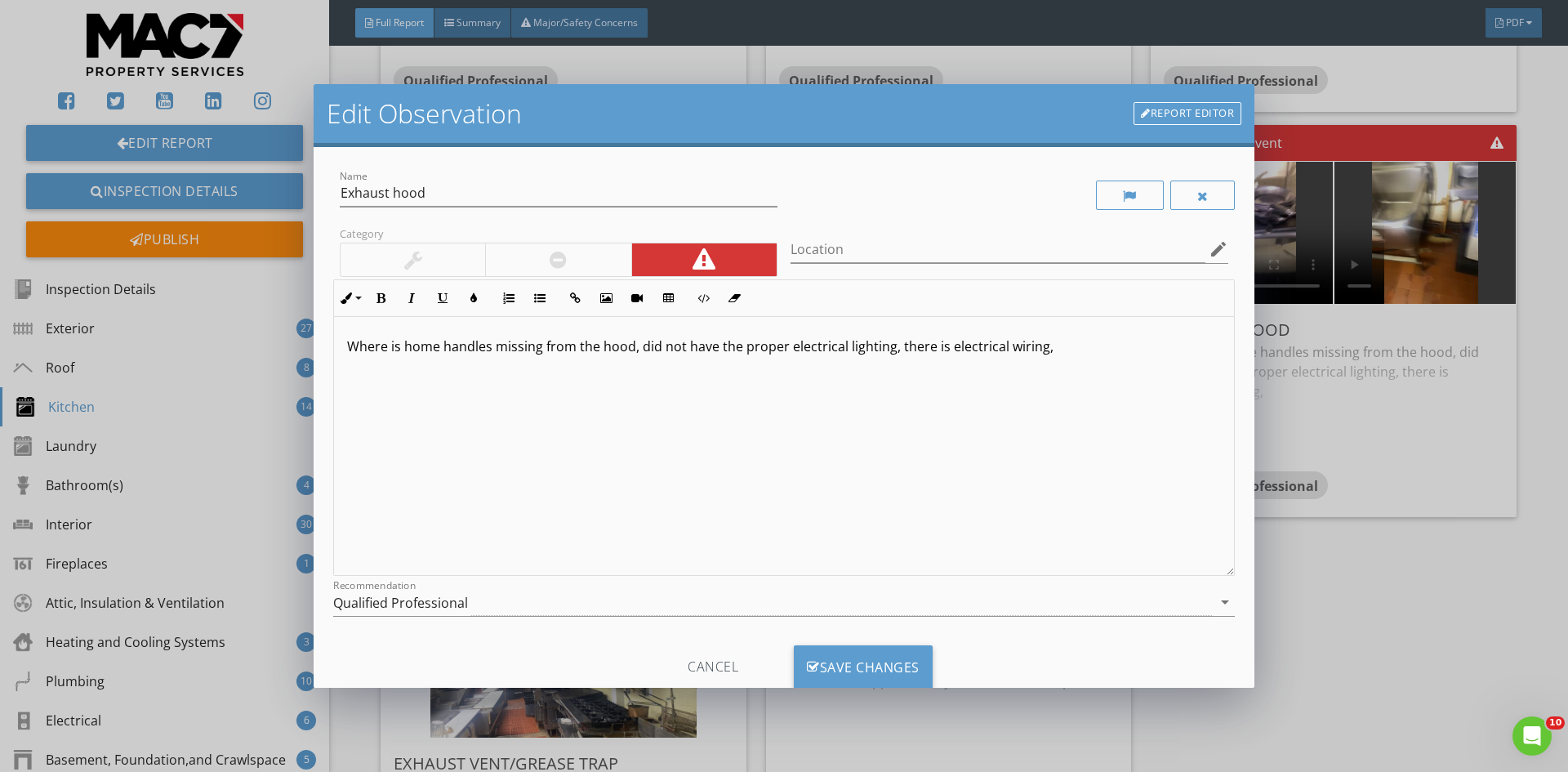
click at [1101, 354] on p "Where is home handles missing from the hood, did not have the proper electrical…" at bounding box center [783, 346] width 874 height 19
drag, startPoint x: 556, startPoint y: 352, endPoint x: 891, endPoint y: 440, distance: 346.4
click at [891, 439] on div "There is heavy grease build up throught the kitchen and the exhaust vent. The e…" at bounding box center [783, 447] width 900 height 259
click at [586, 354] on p "There is heavy grease build up throught the kitchen and the exhaust vent. The e…" at bounding box center [783, 356] width 874 height 39
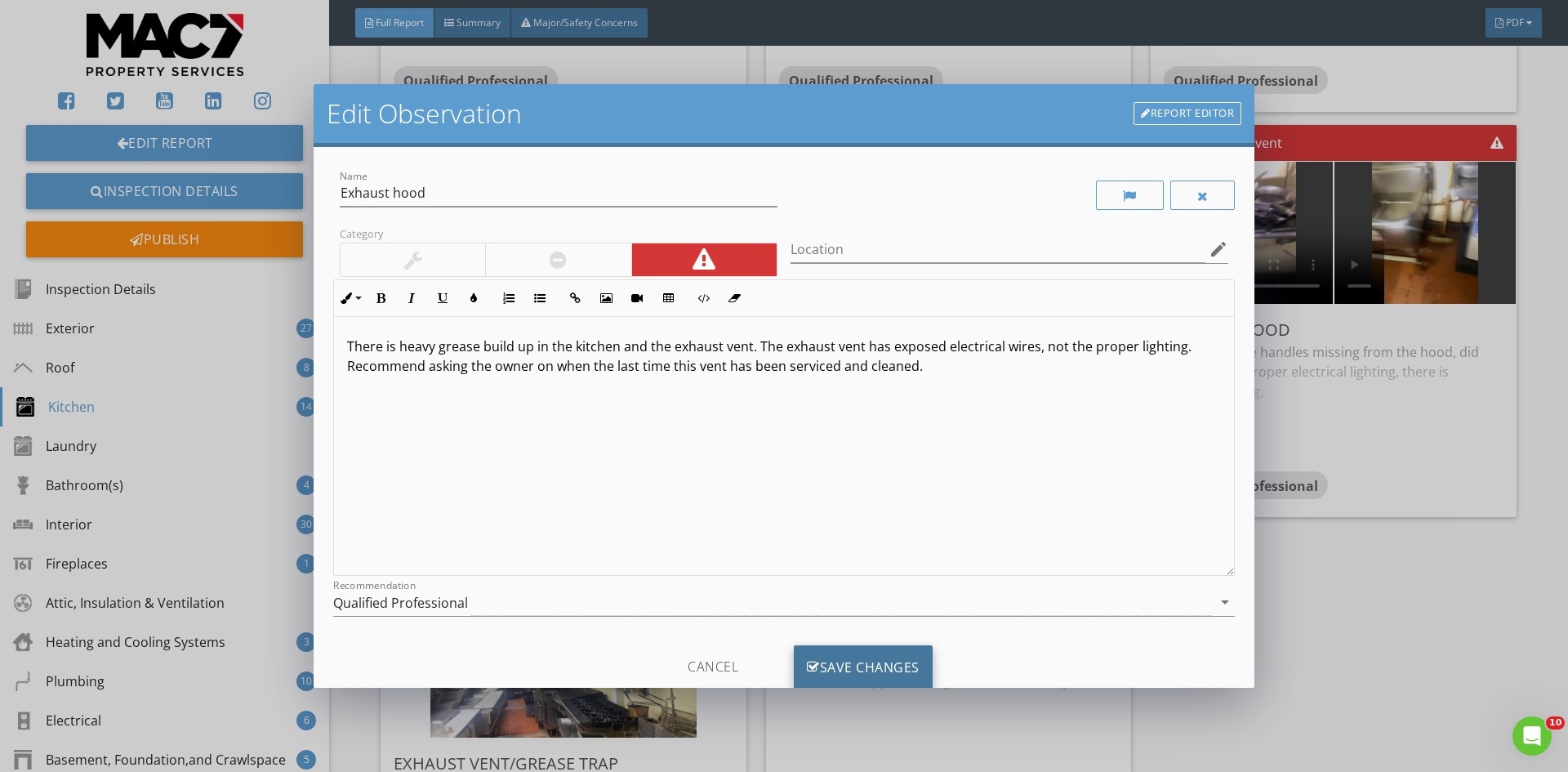
click at [861, 659] on div "Save Changes" at bounding box center [863, 667] width 138 height 44
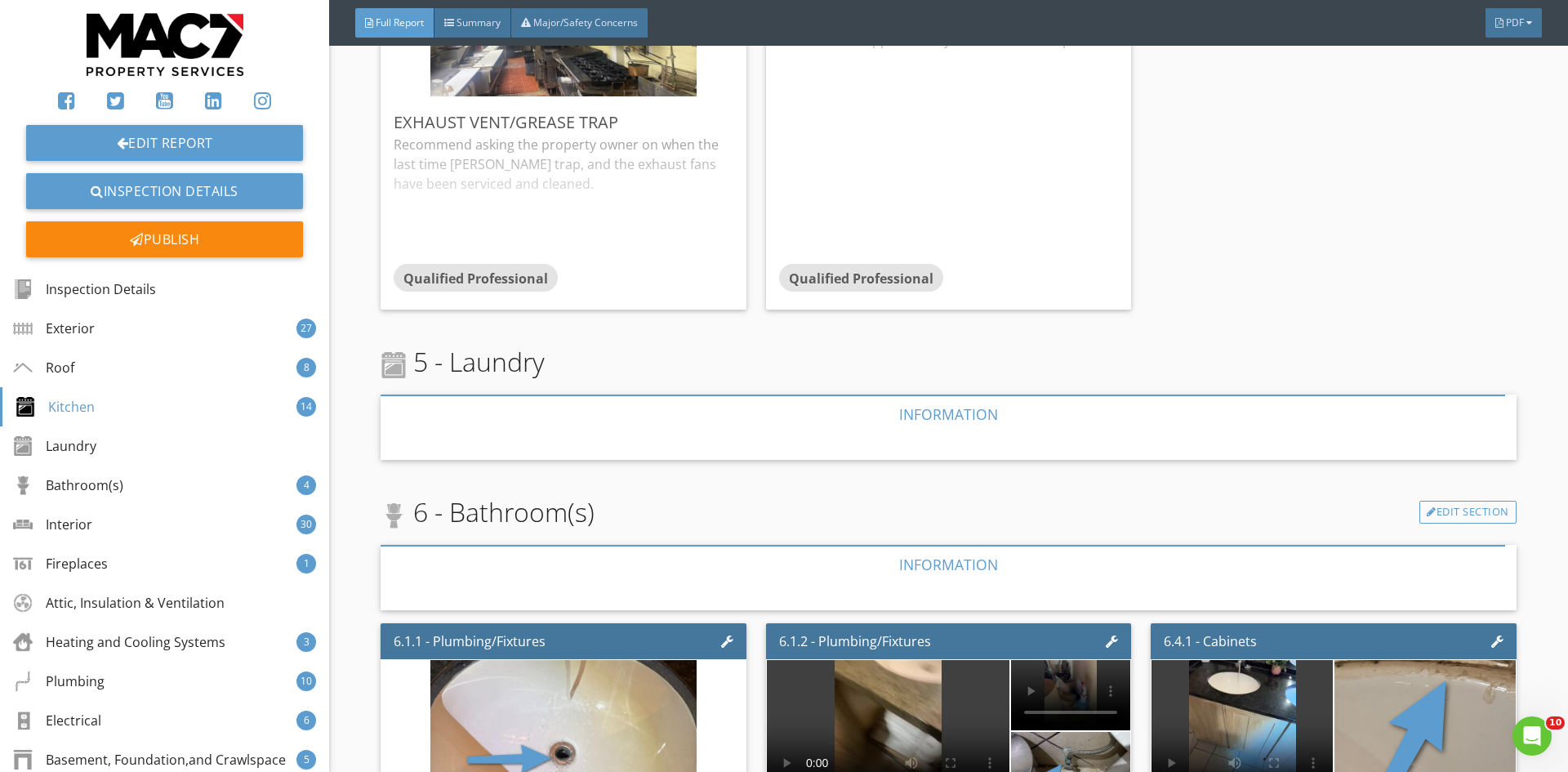
scroll to position [11431, 0]
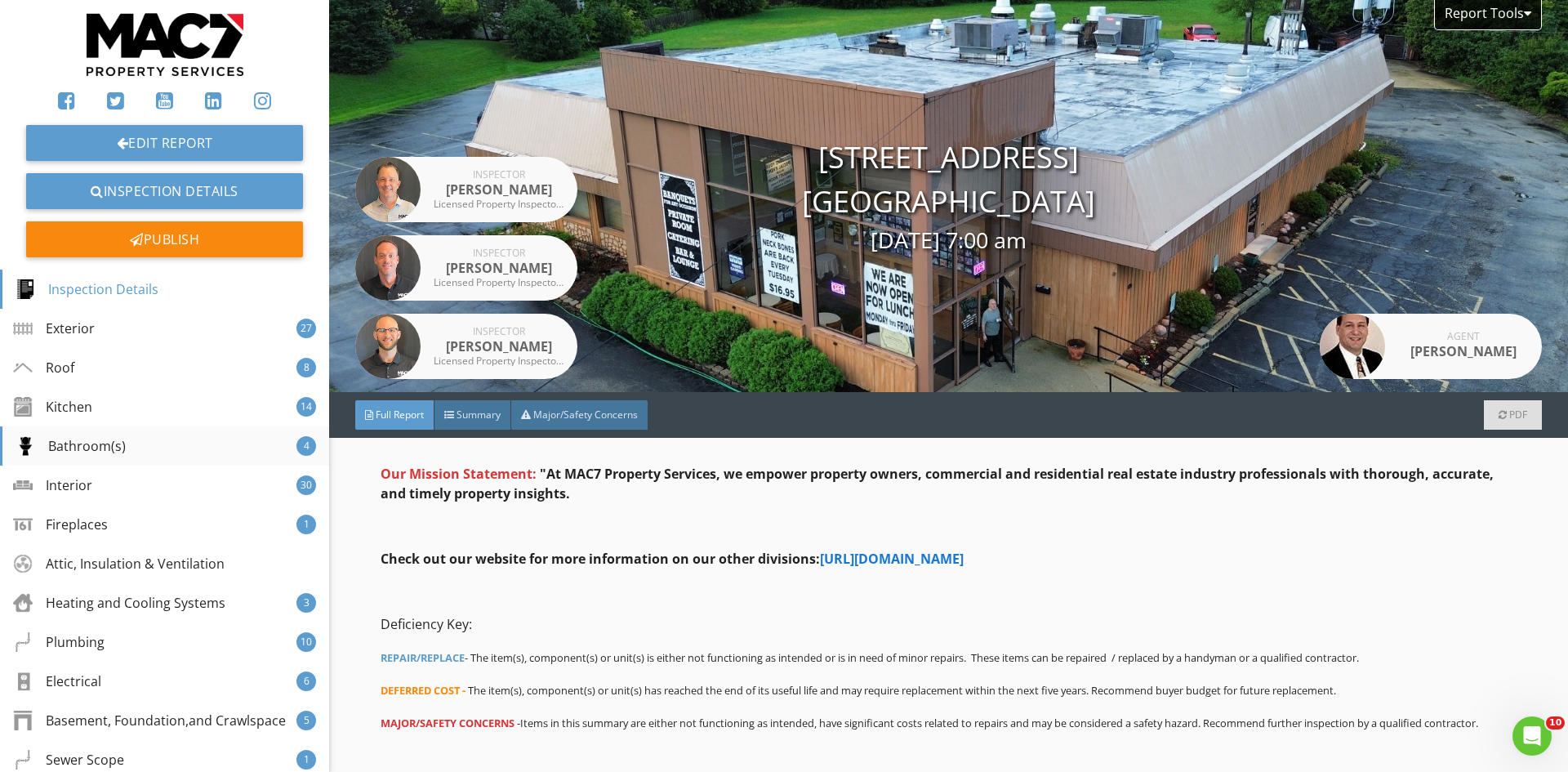
click at [59, 441] on div "Bathroom(s)" at bounding box center [71, 446] width 110 height 19
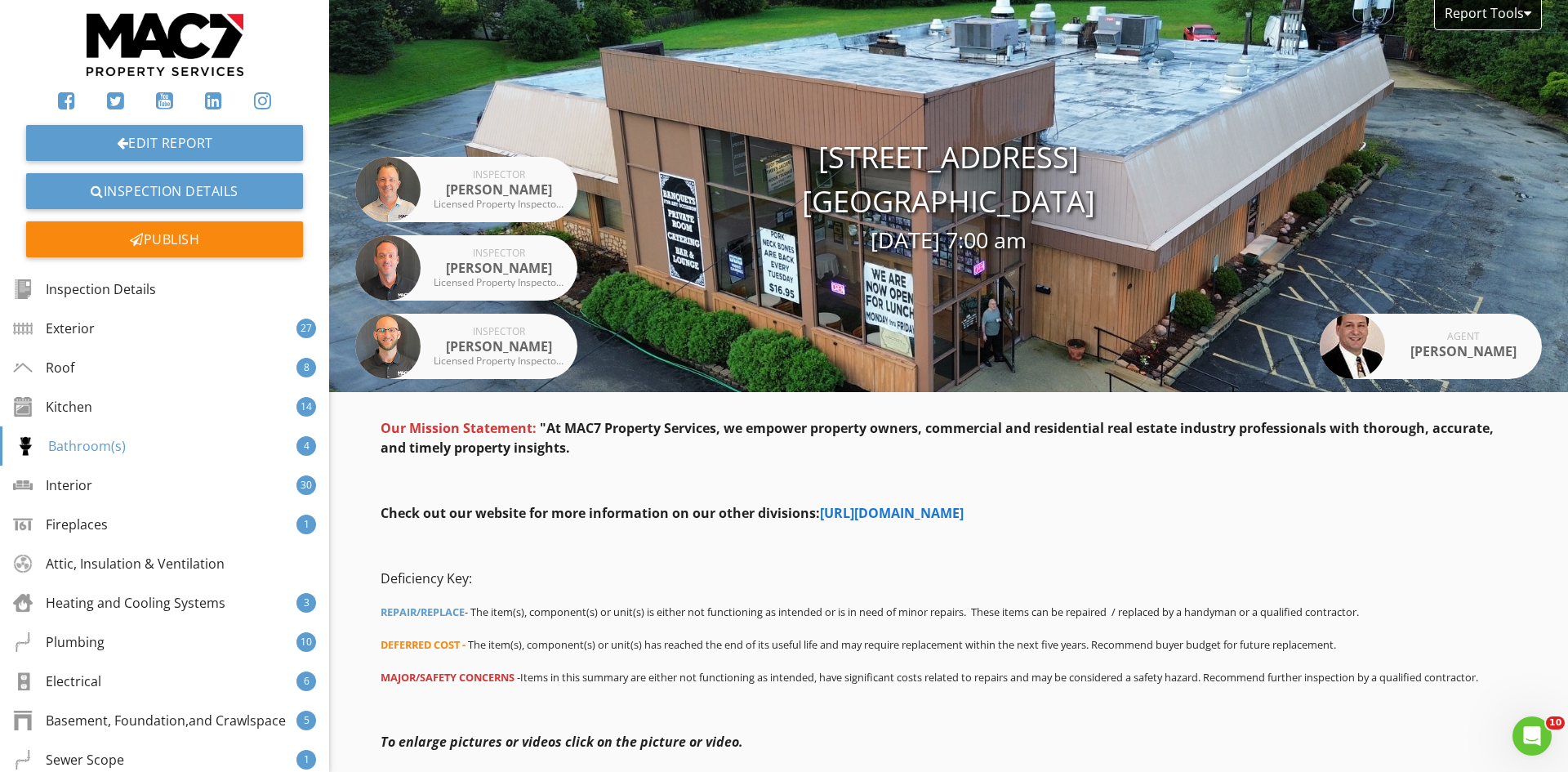
click at [58, 445] on div "Bathroom(s)" at bounding box center [71, 446] width 110 height 19
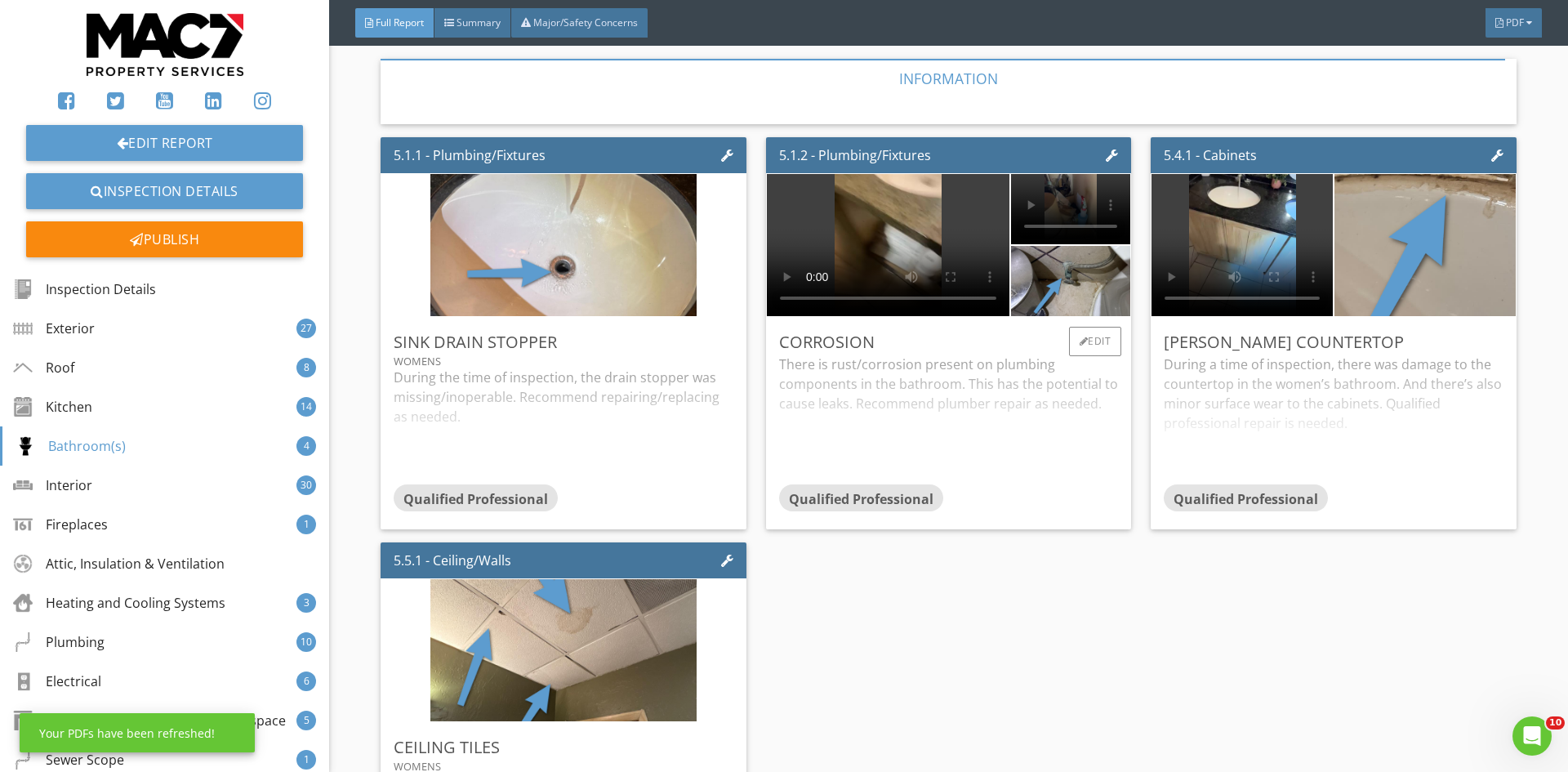
scroll to position [10719, 0]
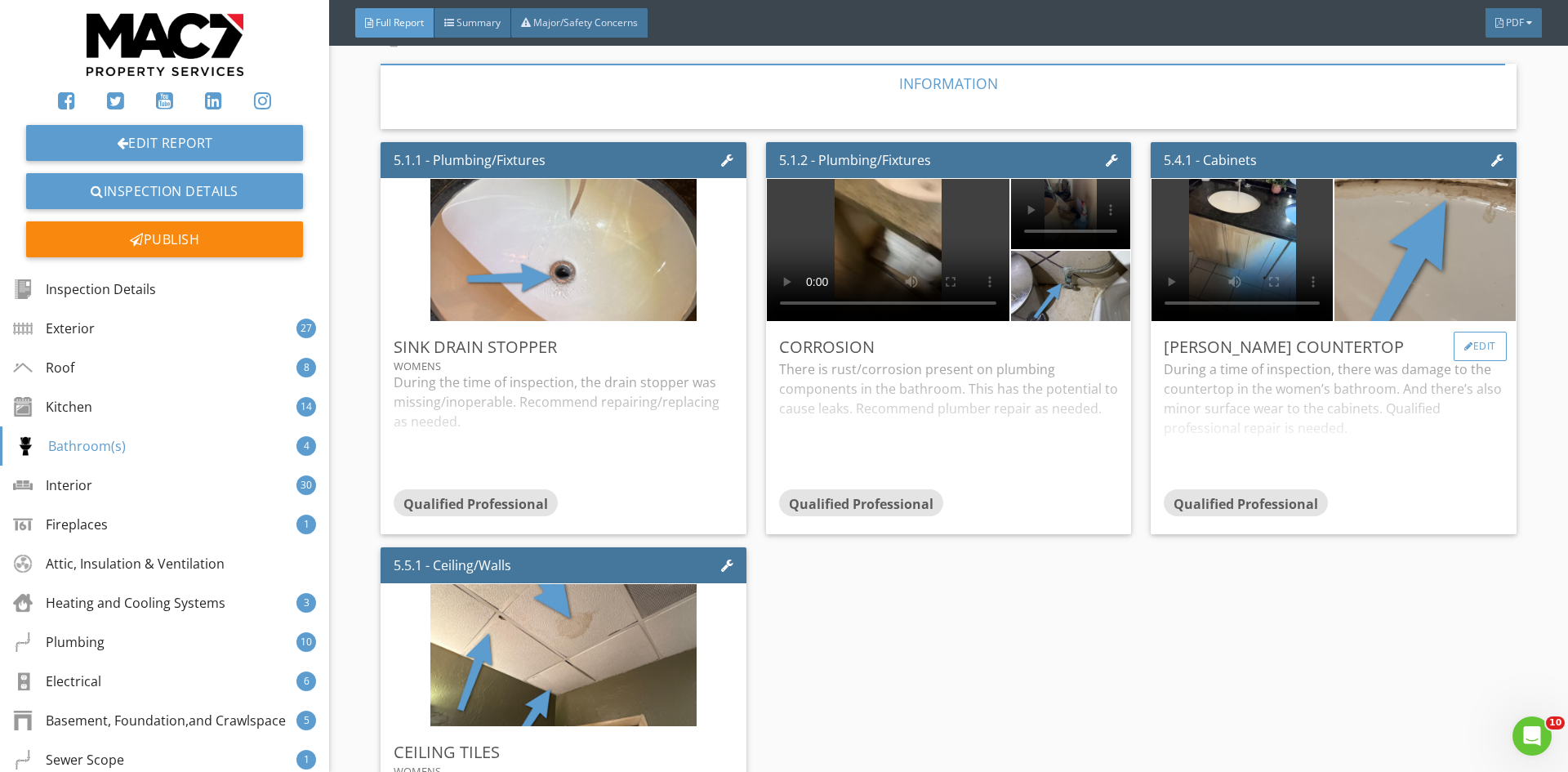
click at [1473, 335] on div "Edit" at bounding box center [1480, 347] width 53 height 29
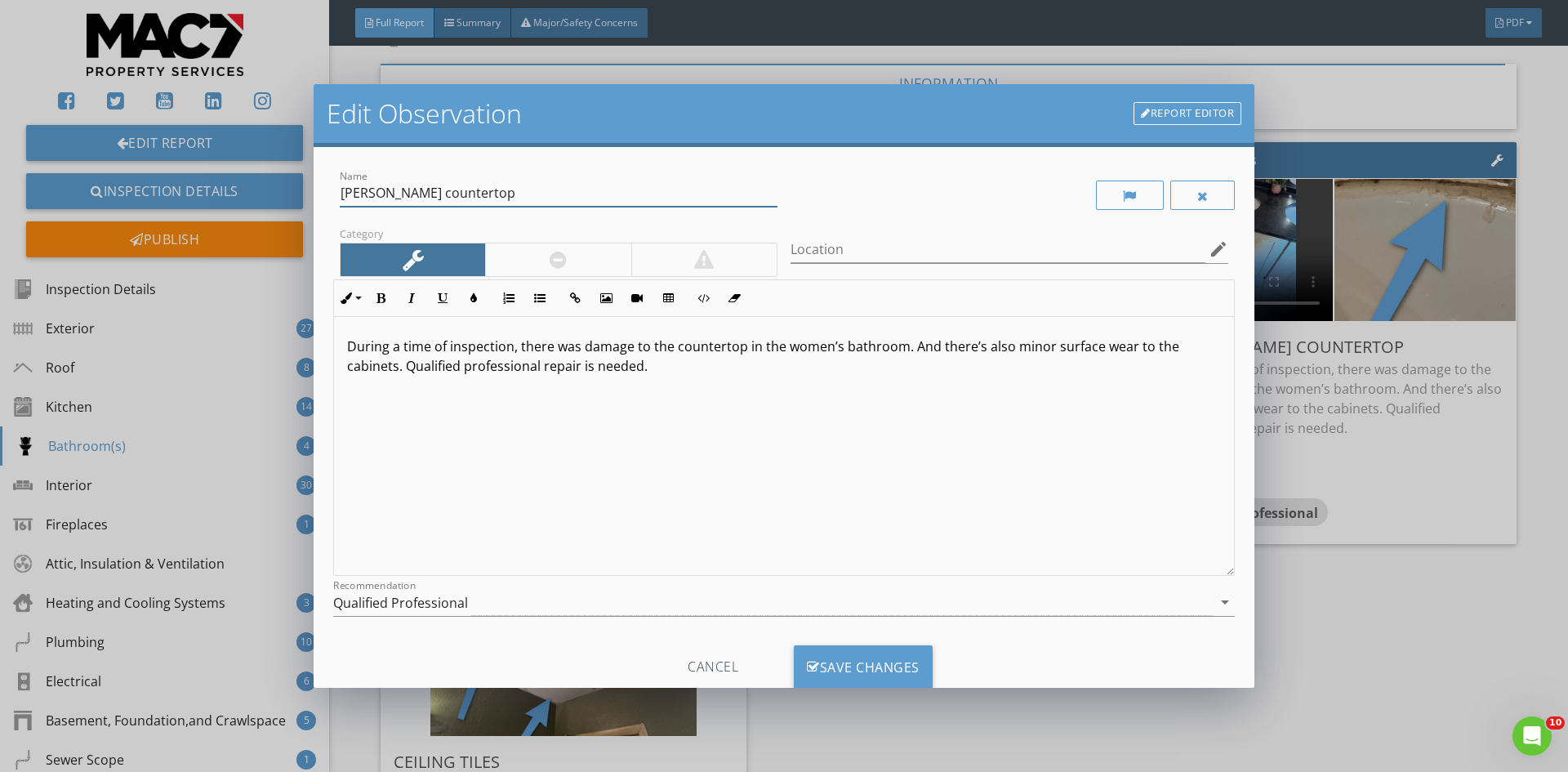
click at [452, 193] on input "Dan countertop" at bounding box center [558, 193] width 437 height 27
drag, startPoint x: 447, startPoint y: 198, endPoint x: 448, endPoint y: 189, distance: 9.1
click at [450, 199] on input "Dan co" at bounding box center [558, 193] width 437 height 27
type input "D"
type input "Counter Top"
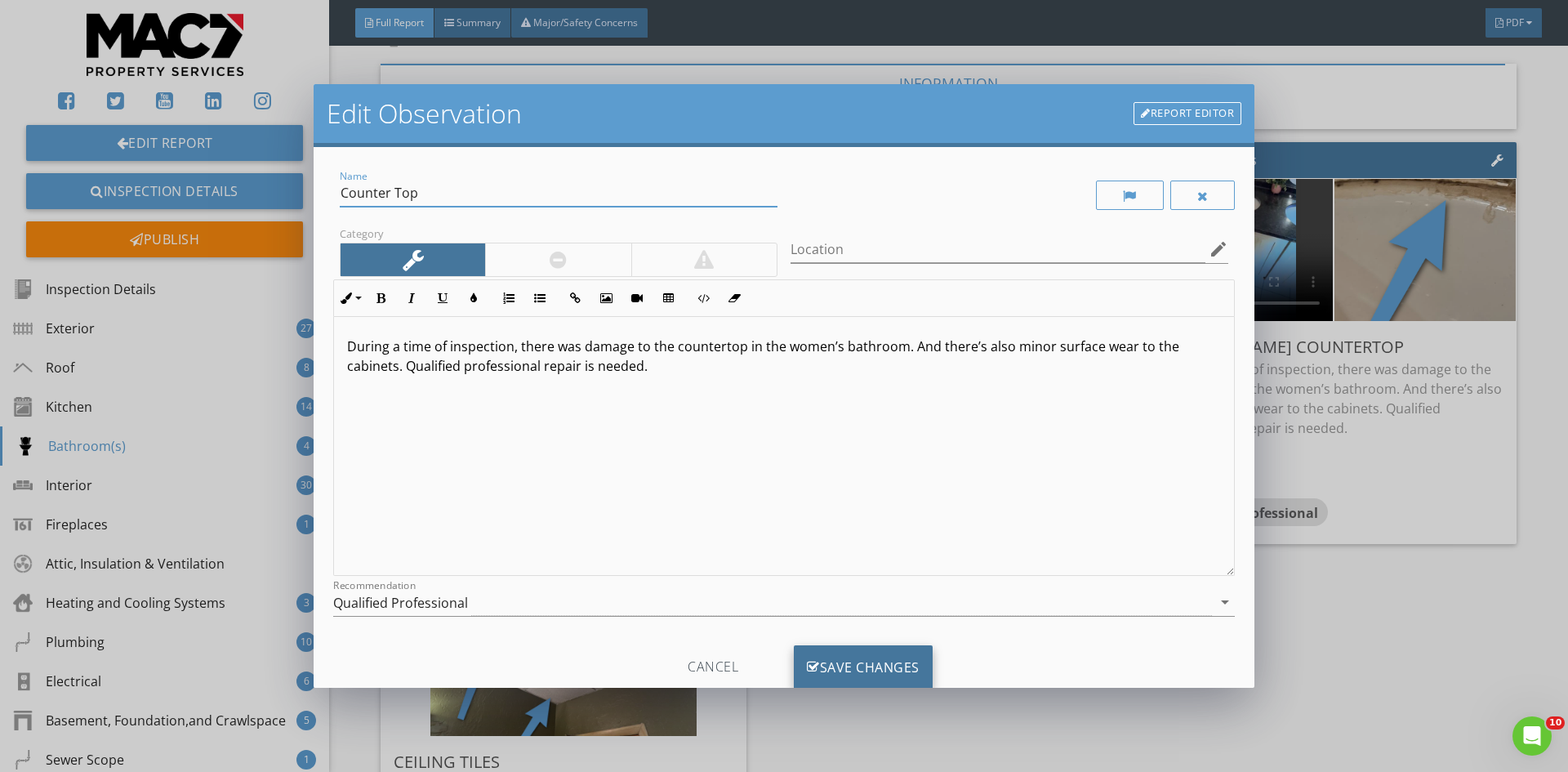
drag, startPoint x: 874, startPoint y: 659, endPoint x: 861, endPoint y: 660, distance: 13.0
click at [874, 659] on div "Save Changes" at bounding box center [863, 667] width 138 height 44
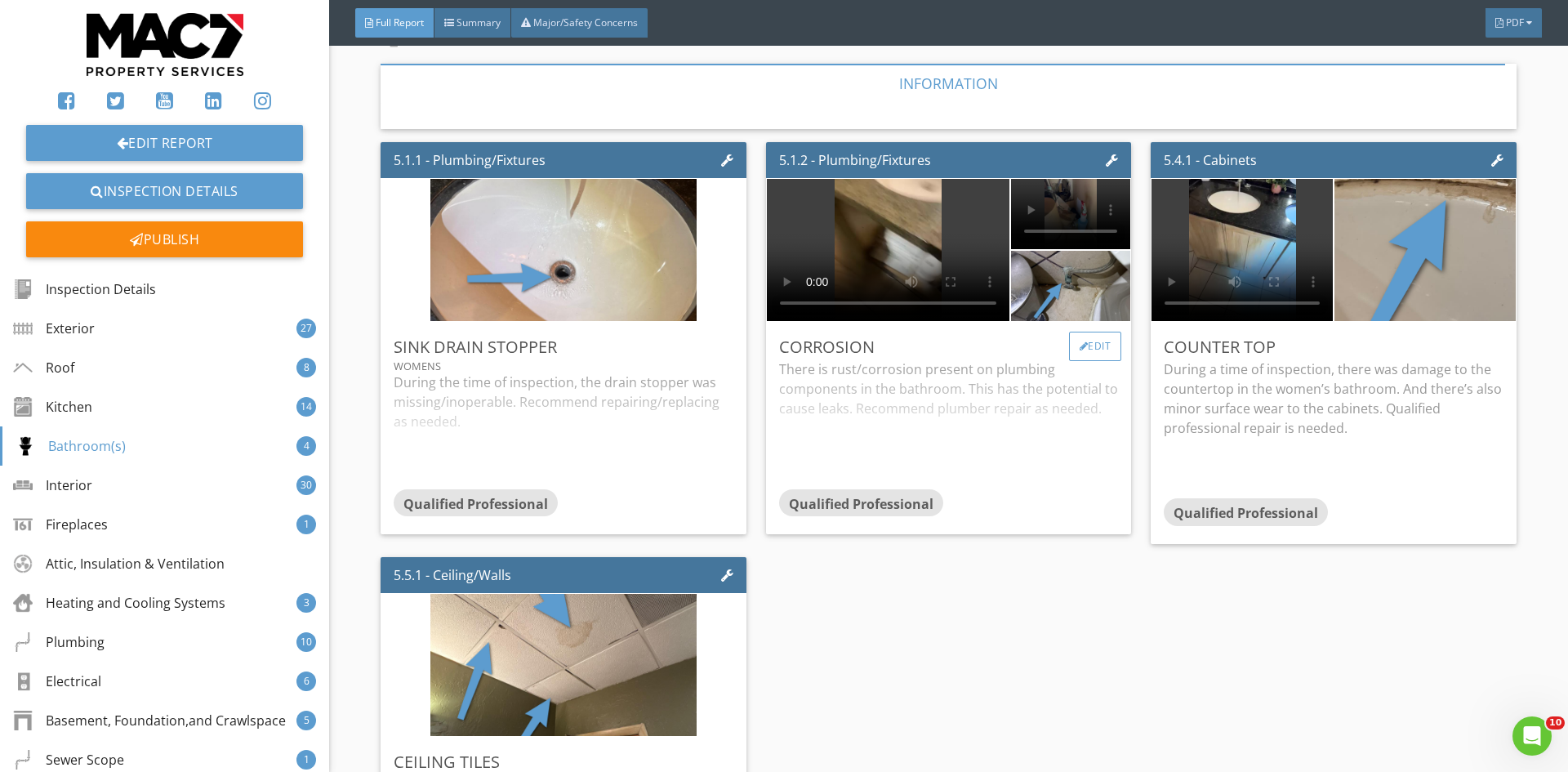
click at [1079, 332] on div "Edit" at bounding box center [1096, 347] width 53 height 29
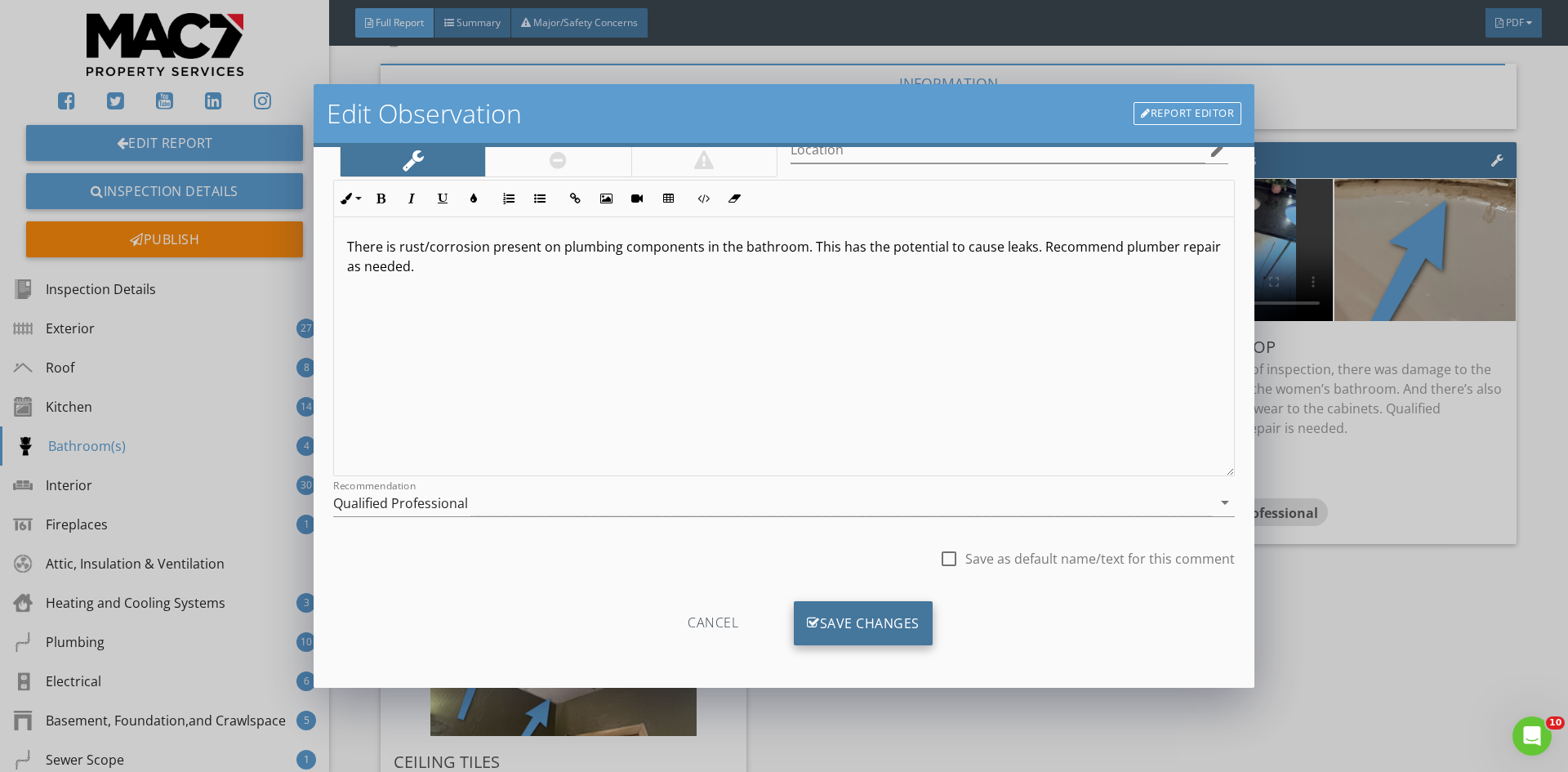
scroll to position [102, 0]
click at [875, 627] on div "Save Changes" at bounding box center [863, 621] width 138 height 44
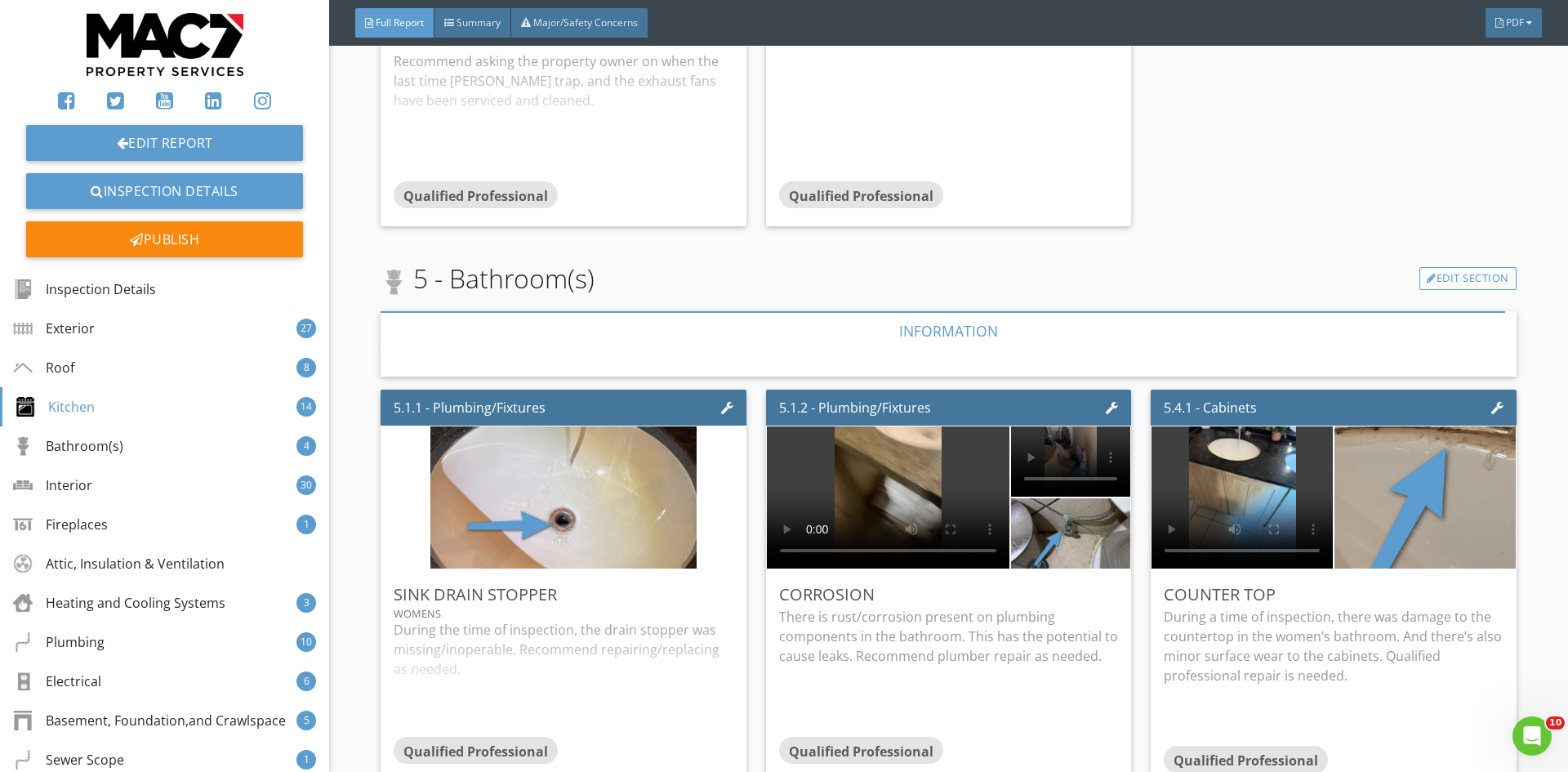
scroll to position [10556, 0]
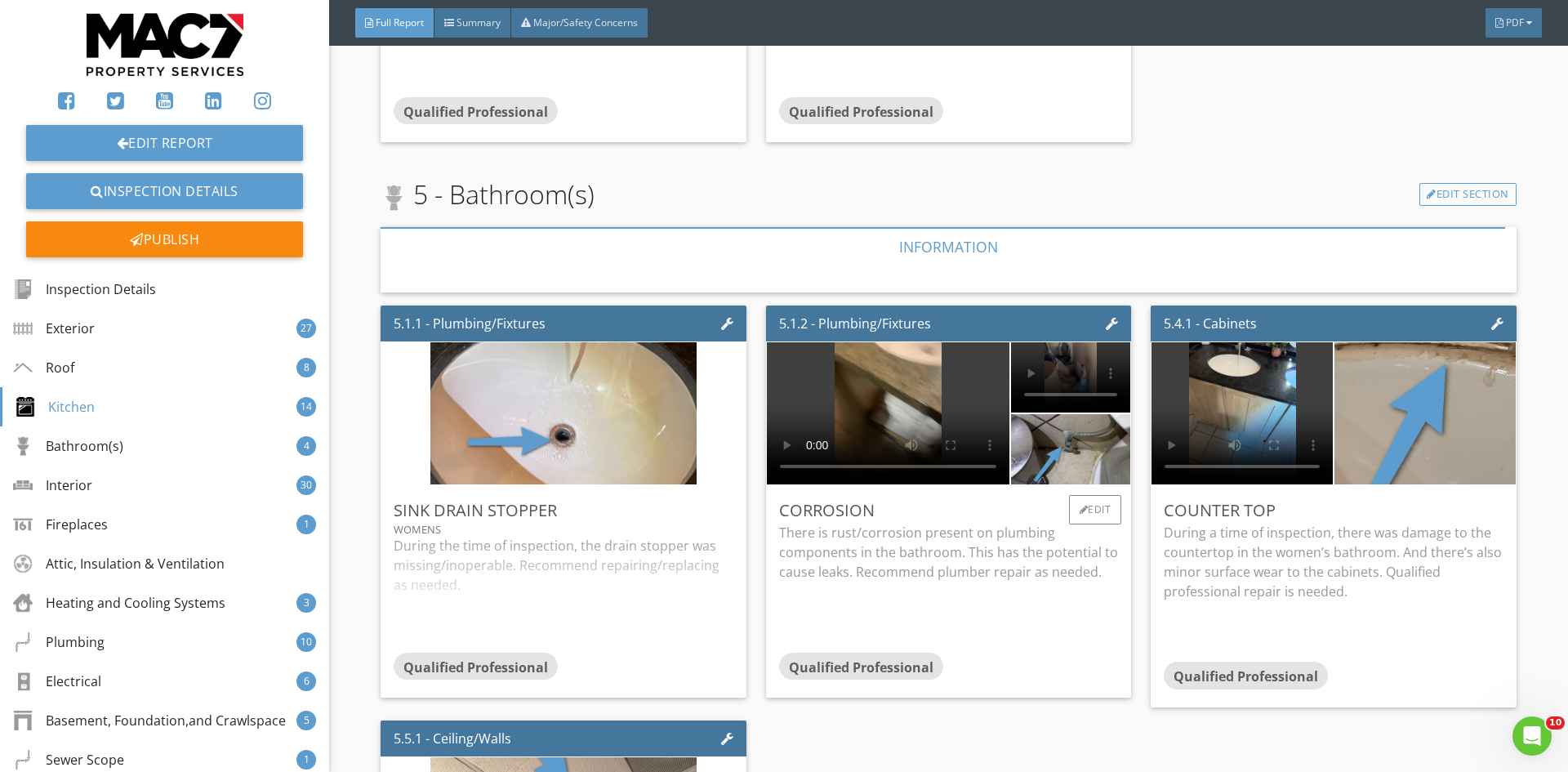
click at [819, 396] on video at bounding box center [888, 413] width 242 height 142
click at [1083, 501] on div "Edit" at bounding box center [1096, 510] width 53 height 29
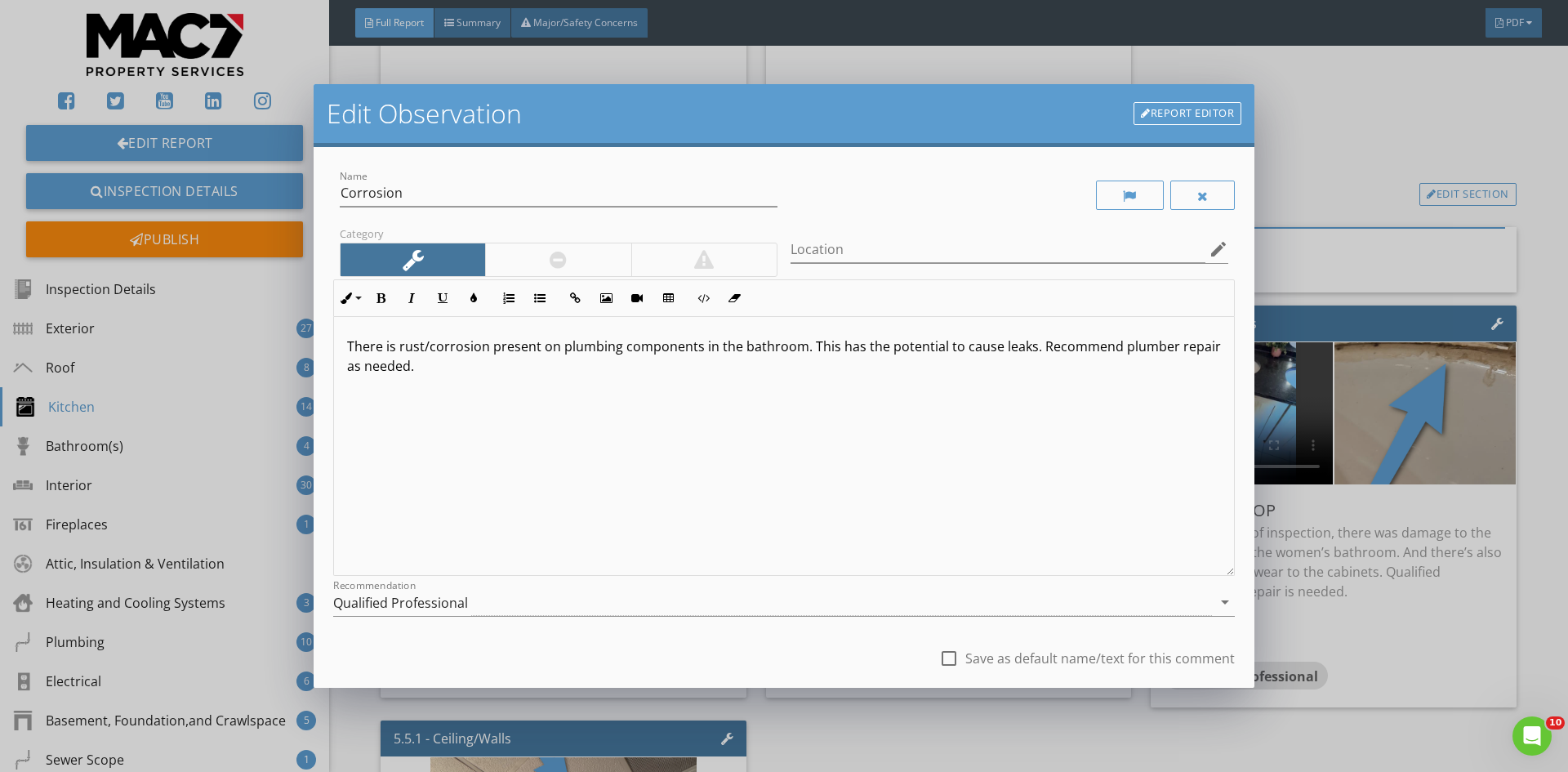
click at [1030, 350] on p "There is rust/corrosion present on plumbing components in the bathroom. This ha…" at bounding box center [783, 356] width 874 height 39
click at [680, 256] on div at bounding box center [703, 259] width 146 height 33
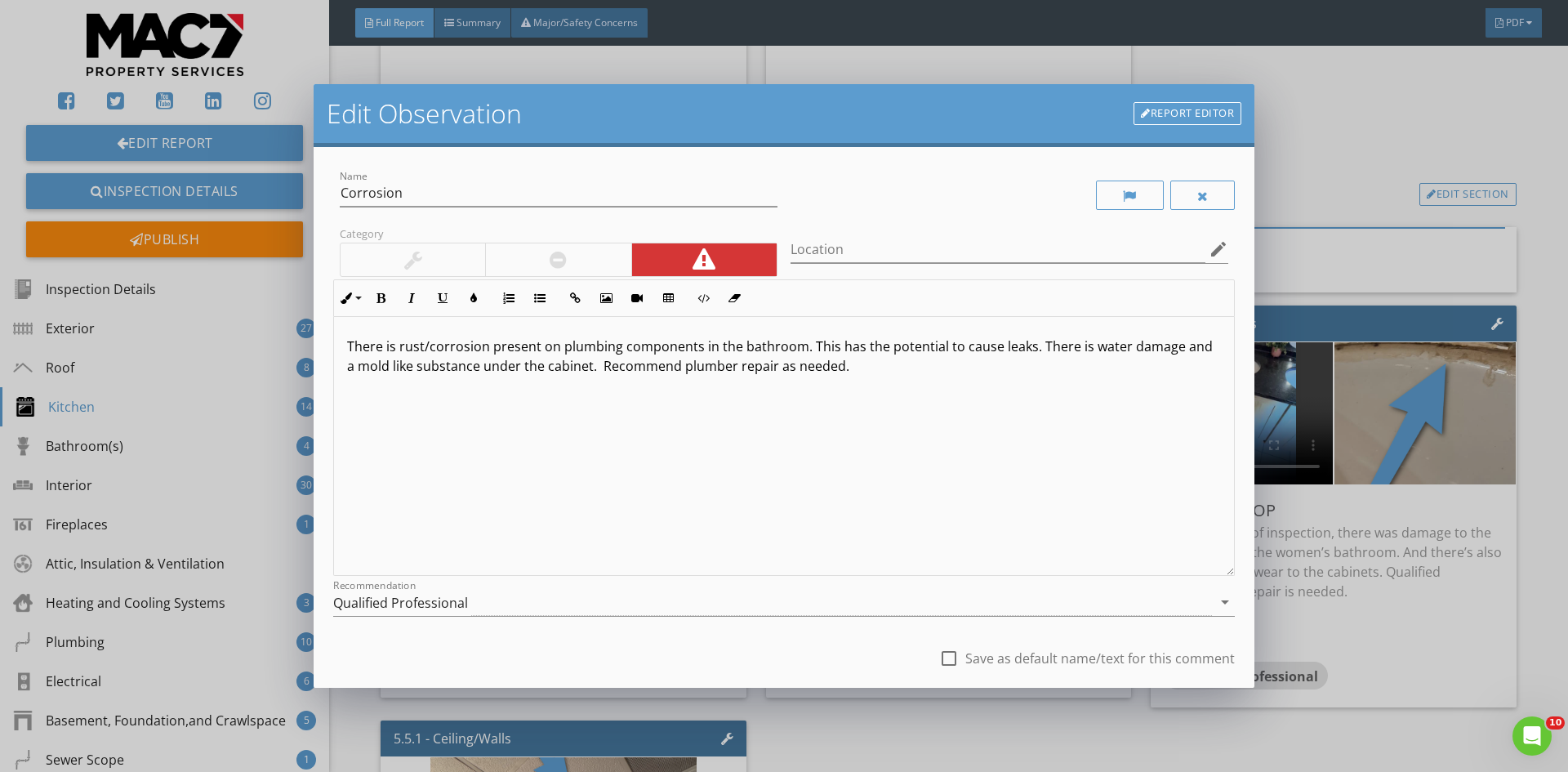
click at [902, 368] on p "There is rust/corrosion present on plumbing components in the bathroom. This ha…" at bounding box center [783, 356] width 874 height 39
click at [794, 248] on input "Location" at bounding box center [998, 248] width 414 height 27
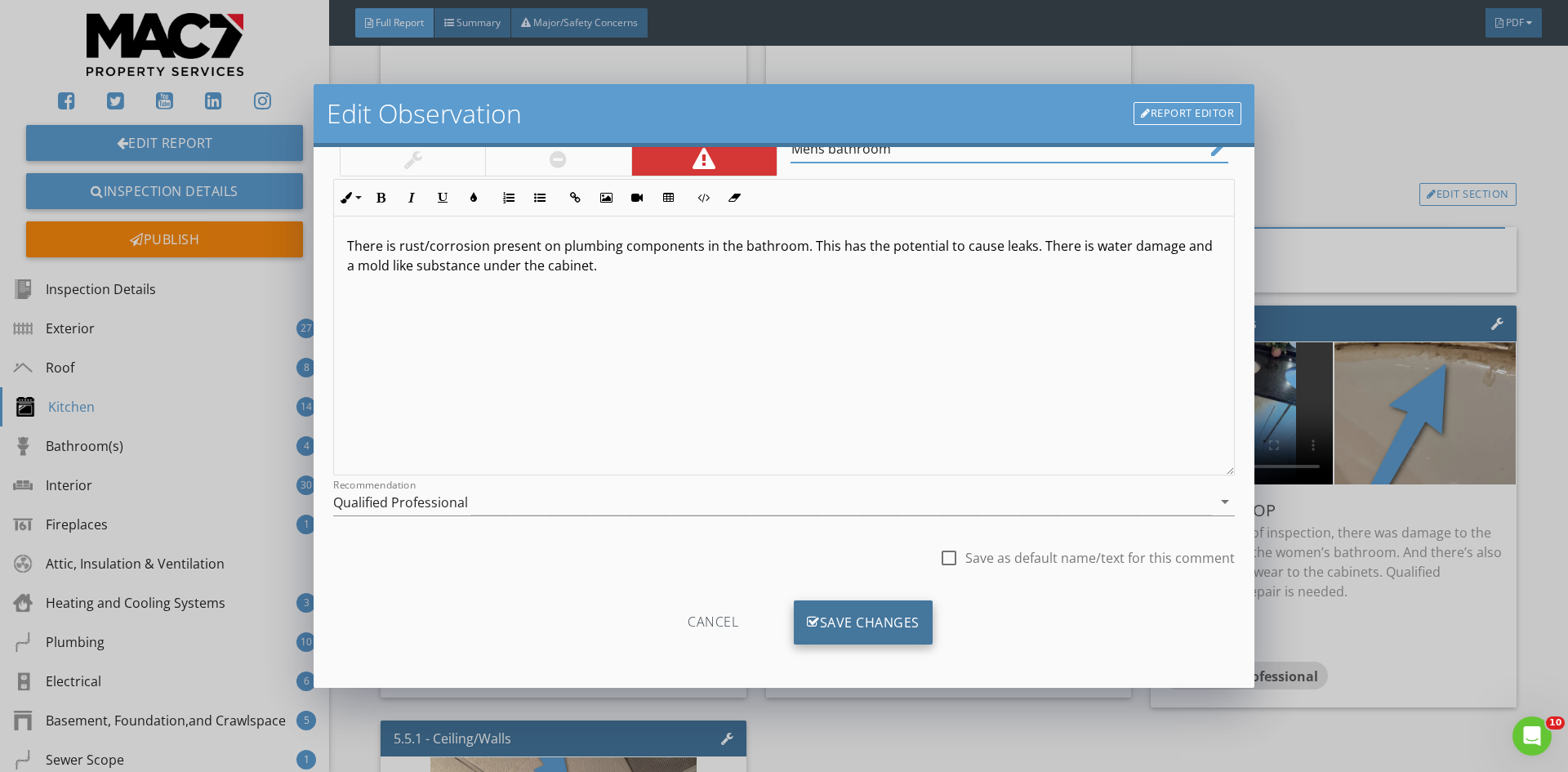
scroll to position [102, 0]
type input "Mens bathroom"
click at [808, 630] on icon at bounding box center [813, 621] width 13 height 18
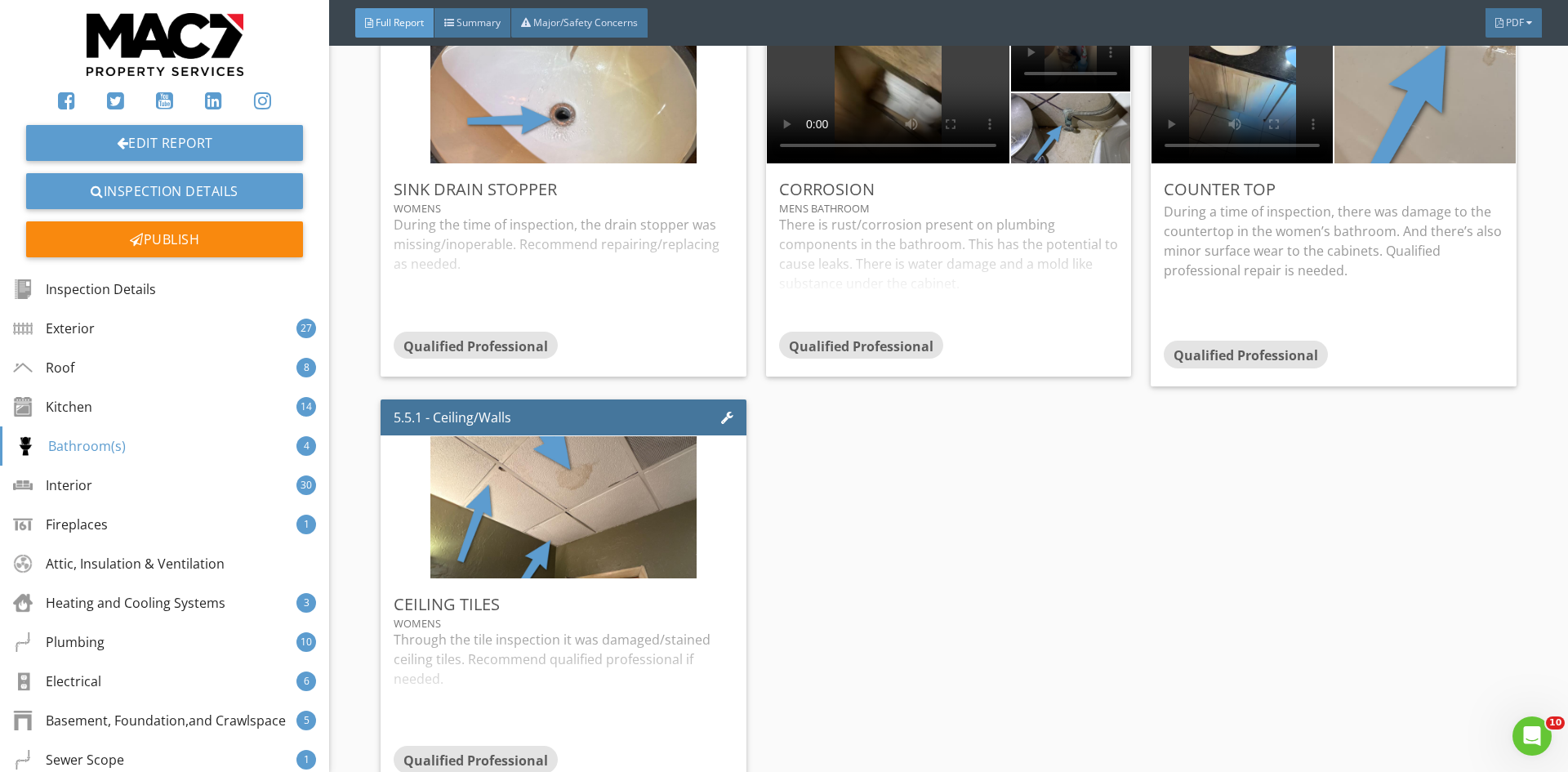
scroll to position [10964, 0]
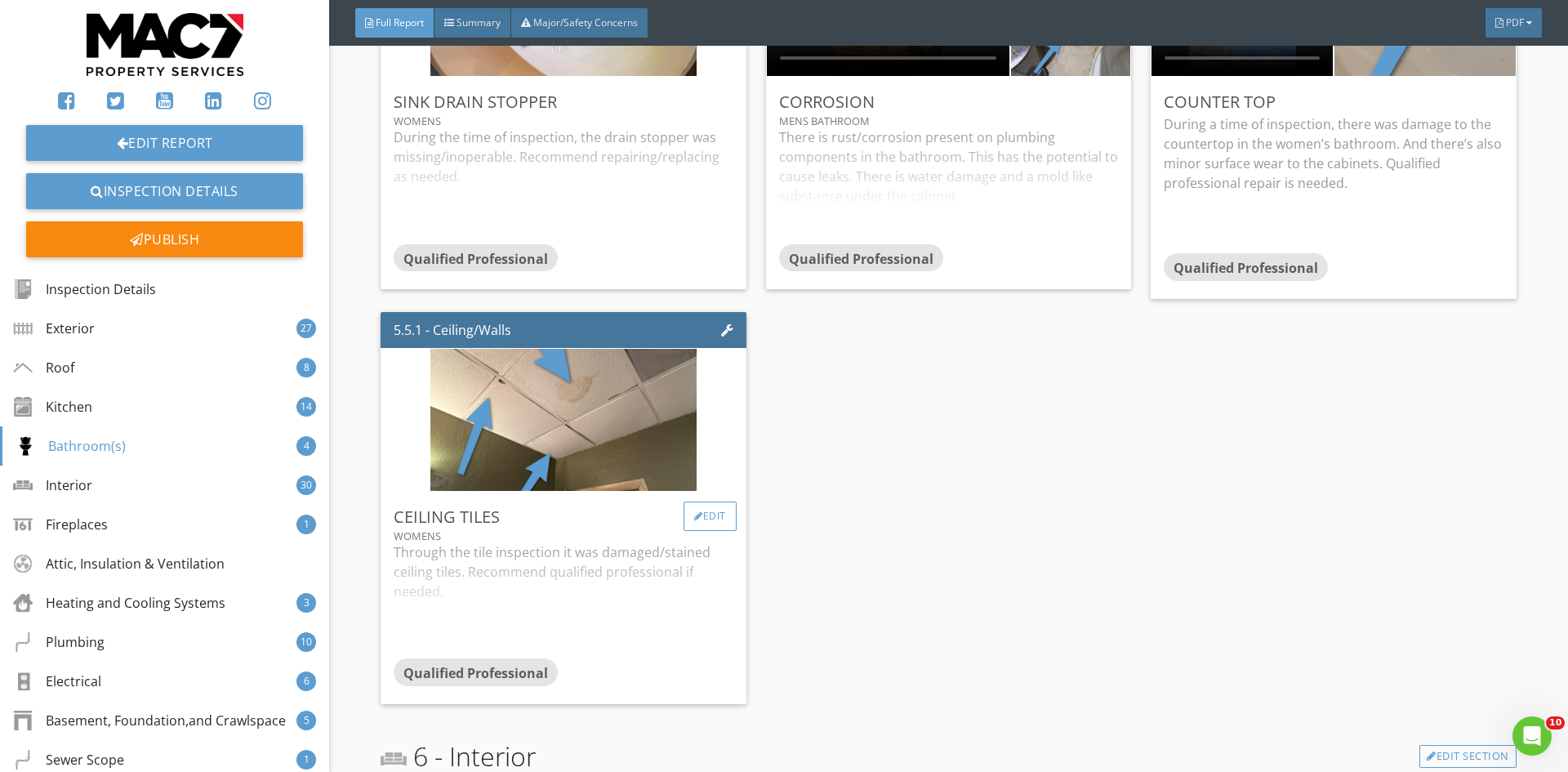
click at [707, 502] on div "Edit" at bounding box center [710, 516] width 53 height 29
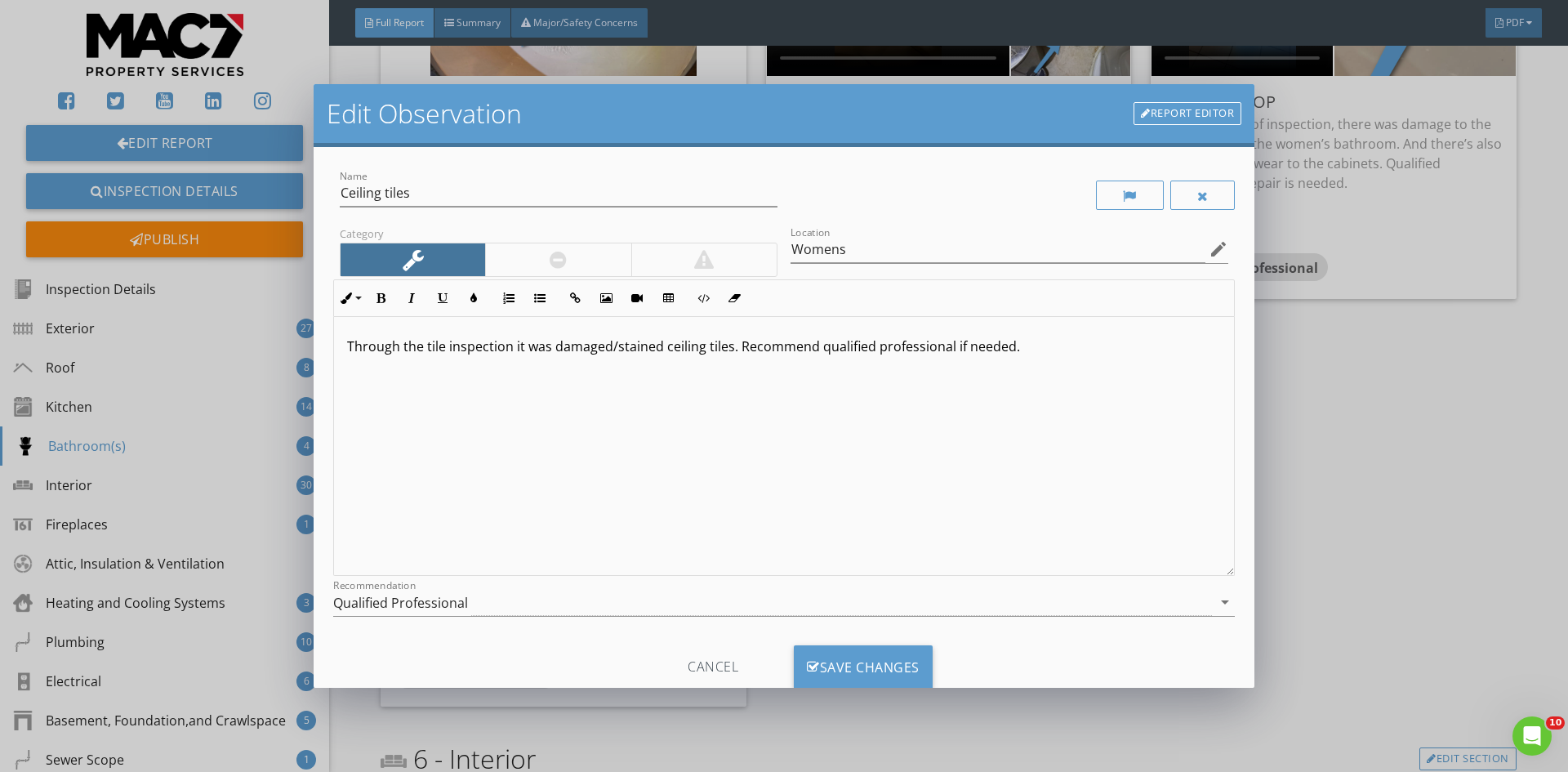
click at [447, 349] on p "Through the tile inspection it was damaged/stained ceiling tiles. Recommend qua…" at bounding box center [783, 346] width 874 height 19
click at [834, 671] on div "Save Changes" at bounding box center [863, 667] width 138 height 44
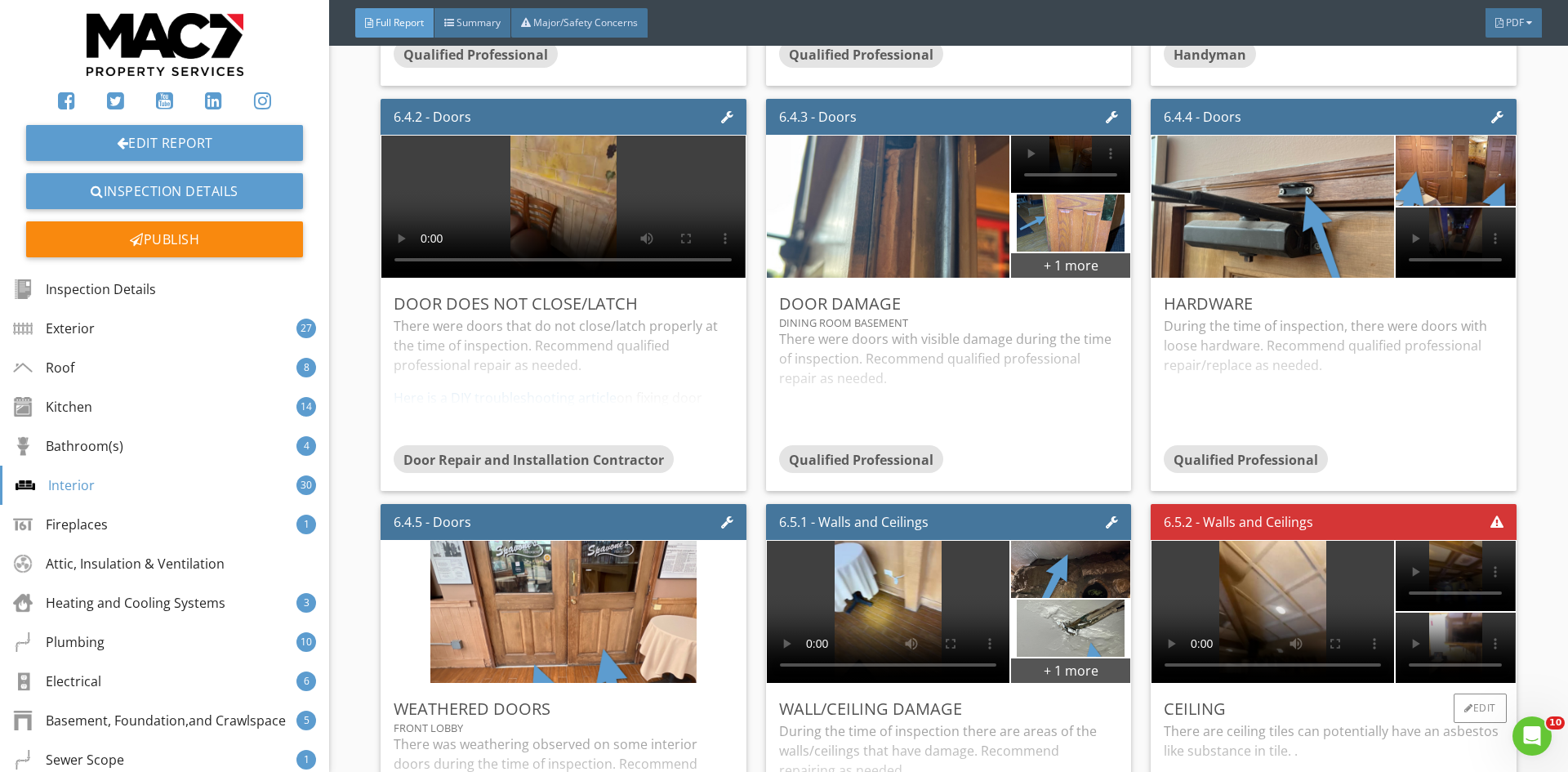
scroll to position [13577, 0]
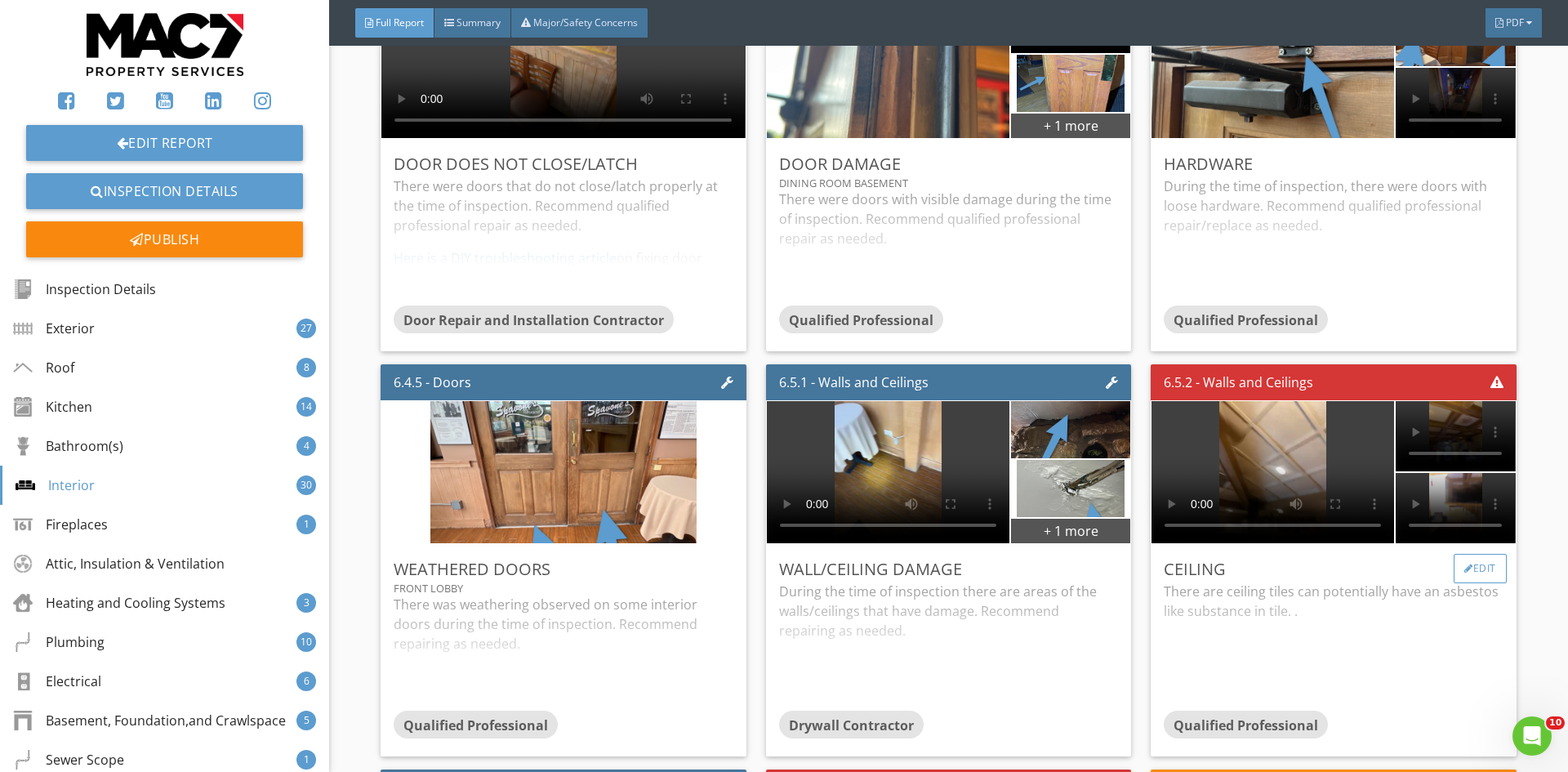
click at [1472, 570] on div "Edit" at bounding box center [1480, 568] width 53 height 29
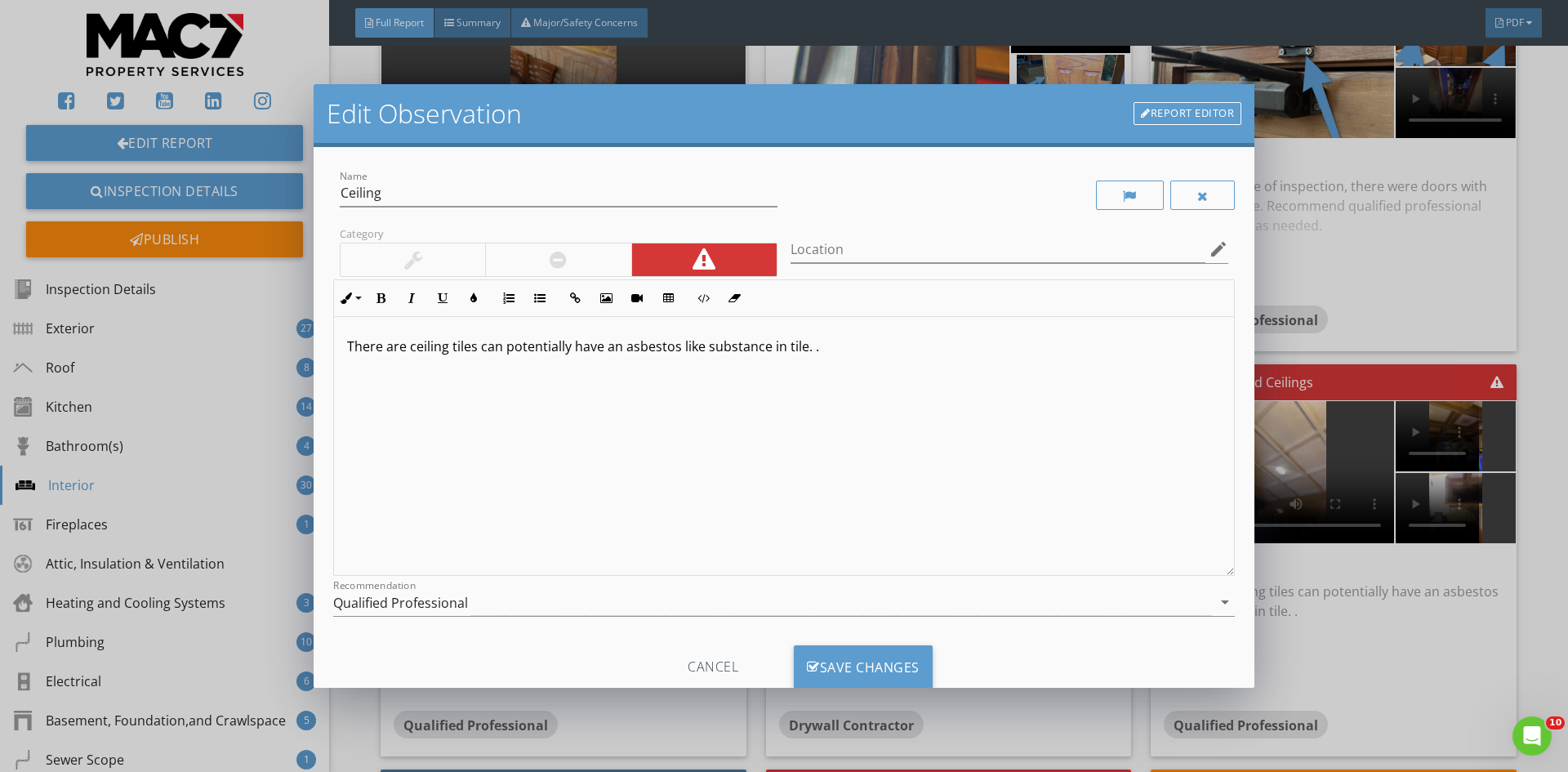
click at [479, 352] on p "There are ceiling tiles can potentially have an asbestos like substance in tile…" at bounding box center [783, 346] width 874 height 19
click at [855, 358] on div "There are ceiling tiles that can potentially have an asbestos like substance in…" at bounding box center [783, 447] width 900 height 259
click at [839, 654] on div "Save Changes" at bounding box center [863, 667] width 138 height 44
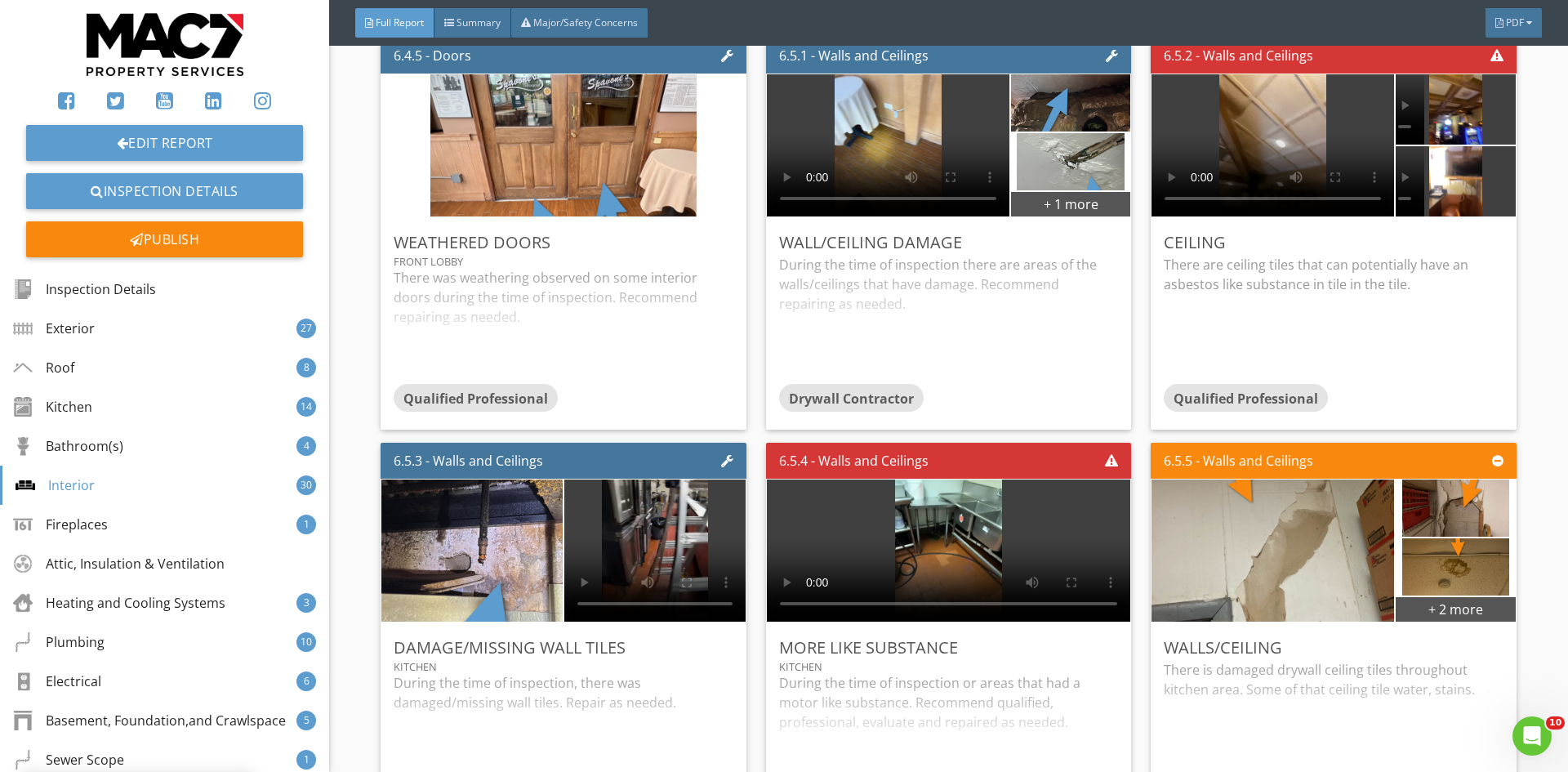
scroll to position [14067, 0]
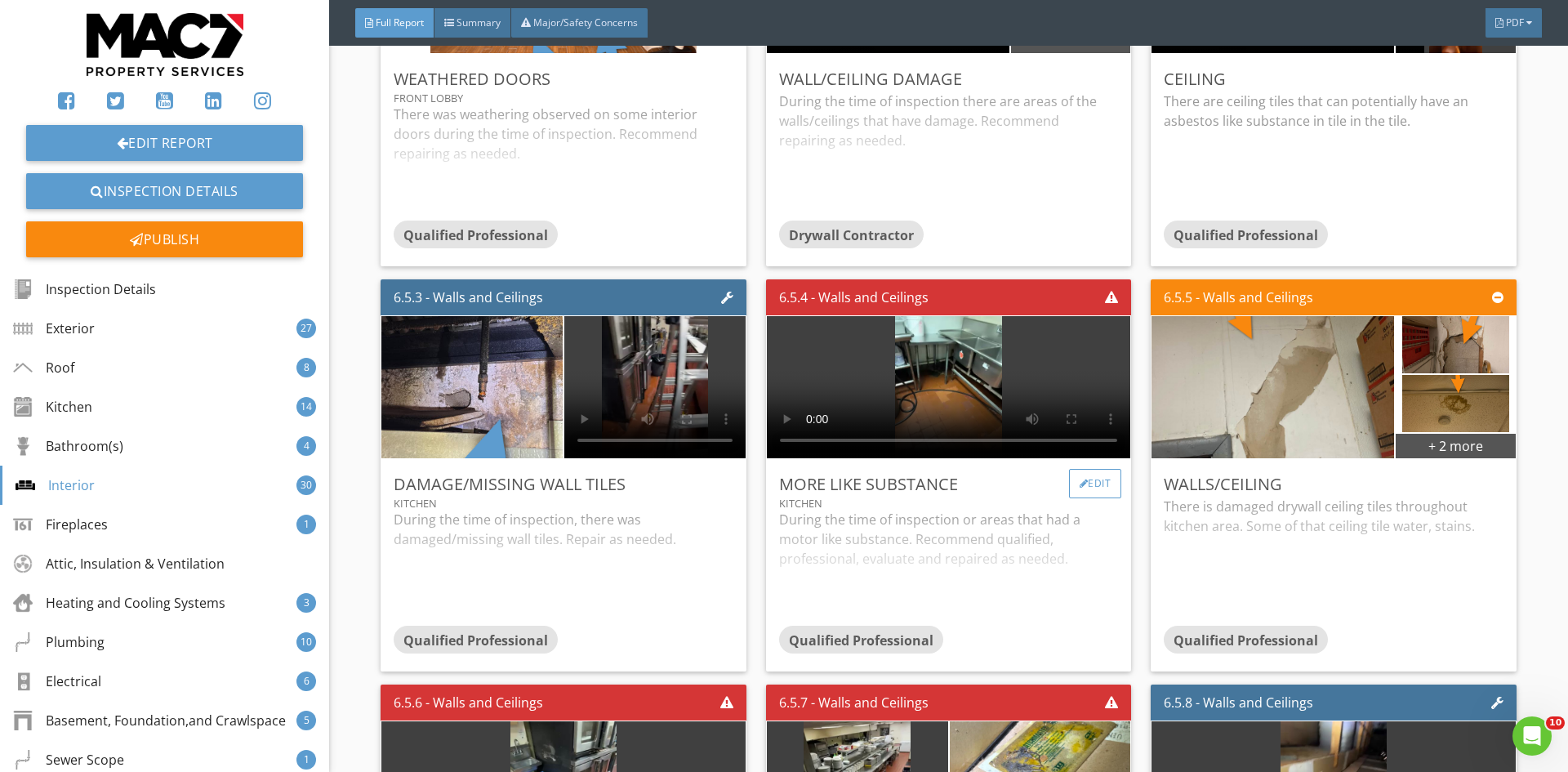
click at [1088, 487] on div "Edit" at bounding box center [1096, 483] width 53 height 29
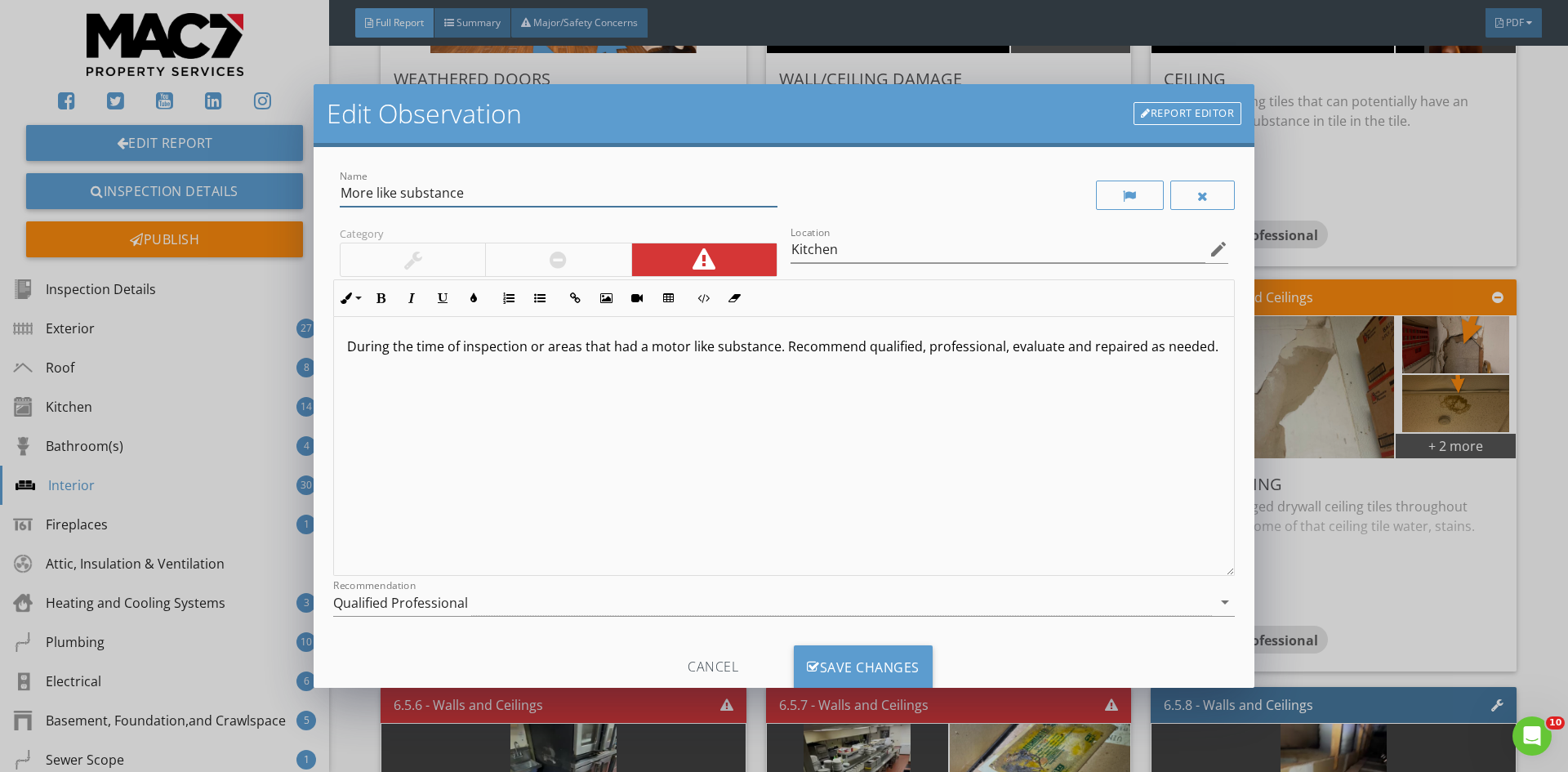
click at [469, 189] on input "More like substance" at bounding box center [558, 193] width 437 height 27
type input "Mold Like Substance"
click at [682, 354] on p "During the time of inspection or areas that had a motor like substance. Recomme…" at bounding box center [783, 346] width 874 height 19
click at [841, 662] on div "Save Changes" at bounding box center [863, 667] width 138 height 44
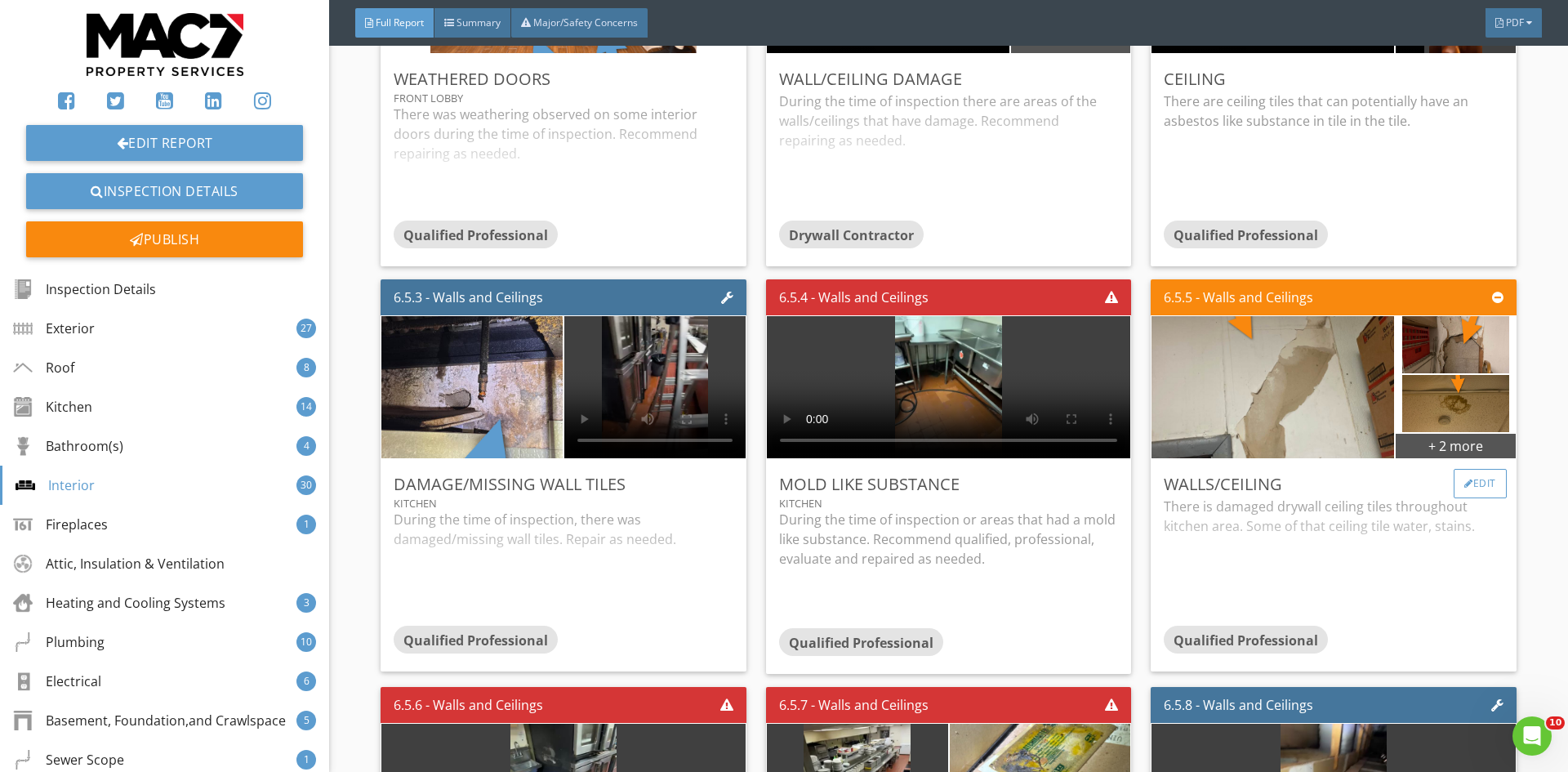
click at [1459, 480] on div "Edit" at bounding box center [1480, 483] width 53 height 29
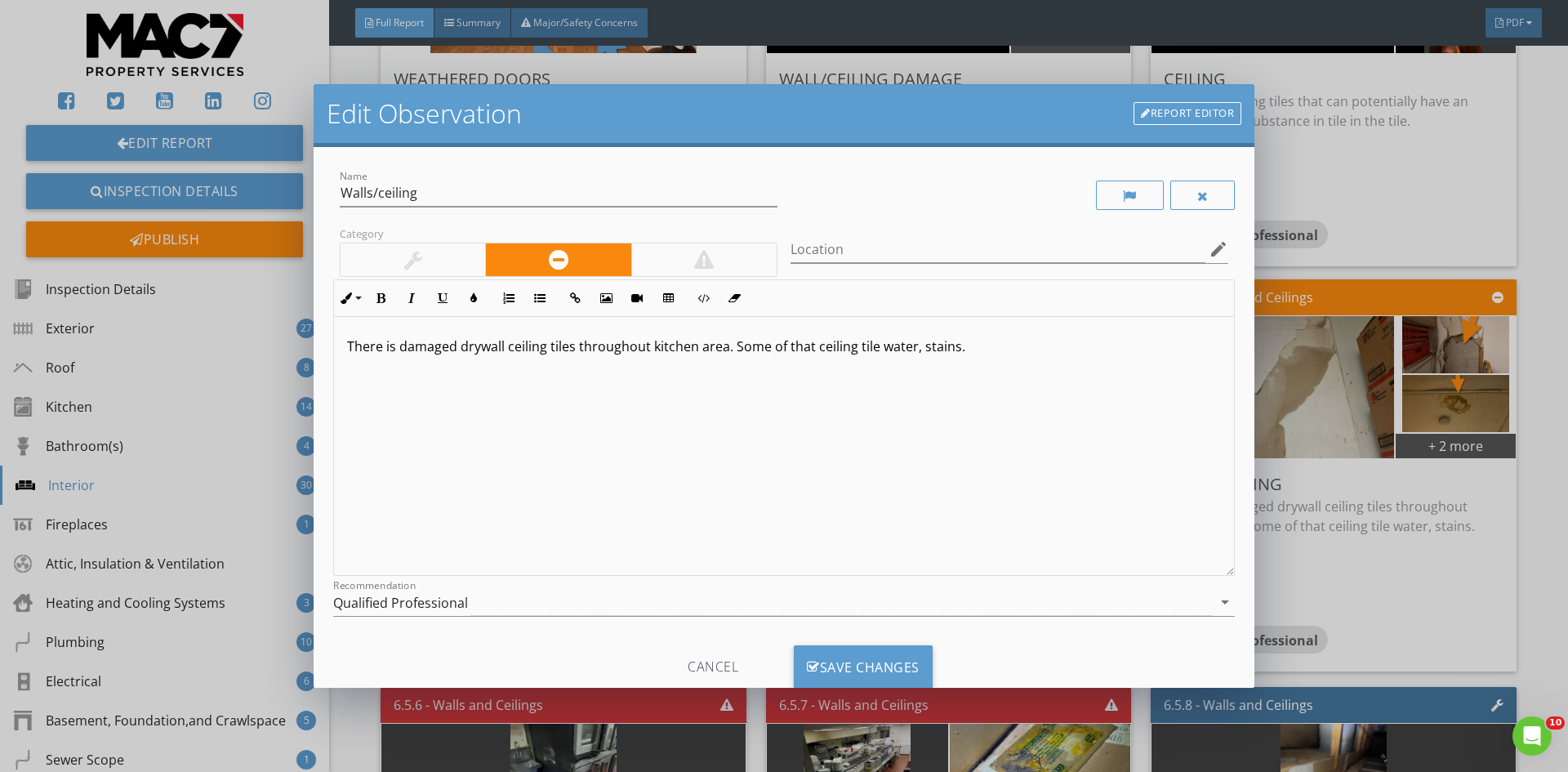
click at [988, 346] on p "There is damaged drywall ceiling tiles throughout kitchen area. Some of that ce…" at bounding box center [783, 346] width 874 height 19
type textarea "<p>There is damaged drywall ceiling tiles throughout kitchen area.&nbsp;</p>"
click at [869, 652] on div "Save Changes" at bounding box center [863, 667] width 138 height 44
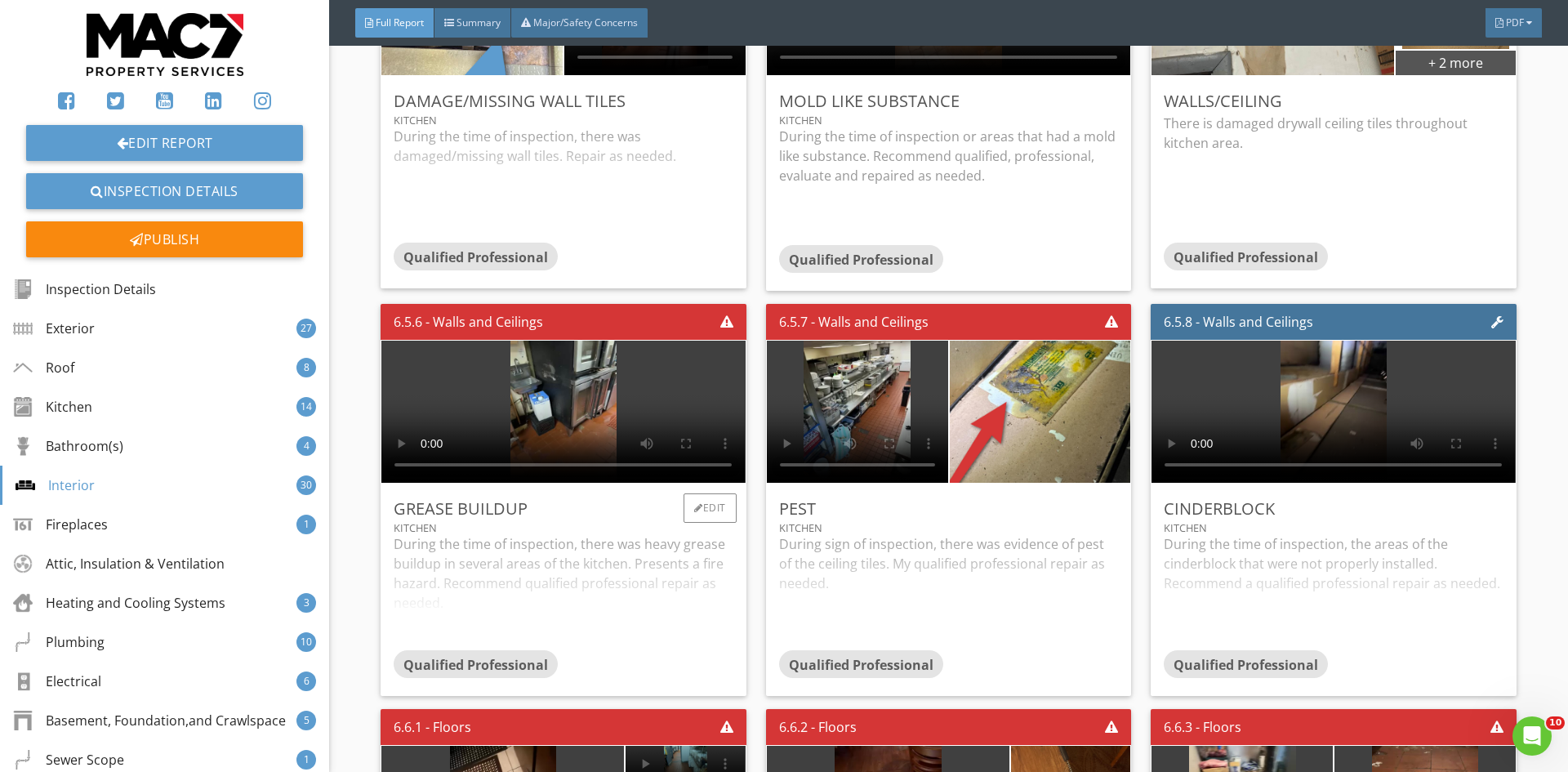
scroll to position [14475, 0]
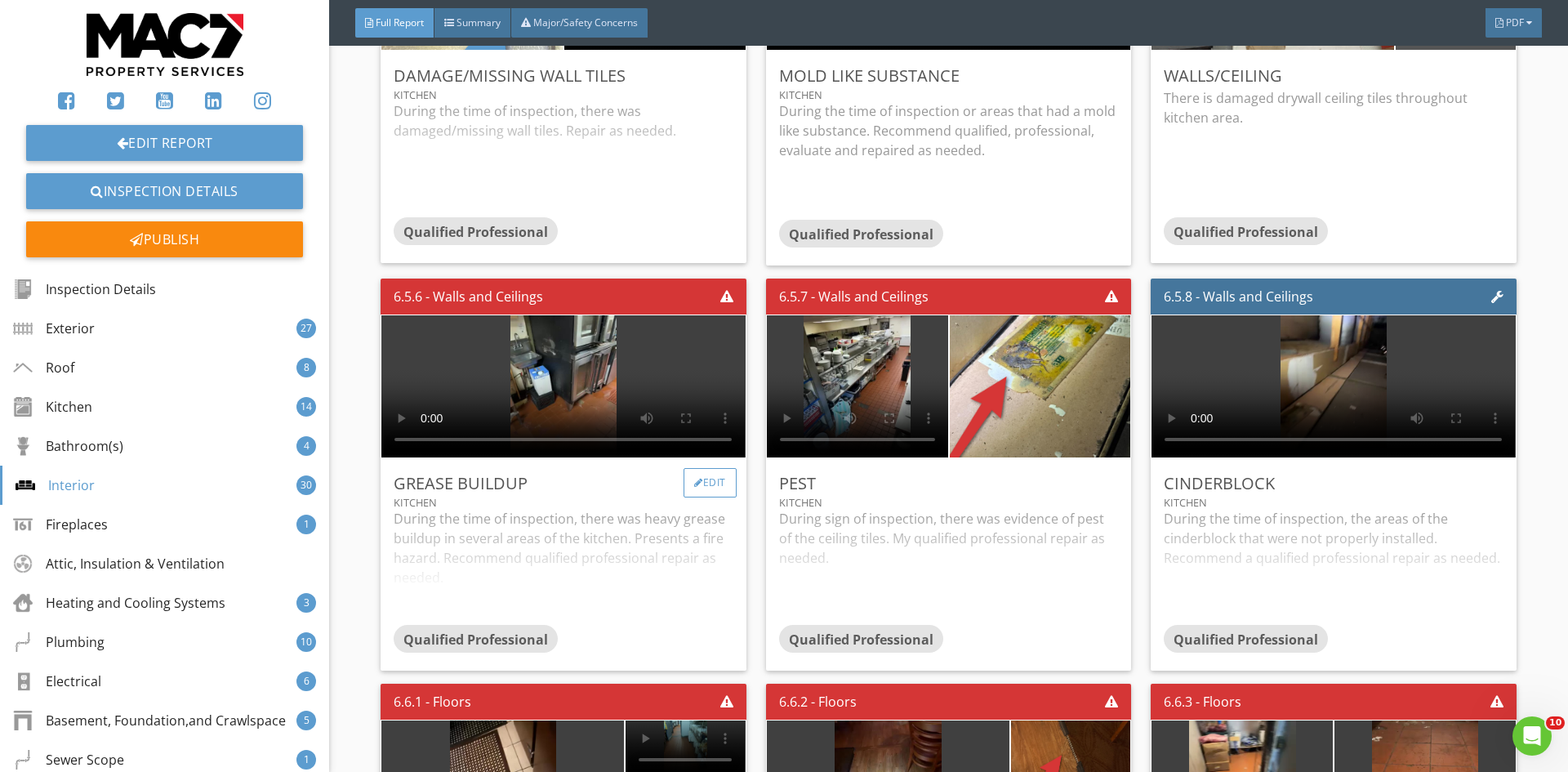
click at [708, 473] on div "Edit" at bounding box center [710, 482] width 53 height 29
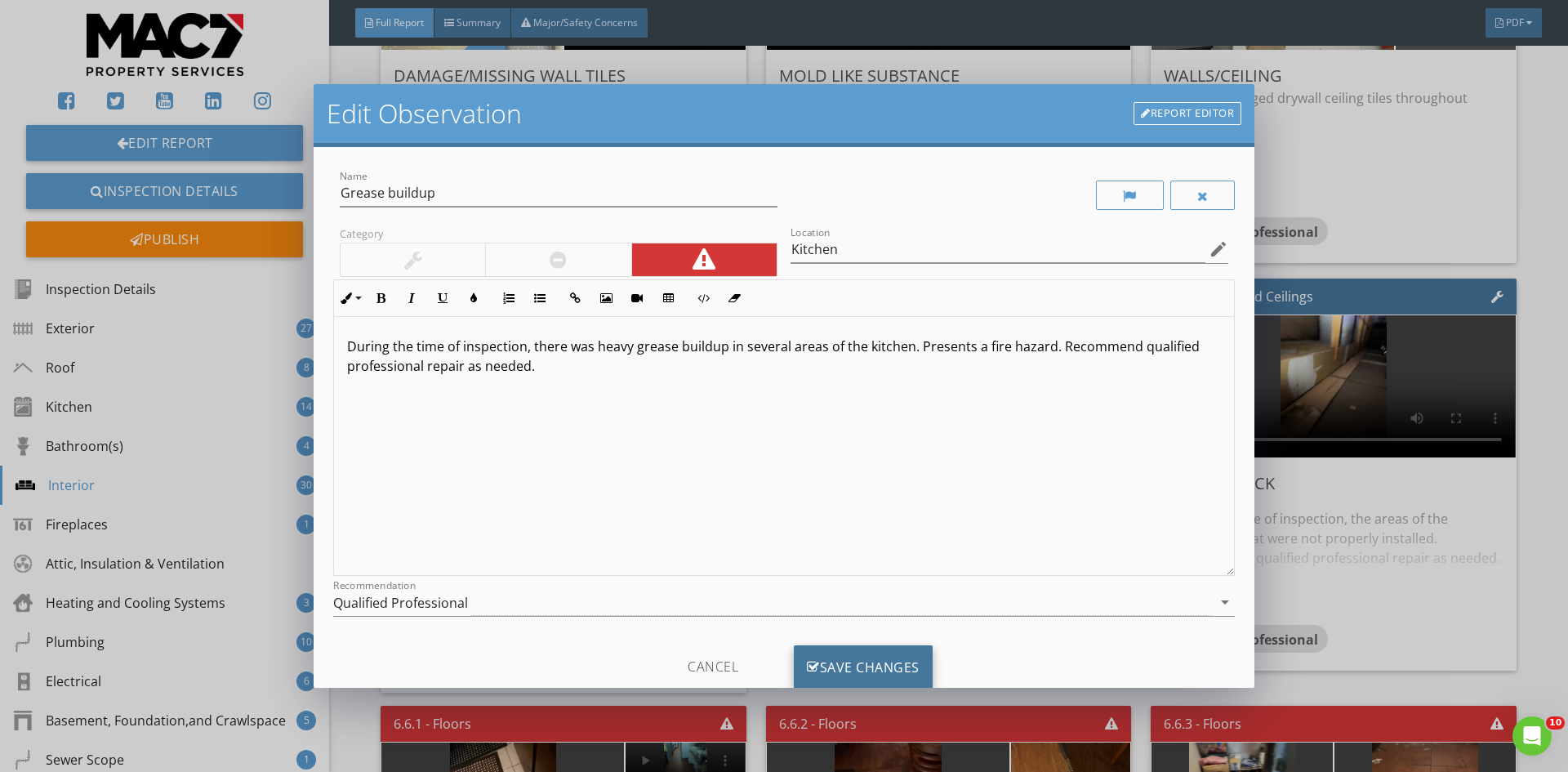
click at [900, 667] on div "Save Changes" at bounding box center [863, 667] width 138 height 44
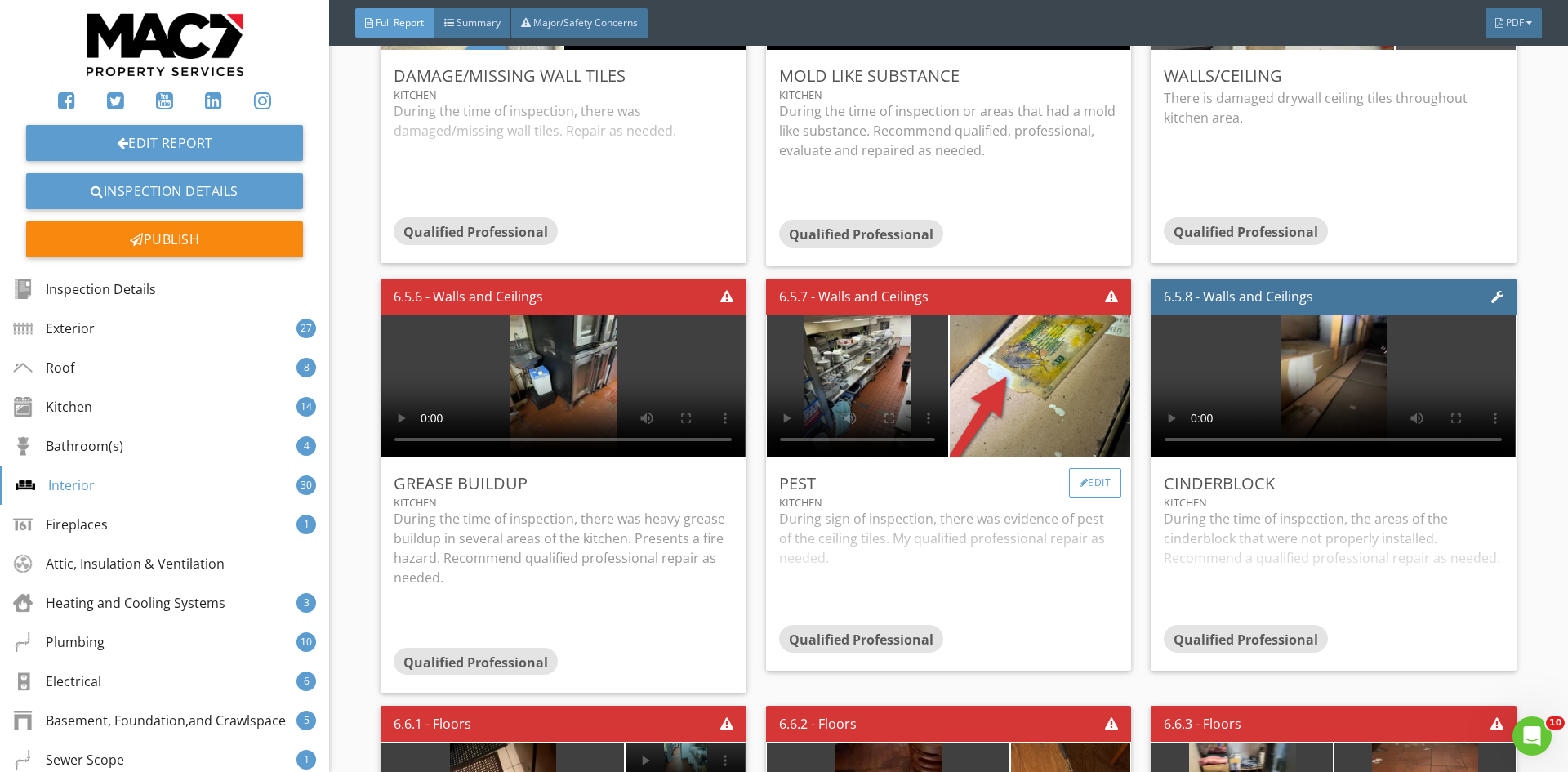
click at [1090, 479] on div "Edit" at bounding box center [1096, 482] width 53 height 29
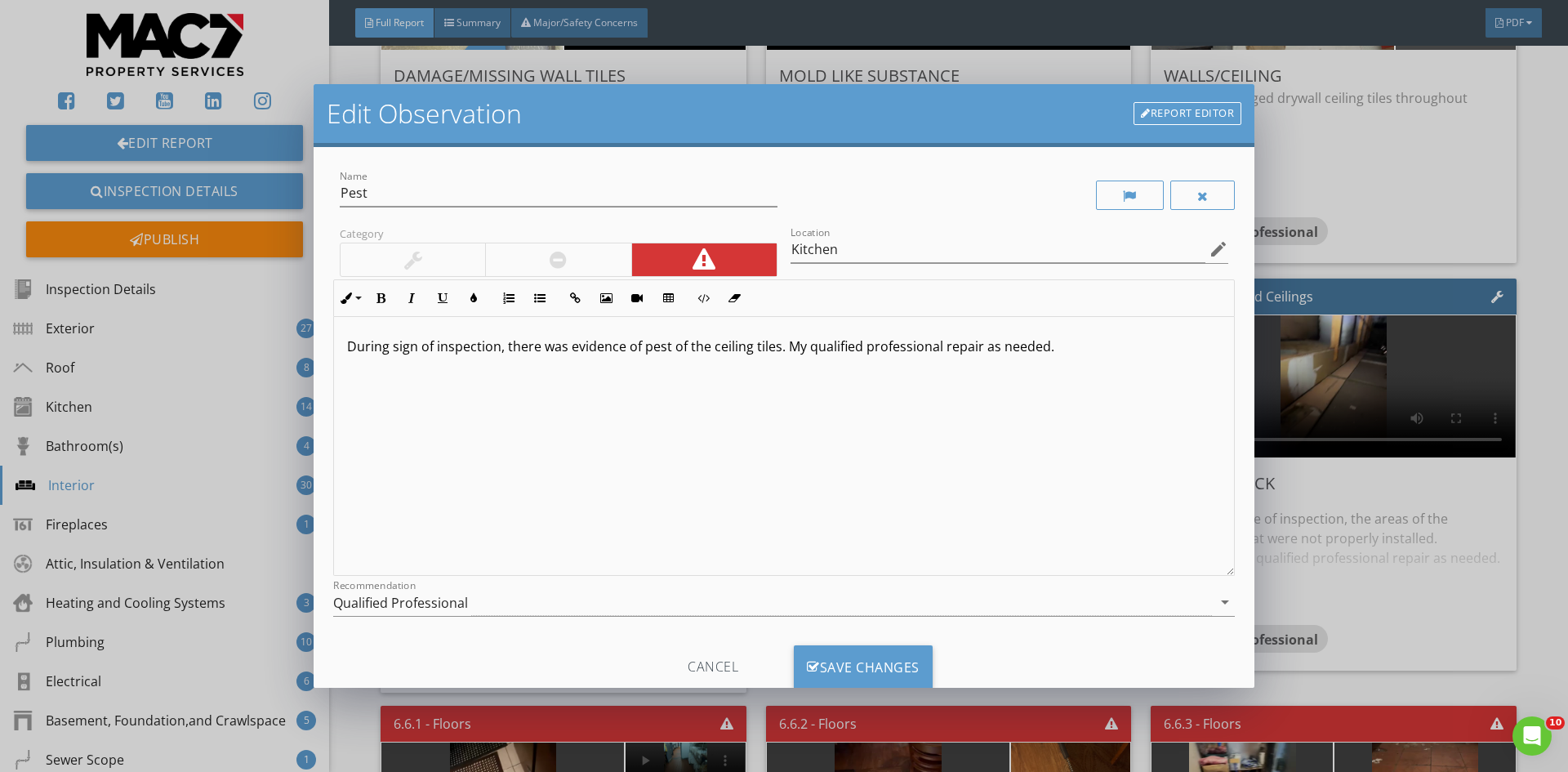
click at [781, 353] on p "During sign of inspection, there was evidence of pest of the ceiling tiles. My …" at bounding box center [783, 346] width 874 height 19
click at [691, 351] on p "During sign of inspection, there was evidence of pest. My qualified professiona…" at bounding box center [783, 346] width 874 height 19
click at [834, 661] on div "Save Changes" at bounding box center [863, 667] width 138 height 44
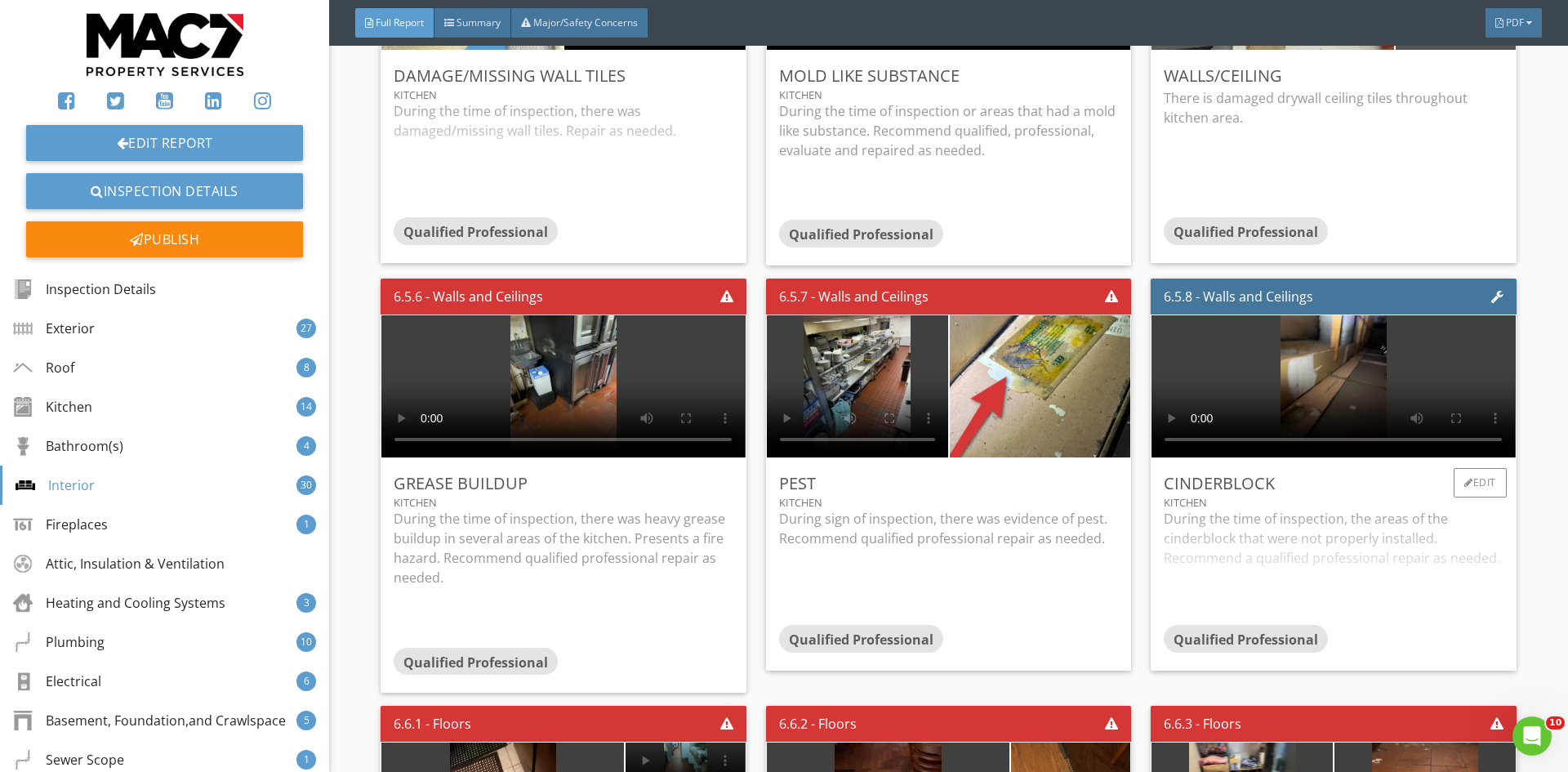
scroll to position [14801, 0]
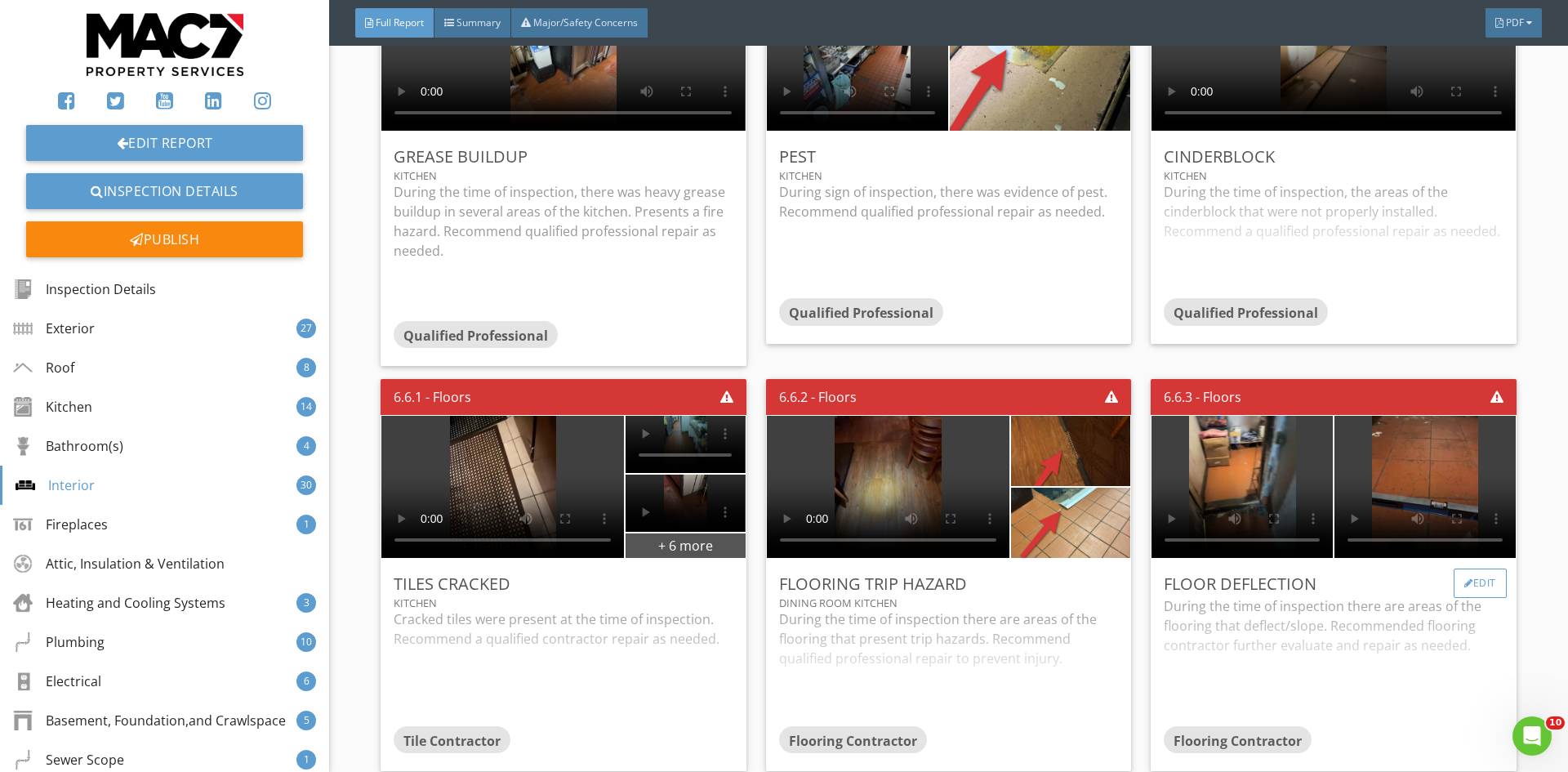
click at [1459, 579] on div "Edit" at bounding box center [1480, 583] width 53 height 29
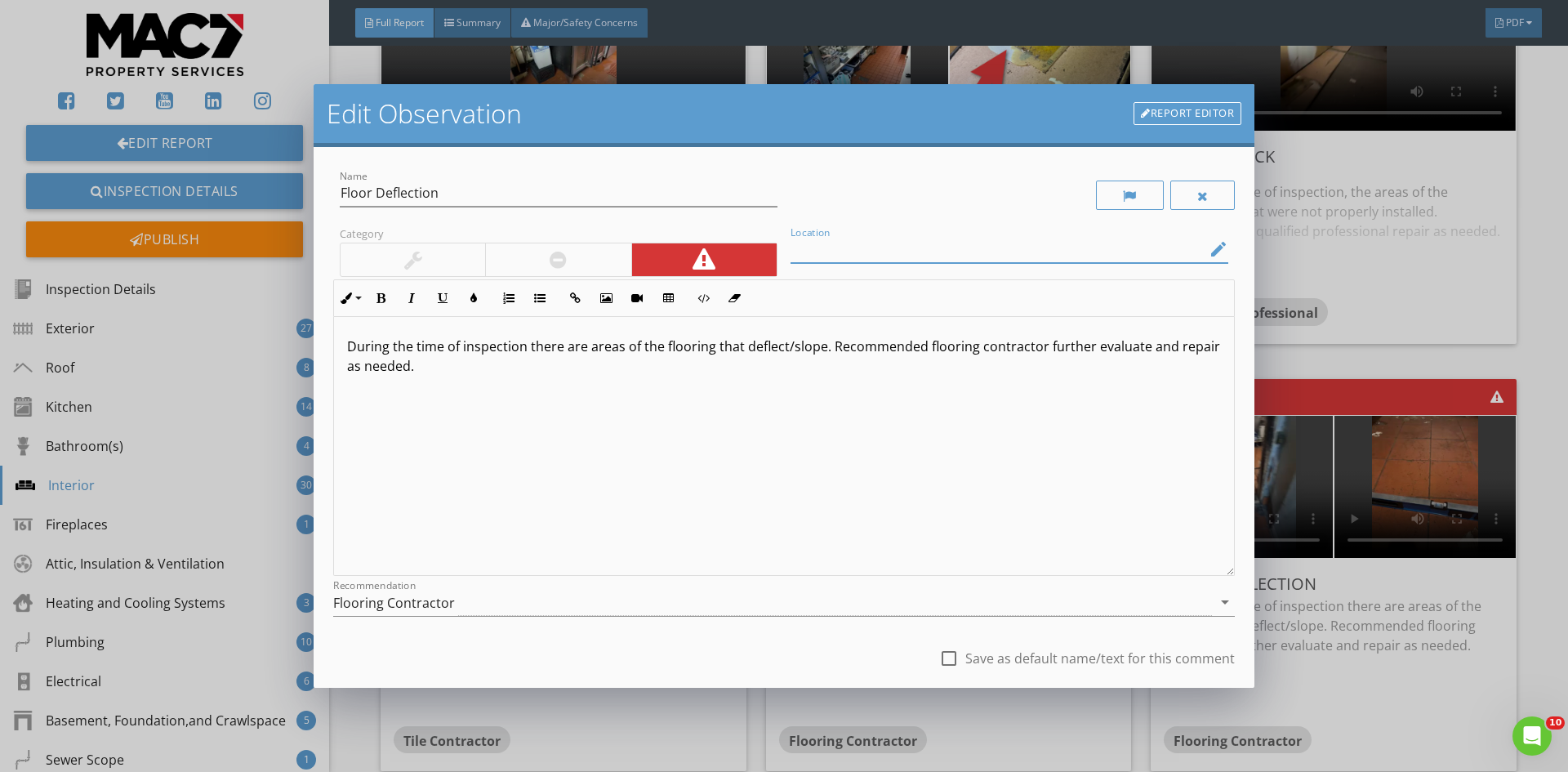
click at [899, 254] on input "Location" at bounding box center [998, 248] width 414 height 27
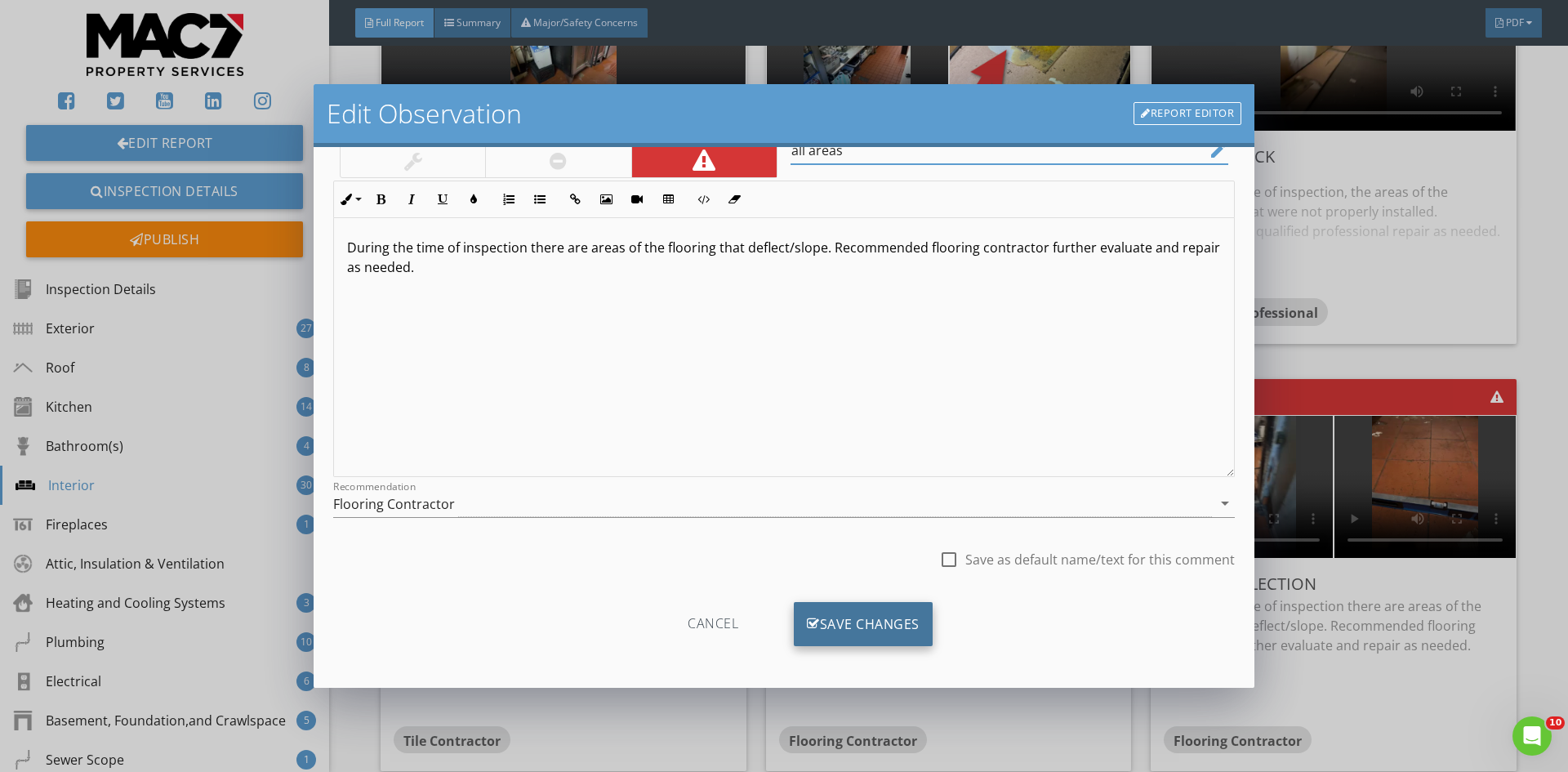
scroll to position [102, 0]
type input "all areas"
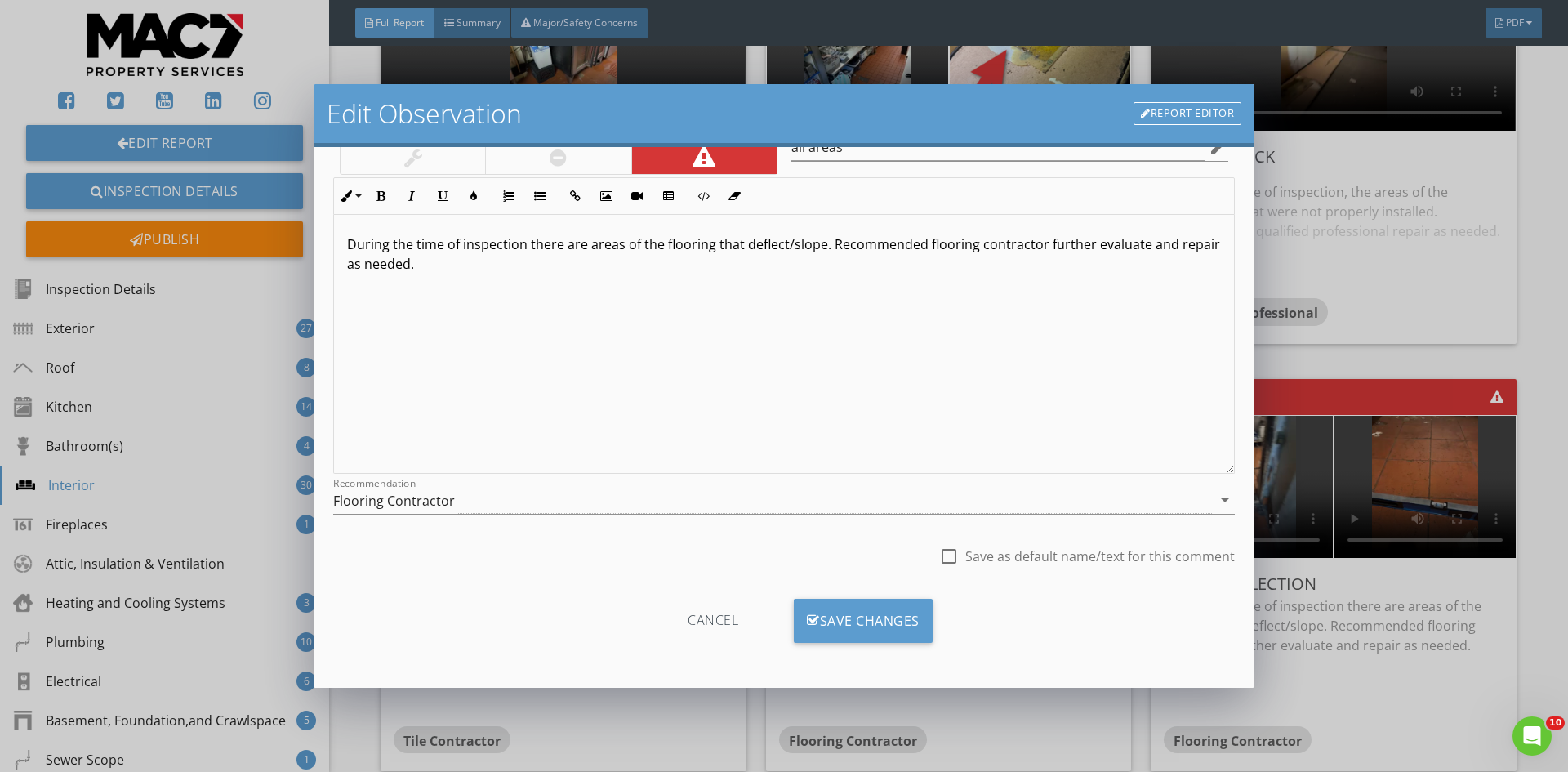
drag, startPoint x: 832, startPoint y: 611, endPoint x: 659, endPoint y: 550, distance: 183.4
click at [832, 610] on div "Save Changes" at bounding box center [863, 621] width 138 height 44
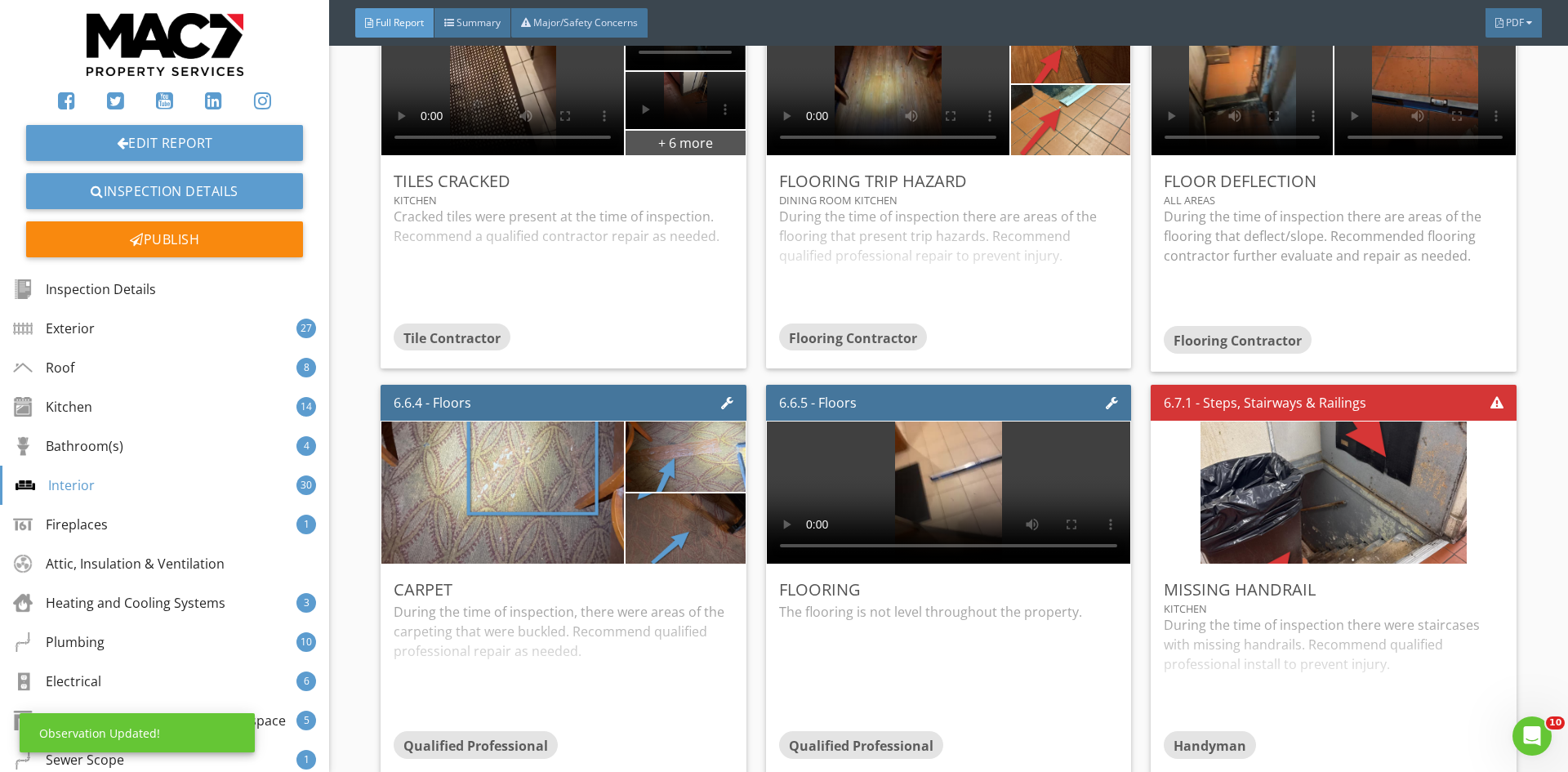
scroll to position [15373, 0]
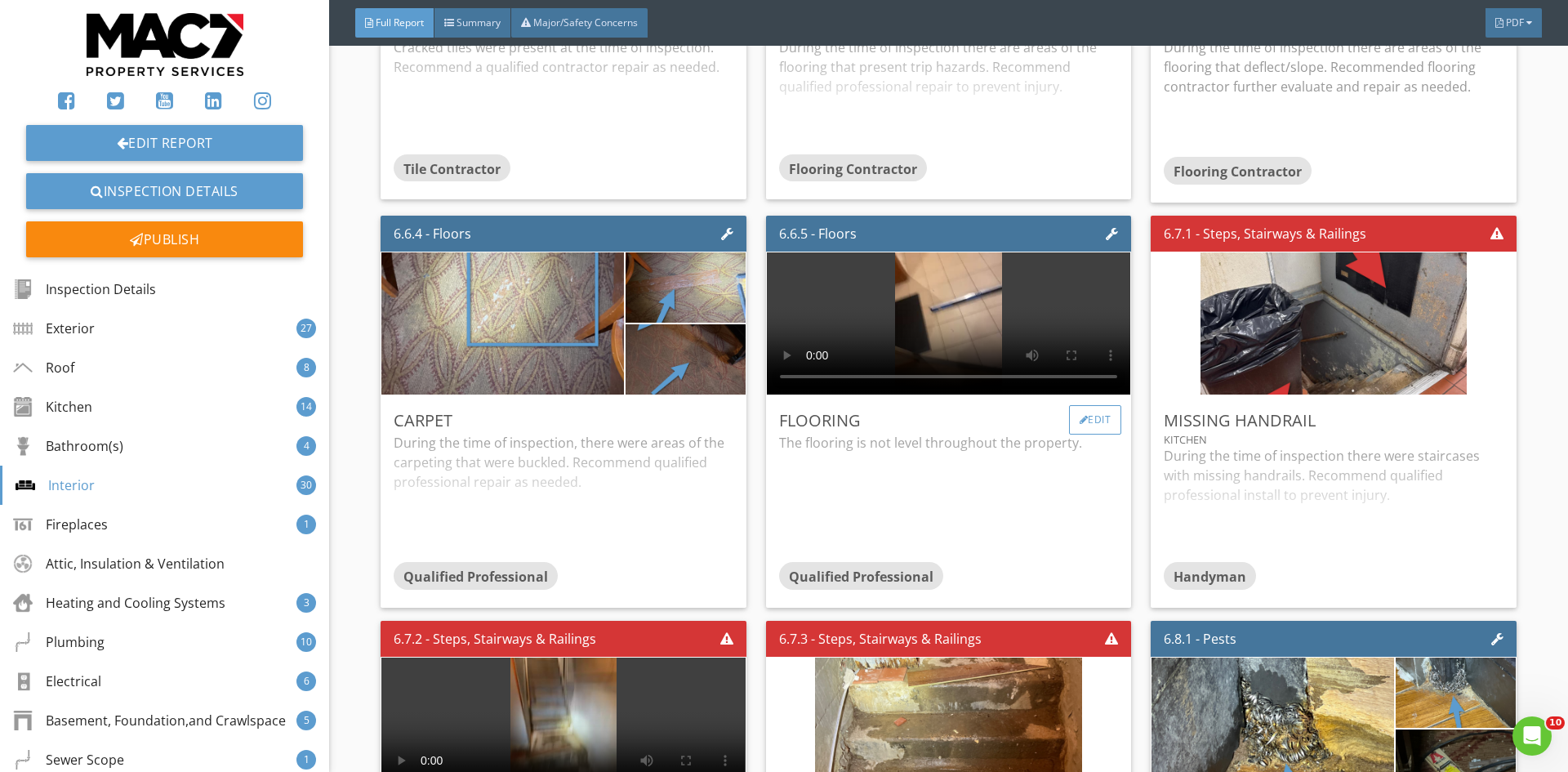
click at [1083, 425] on div "Edit" at bounding box center [1096, 420] width 53 height 29
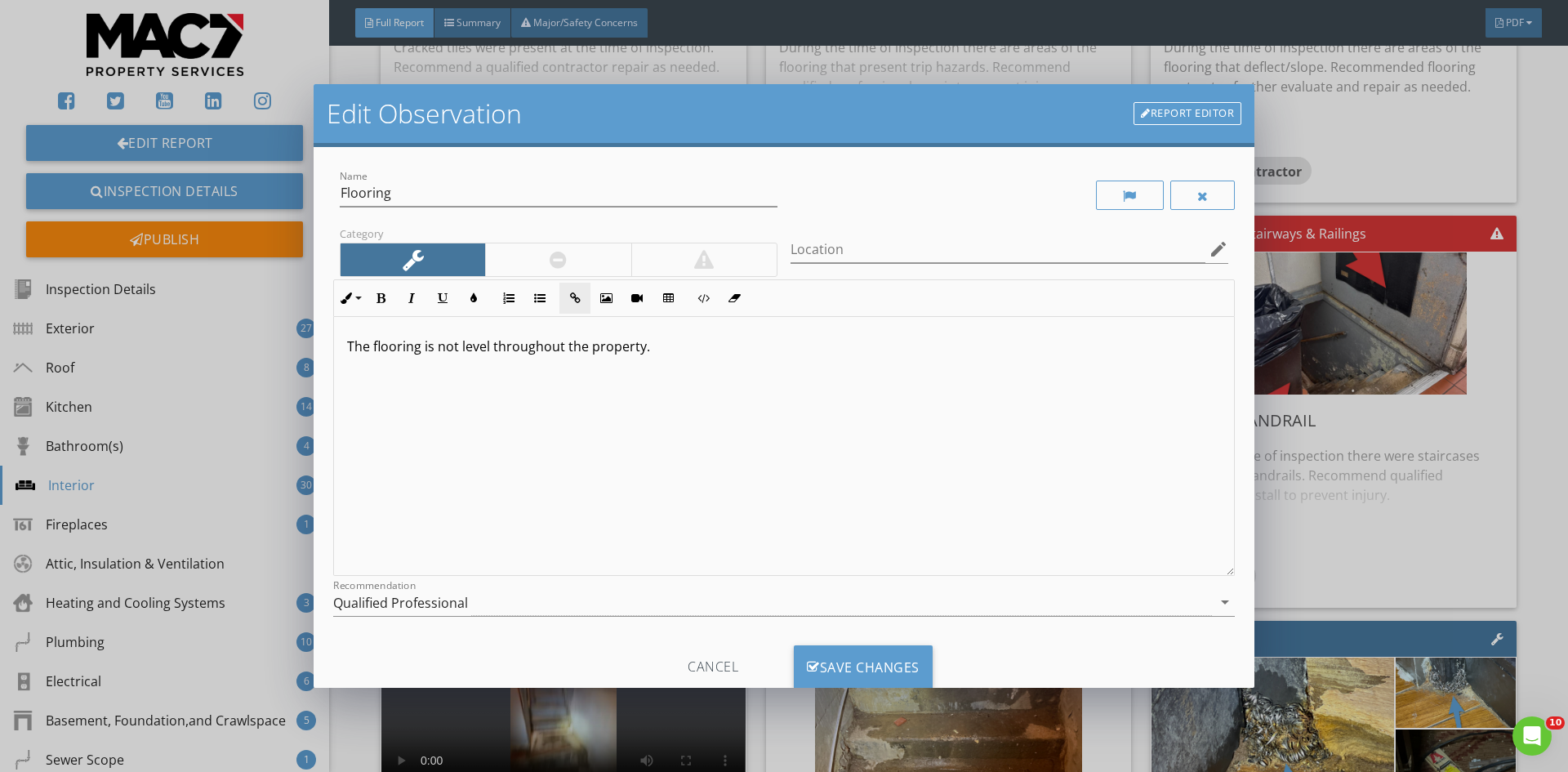
drag, startPoint x: 578, startPoint y: 265, endPoint x: 585, endPoint y: 313, distance: 48.5
click at [578, 264] on div at bounding box center [558, 259] width 146 height 33
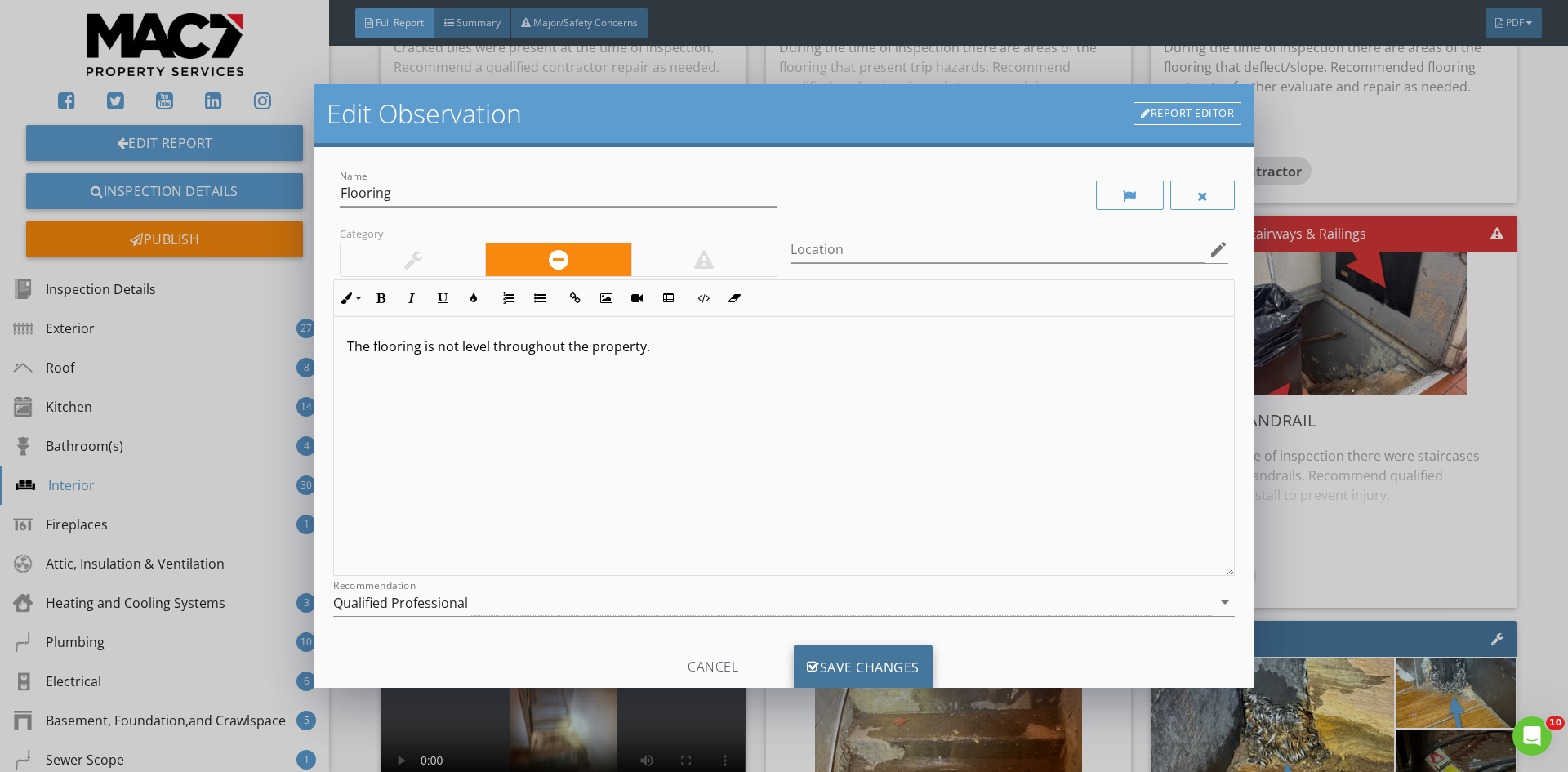
click at [878, 664] on div "Save Changes" at bounding box center [863, 667] width 138 height 44
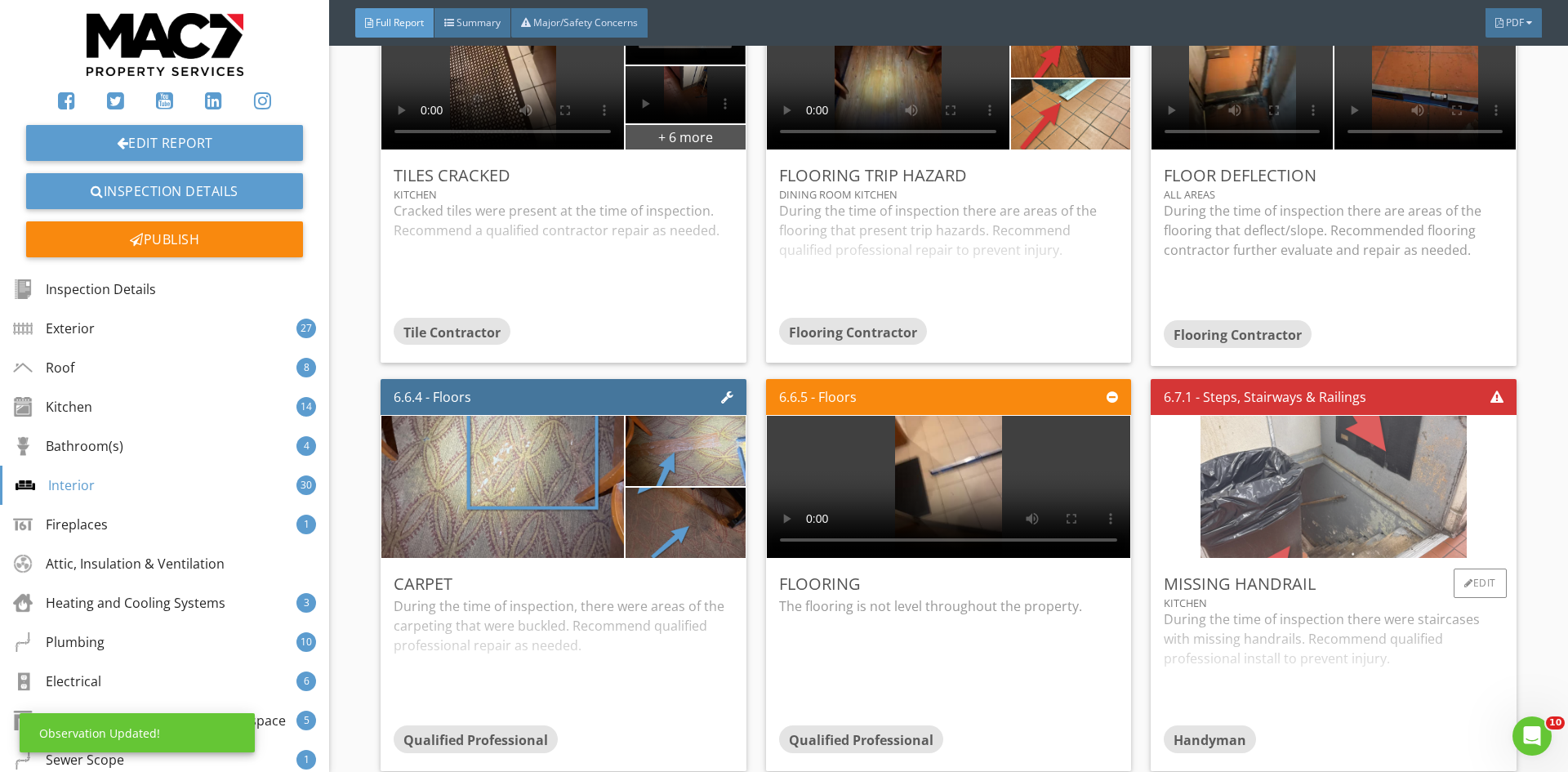
scroll to position [14965, 0]
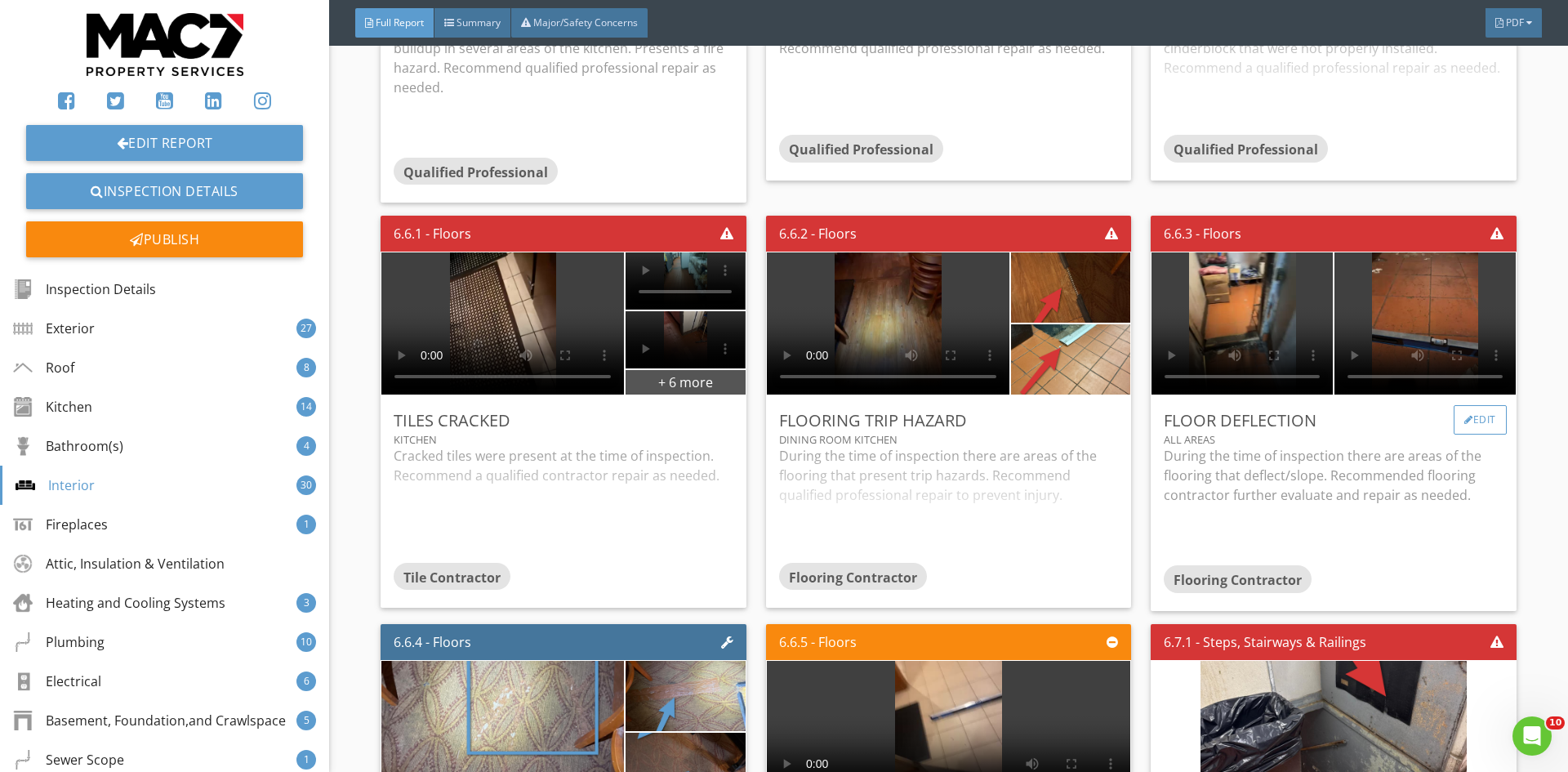
click at [1473, 431] on div "Edit" at bounding box center [1480, 420] width 53 height 29
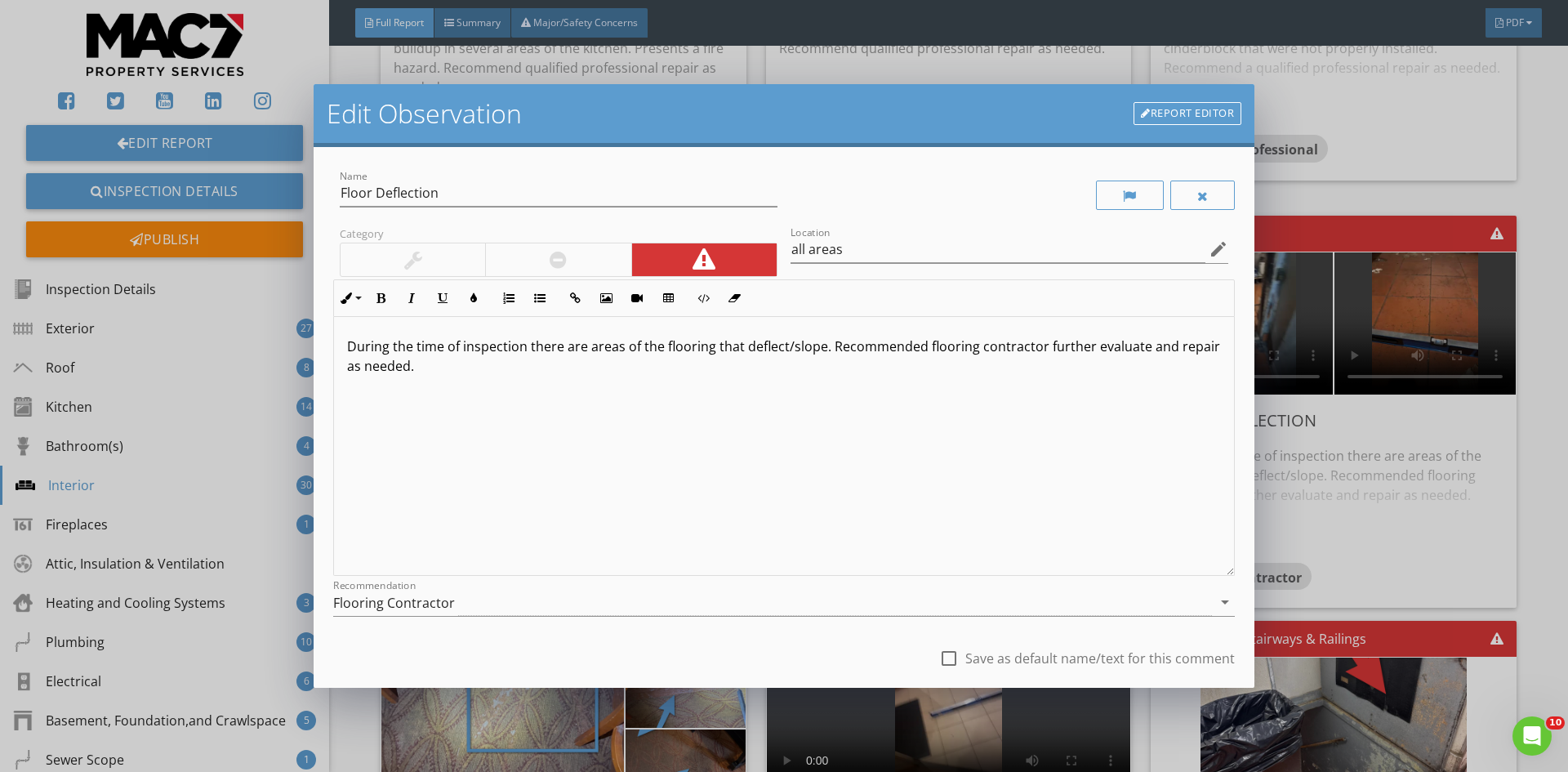
click at [561, 264] on div at bounding box center [558, 259] width 17 height 19
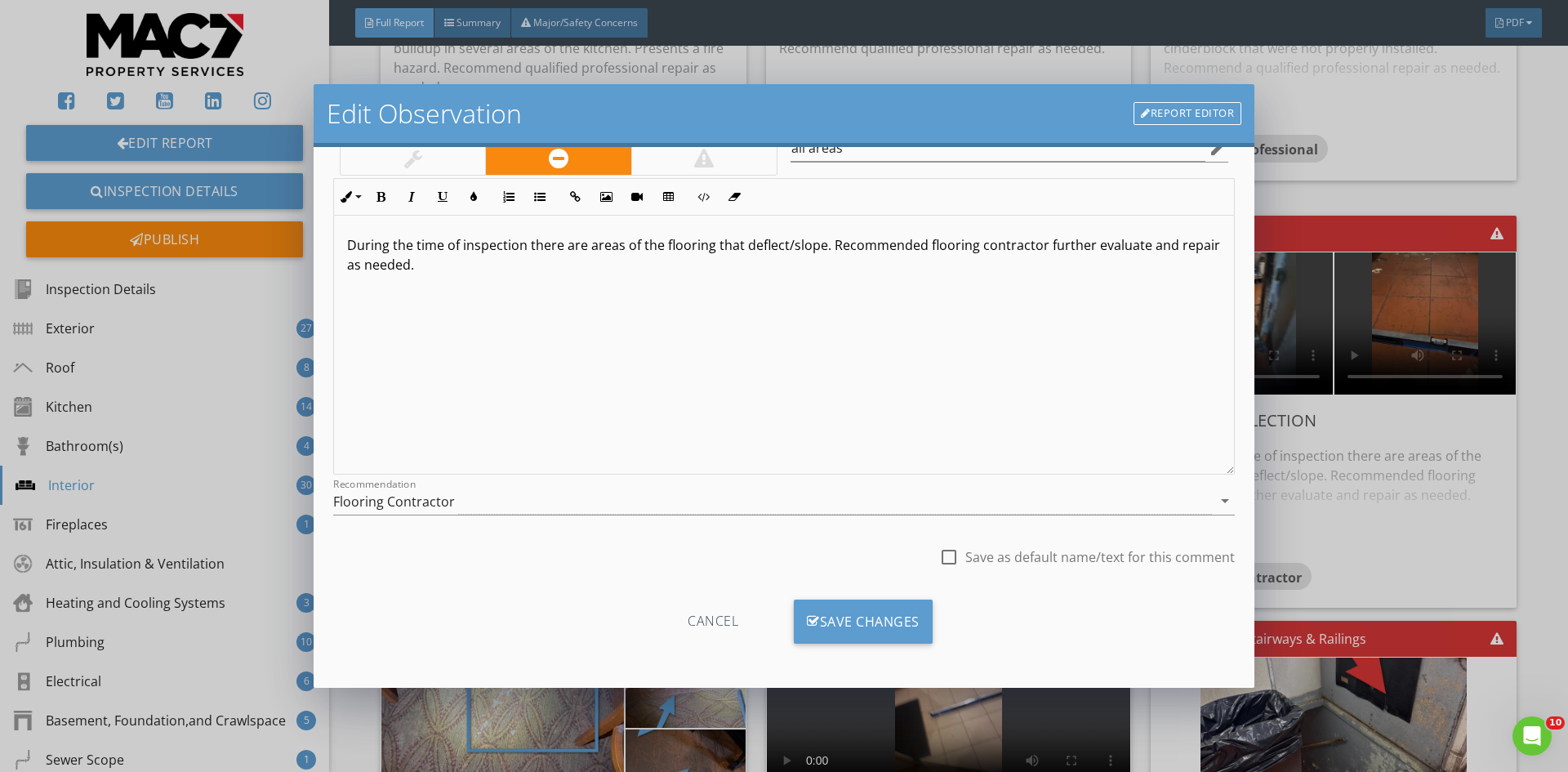
scroll to position [102, 0]
click at [848, 619] on div "Save Changes" at bounding box center [863, 621] width 138 height 44
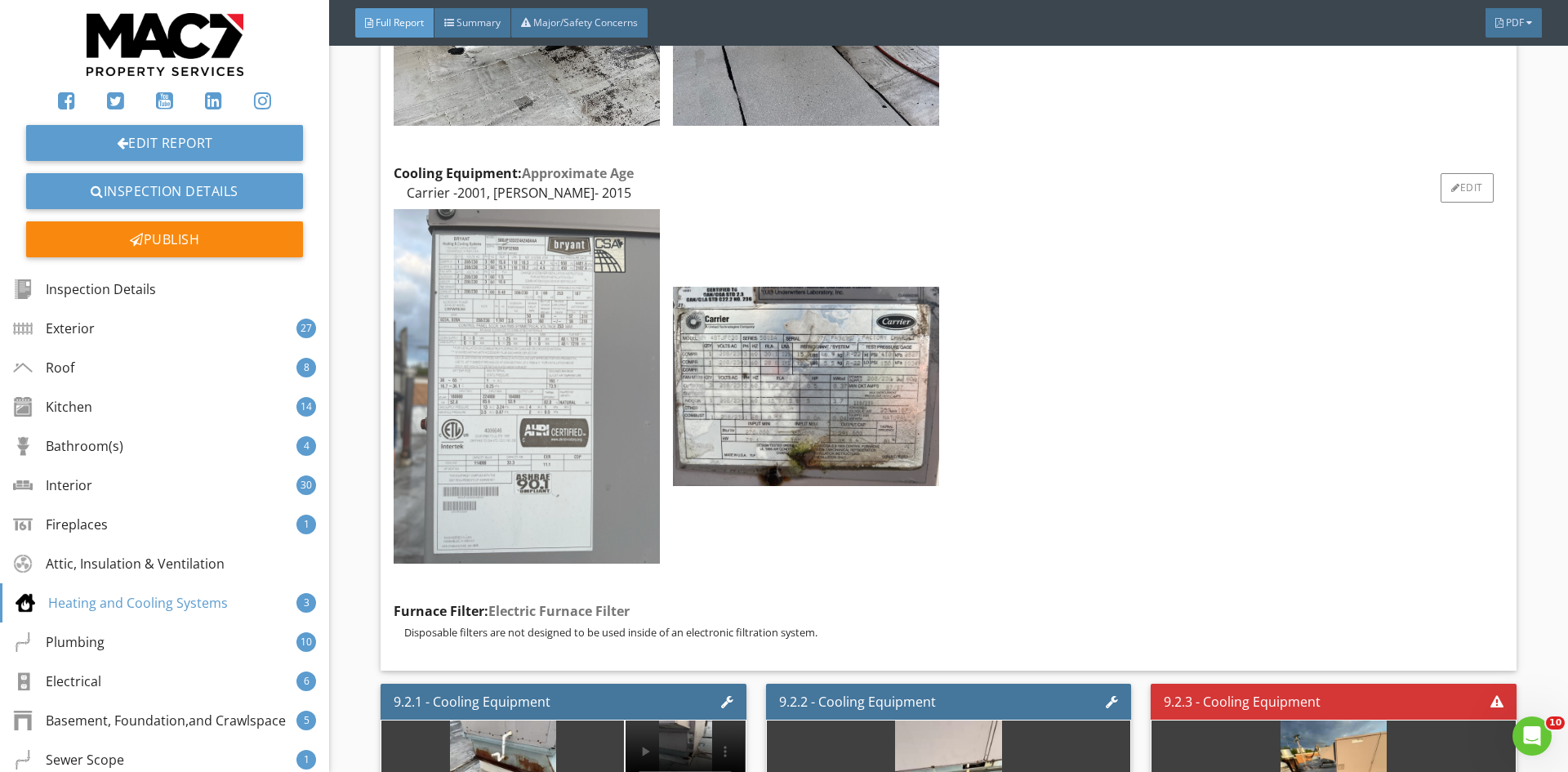
scroll to position [19047, 0]
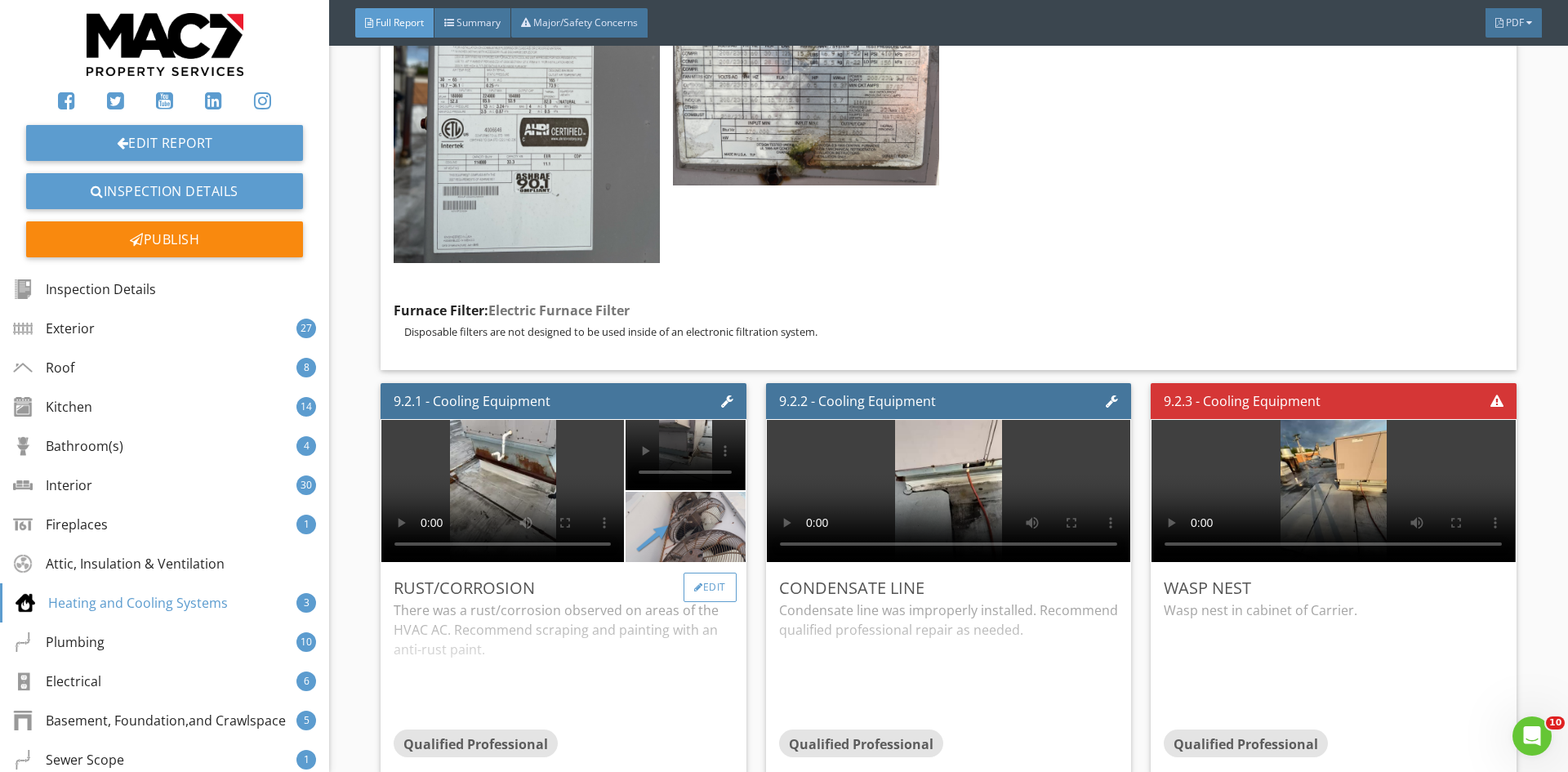
click at [695, 582] on div at bounding box center [699, 587] width 9 height 10
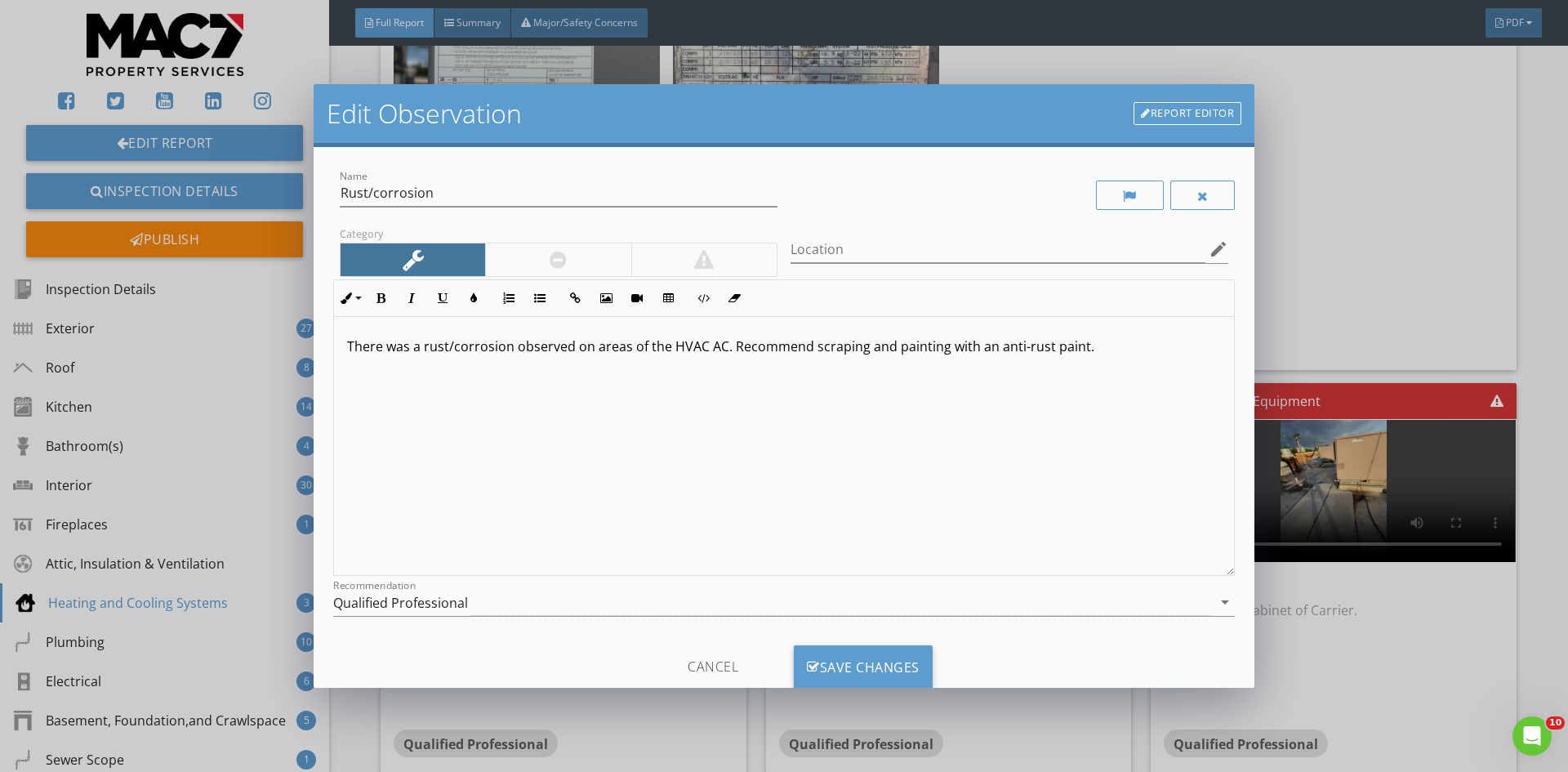
click at [1112, 356] on p "There was a rust/corrosion observed on areas of the HVAC AC. Recommend scraping…" at bounding box center [783, 346] width 874 height 19
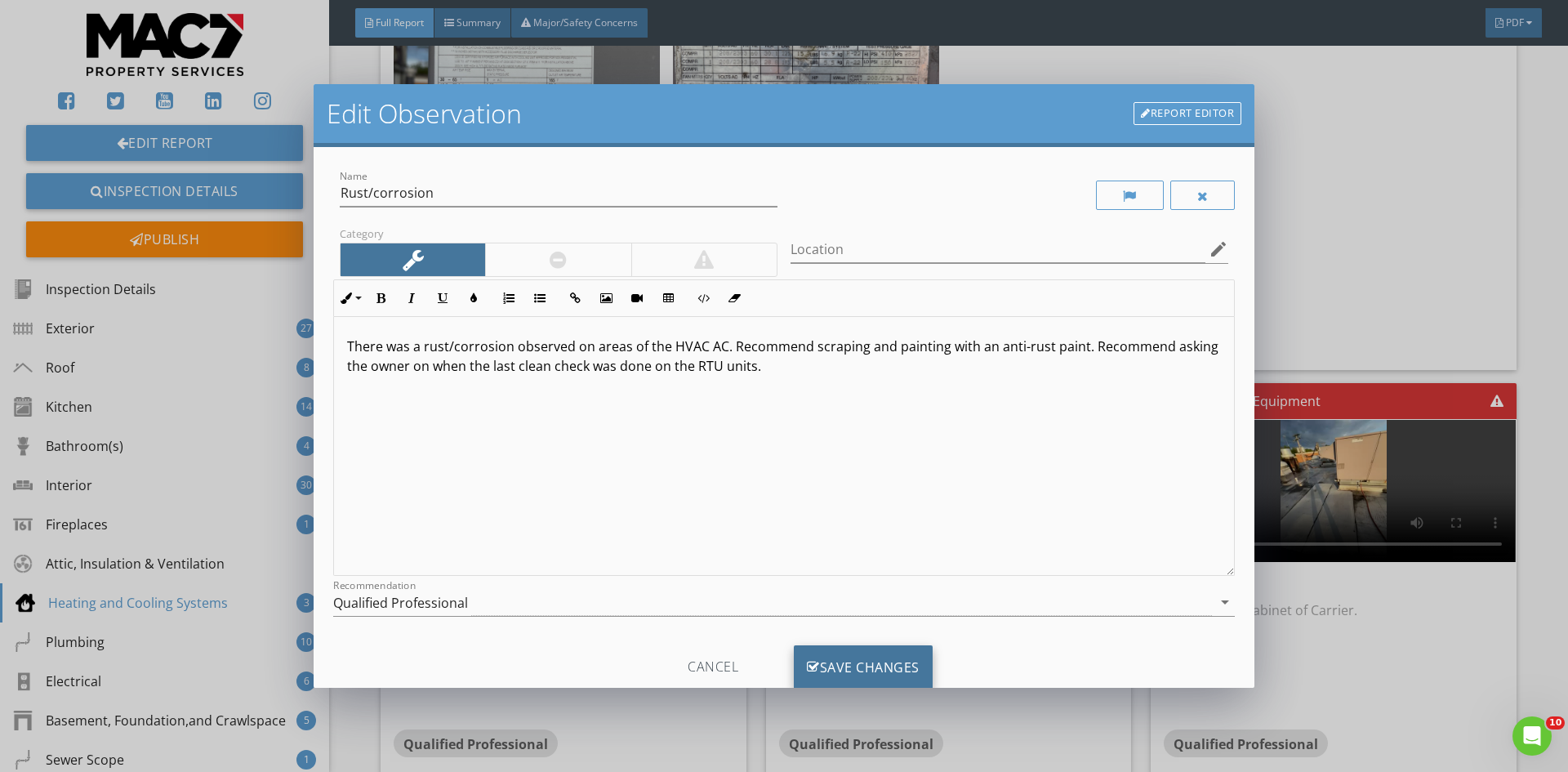
click at [870, 668] on div "Save Changes" at bounding box center [863, 667] width 138 height 44
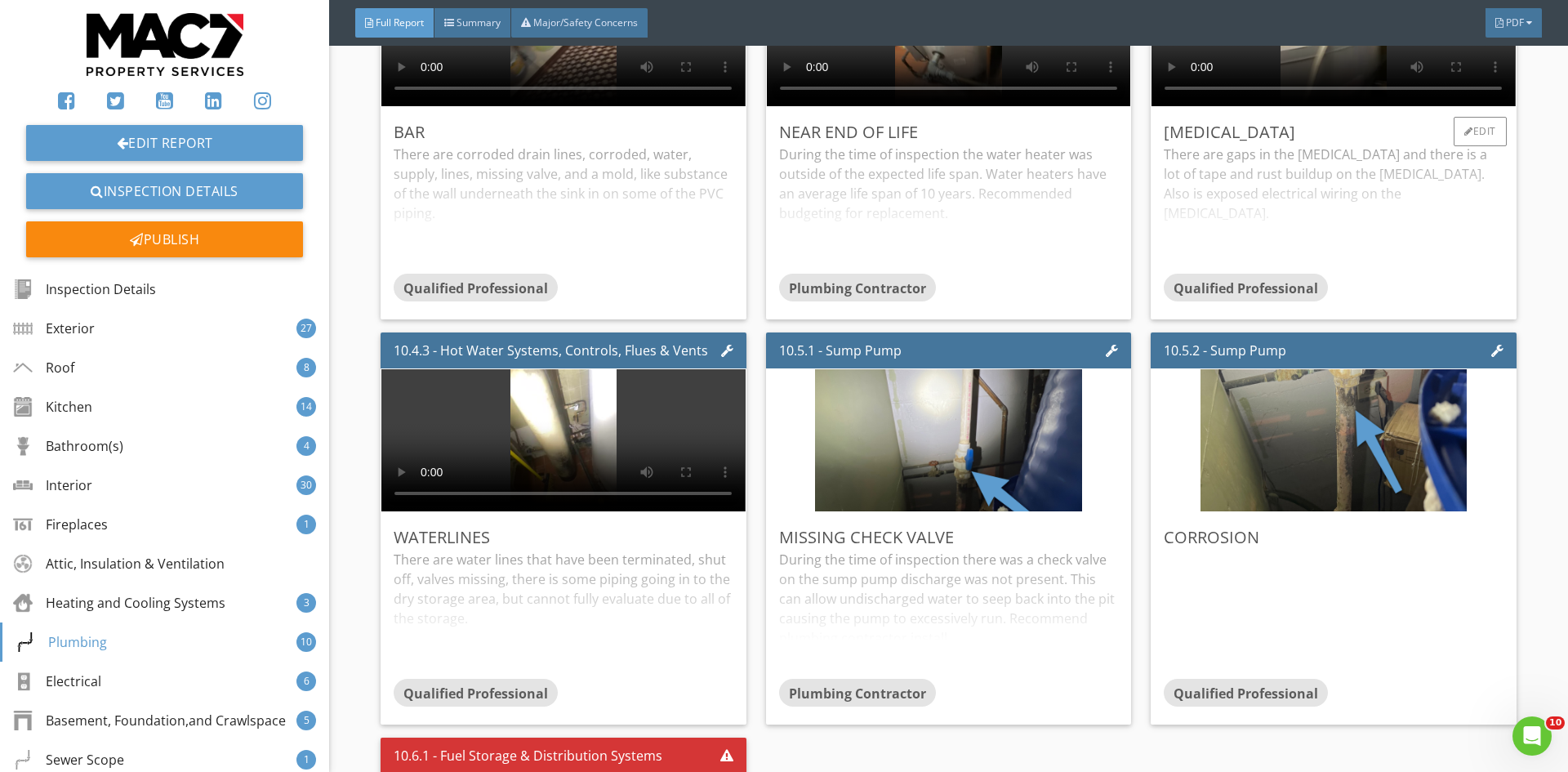
scroll to position [21742, 0]
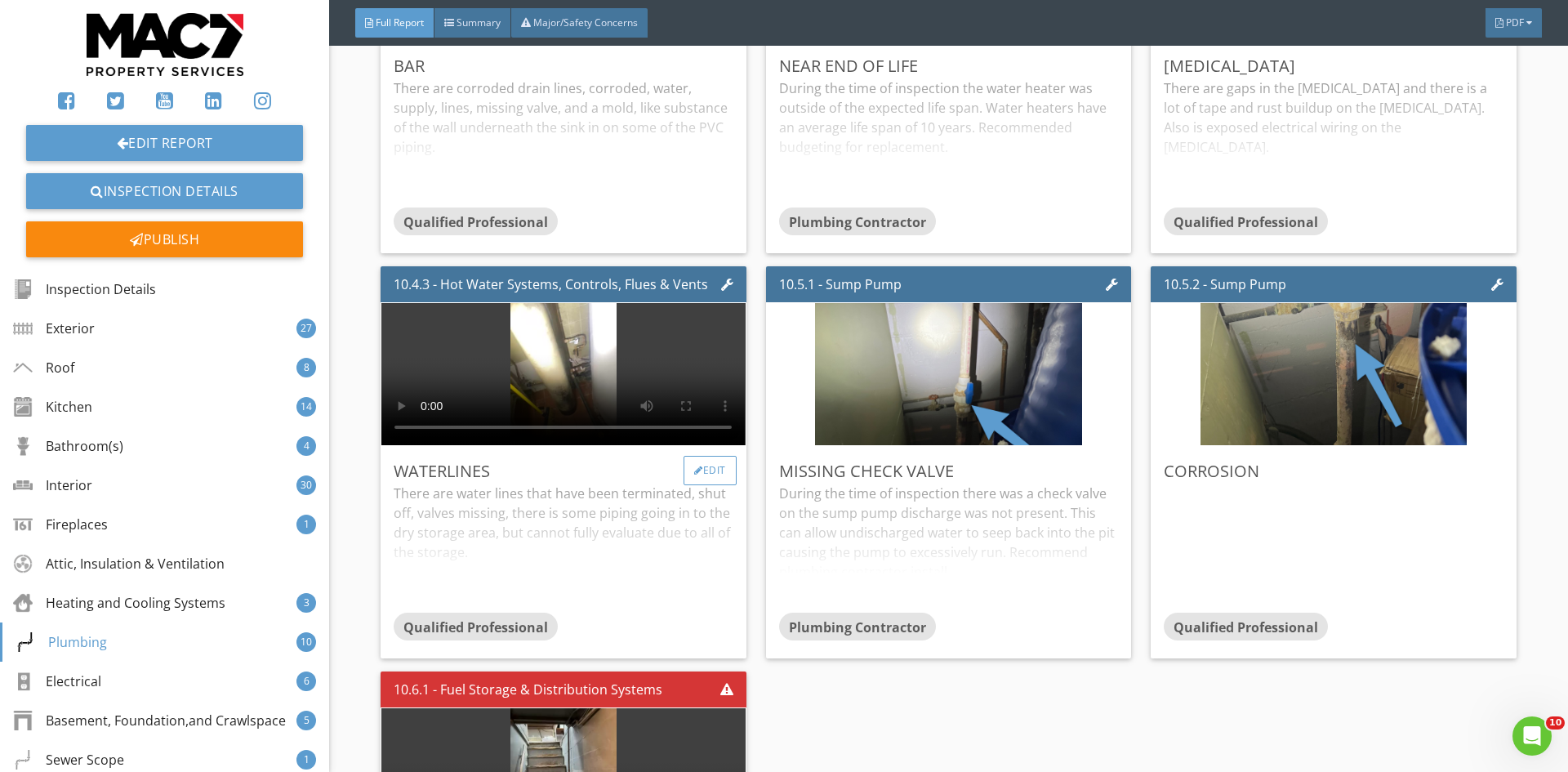
click at [716, 456] on div "Edit" at bounding box center [710, 470] width 53 height 29
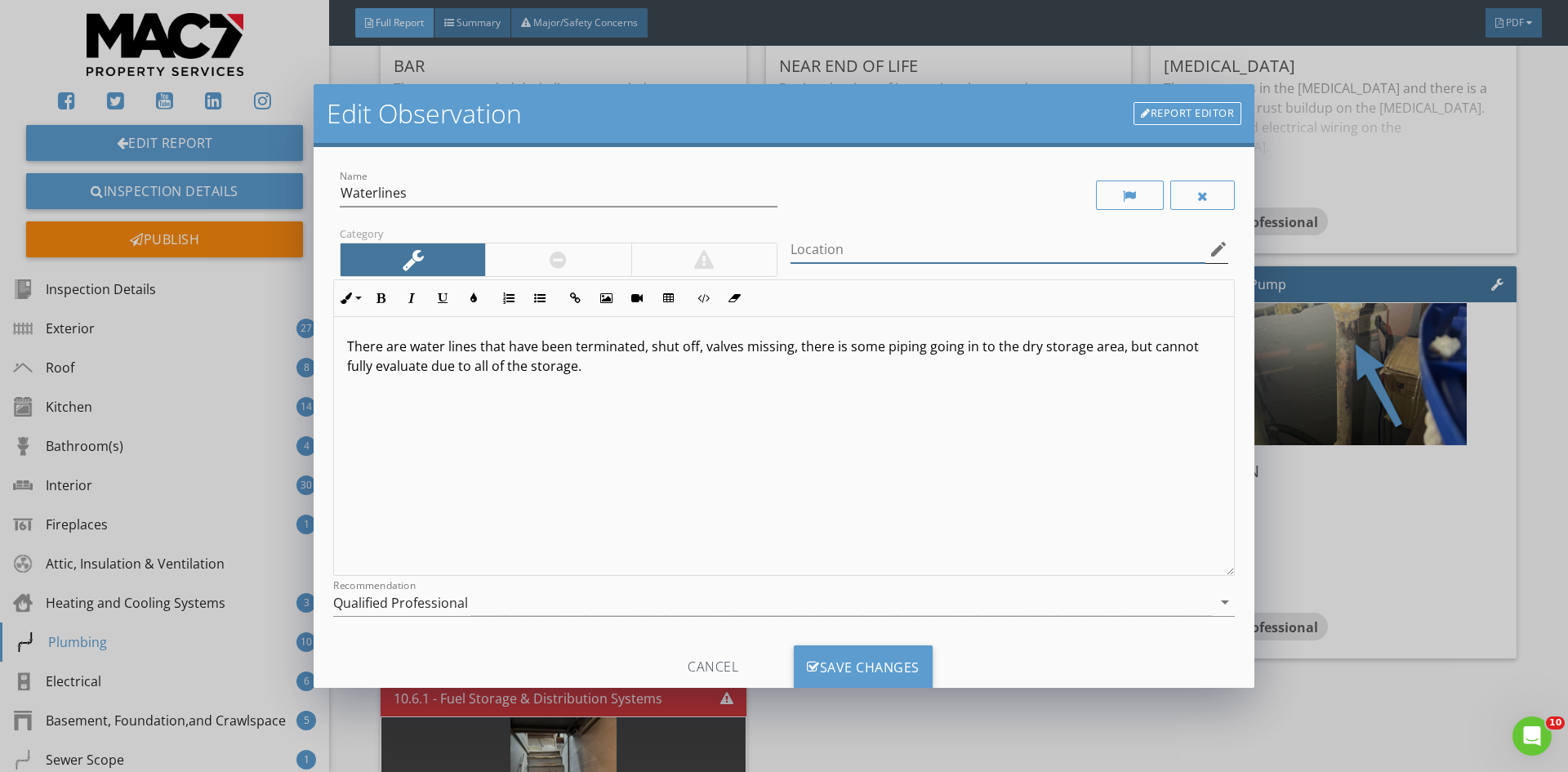
click at [841, 251] on input "Location" at bounding box center [998, 248] width 414 height 27
type input "Kitchen, Bar, Dry Storage"
click at [850, 658] on div "Save Changes" at bounding box center [863, 667] width 138 height 44
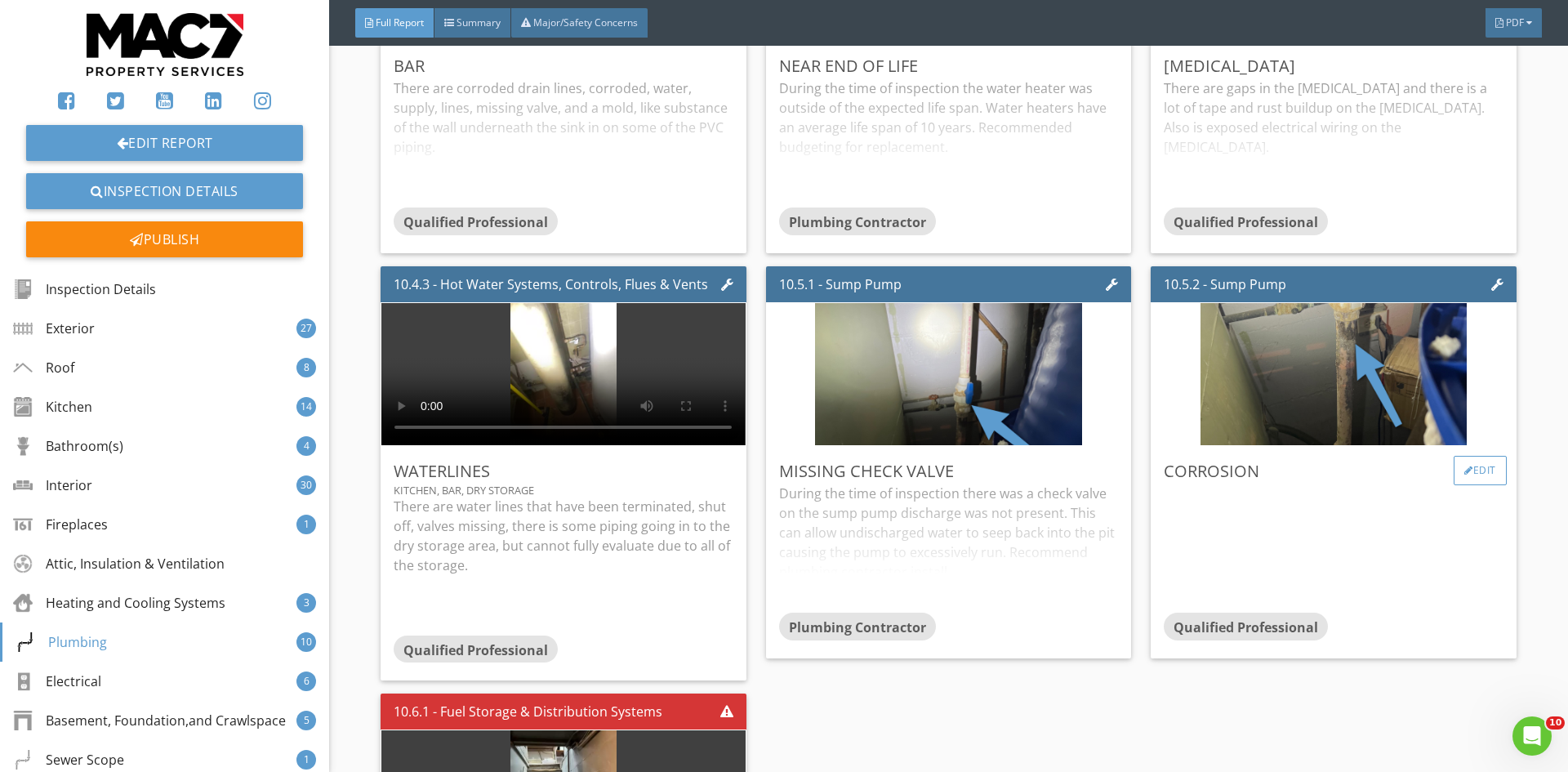
click at [1462, 456] on div "Edit" at bounding box center [1480, 470] width 53 height 29
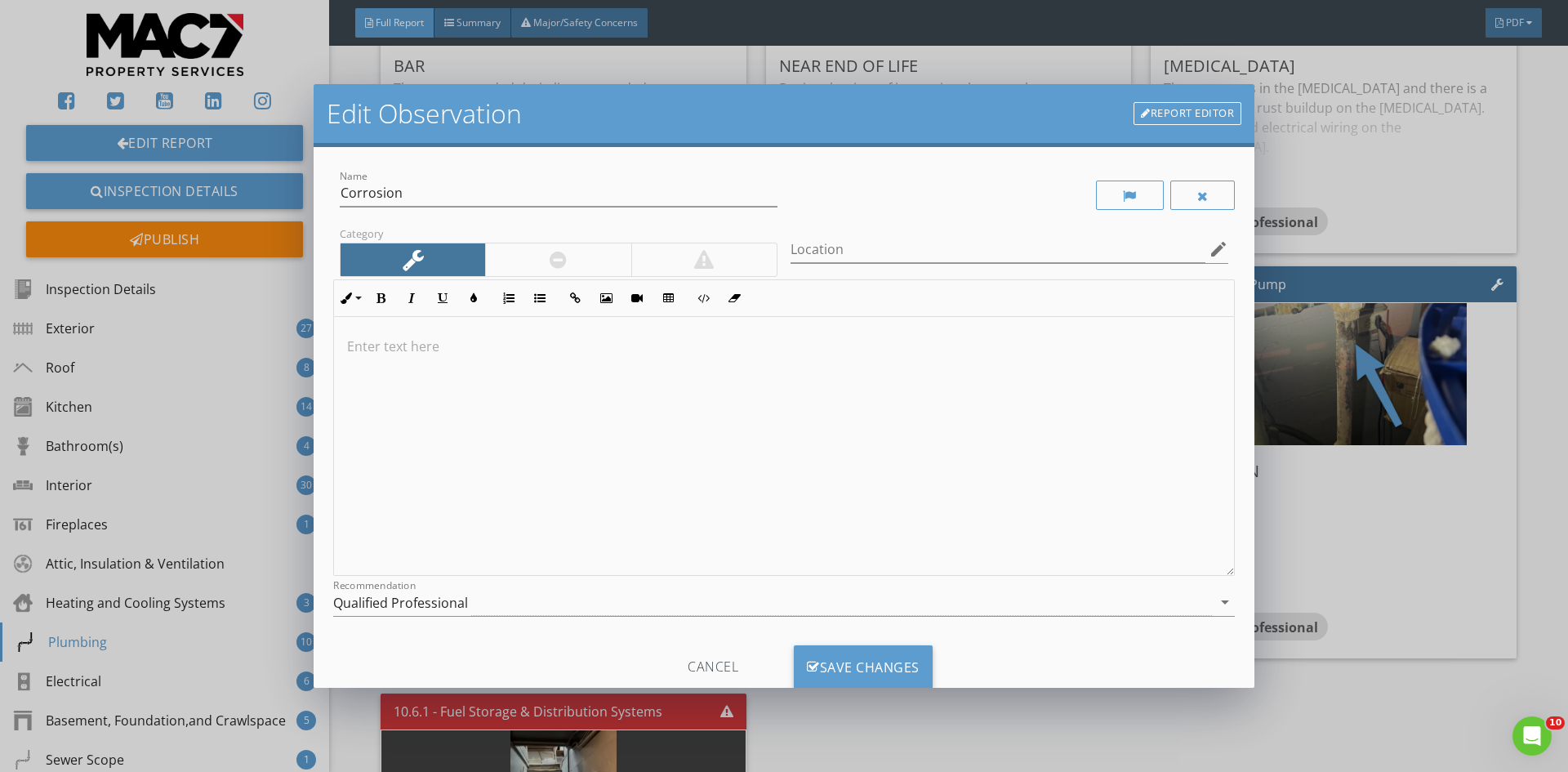
click at [469, 347] on p at bounding box center [783, 346] width 874 height 19
click at [1200, 193] on div at bounding box center [1202, 195] width 65 height 29
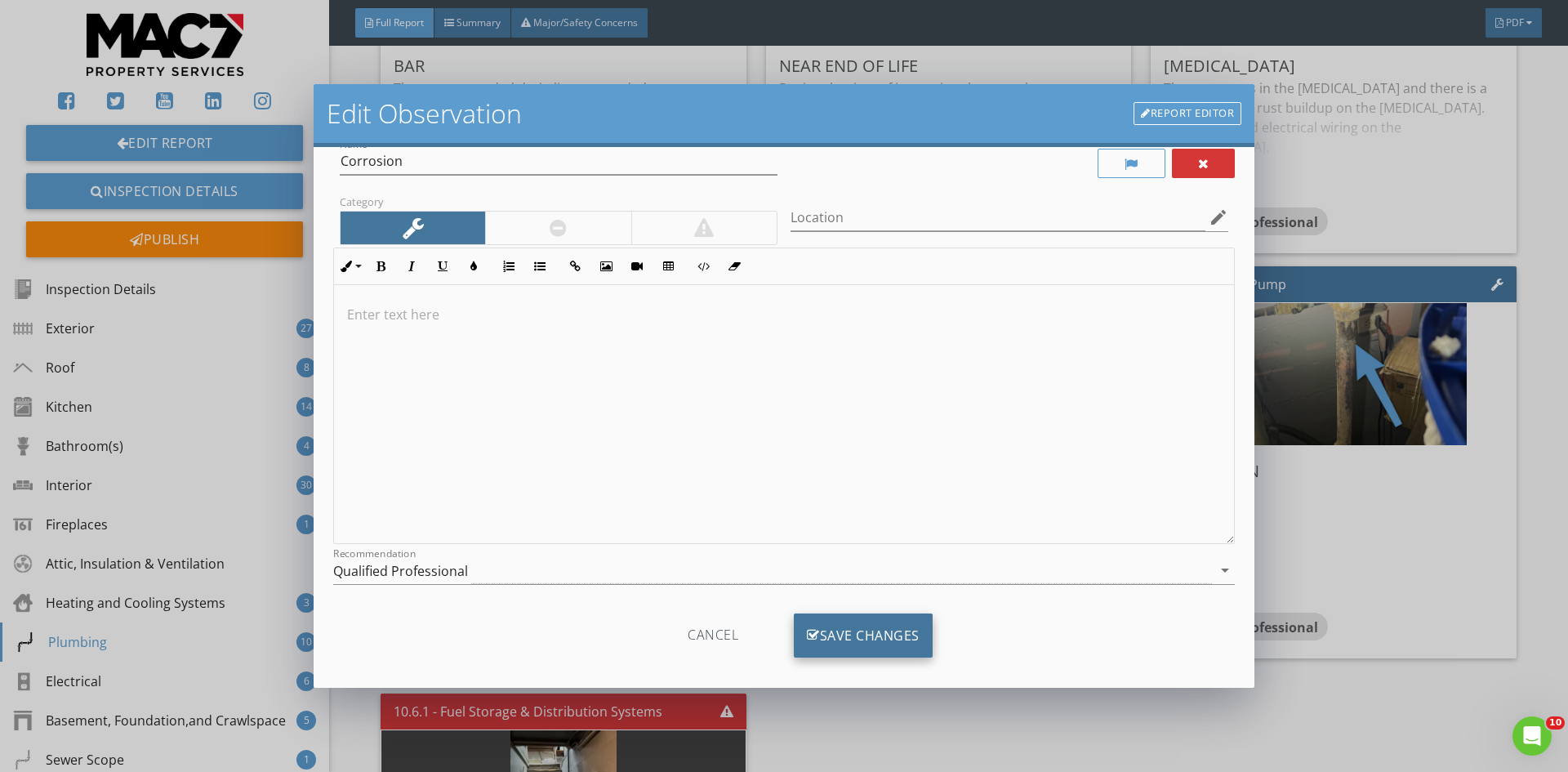
scroll to position [47, 0]
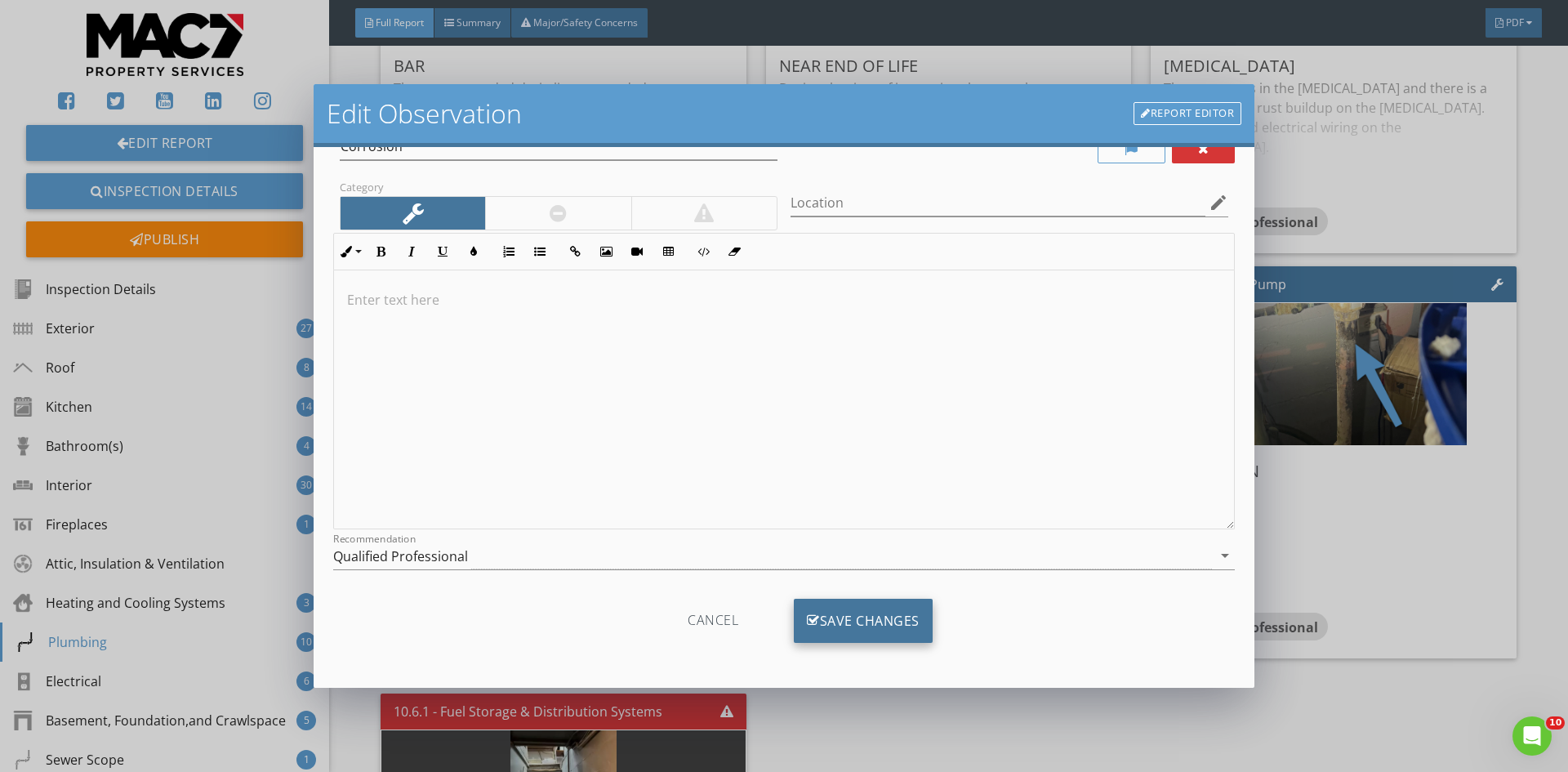
click at [863, 613] on div "Save Changes" at bounding box center [863, 621] width 138 height 44
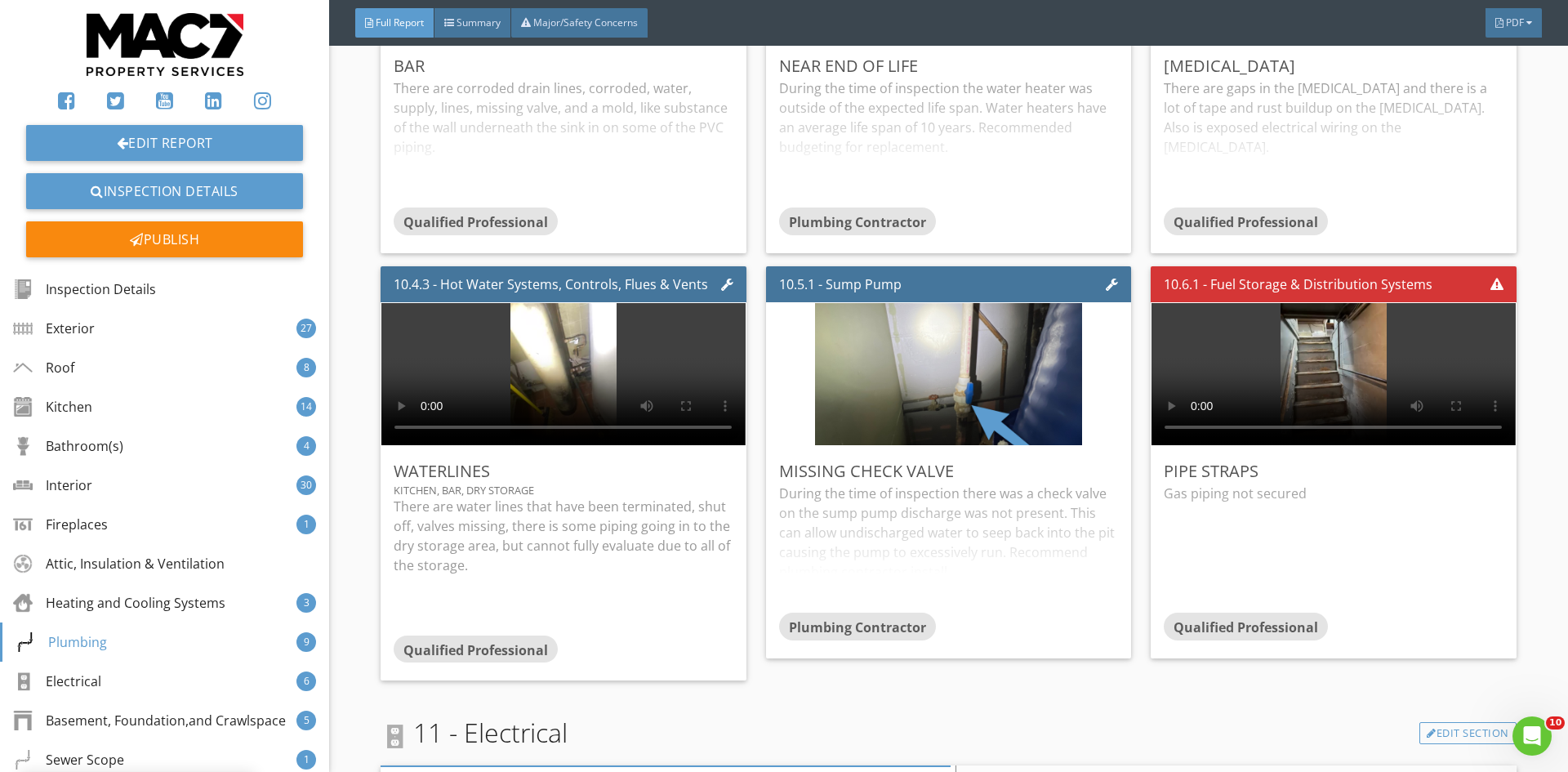
scroll to position [0, 0]
click at [1463, 456] on div "Edit" at bounding box center [1480, 470] width 53 height 29
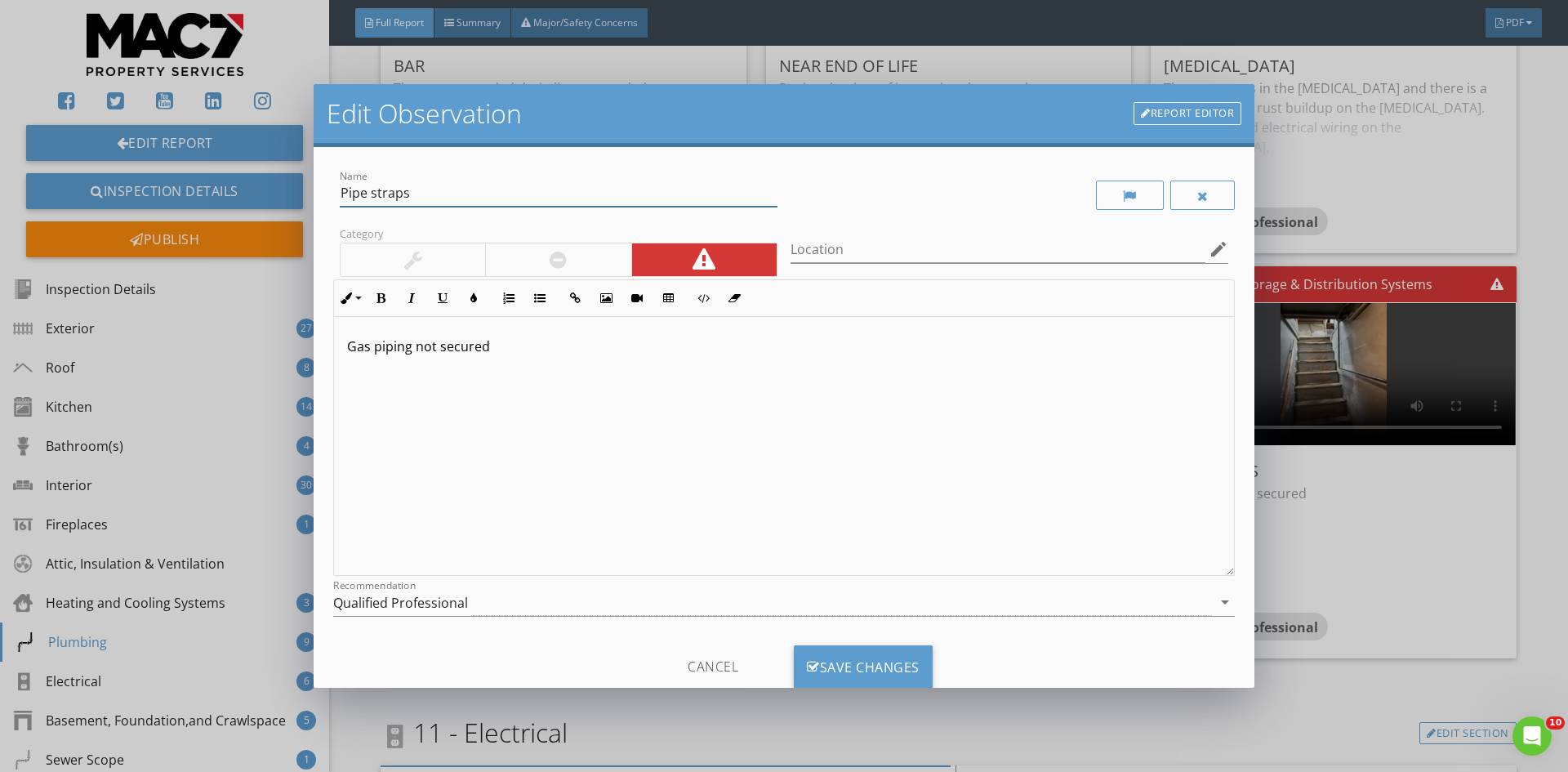
click at [454, 198] on input "Pipe straps" at bounding box center [558, 193] width 437 height 27
type input "P"
type input "Gas Line"
click at [492, 353] on p "Gas piping not secured" at bounding box center [783, 346] width 874 height 19
click at [845, 662] on div "Save Changes" at bounding box center [863, 667] width 138 height 44
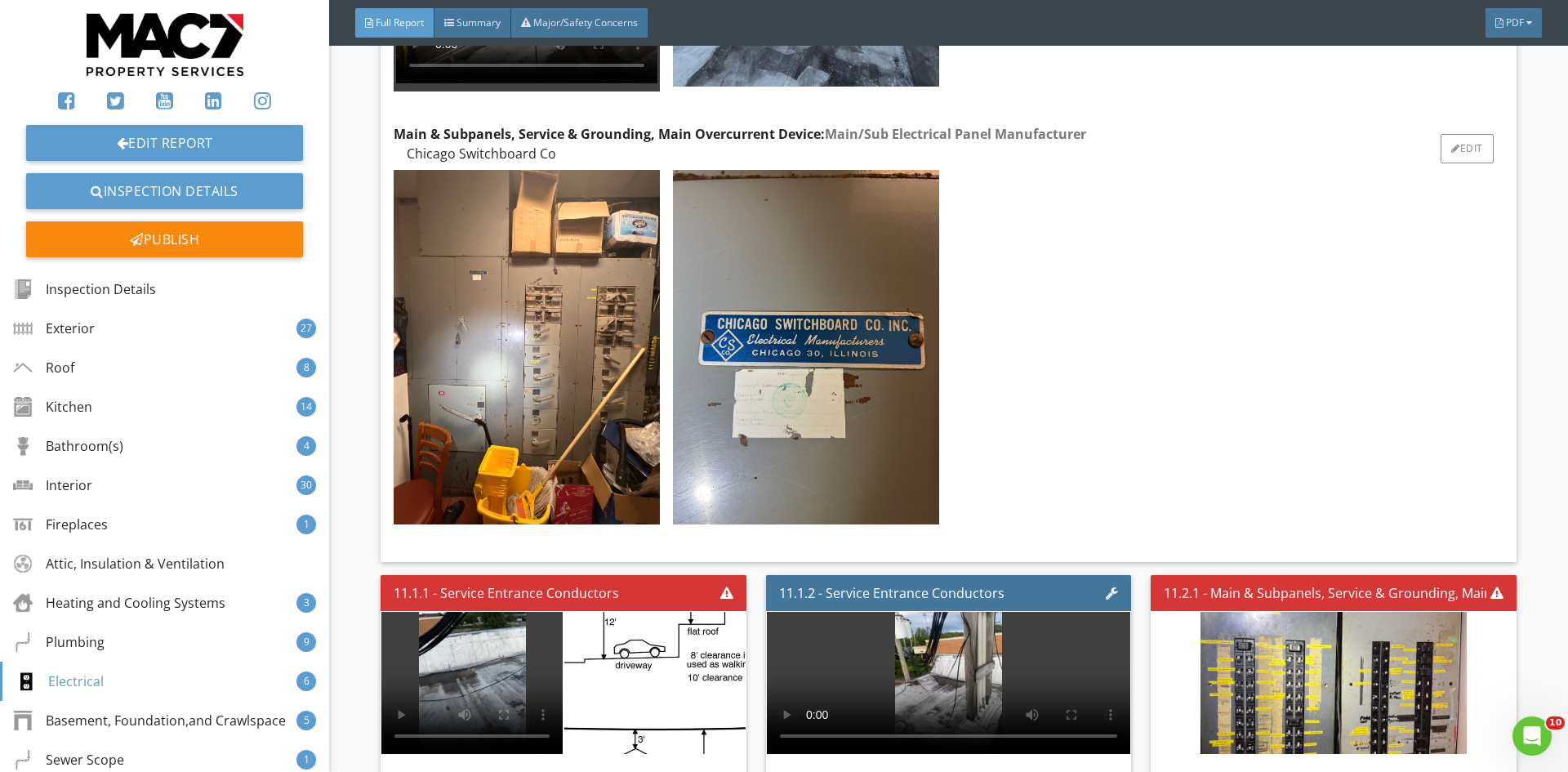
scroll to position [24272, 0]
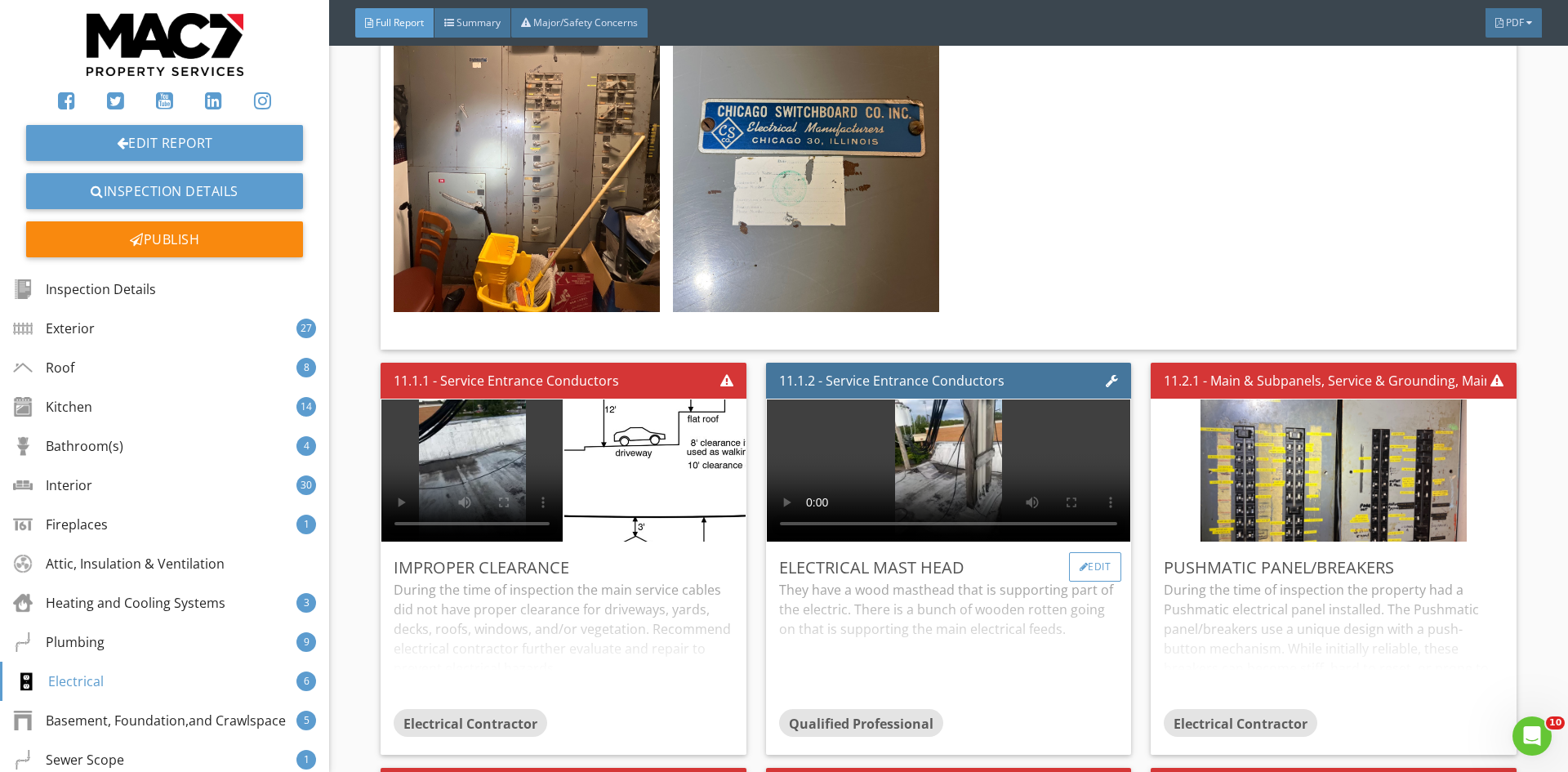
click at [1090, 552] on div "Edit" at bounding box center [1096, 567] width 53 height 29
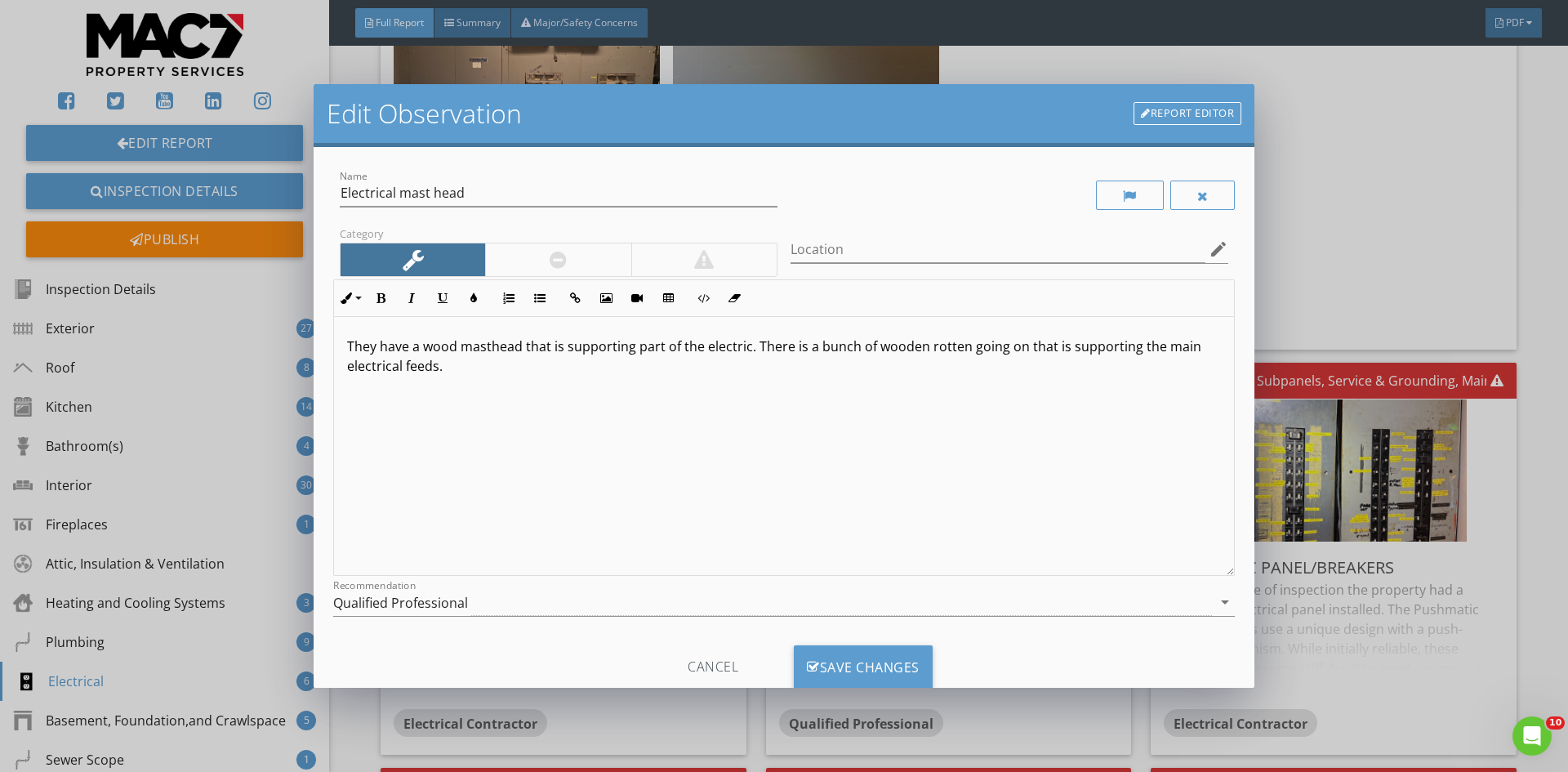
click at [966, 354] on p "They have a wood masthead that is supporting part of the electric. There is a b…" at bounding box center [783, 356] width 874 height 39
click at [861, 664] on div "Save Changes" at bounding box center [863, 667] width 138 height 44
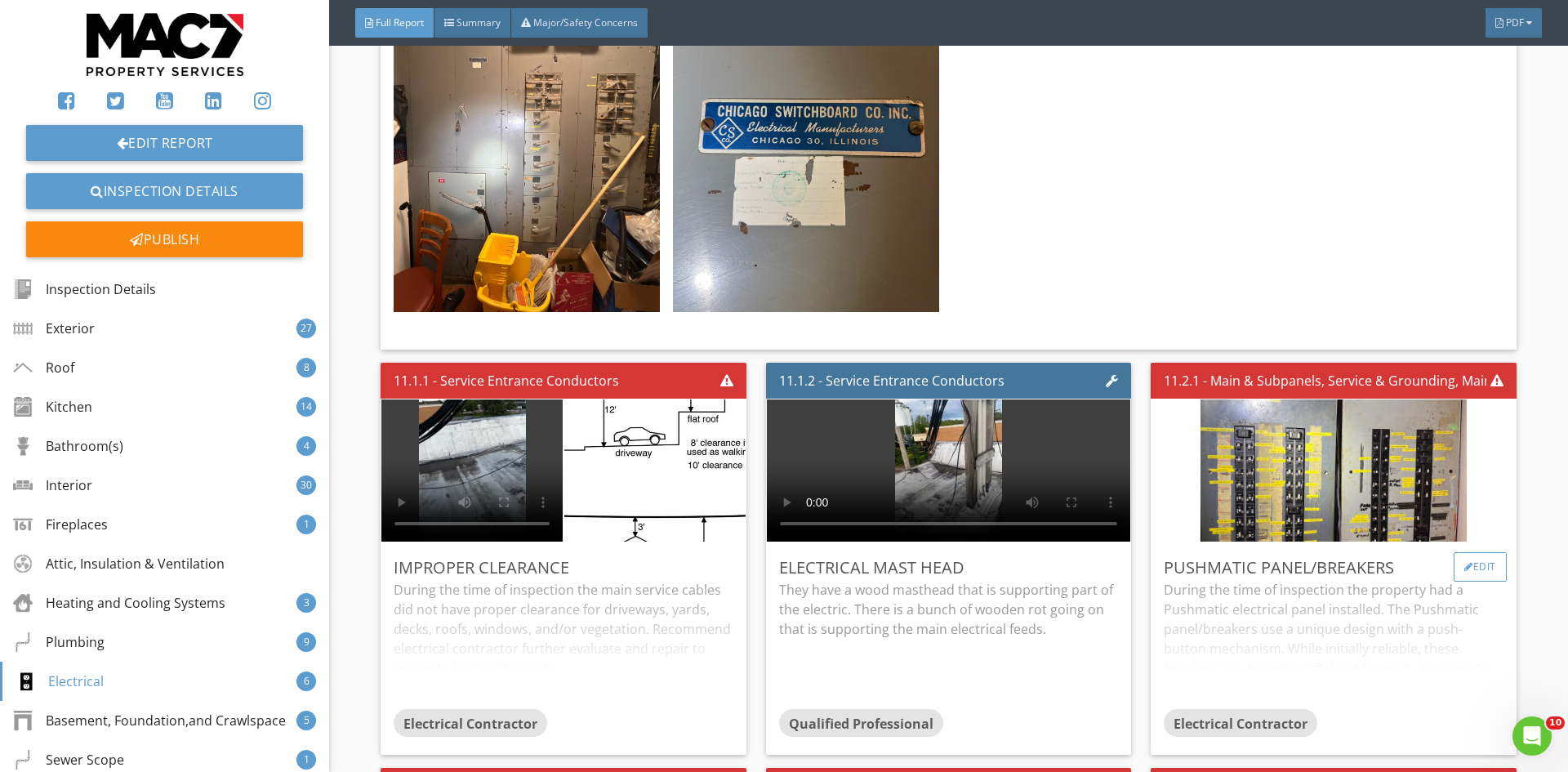
click at [1465, 552] on div "Edit" at bounding box center [1480, 567] width 53 height 29
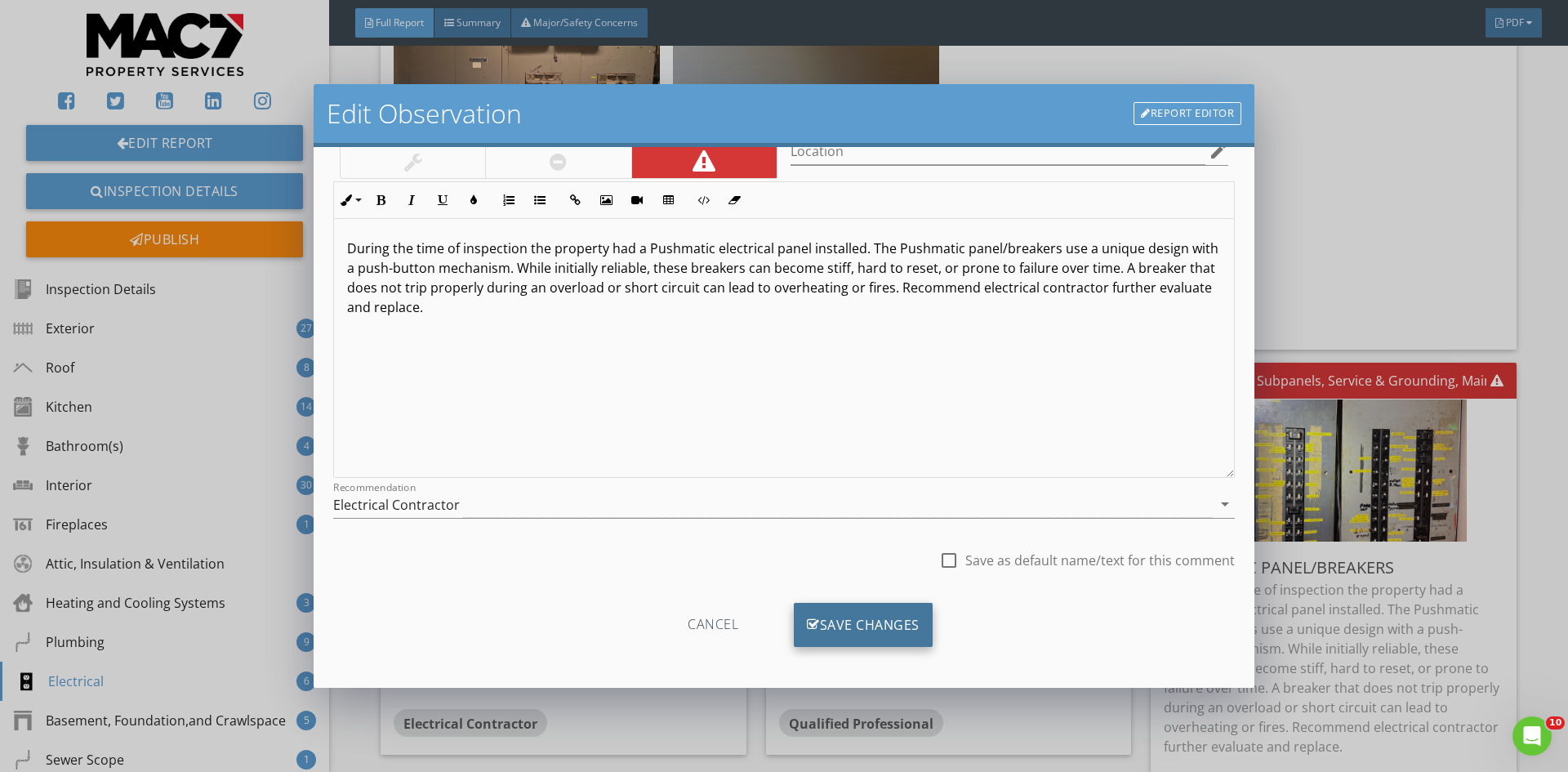
scroll to position [102, 0]
click at [849, 622] on div "Save Changes" at bounding box center [863, 621] width 138 height 44
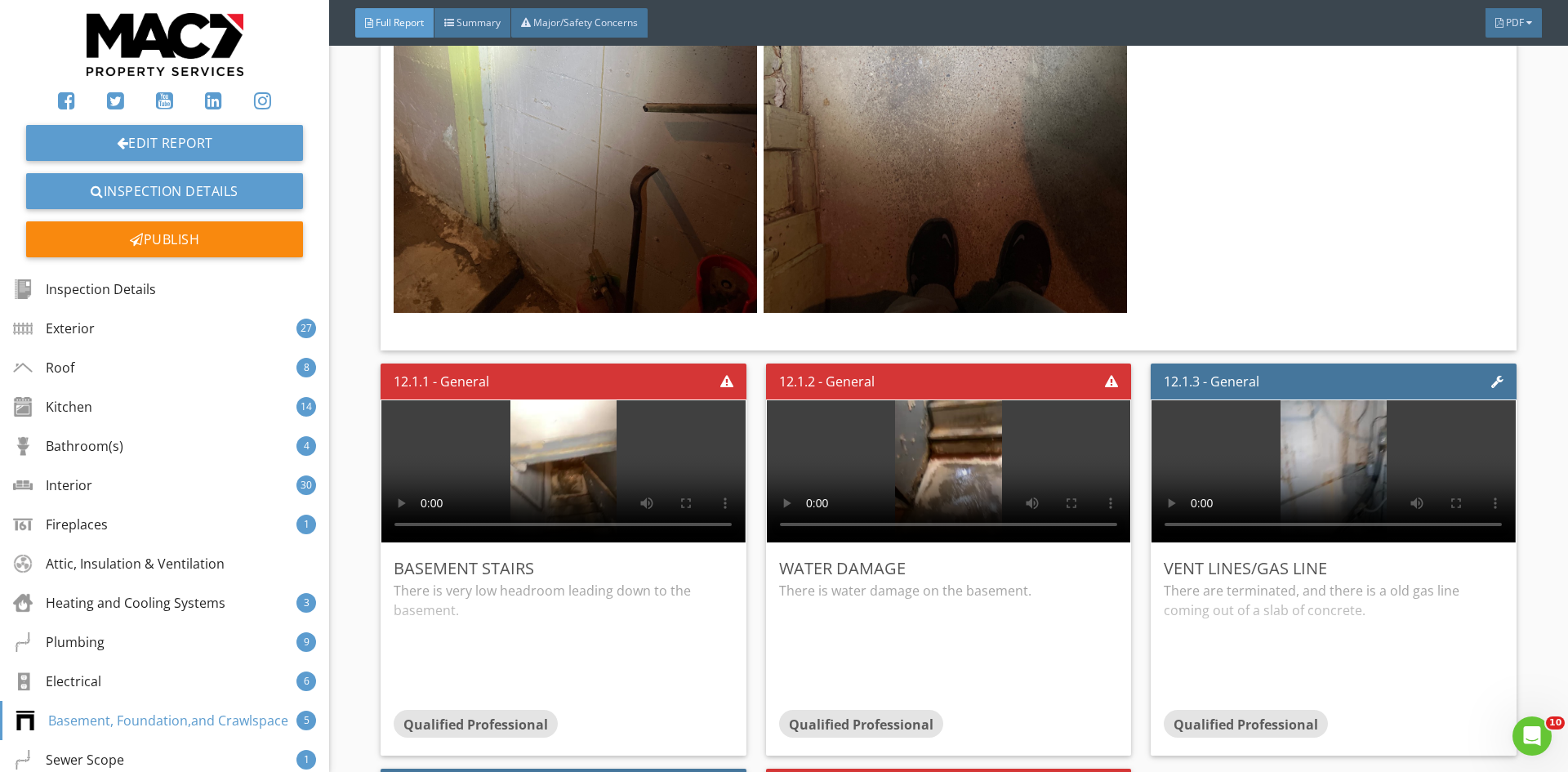
scroll to position [25987, 0]
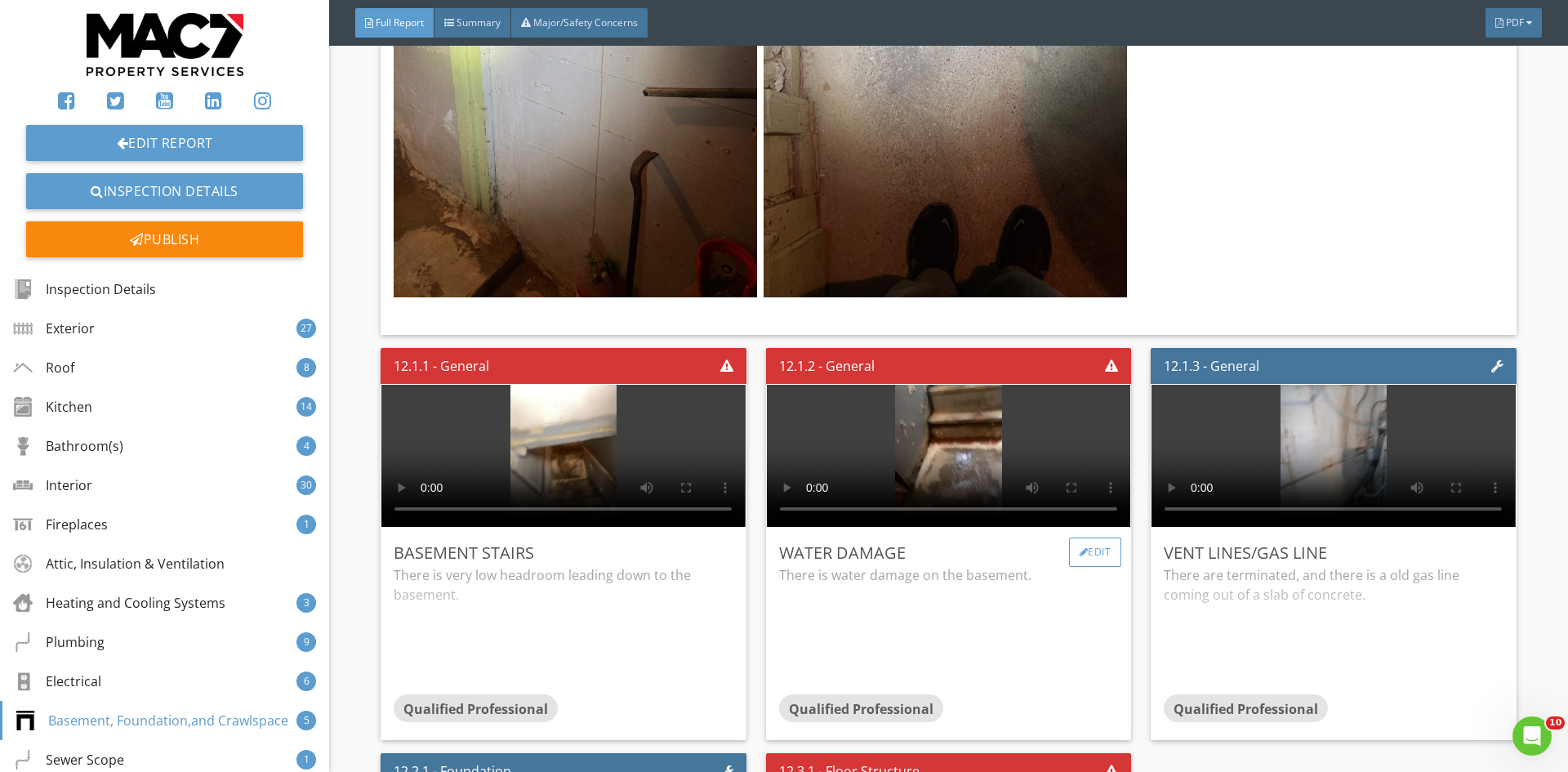
click at [1079, 547] on div at bounding box center [1084, 552] width 9 height 10
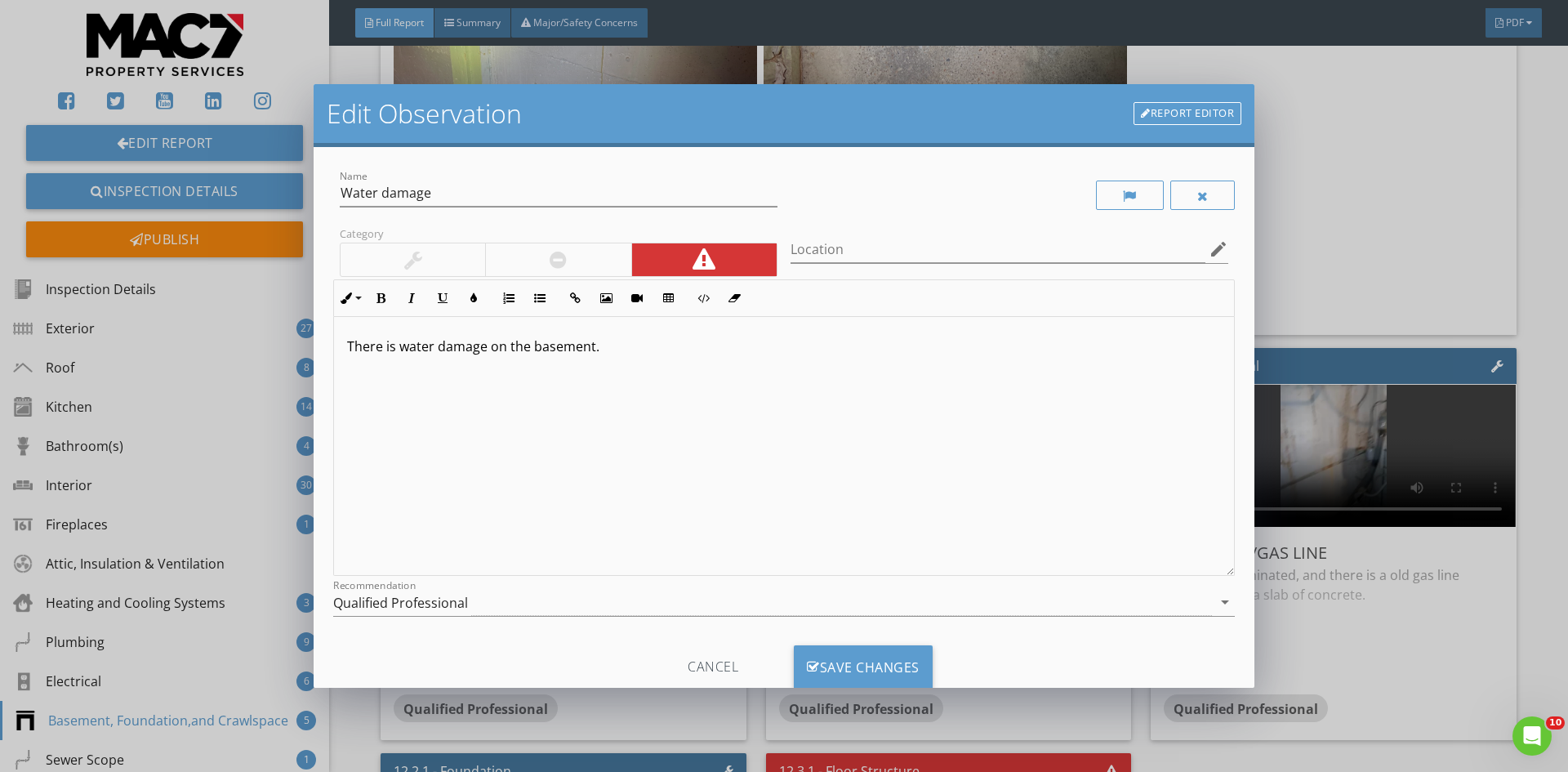
click at [602, 347] on p "There is water damage on the basement." at bounding box center [783, 346] width 874 height 19
click at [856, 656] on div "Save Changes" at bounding box center [863, 667] width 138 height 44
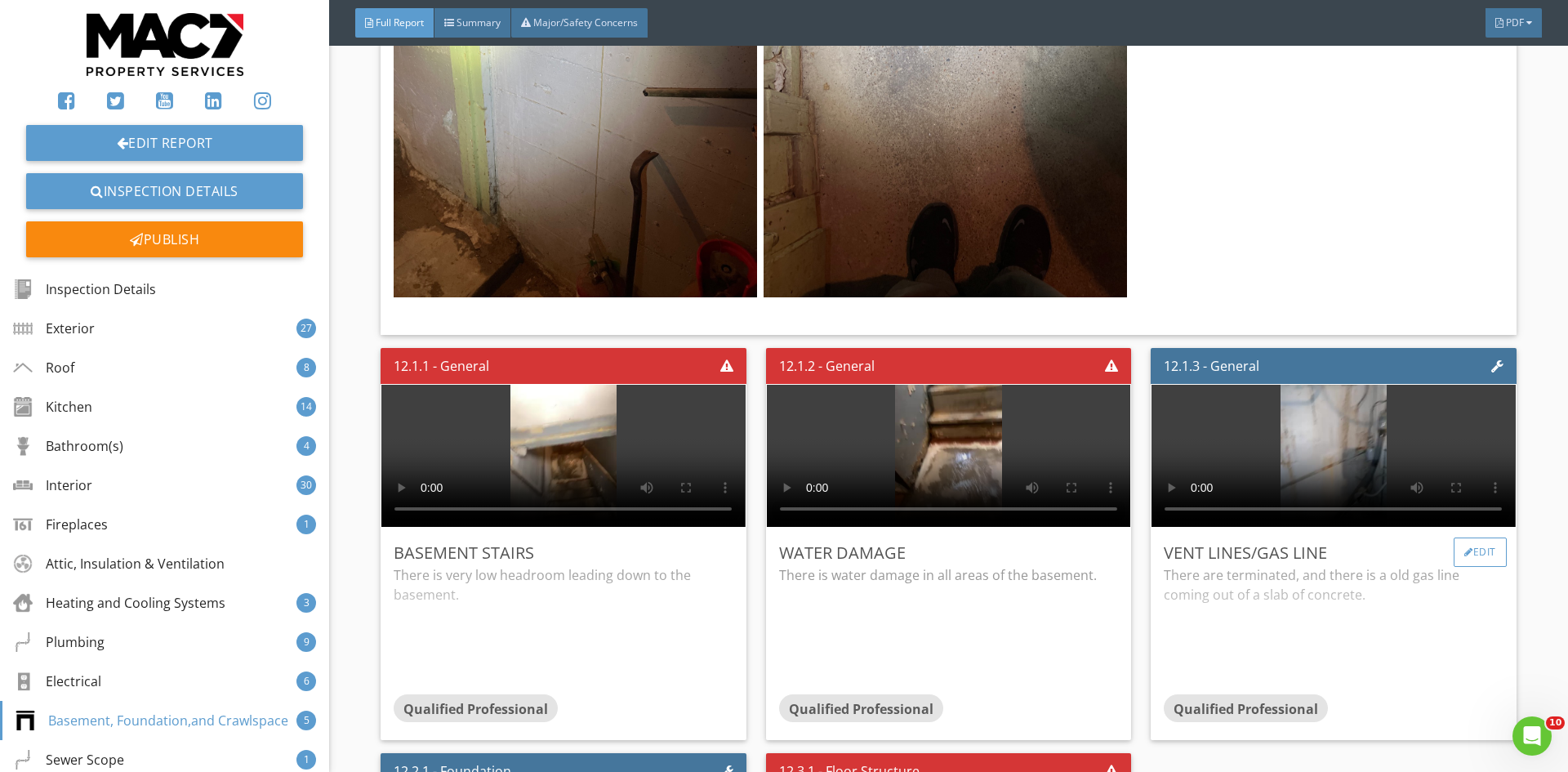
click at [1476, 537] on div "Edit" at bounding box center [1480, 552] width 53 height 29
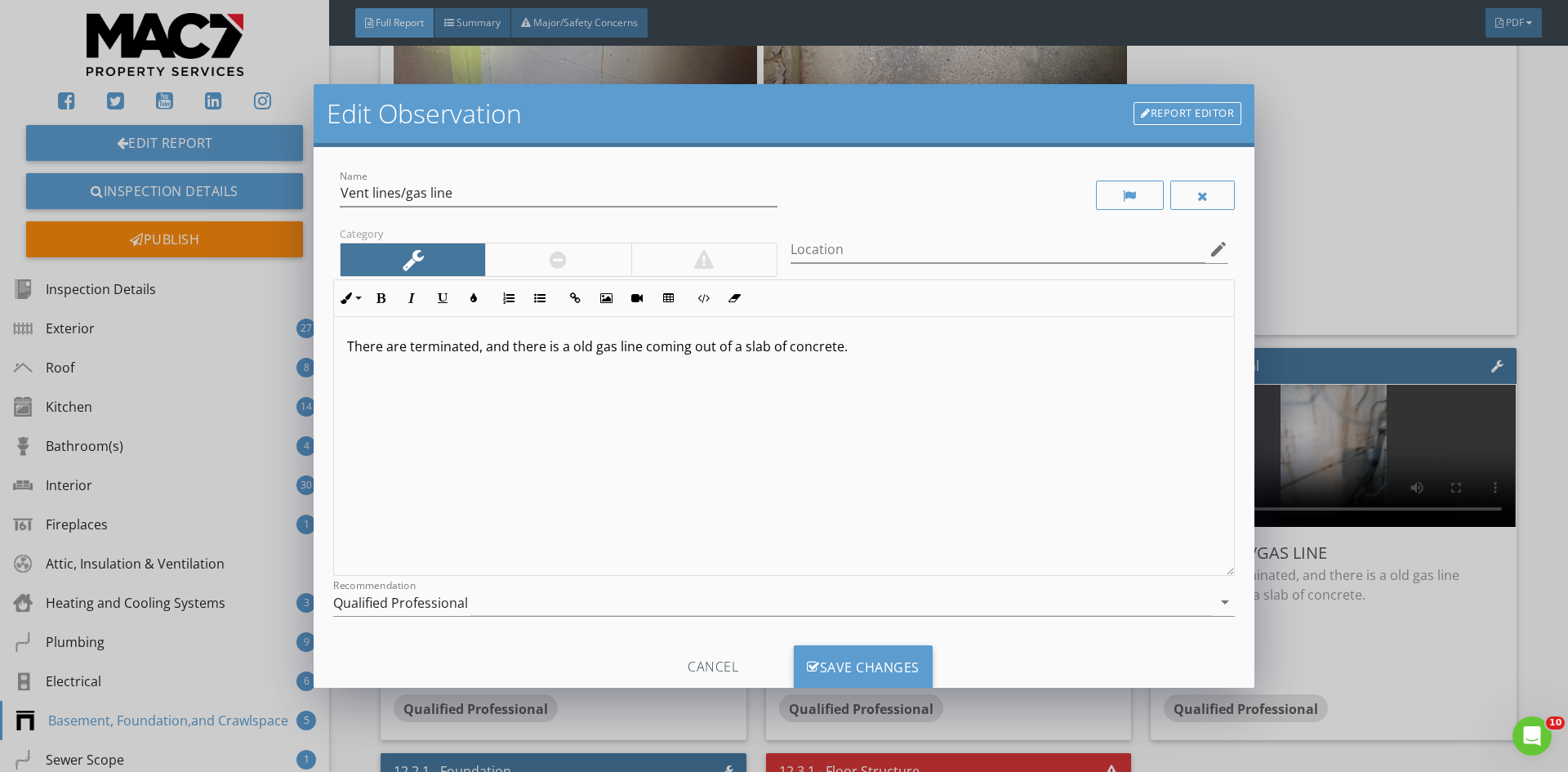
click at [856, 347] on p "There are terminated, and there is a old gas line coming out of a slab of concr…" at bounding box center [783, 346] width 874 height 19
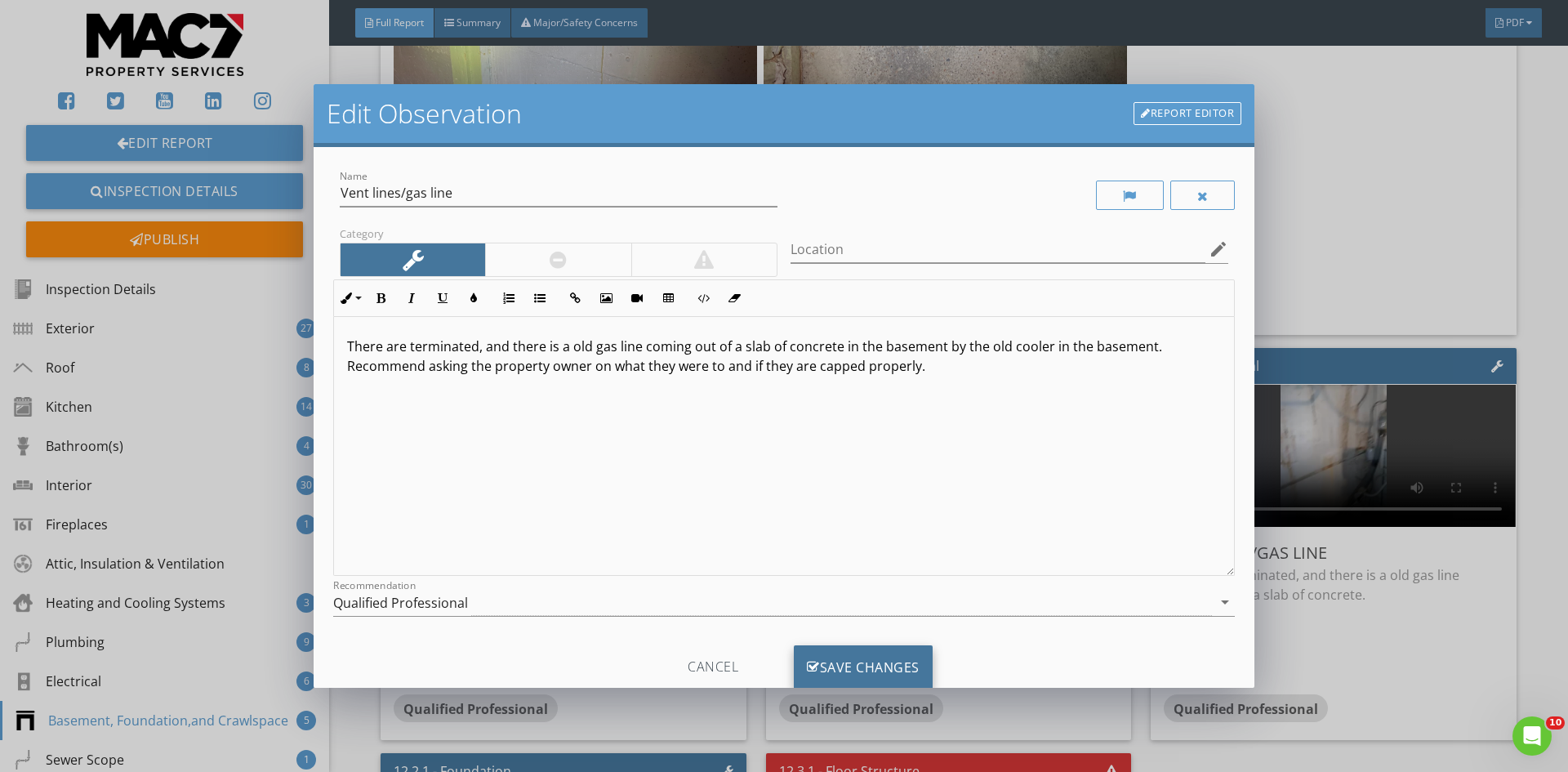
click at [838, 667] on div "Save Changes" at bounding box center [863, 667] width 138 height 44
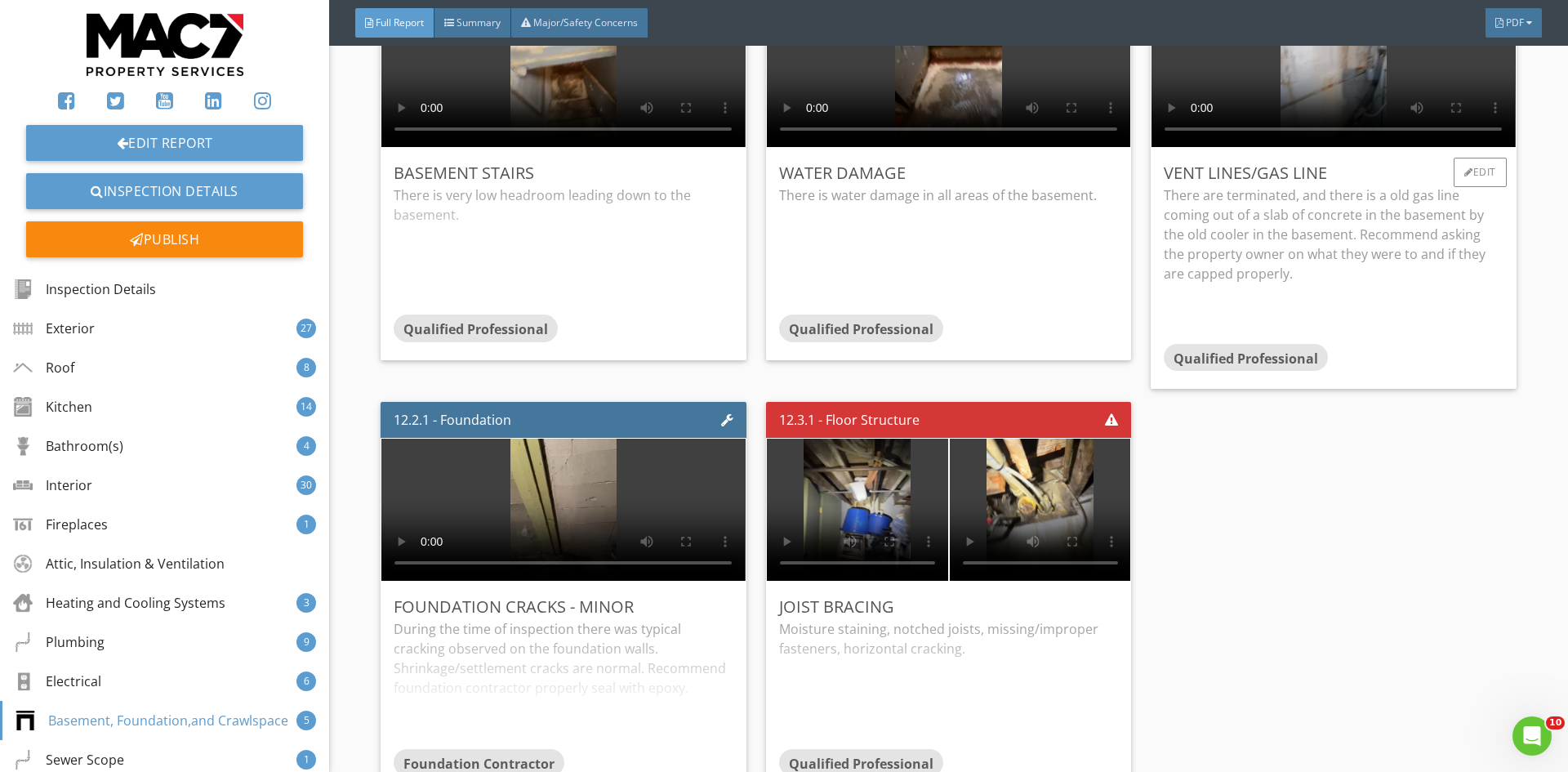
scroll to position [26395, 0]
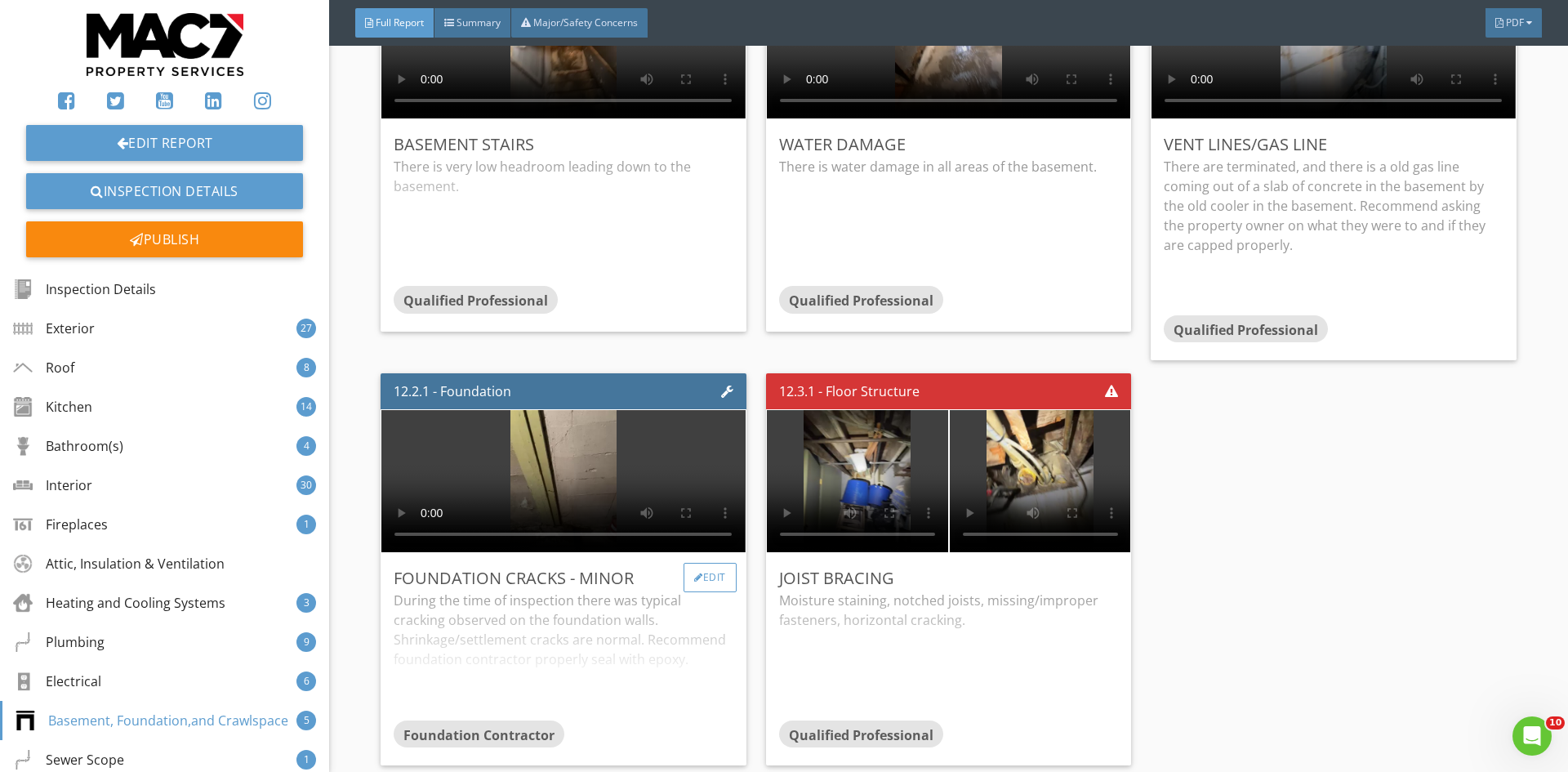
click at [726, 563] on div "Edit" at bounding box center [710, 578] width 53 height 29
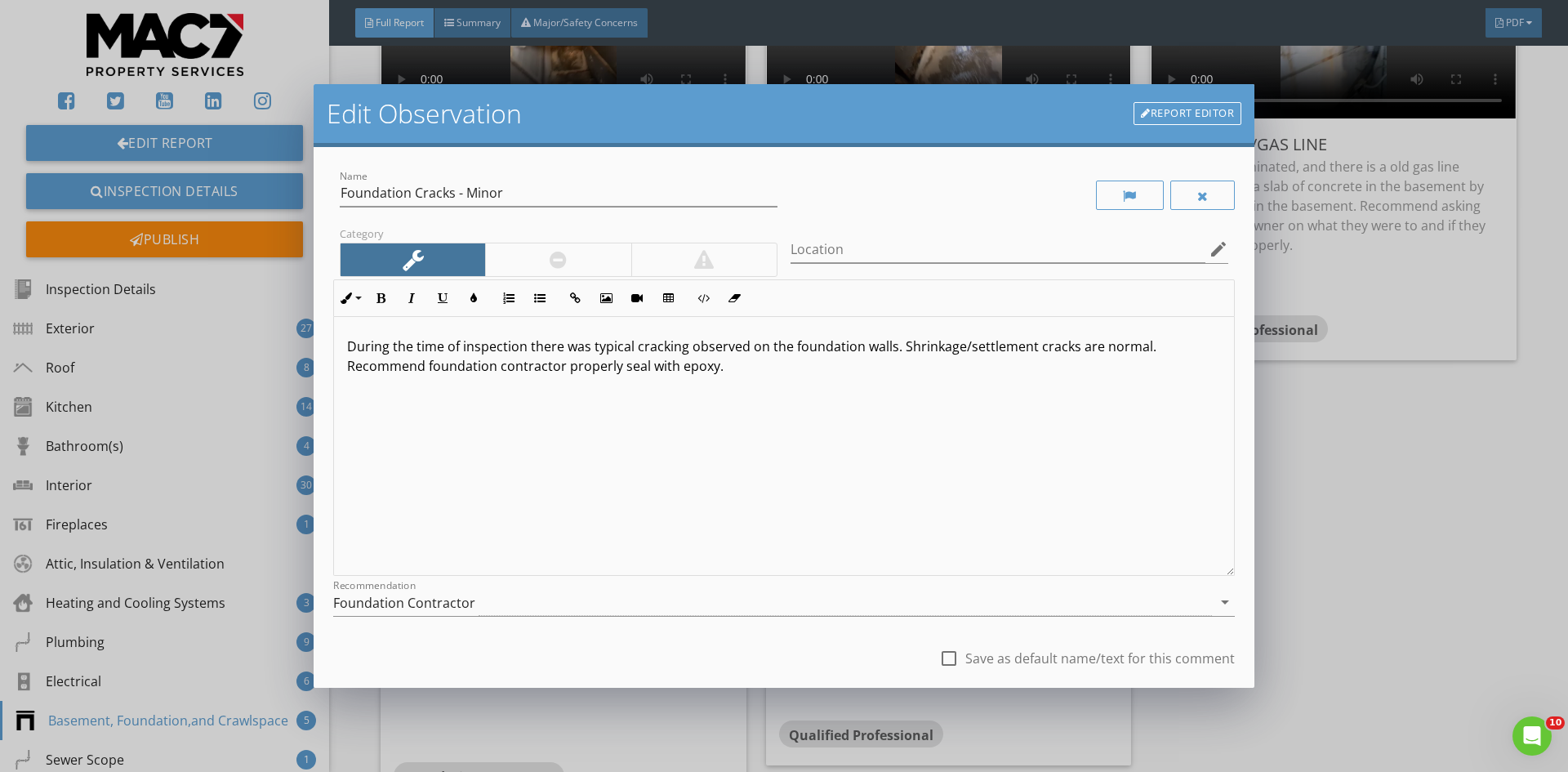
scroll to position [82, 0]
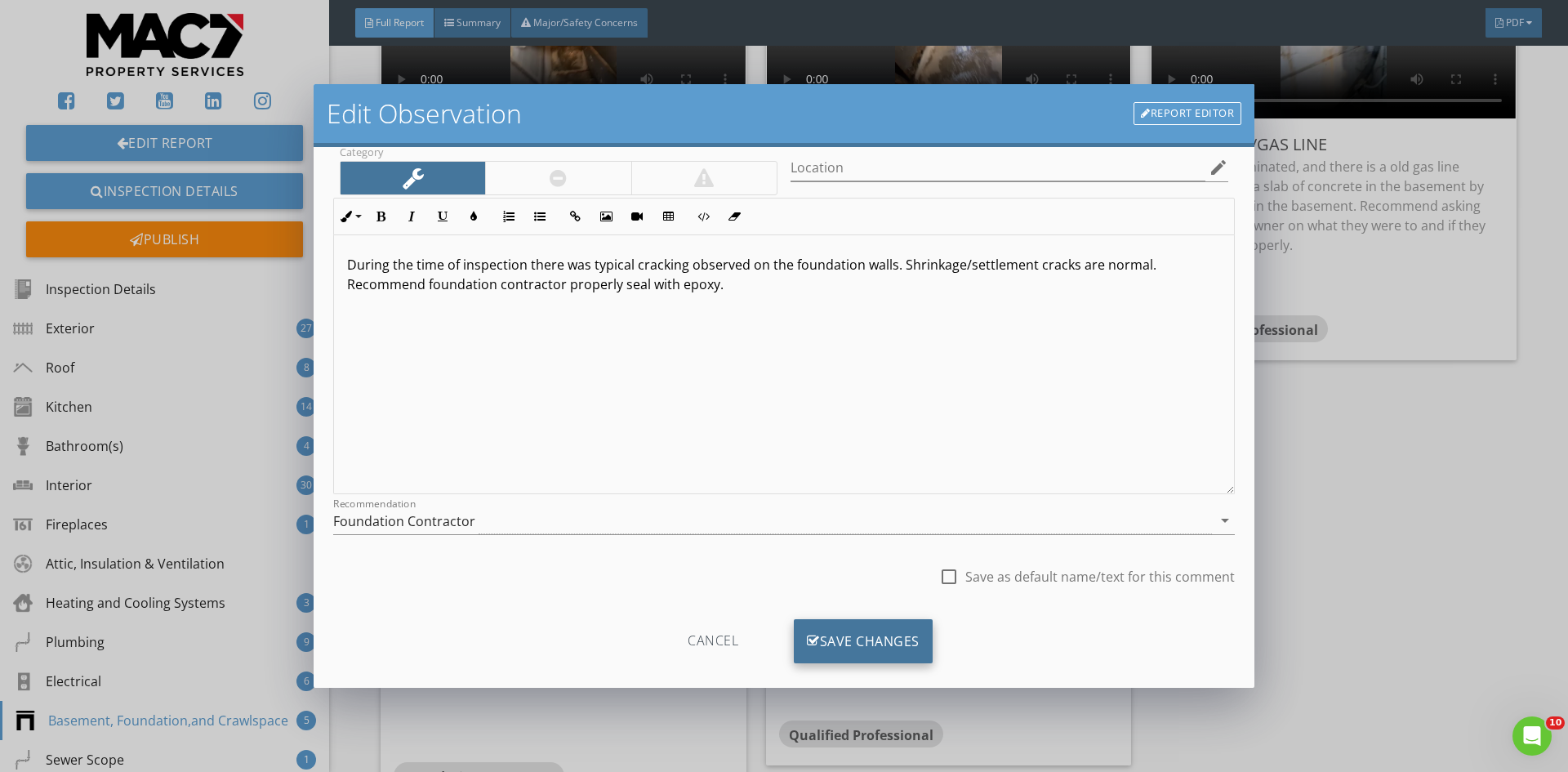
click at [817, 637] on div "Save Changes" at bounding box center [863, 641] width 138 height 44
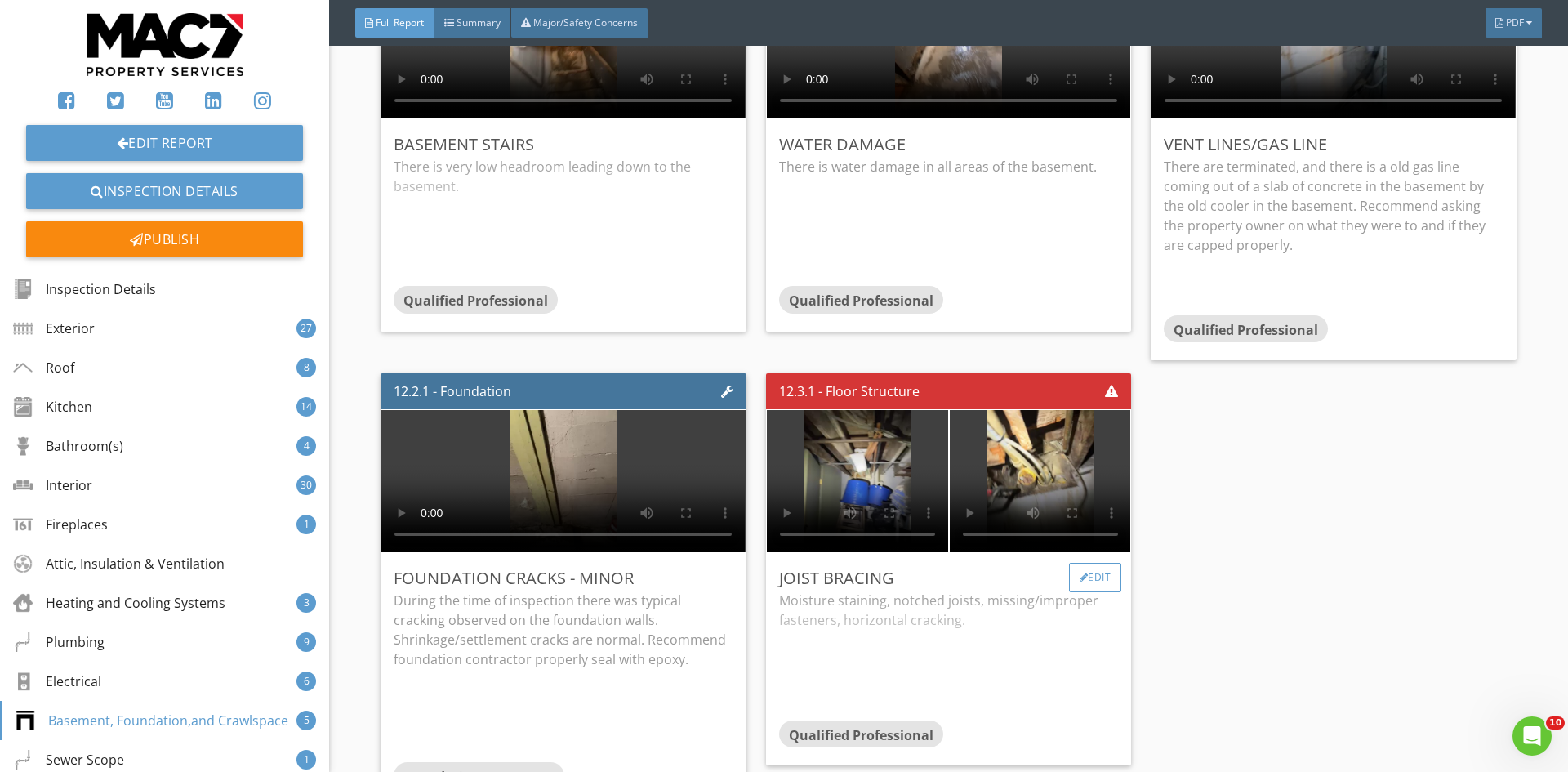
click at [1079, 572] on div at bounding box center [1084, 577] width 9 height 10
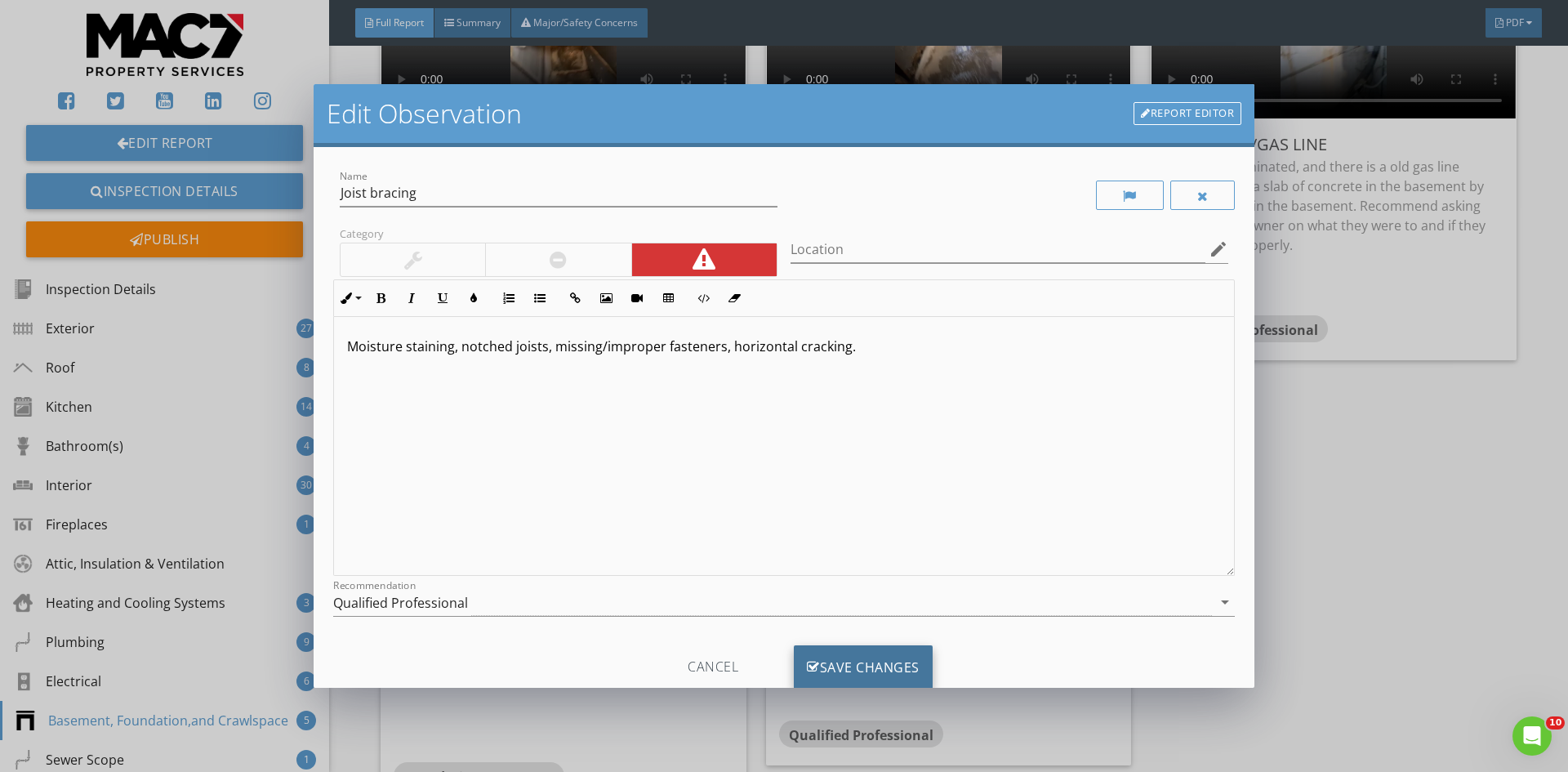
click at [845, 665] on div "Save Changes" at bounding box center [863, 667] width 138 height 44
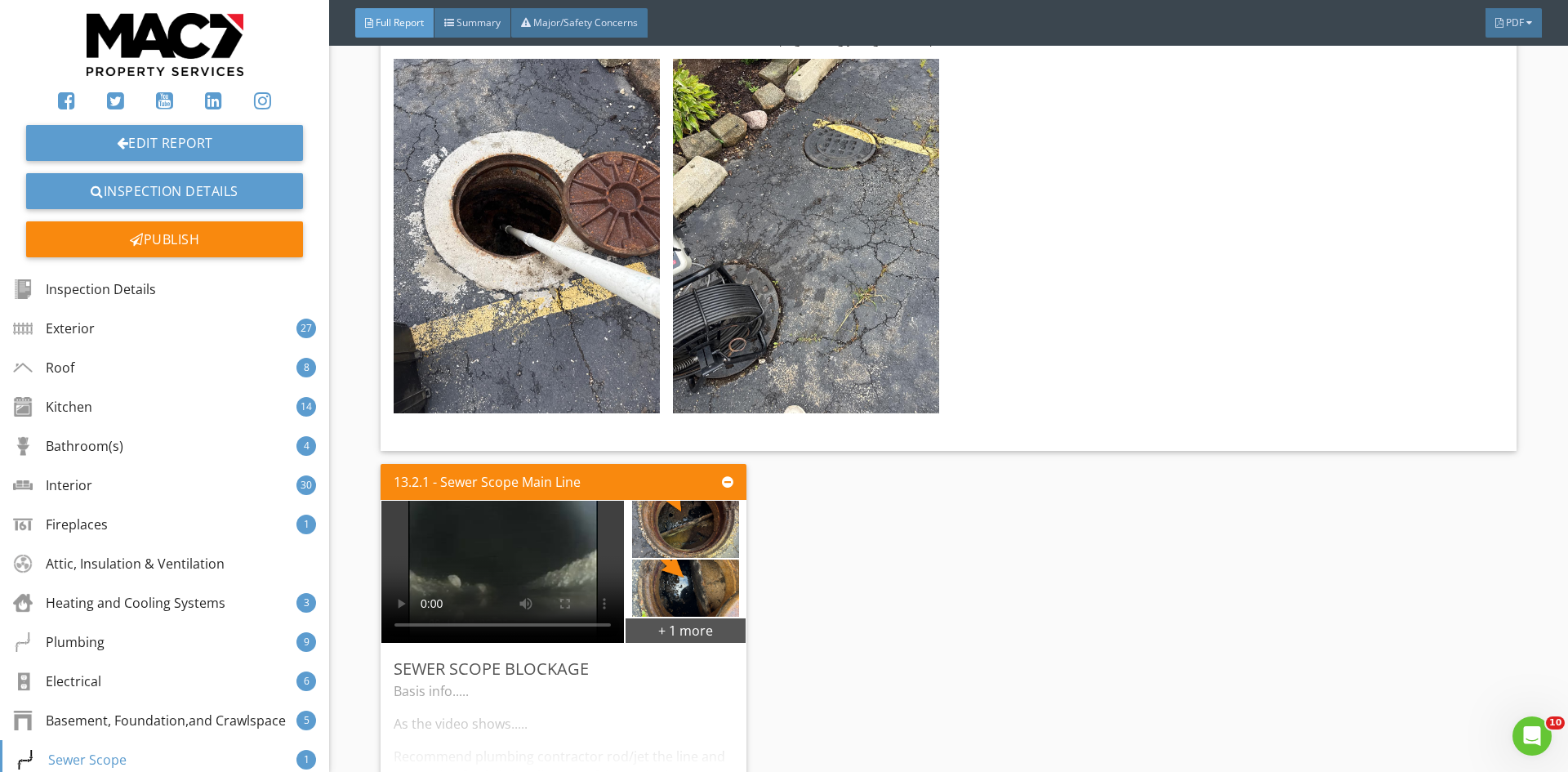
scroll to position [27456, 0]
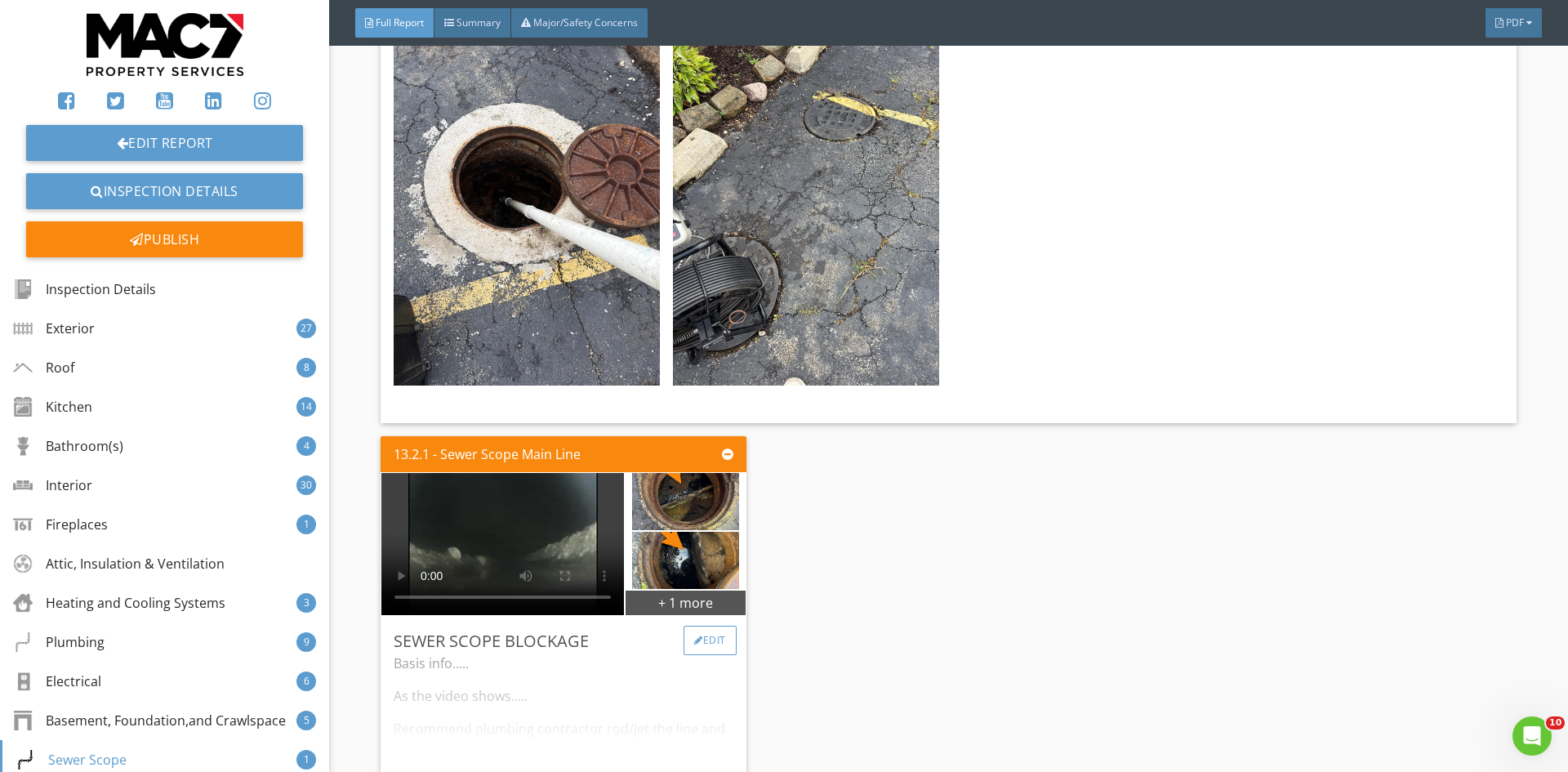
click at [694, 635] on div at bounding box center [699, 640] width 9 height 10
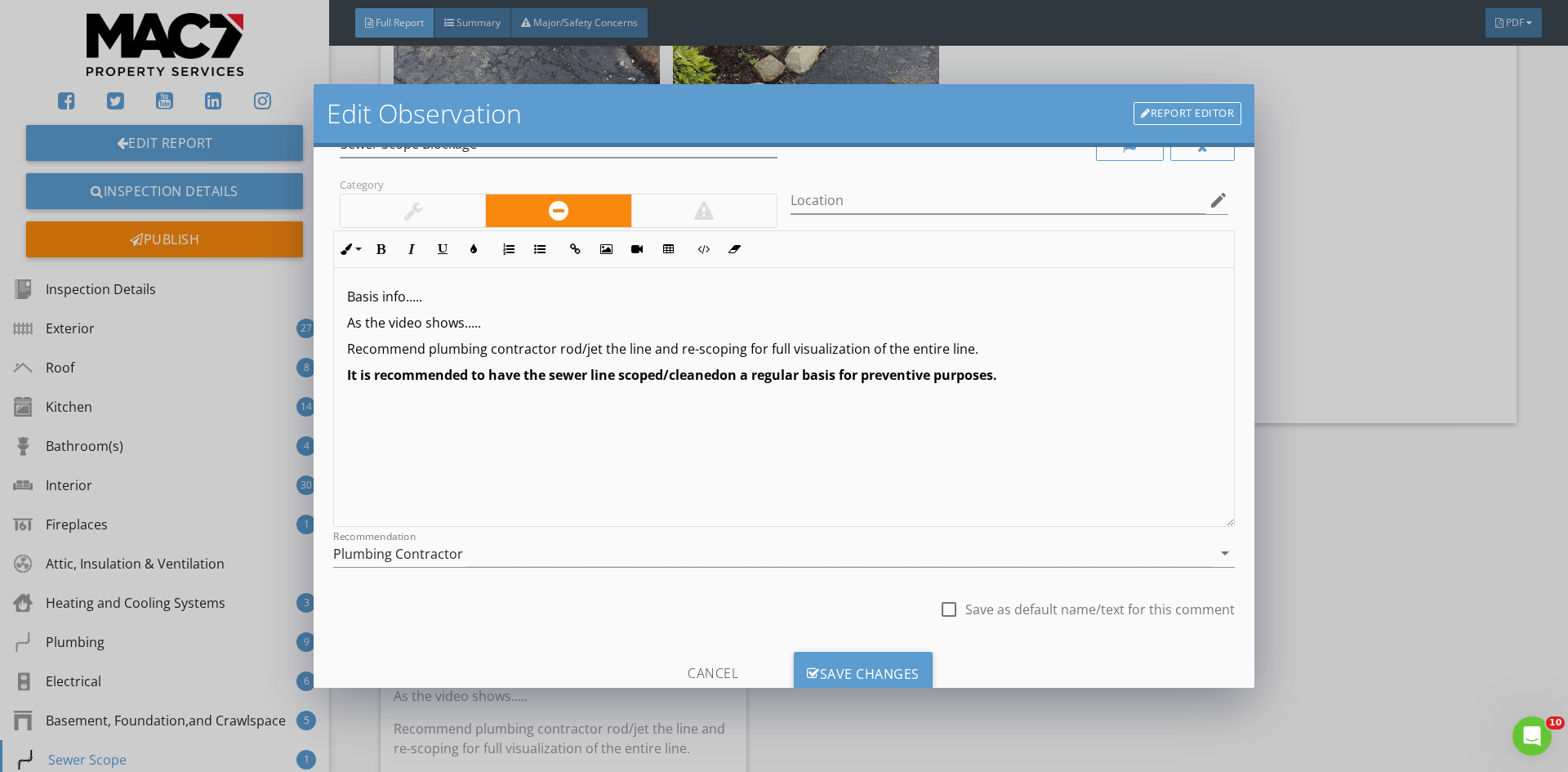
scroll to position [102, 0]
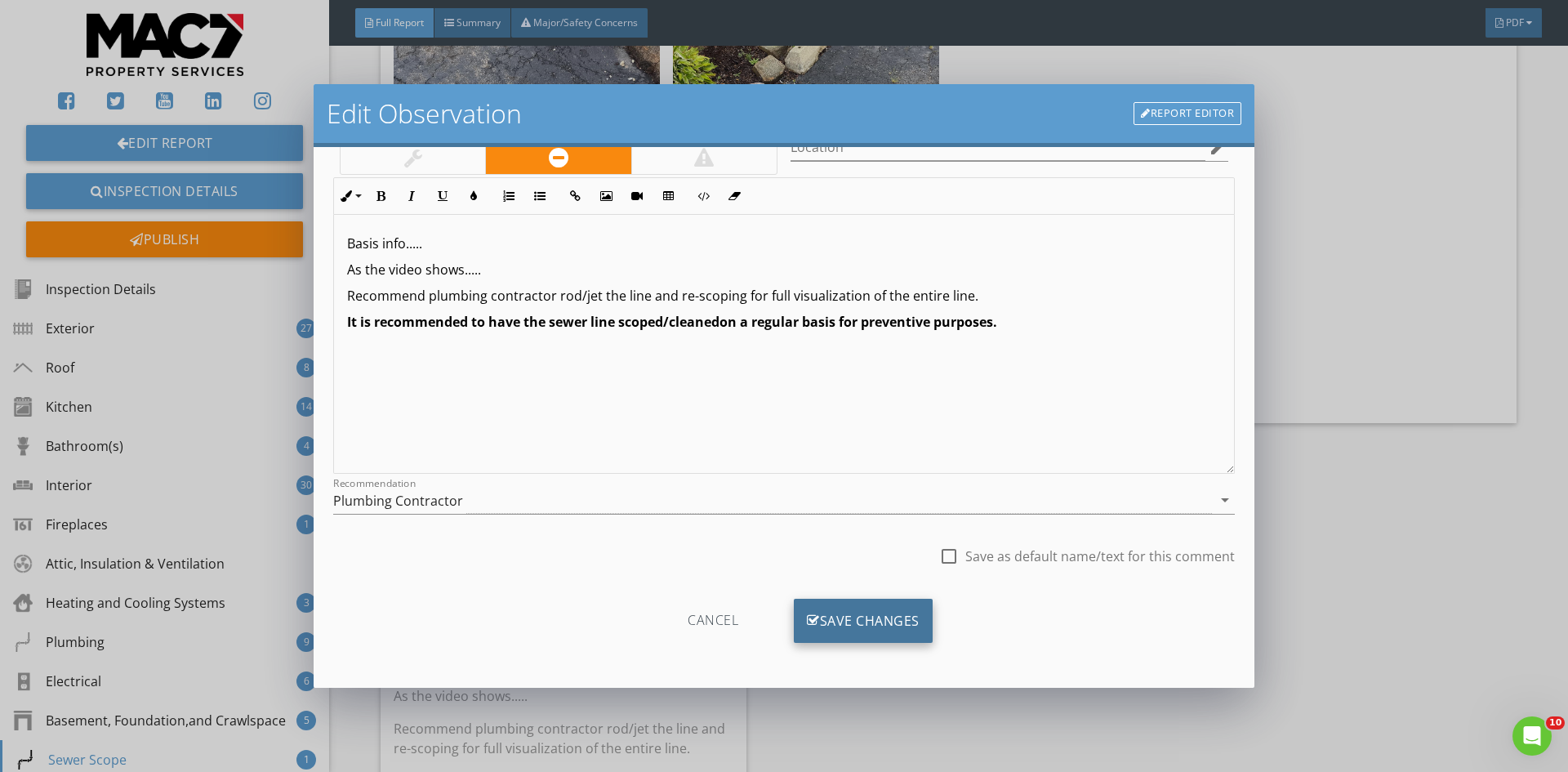
click at [855, 620] on div "Save Changes" at bounding box center [863, 621] width 138 height 44
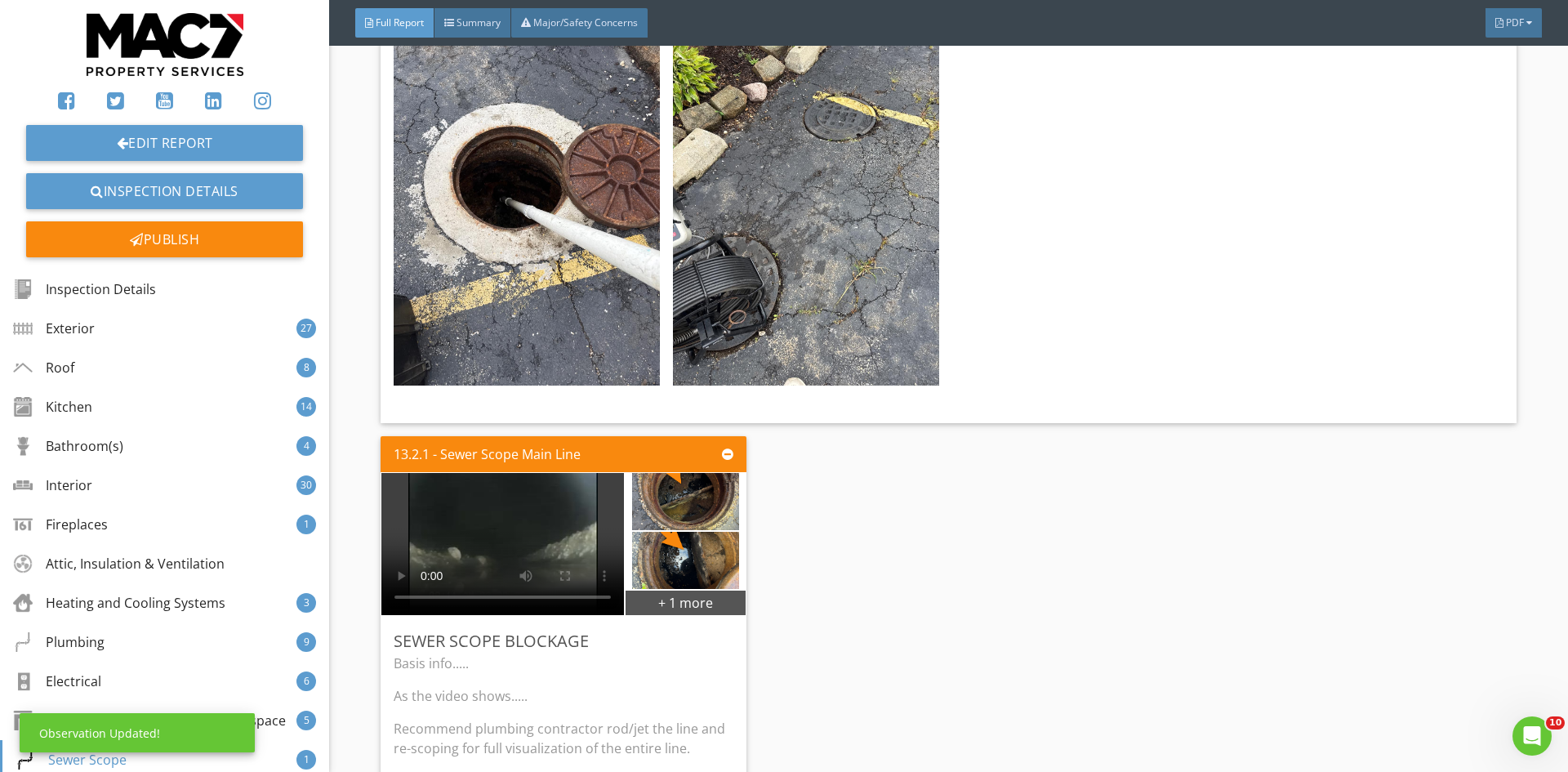
scroll to position [0, 0]
click at [513, 473] on video at bounding box center [502, 544] width 242 height 142
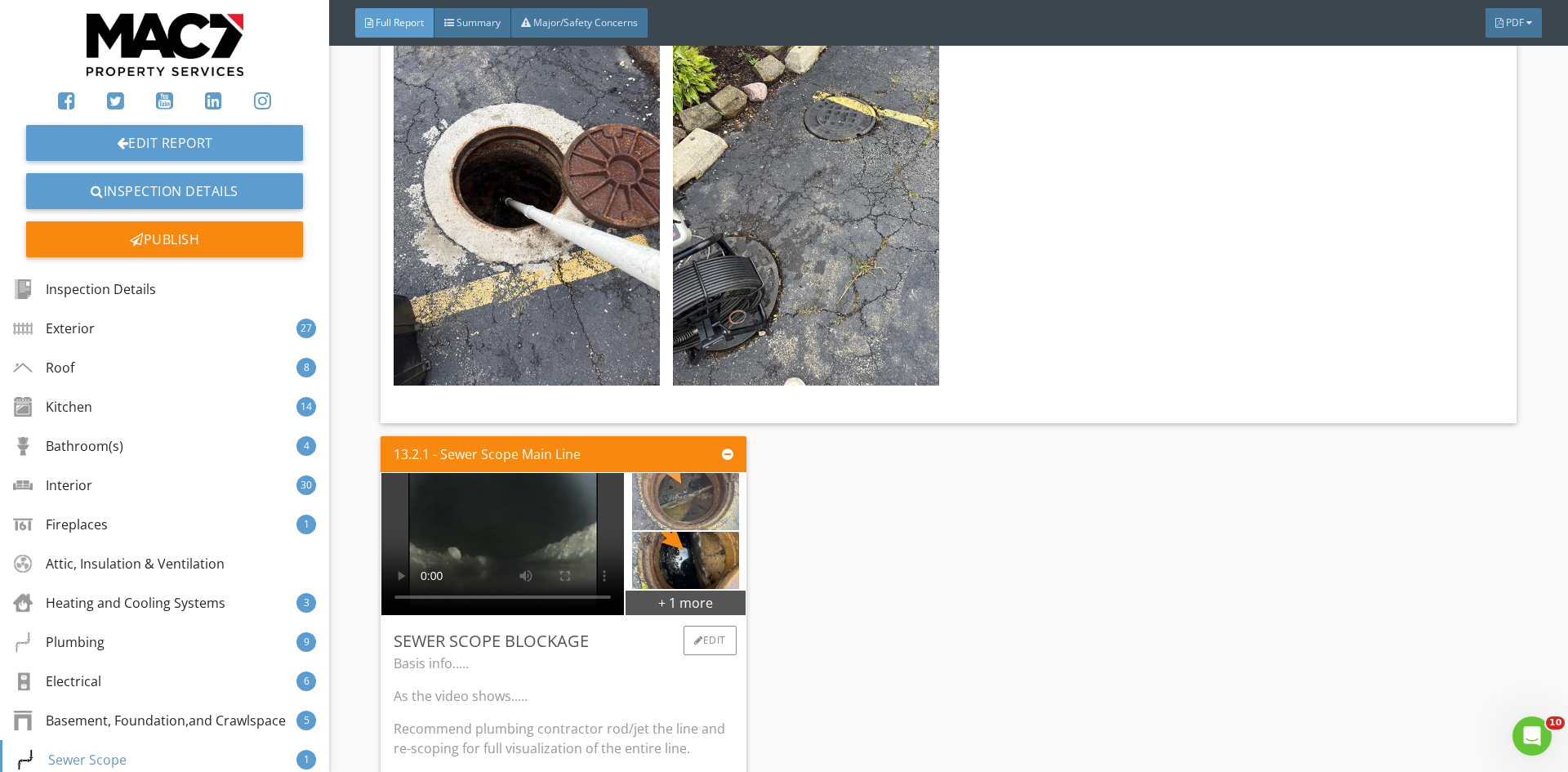
click at [690, 436] on img at bounding box center [685, 501] width 107 height 143
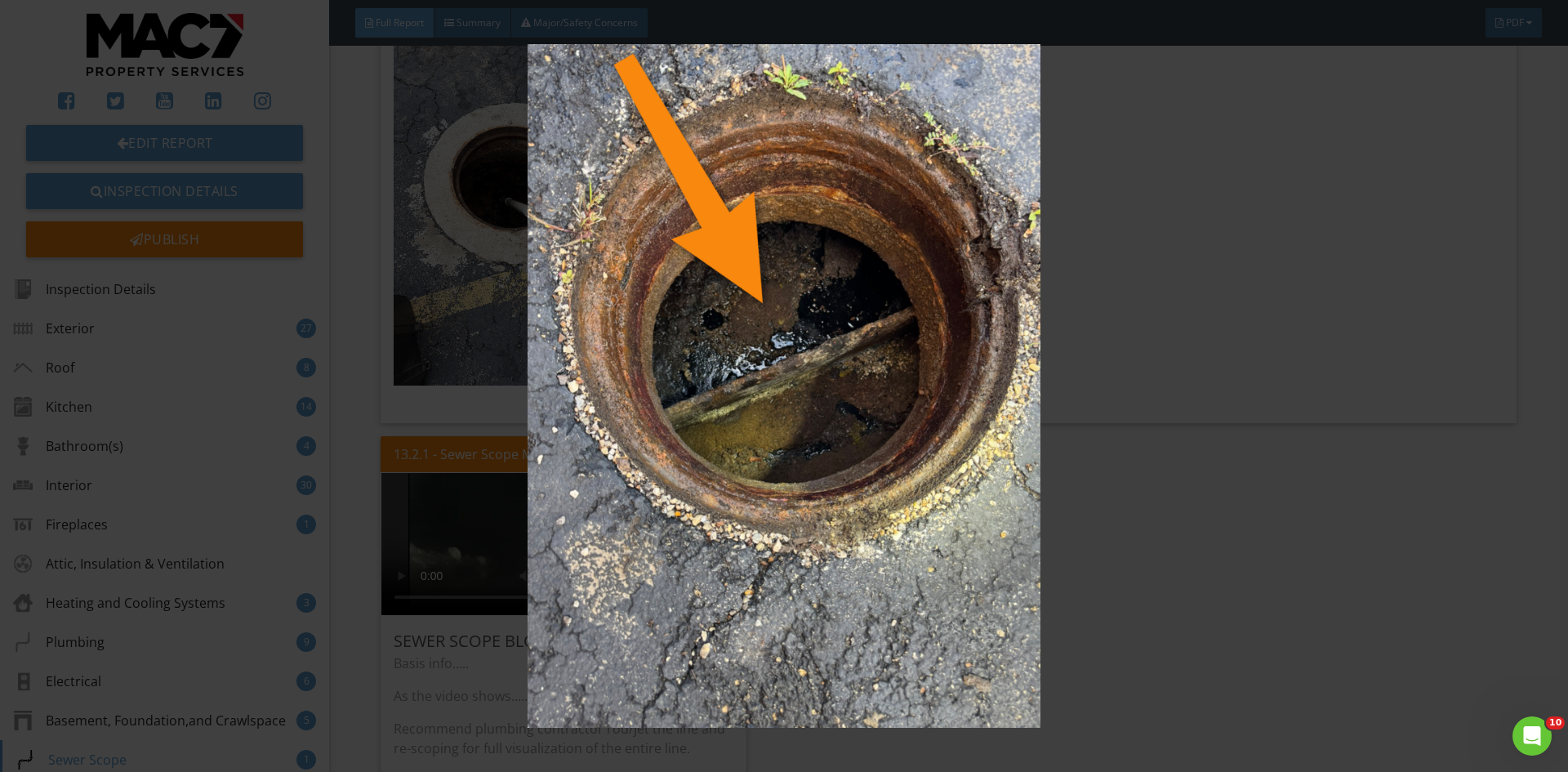
click at [986, 574] on img at bounding box center [783, 385] width 1440 height 683
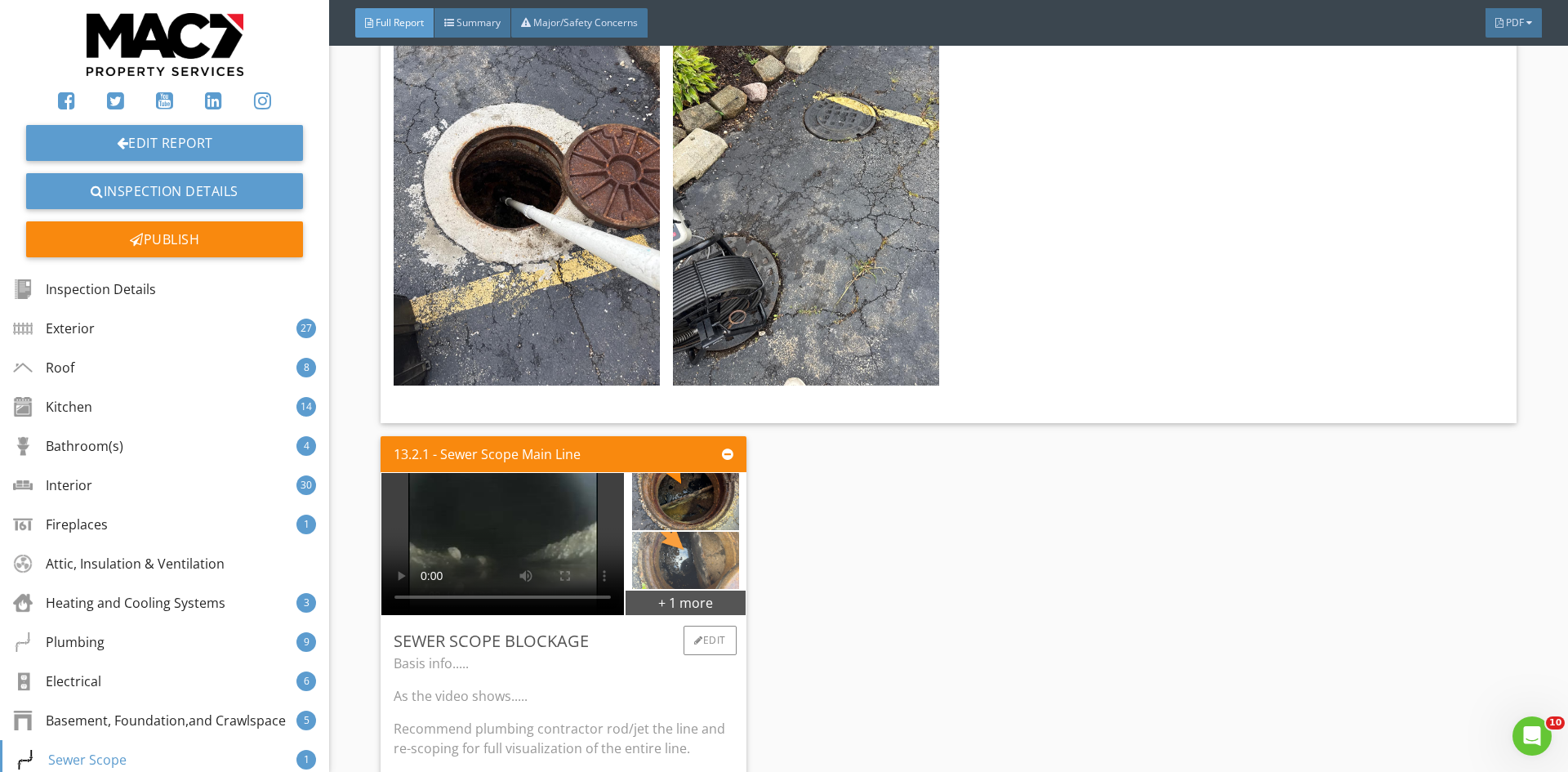
click at [690, 502] on img at bounding box center [685, 560] width 107 height 143
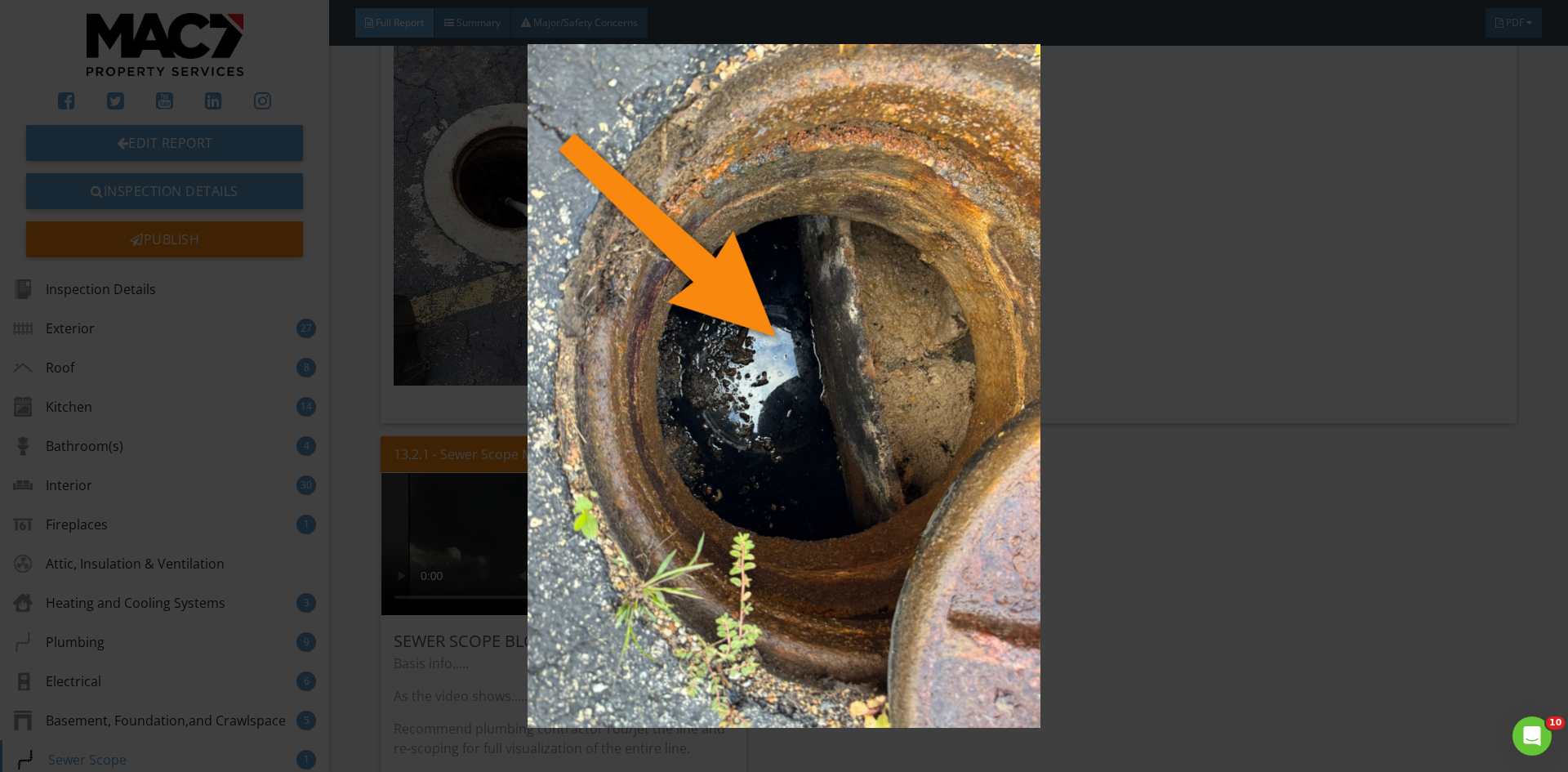
drag, startPoint x: 1357, startPoint y: 551, endPoint x: 870, endPoint y: 473, distance: 493.2
click at [1356, 551] on img at bounding box center [783, 385] width 1440 height 683
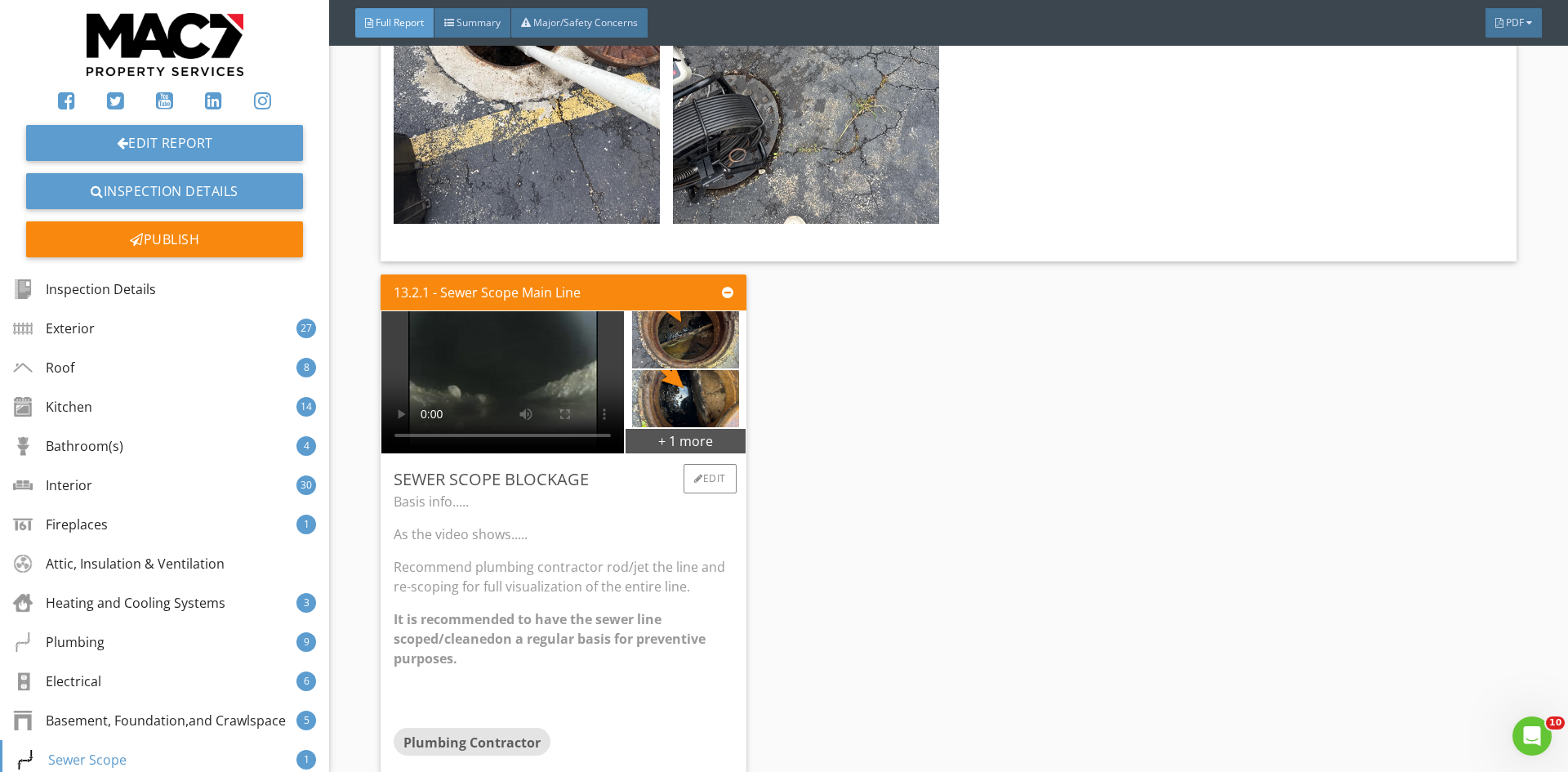
scroll to position [27620, 0]
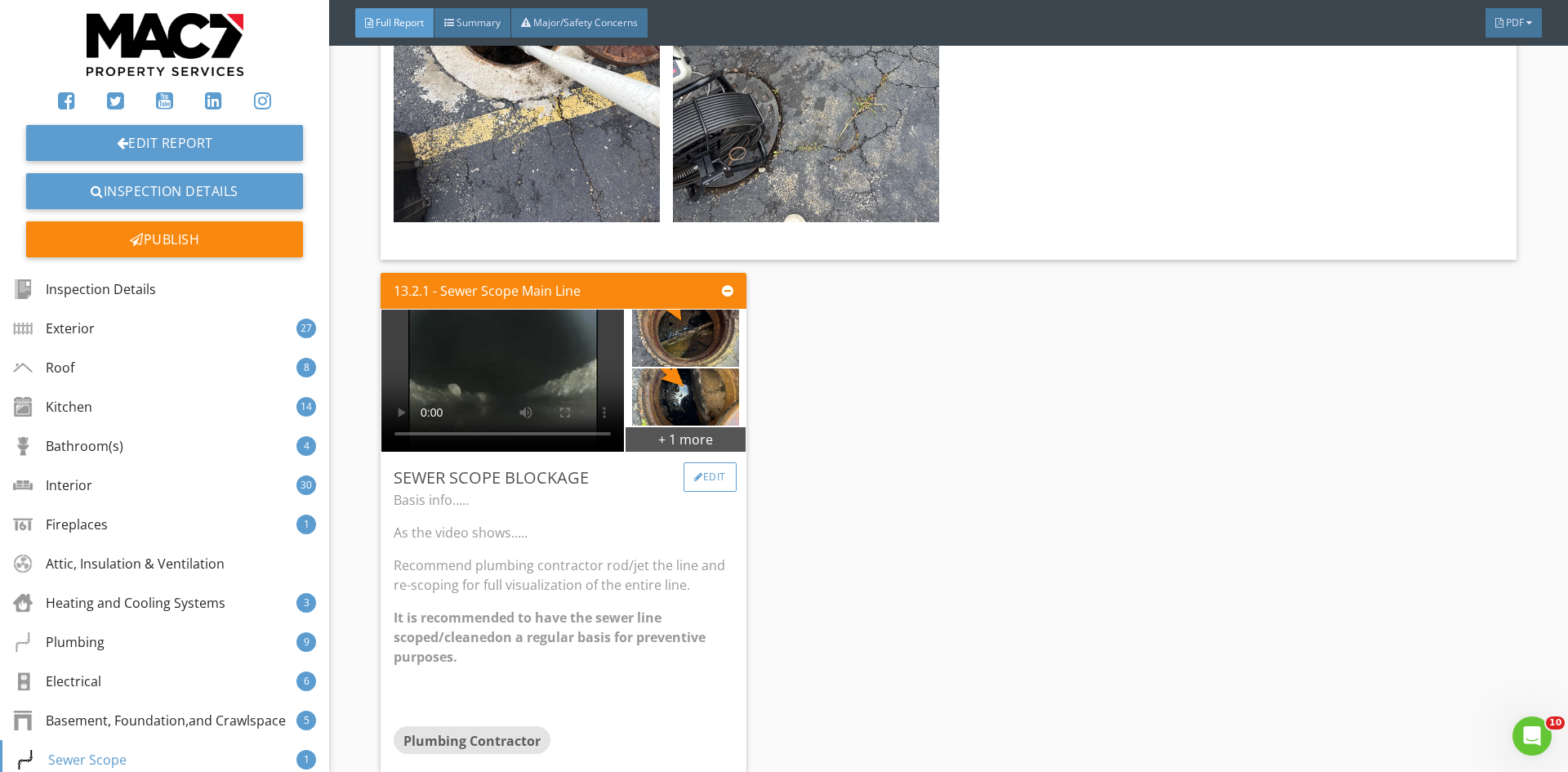
click at [694, 472] on div at bounding box center [699, 477] width 9 height 10
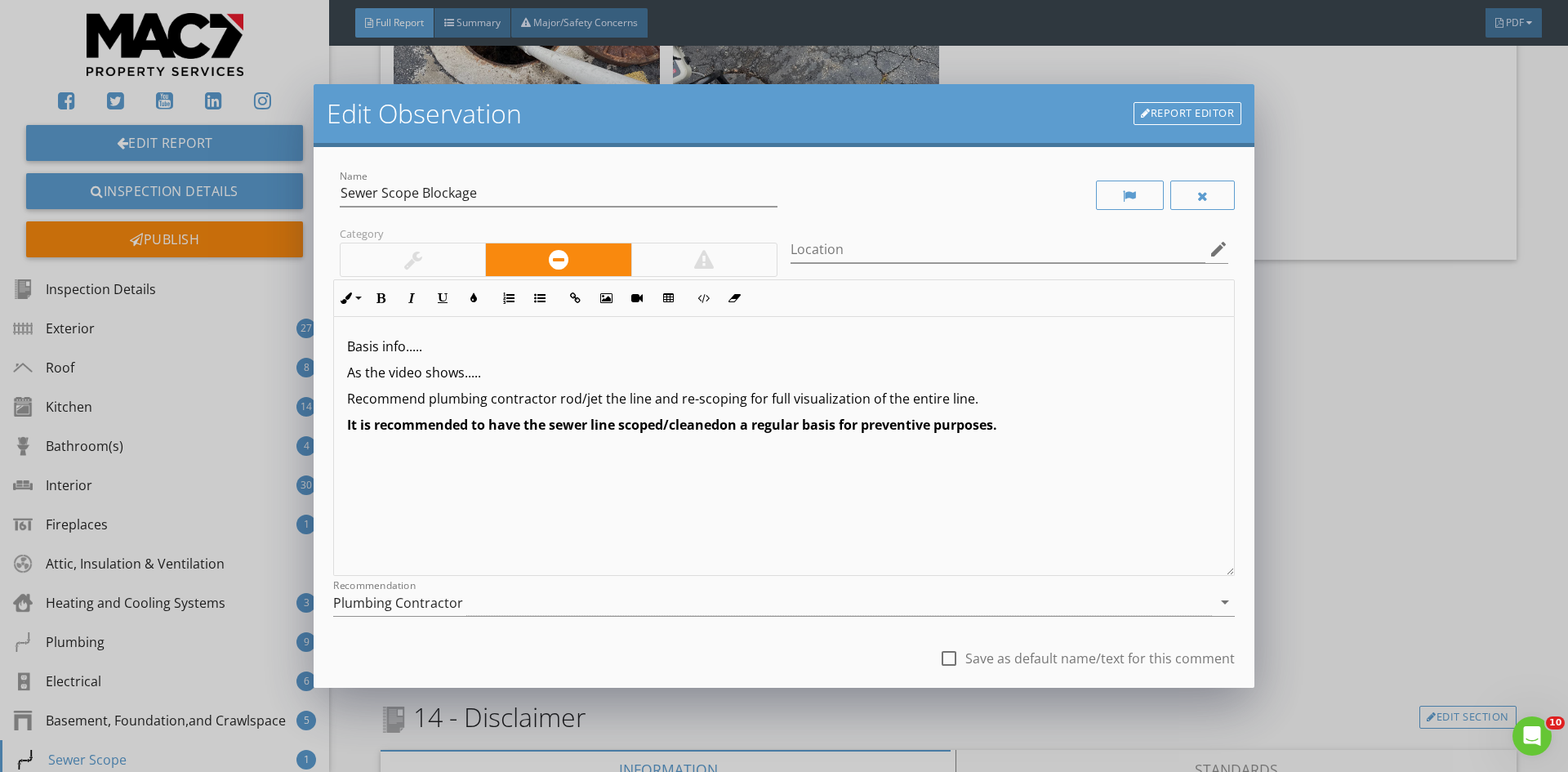
click at [436, 349] on p "Basis info....." at bounding box center [783, 346] width 874 height 19
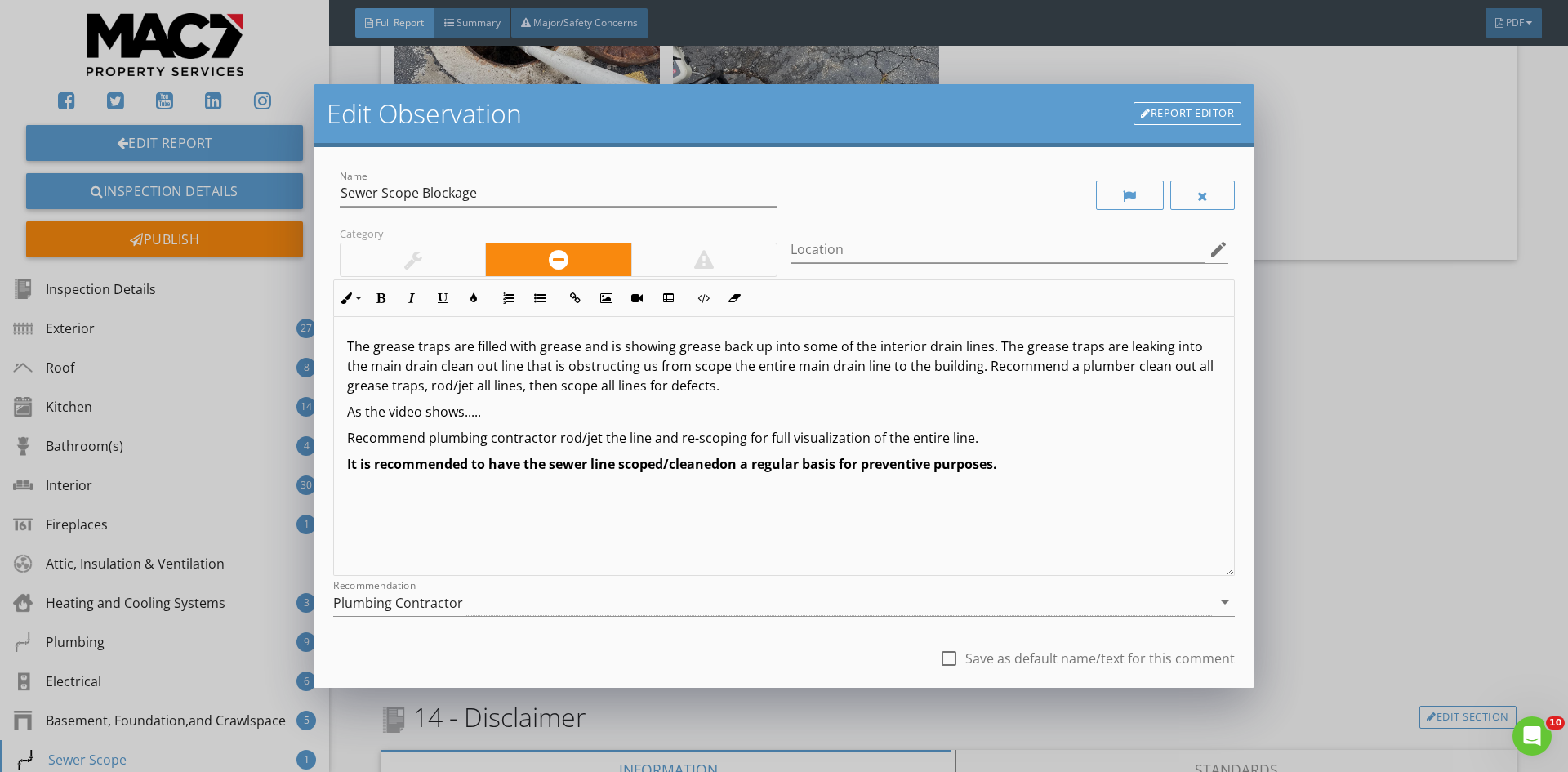
click at [712, 265] on div at bounding box center [703, 259] width 146 height 33
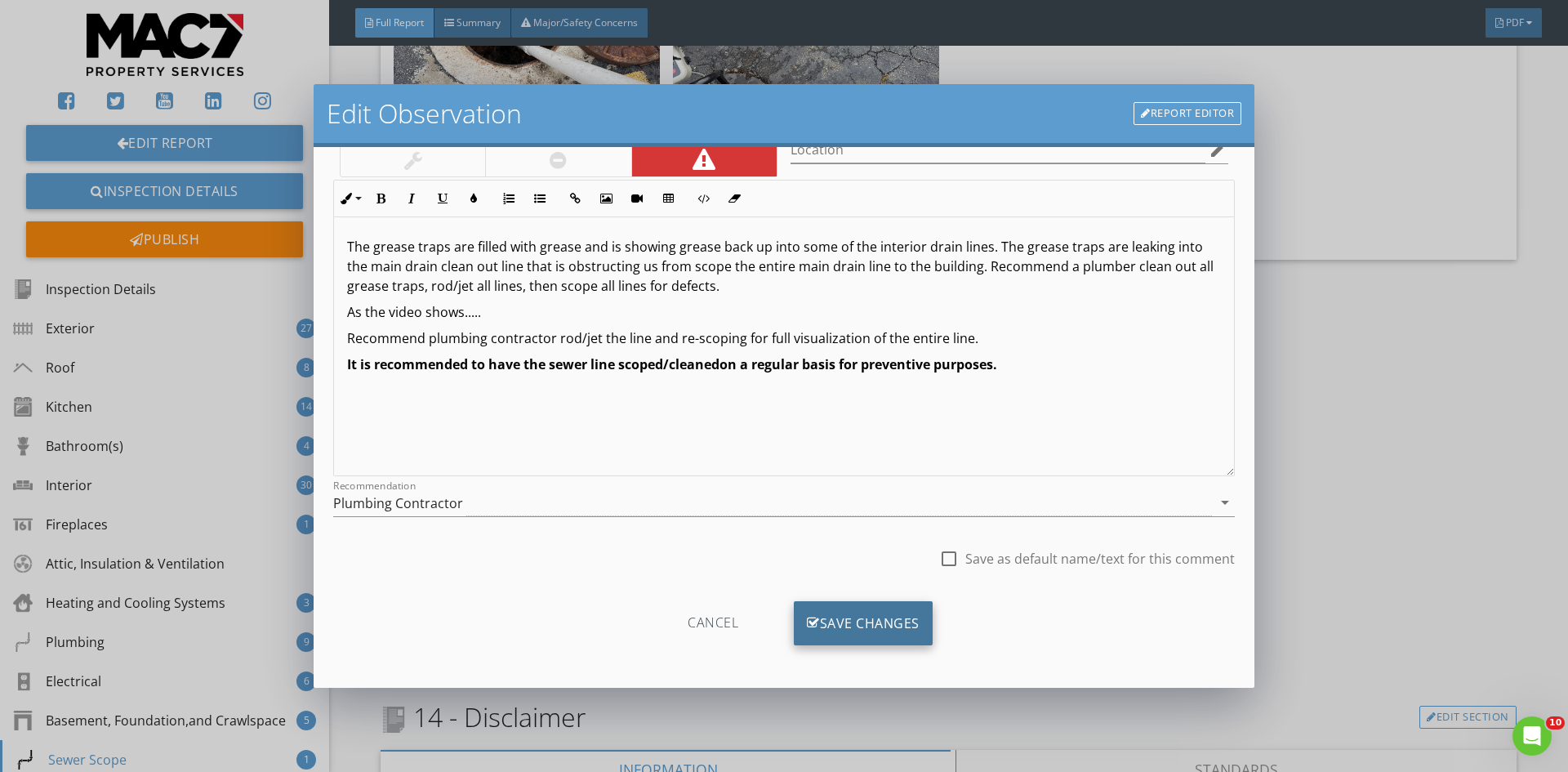
scroll to position [102, 0]
click at [833, 614] on div "Save Changes" at bounding box center [863, 621] width 138 height 44
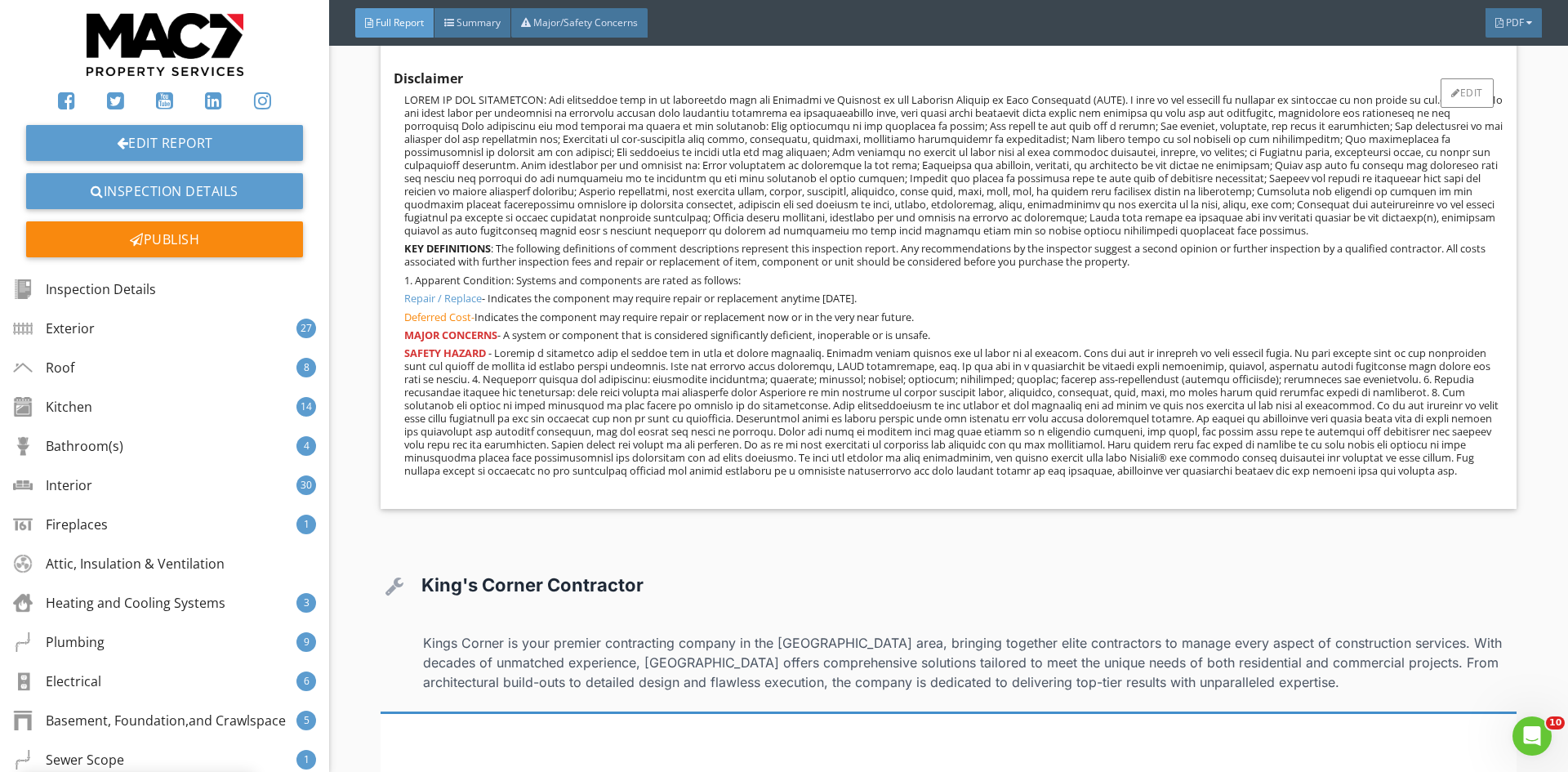
scroll to position [28525, 0]
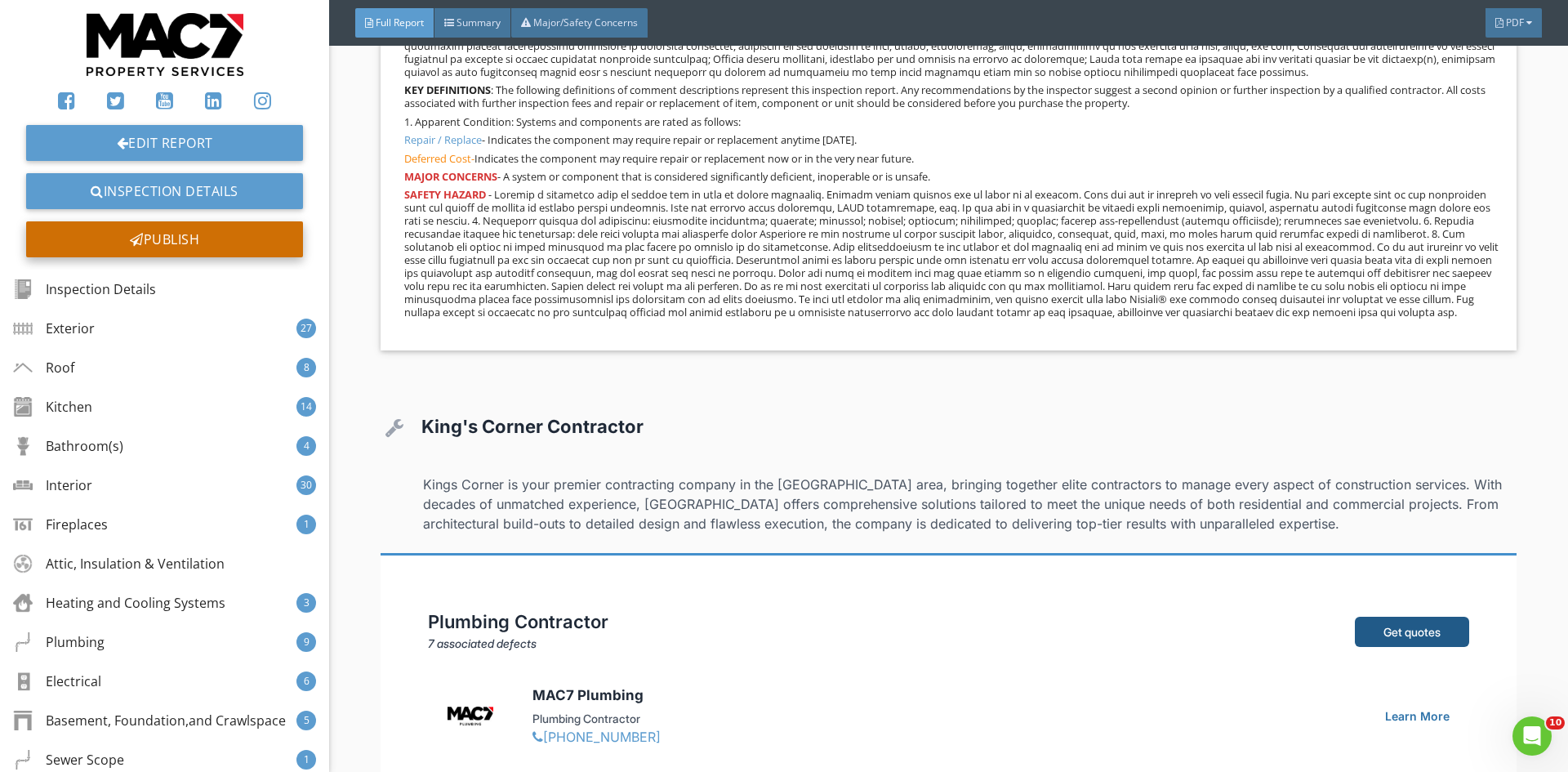
click at [204, 234] on div "Publish" at bounding box center [164, 238] width 277 height 36
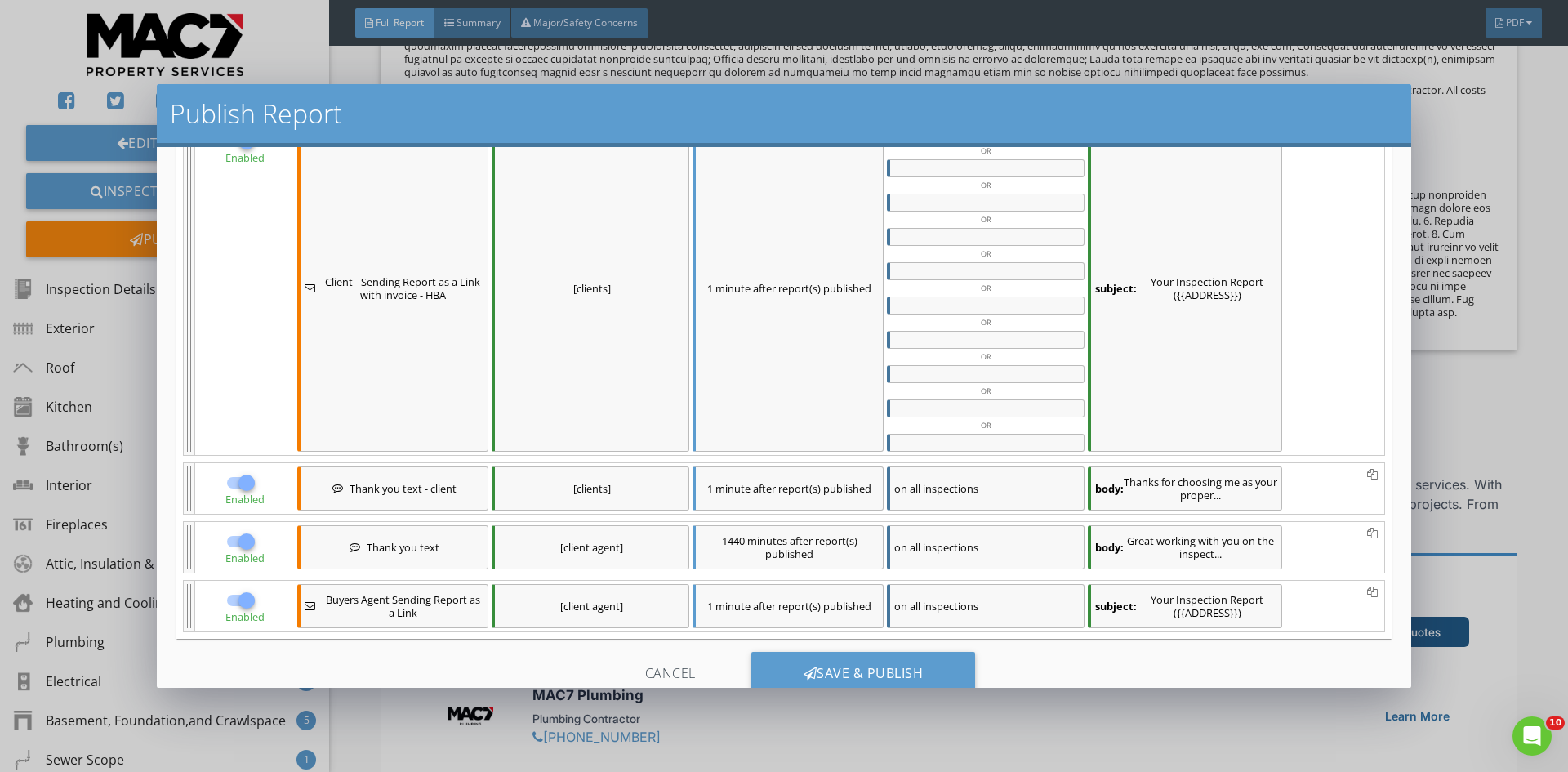
scroll to position [227, 0]
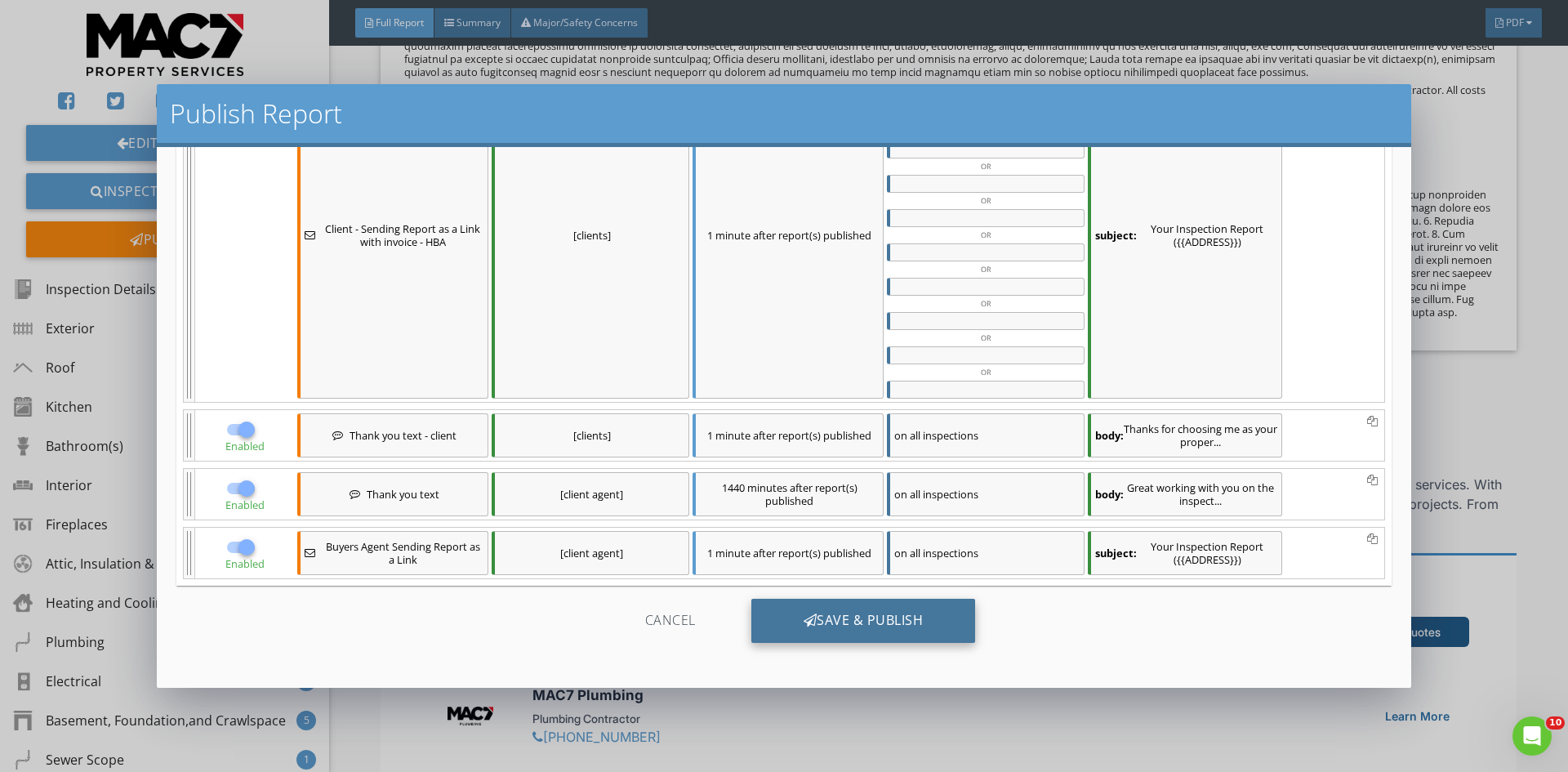
click at [847, 618] on div "Save & Publish" at bounding box center [863, 621] width 225 height 44
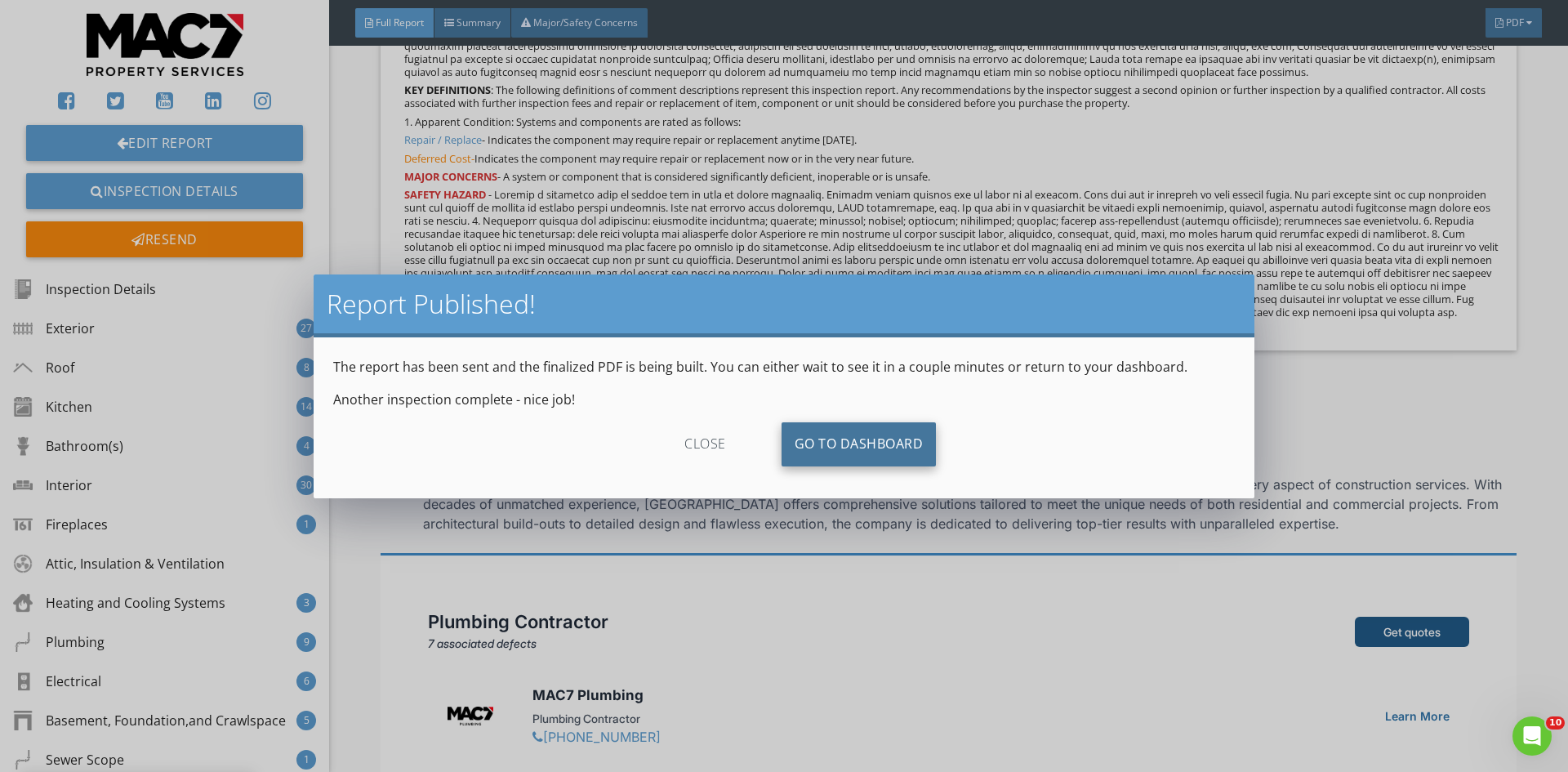
click at [853, 448] on link "Go To Dashboard" at bounding box center [858, 444] width 155 height 44
